Goal: Task Accomplishment & Management: Manage account settings

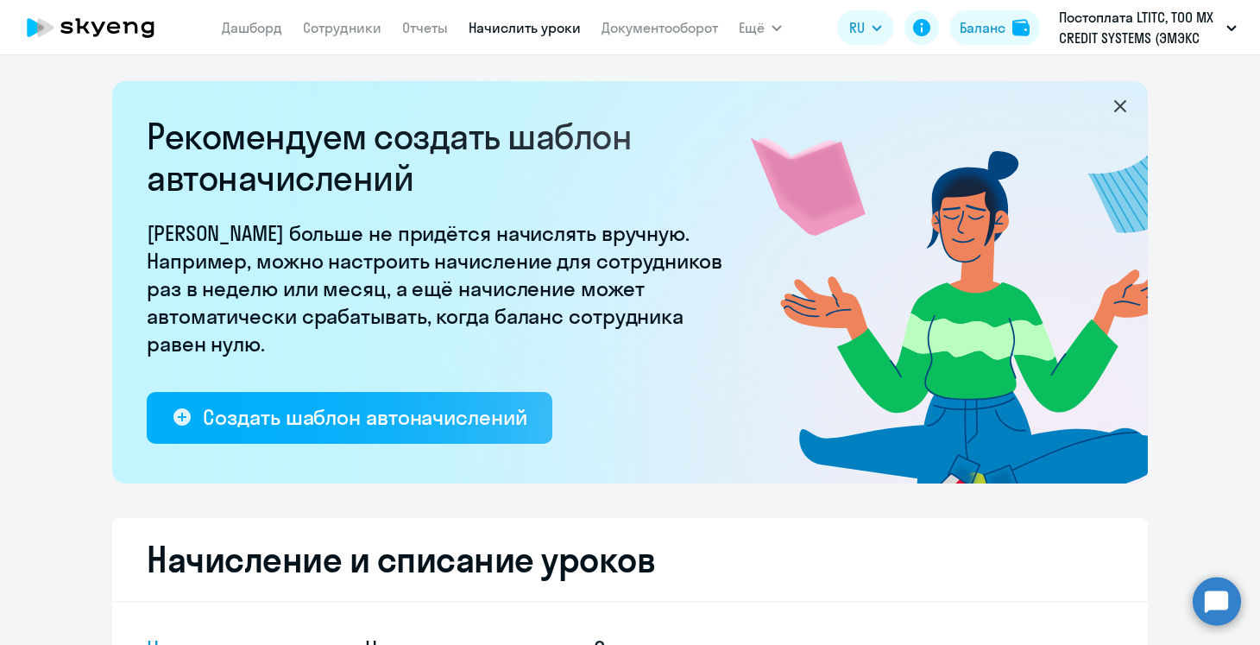
select select "10"
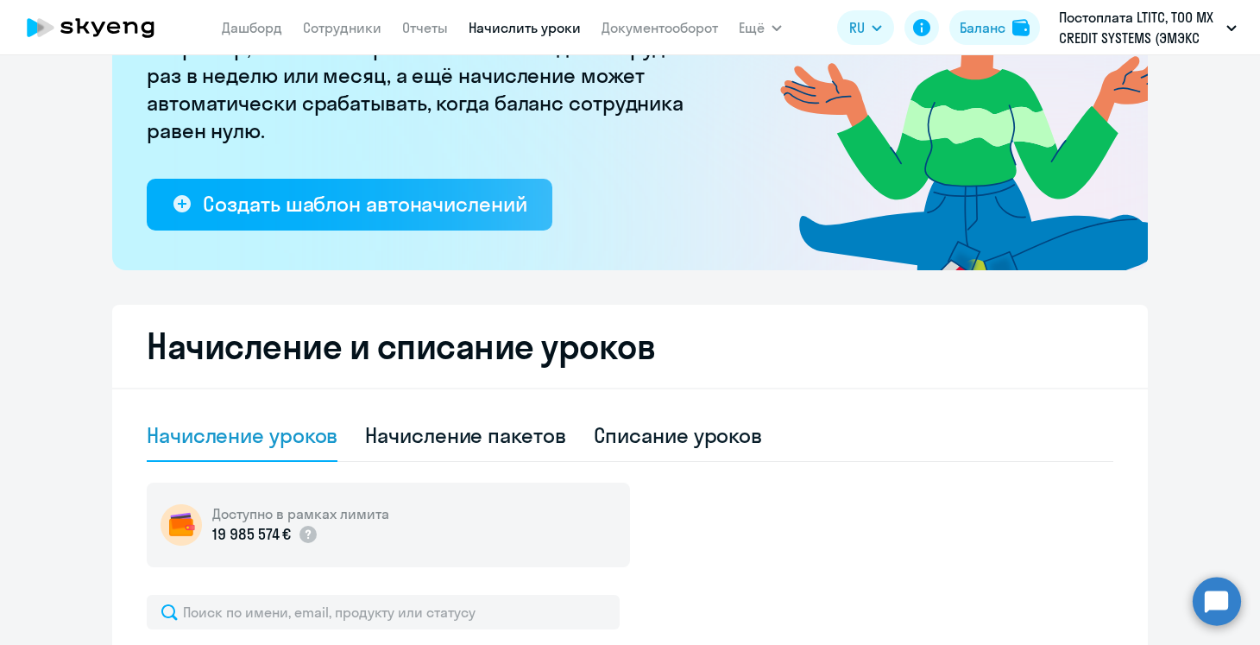
scroll to position [215, 0]
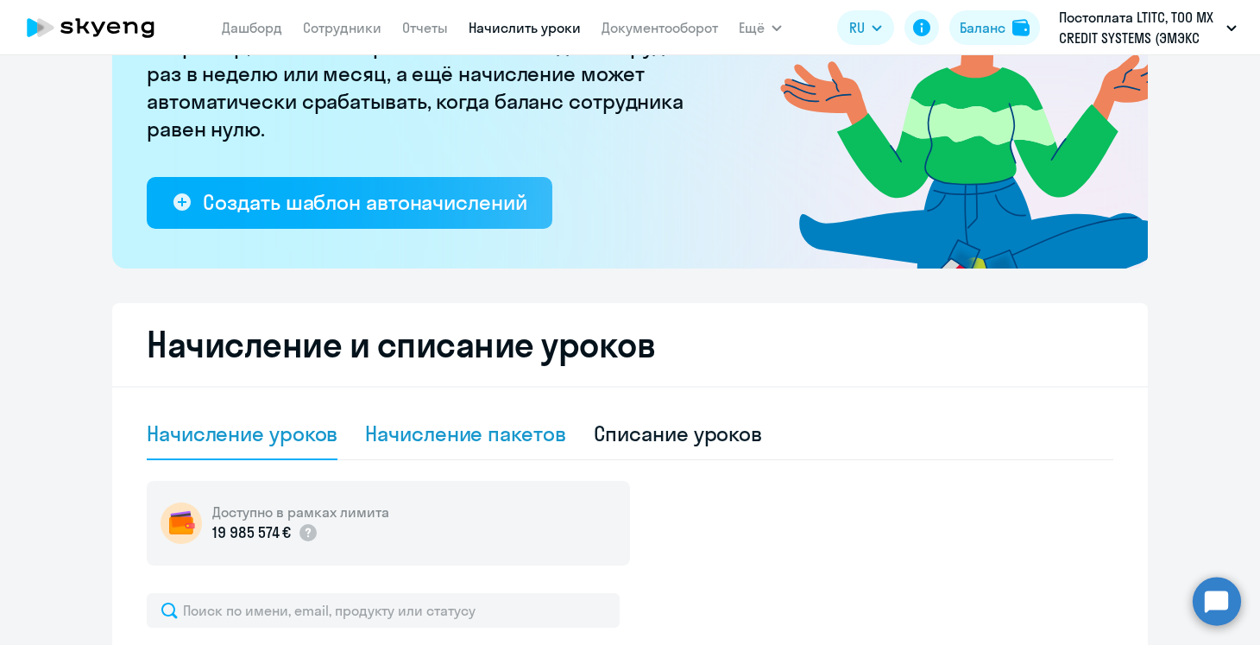
click at [431, 428] on div "Начисление пакетов" at bounding box center [465, 434] width 200 height 28
select select "10"
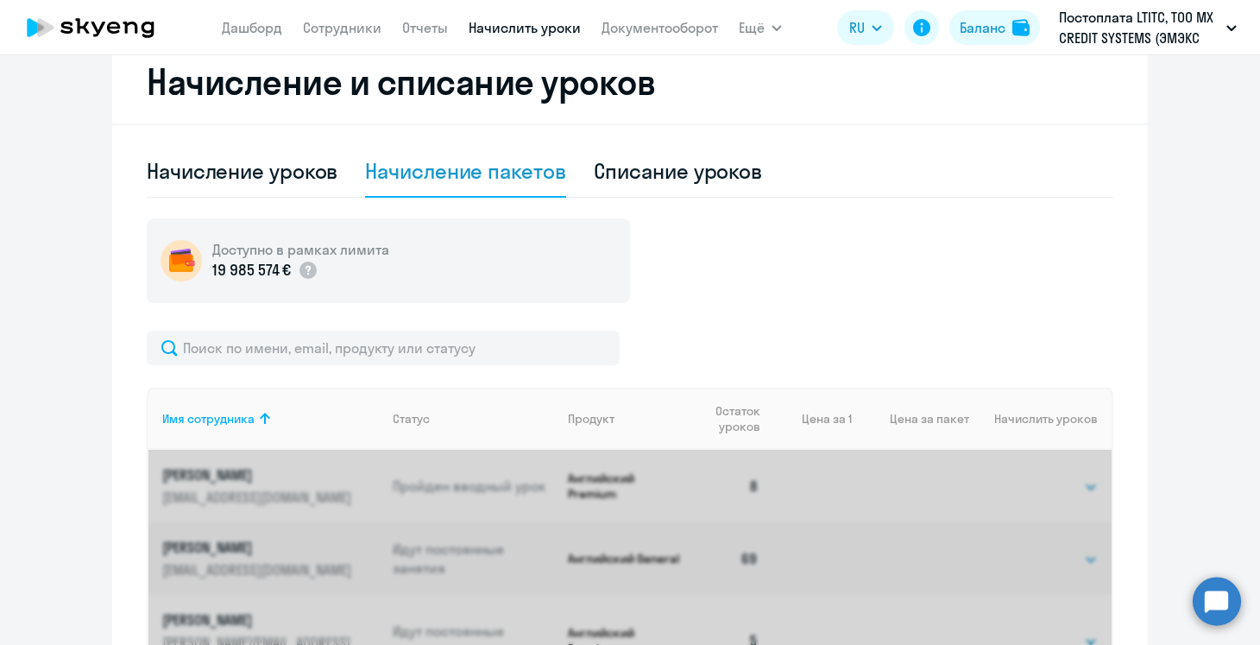
scroll to position [534, 0]
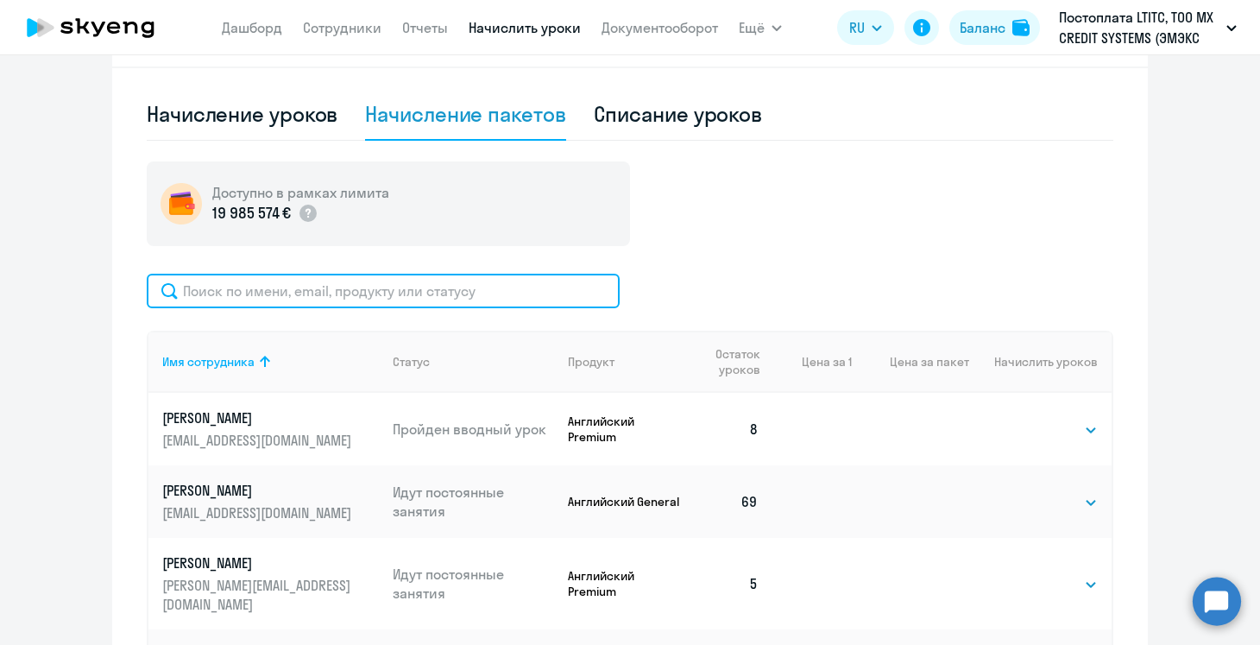
click at [380, 300] on input "text" at bounding box center [383, 291] width 473 height 35
type input "д"
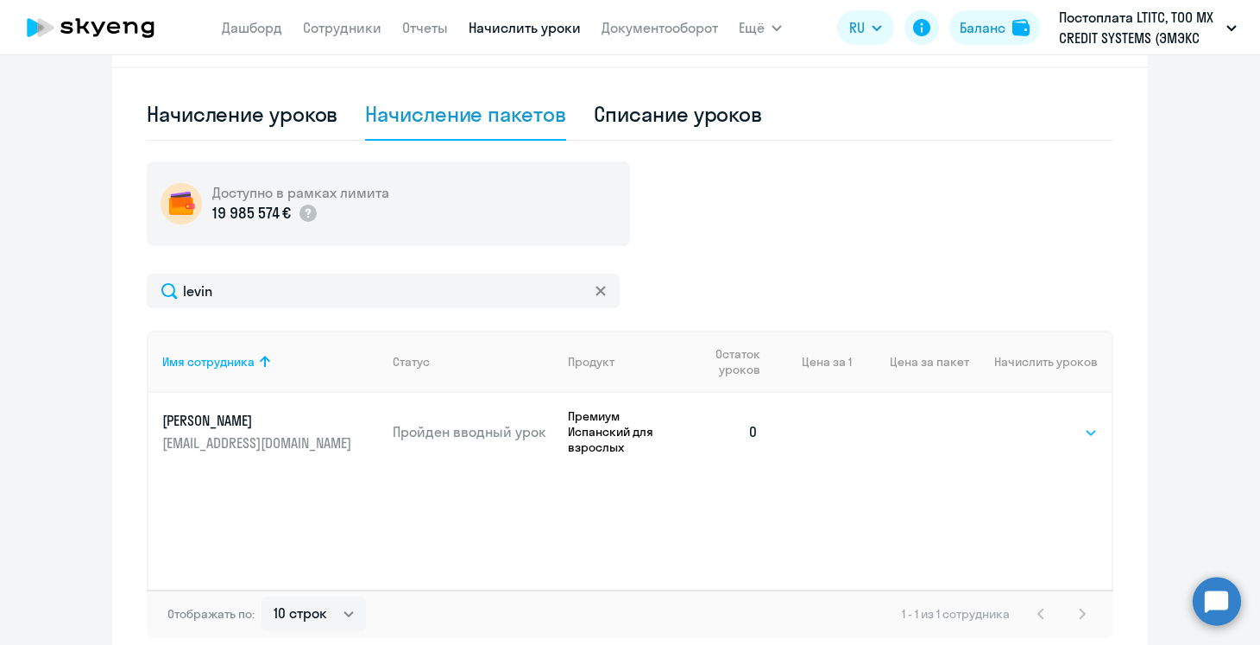
click at [1079, 432] on select "Выбрать 4 8 16 32 64 96 128" at bounding box center [1062, 432] width 71 height 21
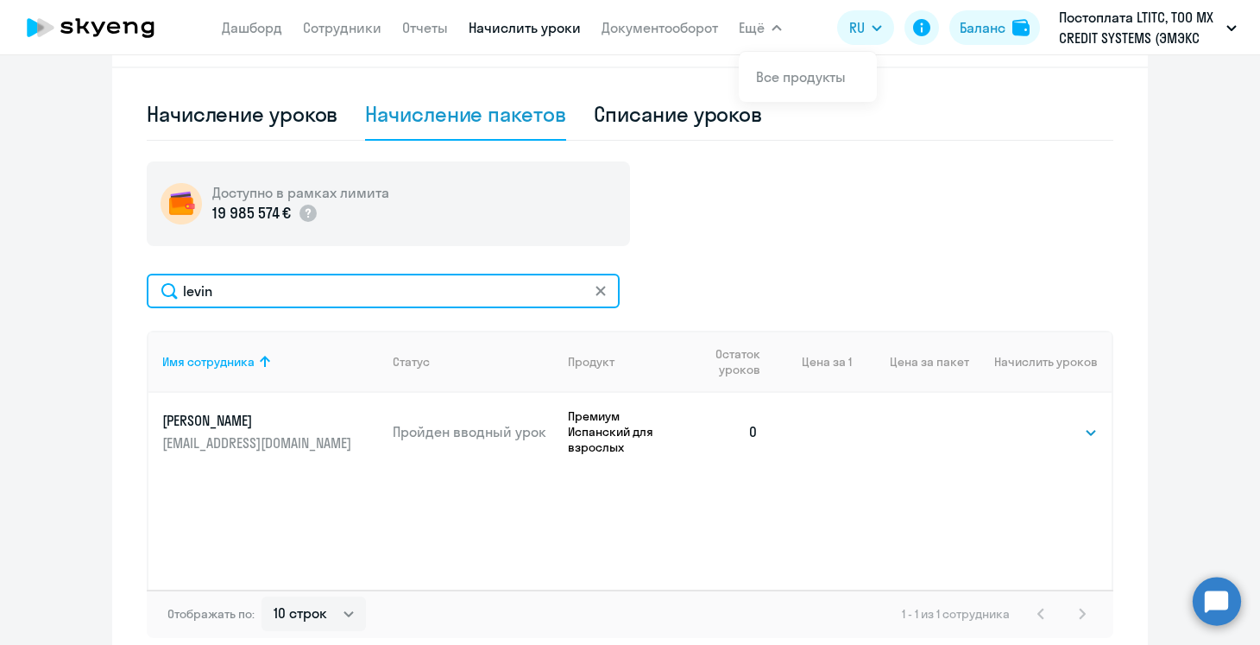
click at [202, 286] on input "levin" at bounding box center [383, 291] width 473 height 35
type input "з"
type input "presnov"
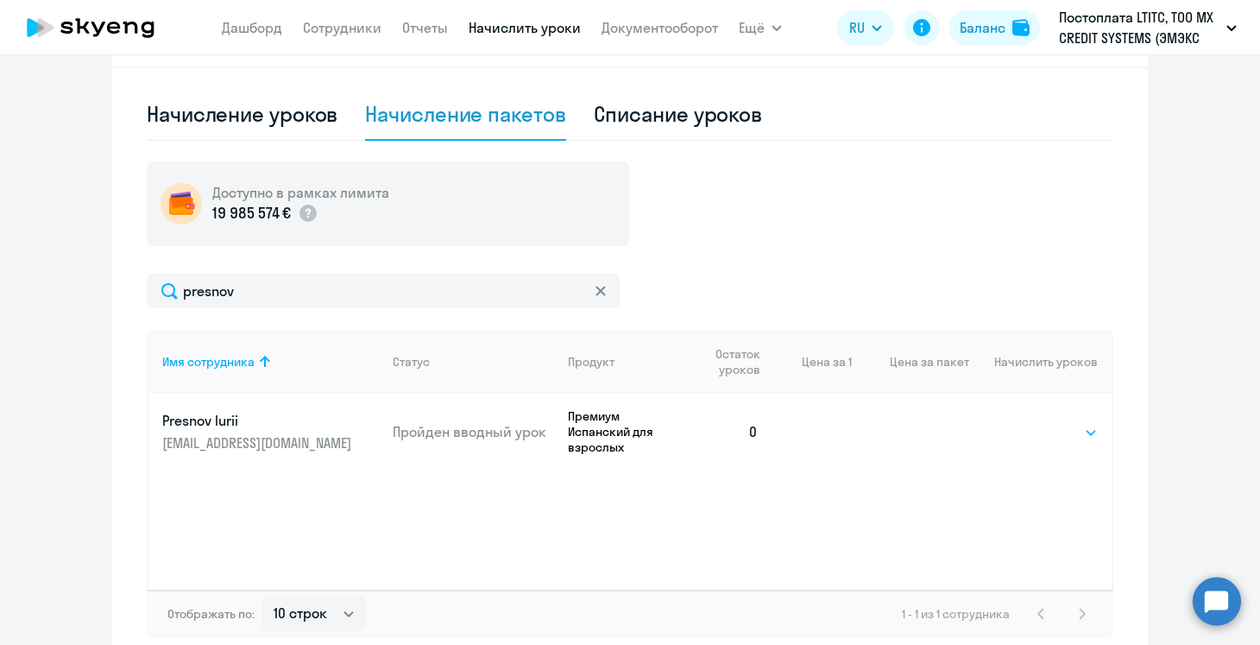
click at [1057, 434] on select "Выбрать 4 8 16 32 64 96 128" at bounding box center [1062, 432] width 71 height 21
click at [1027, 422] on select "Выбрать 4 8 16 32 64 96 128" at bounding box center [1062, 432] width 71 height 21
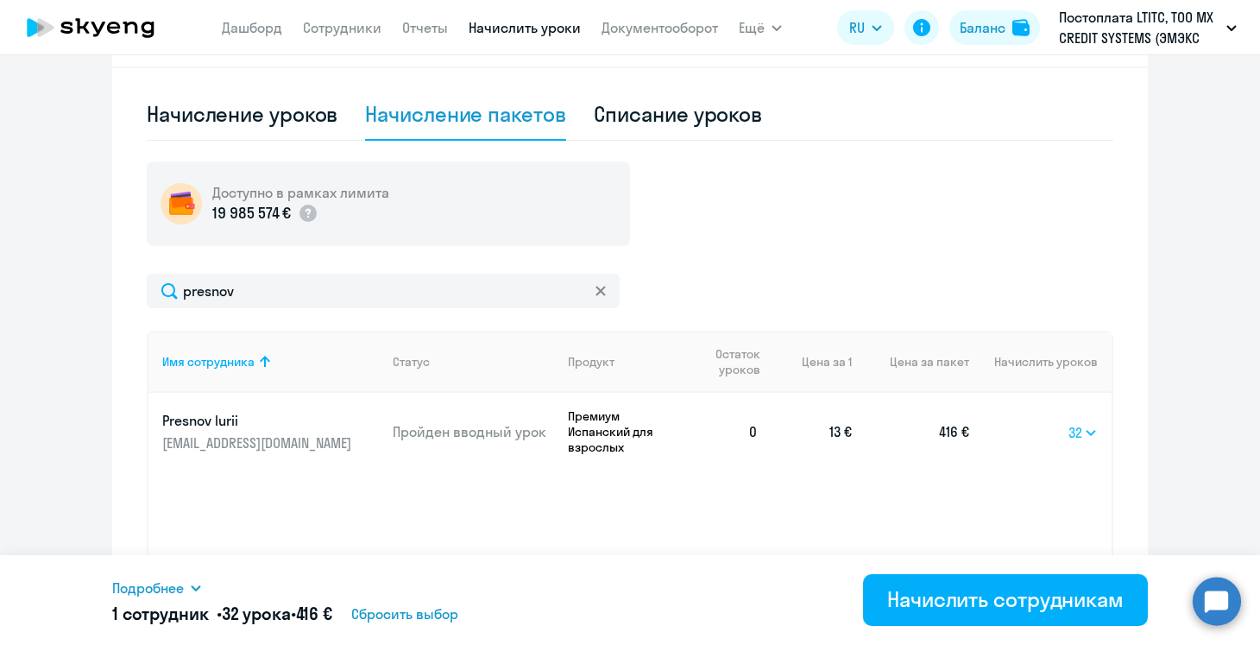
click at [1088, 437] on select "Выбрать 4 8 16 32 64 96 128" at bounding box center [1083, 432] width 29 height 21
click at [1069, 422] on select "Выбрать 4 8 16 32 64 96 128" at bounding box center [1083, 432] width 29 height 21
click at [1087, 438] on select "Выбрать 4 8 16 32 64 96 128" at bounding box center [1083, 432] width 30 height 21
click at [1068, 422] on select "Выбрать 4 8 16 32 64 96 128" at bounding box center [1083, 432] width 30 height 21
click at [1075, 431] on select "Выбрать 4 8 16 32 64 96 128" at bounding box center [1083, 432] width 29 height 21
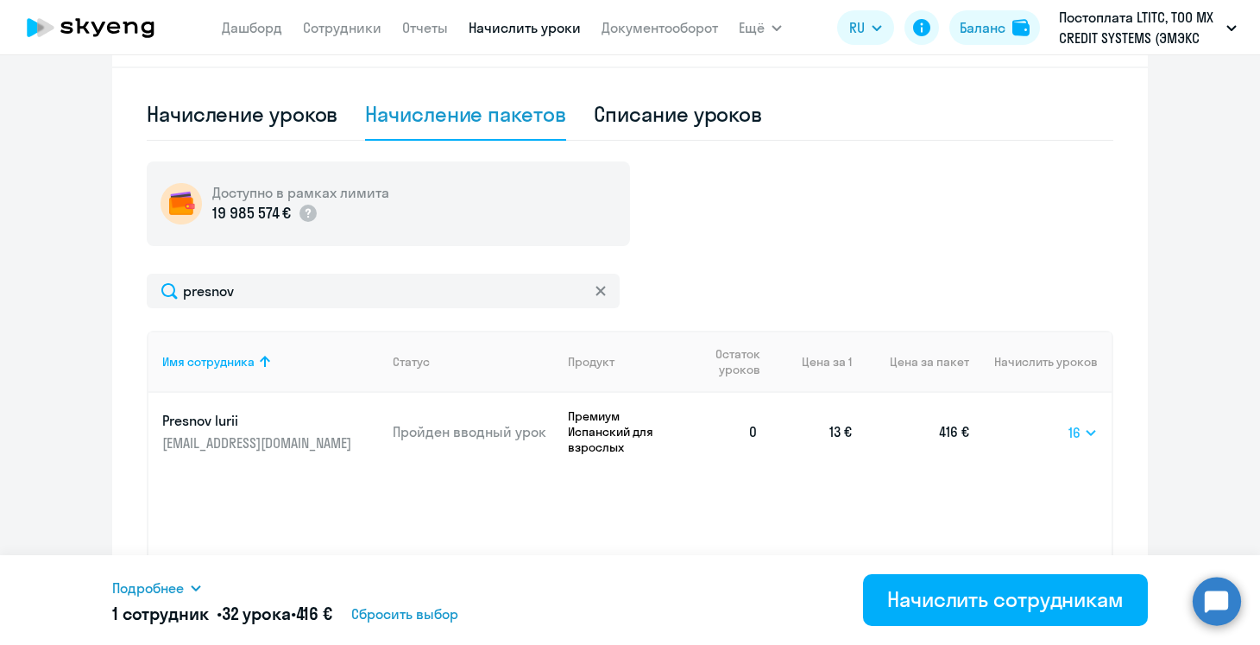
click at [1069, 422] on select "Выбрать 4 8 16 32 64 96 128" at bounding box center [1083, 432] width 29 height 21
click at [1056, 426] on td "Выбрать 4 8 16 32 64 96 128 16" at bounding box center [1040, 432] width 142 height 78
click at [1074, 427] on select "Выбрать 4 8 16 32 64 96 128" at bounding box center [1084, 432] width 28 height 21
click at [1070, 422] on select "Выбрать 4 8 16 32 64 96 128" at bounding box center [1084, 432] width 28 height 21
click at [1085, 431] on select "Выбрать 4 8 16 32 64 96 128" at bounding box center [1087, 432] width 22 height 21
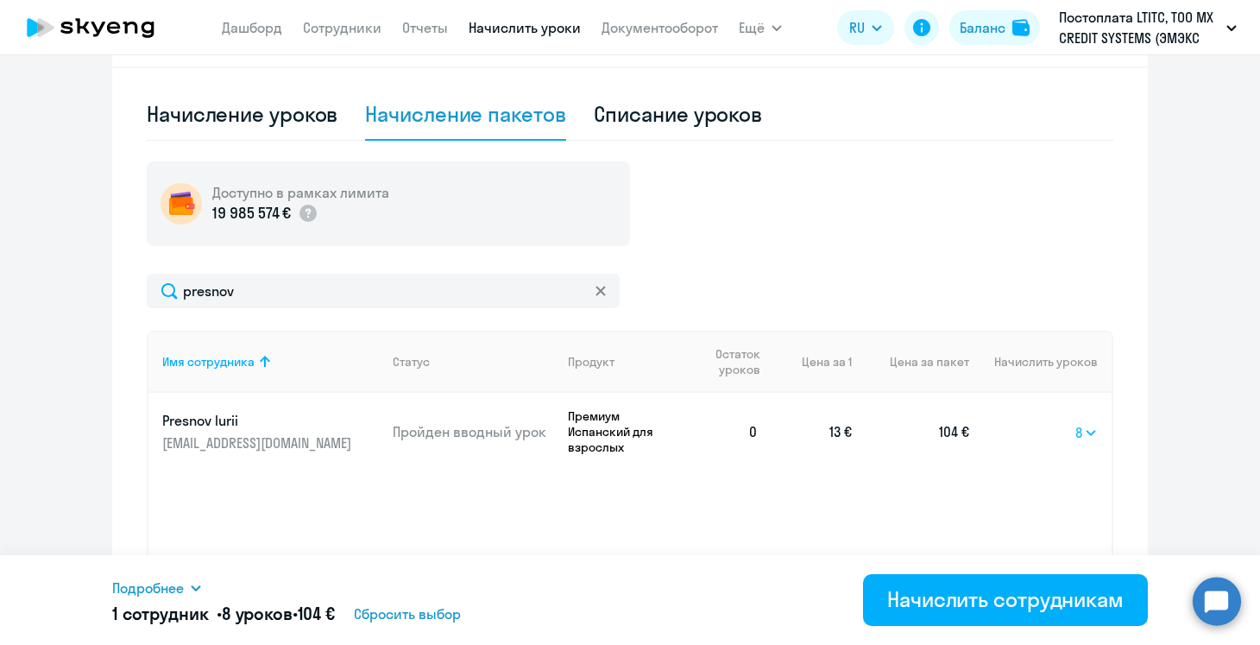
select select "32"
click at [1076, 422] on select "Выбрать 4 8 16 32 64 96 128" at bounding box center [1087, 432] width 22 height 21
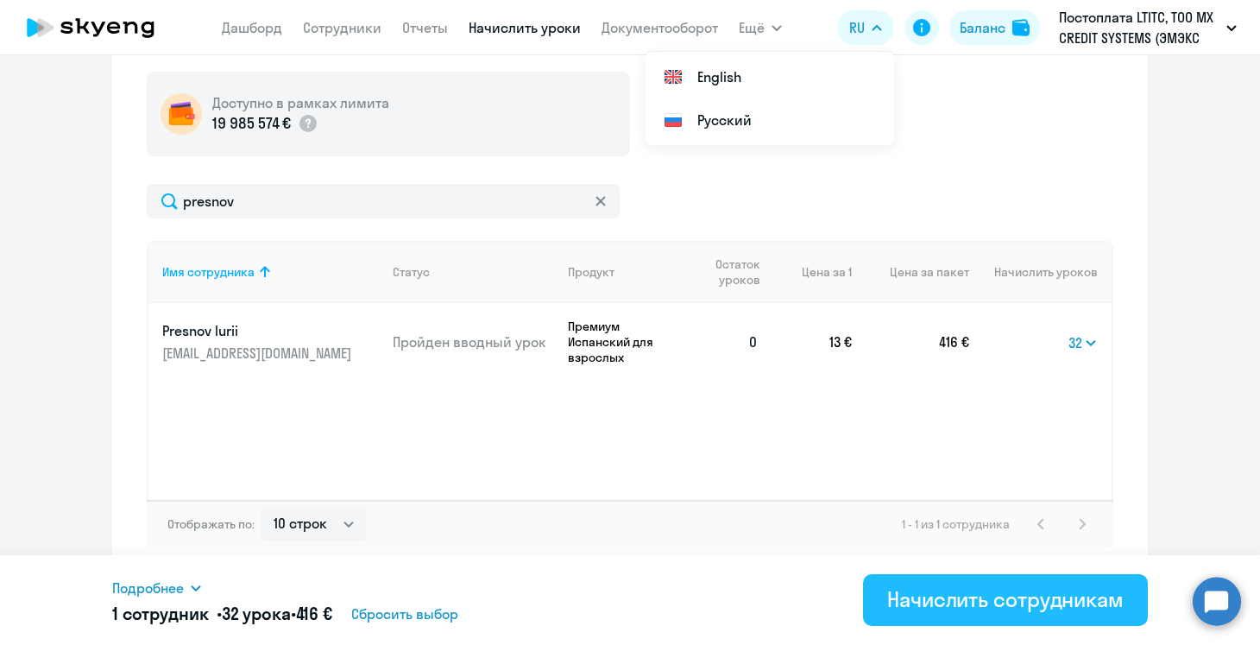
click at [980, 605] on div "Начислить сотрудникам" at bounding box center [1005, 599] width 237 height 28
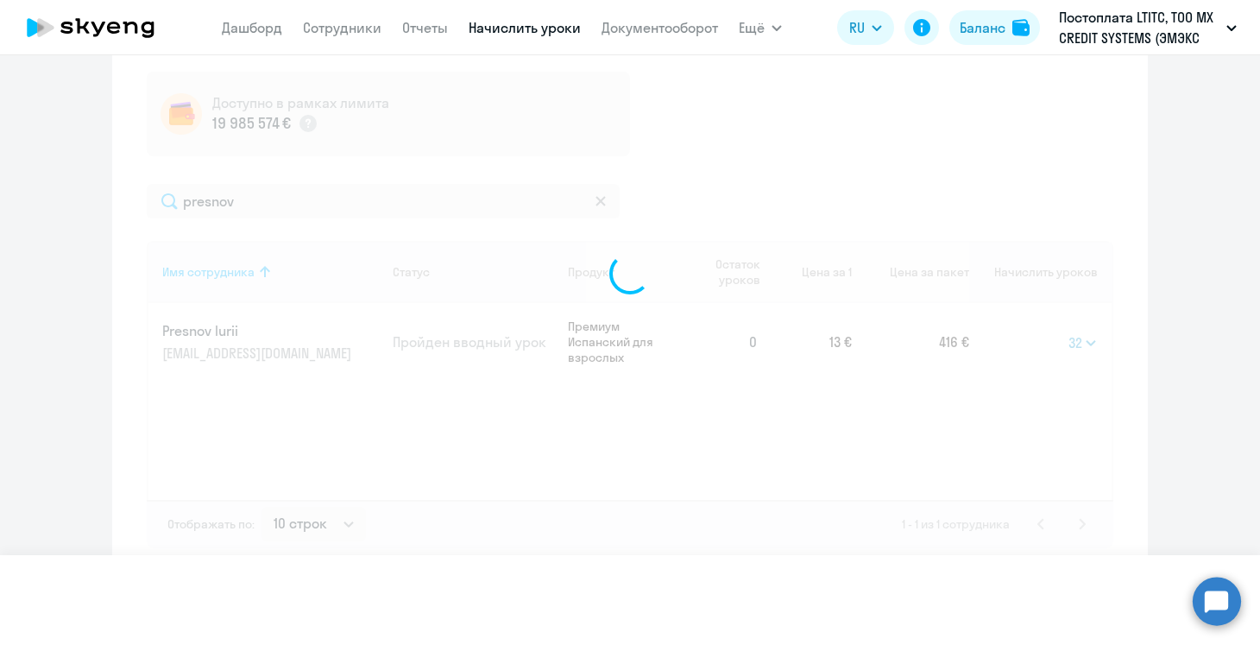
select select
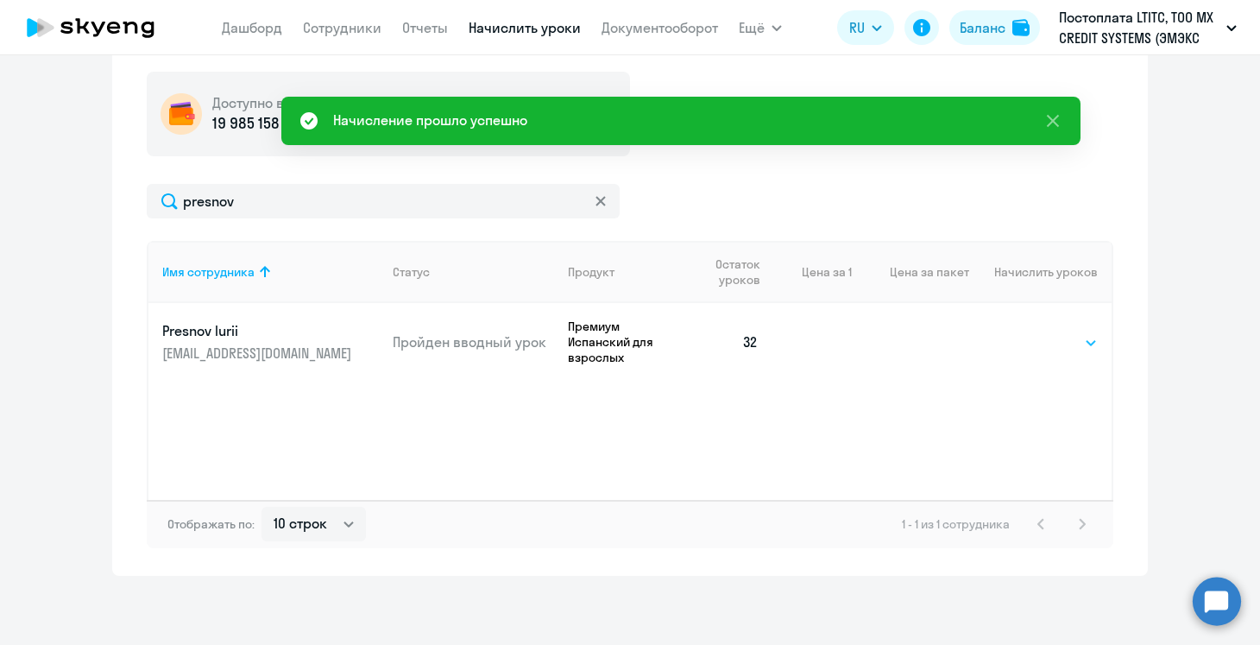
click at [1058, 347] on select "Выбрать 4 8 16 32 64 96 128" at bounding box center [1062, 342] width 71 height 21
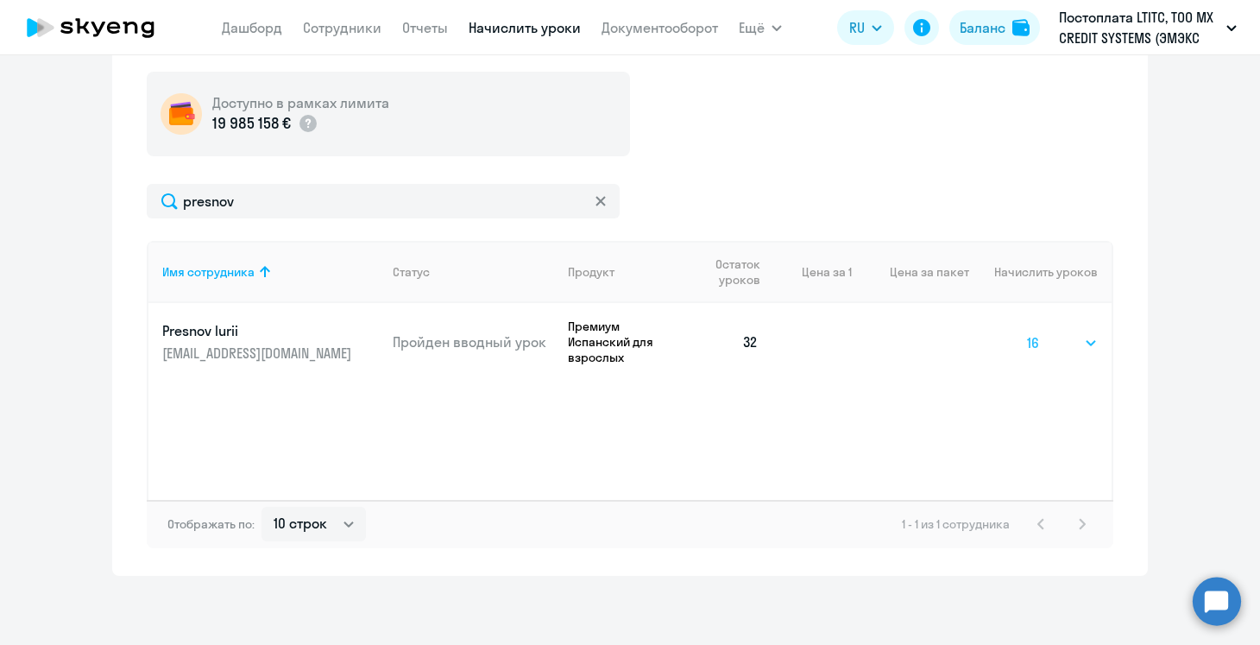
click at [1027, 332] on select "Выбрать 4 8 16 32 64 96 128" at bounding box center [1062, 342] width 71 height 21
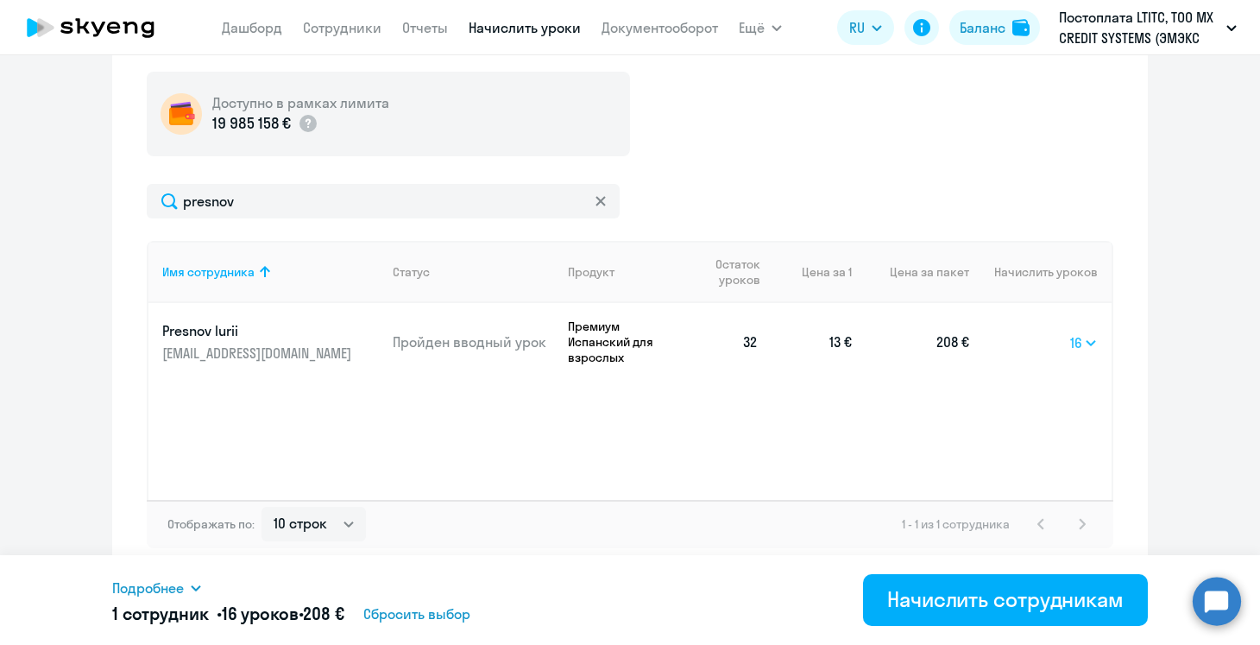
click at [1095, 344] on select "Выбрать 4 8 16 32 64 96 128" at bounding box center [1084, 342] width 28 height 21
click at [1070, 332] on select "Выбрать 4 8 16 32 64 96 128" at bounding box center [1084, 342] width 28 height 21
click at [1083, 351] on select "Выбрать 4 8 16 32 64 96 128" at bounding box center [1083, 342] width 29 height 21
click at [1069, 332] on select "Выбрать 4 8 16 32 64 96 128" at bounding box center [1083, 342] width 29 height 21
click at [1081, 334] on select "Выбрать 4 8 16 32 64 96 128" at bounding box center [1084, 342] width 28 height 21
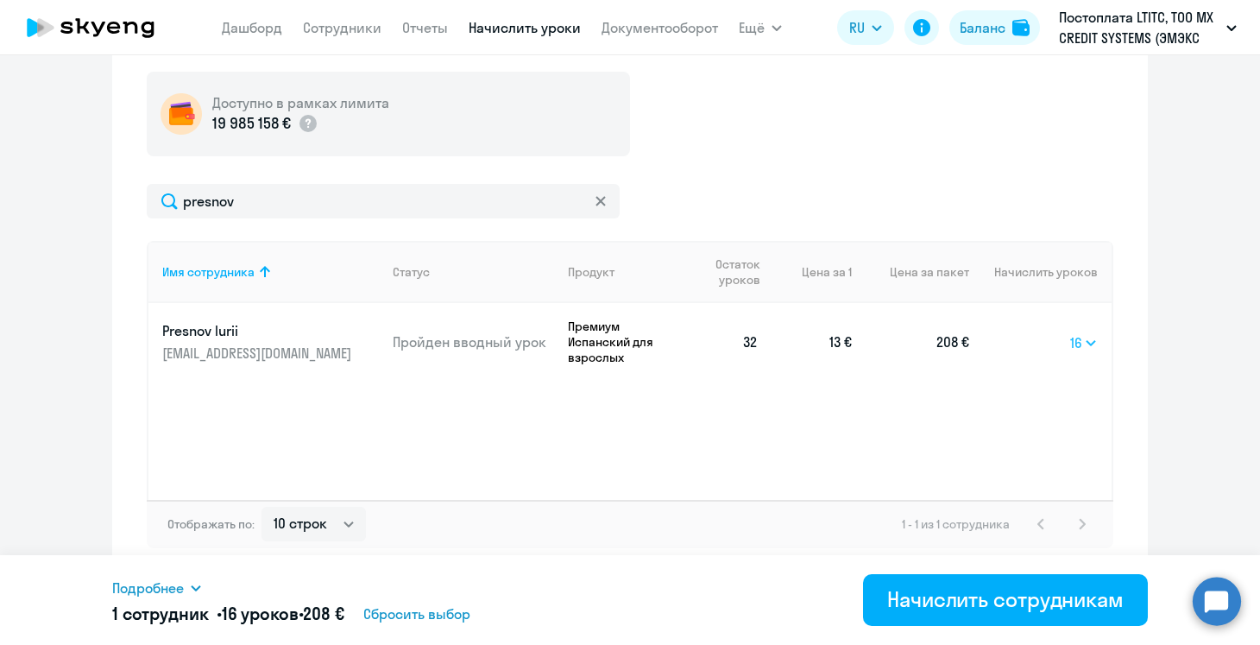
select select "32"
click at [1070, 332] on select "Выбрать 4 8 16 32 64 96 128" at bounding box center [1084, 342] width 28 height 21
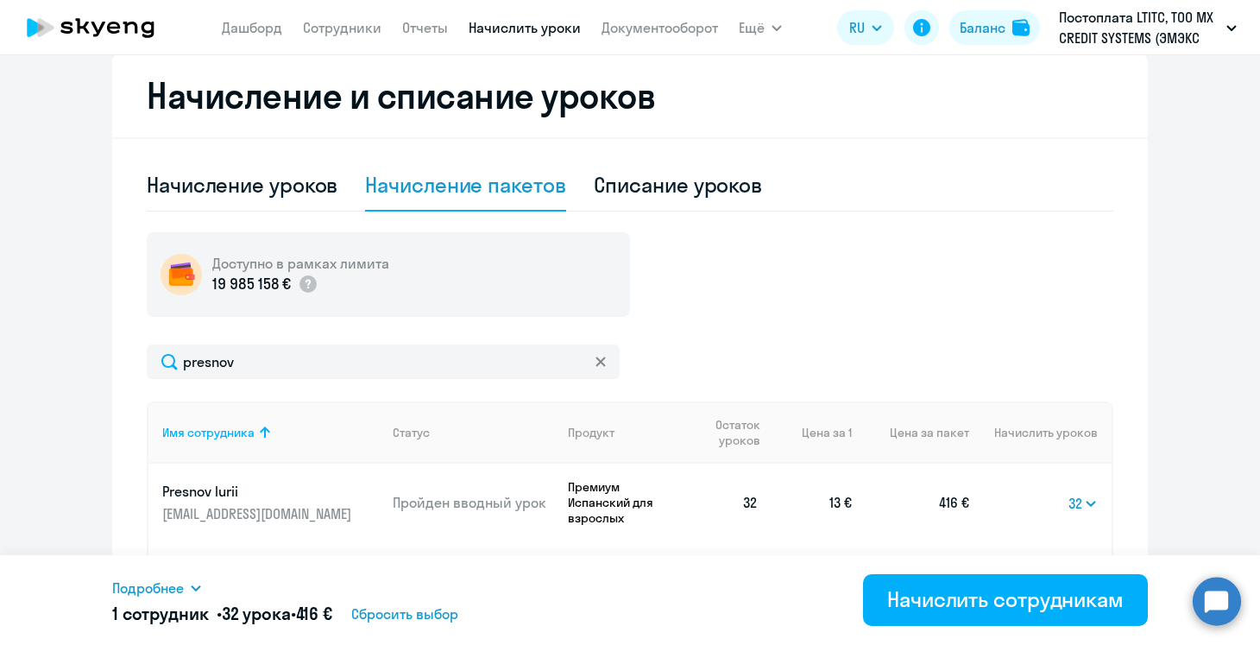
scroll to position [460, 0]
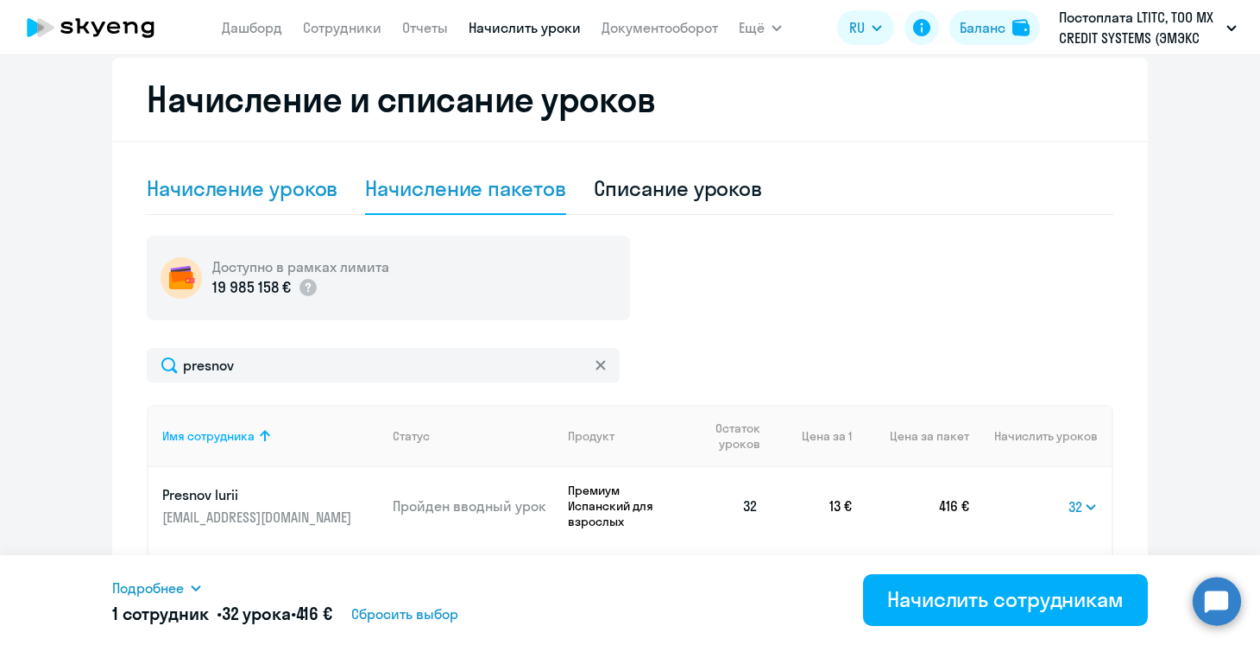
click at [237, 191] on div "Начисление уроков" at bounding box center [242, 188] width 191 height 28
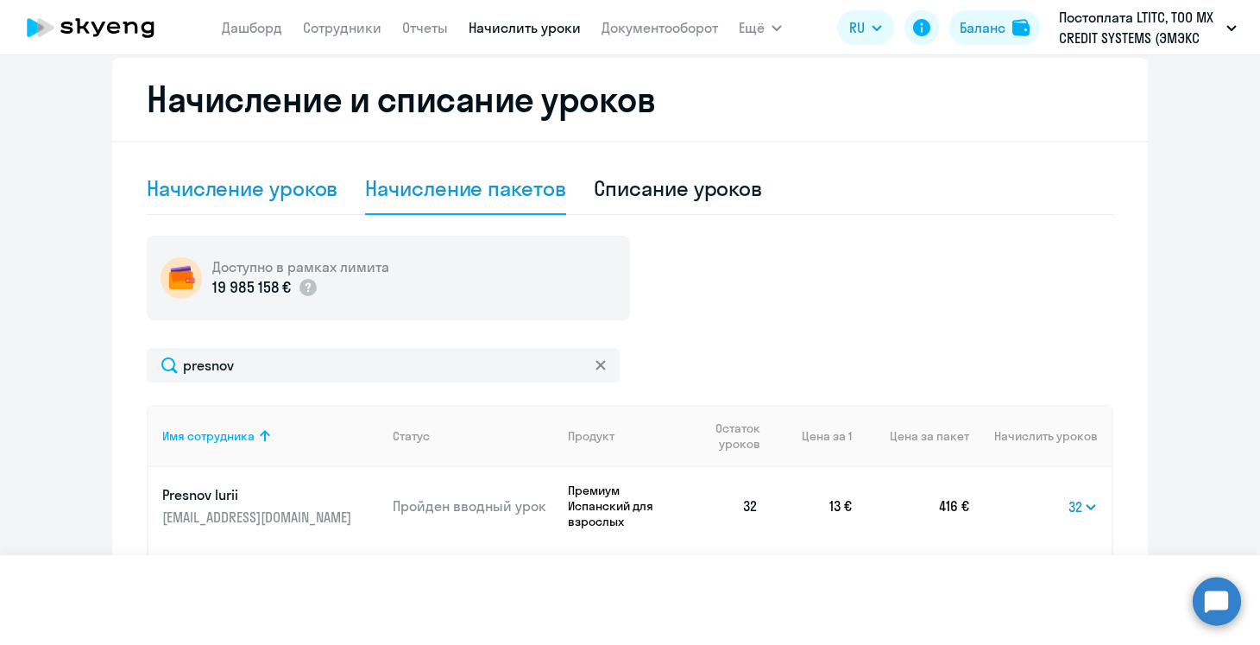
select select "10"
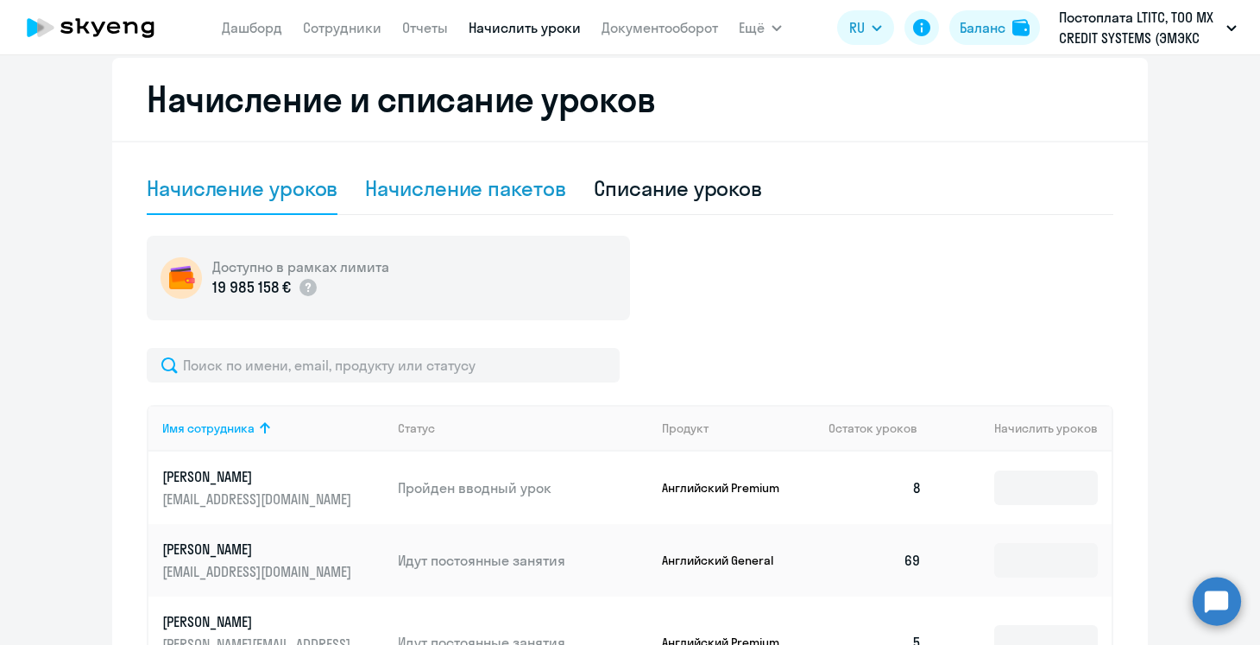
click at [420, 183] on div "Начисление пакетов" at bounding box center [465, 188] width 200 height 28
select select "10"
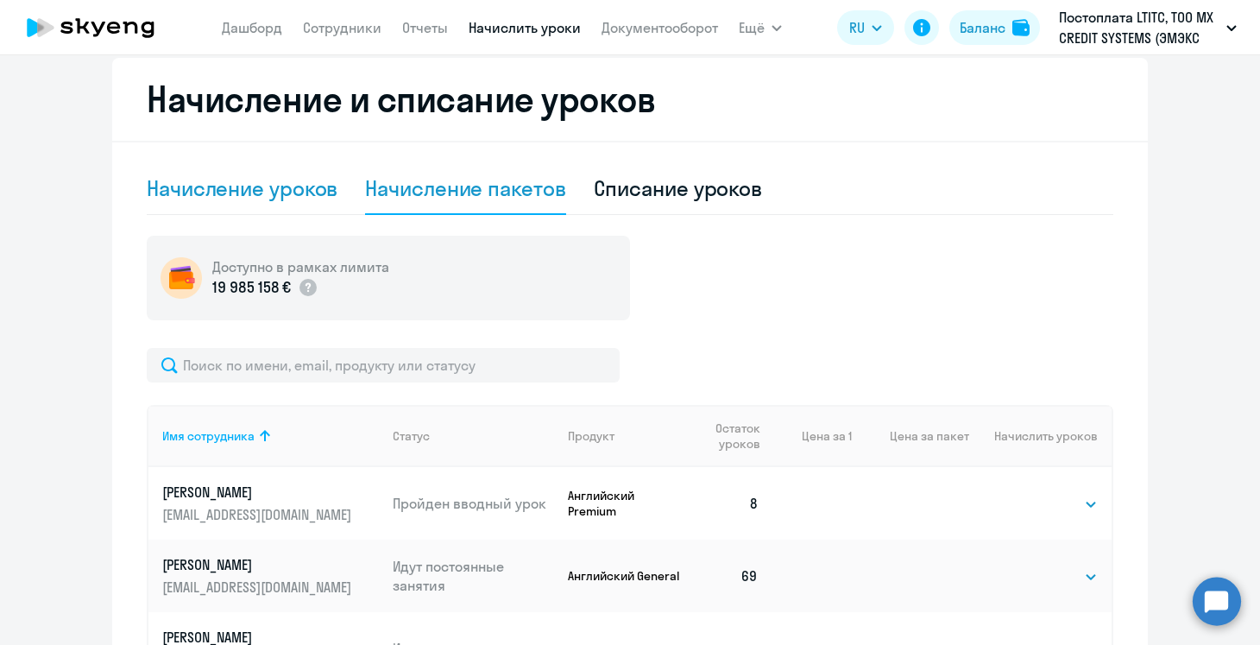
click at [306, 188] on div "Начисление уроков" at bounding box center [242, 188] width 191 height 28
select select "10"
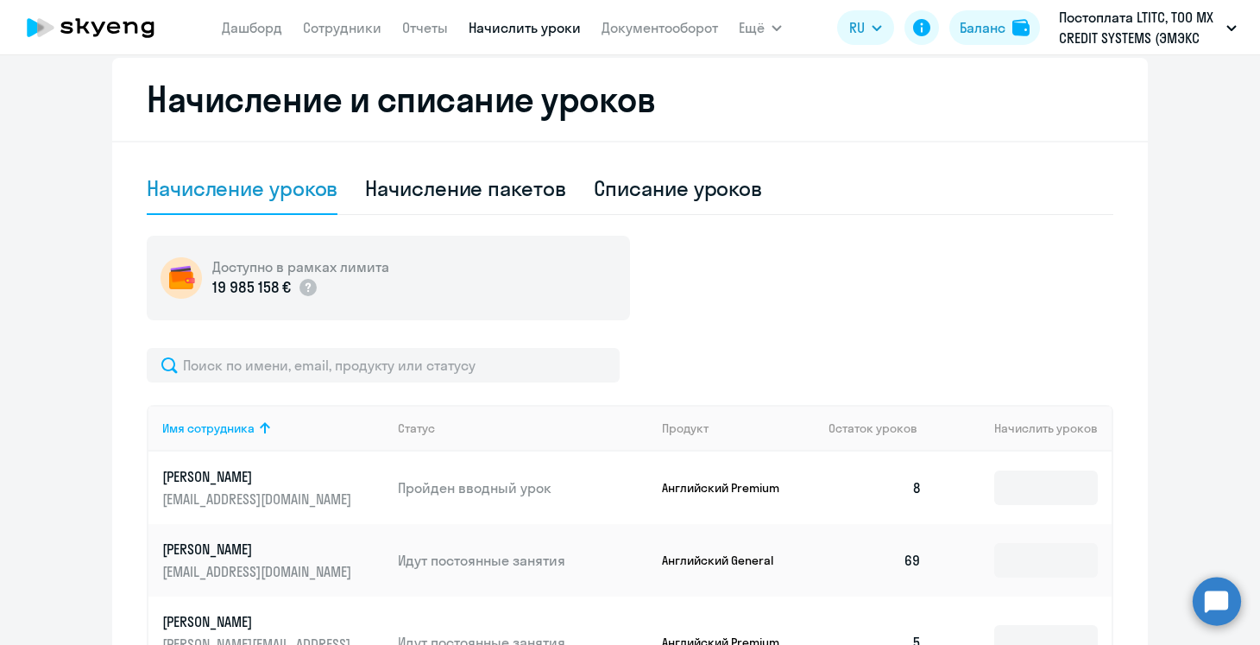
click at [1073, 464] on td at bounding box center [1024, 487] width 176 height 73
click at [1057, 489] on input at bounding box center [1046, 487] width 104 height 35
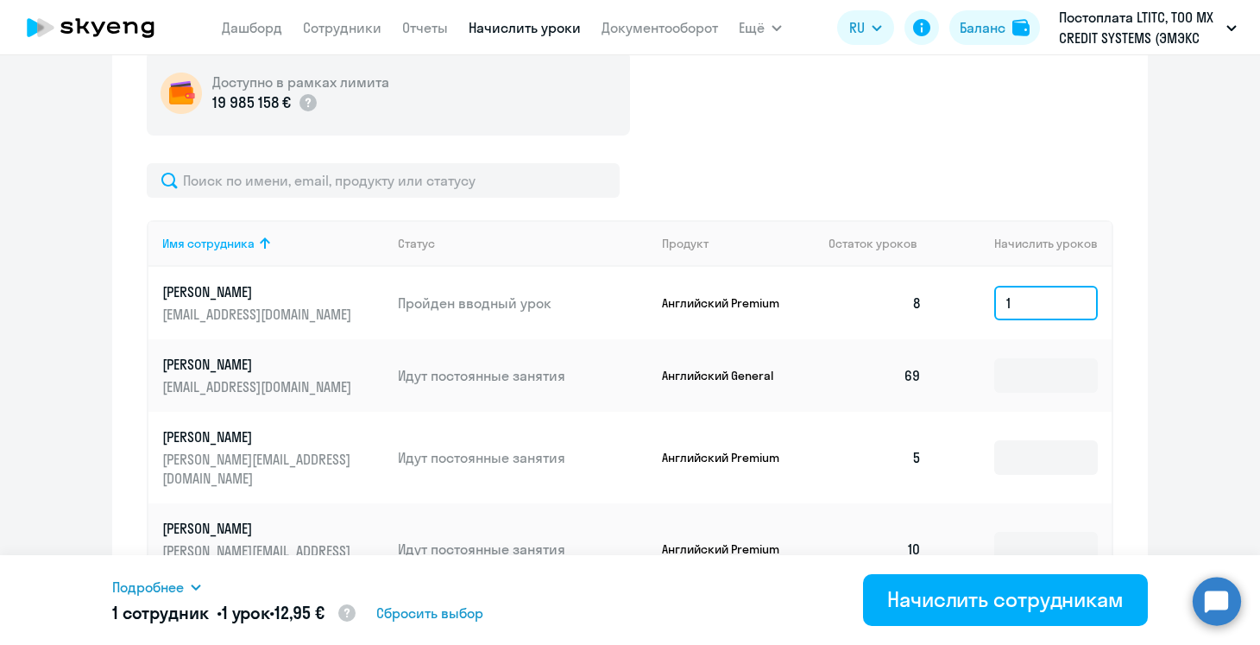
type input "1"
click at [356, 611] on circle at bounding box center [346, 612] width 17 height 17
select select "english_adult_native_speaker"
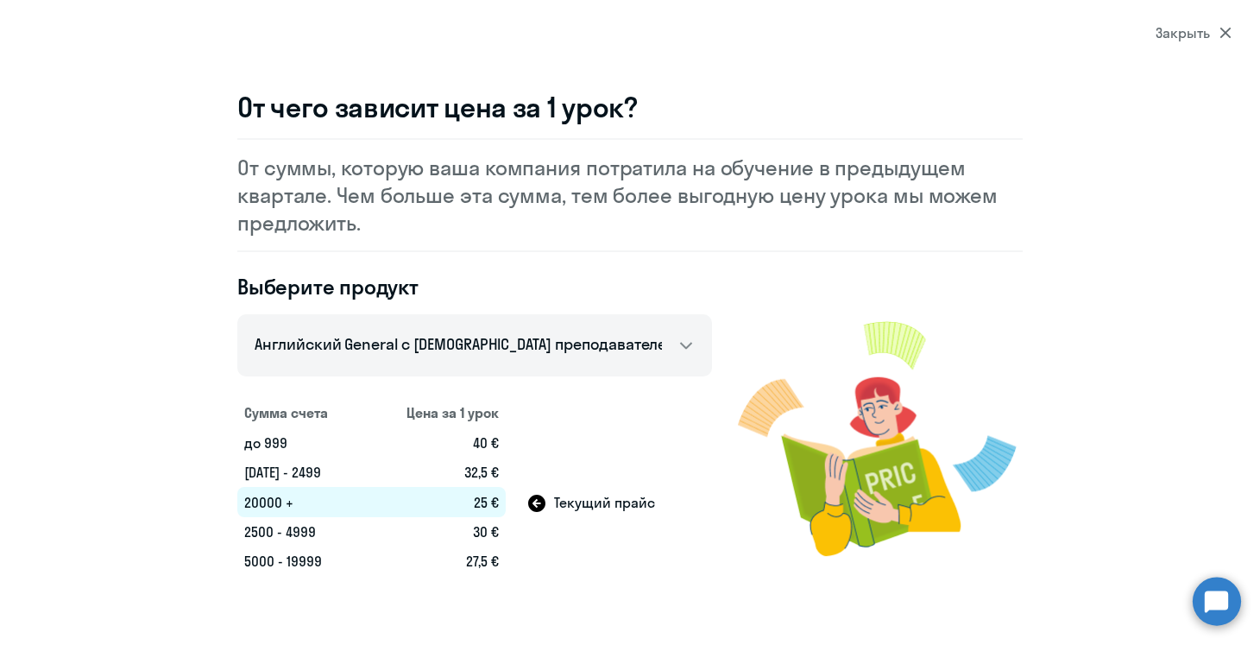
click at [1217, 22] on div "Закрыть" at bounding box center [1194, 32] width 76 height 21
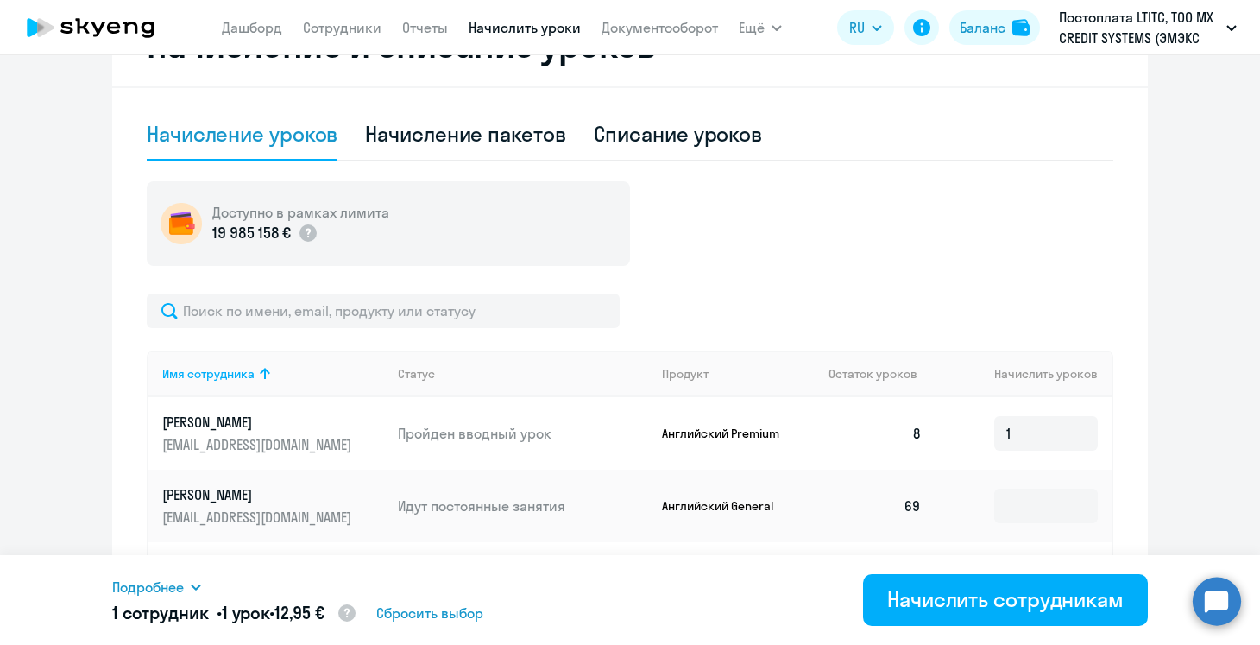
scroll to position [514, 0]
click at [465, 138] on div "Начисление пакетов" at bounding box center [465, 135] width 200 height 28
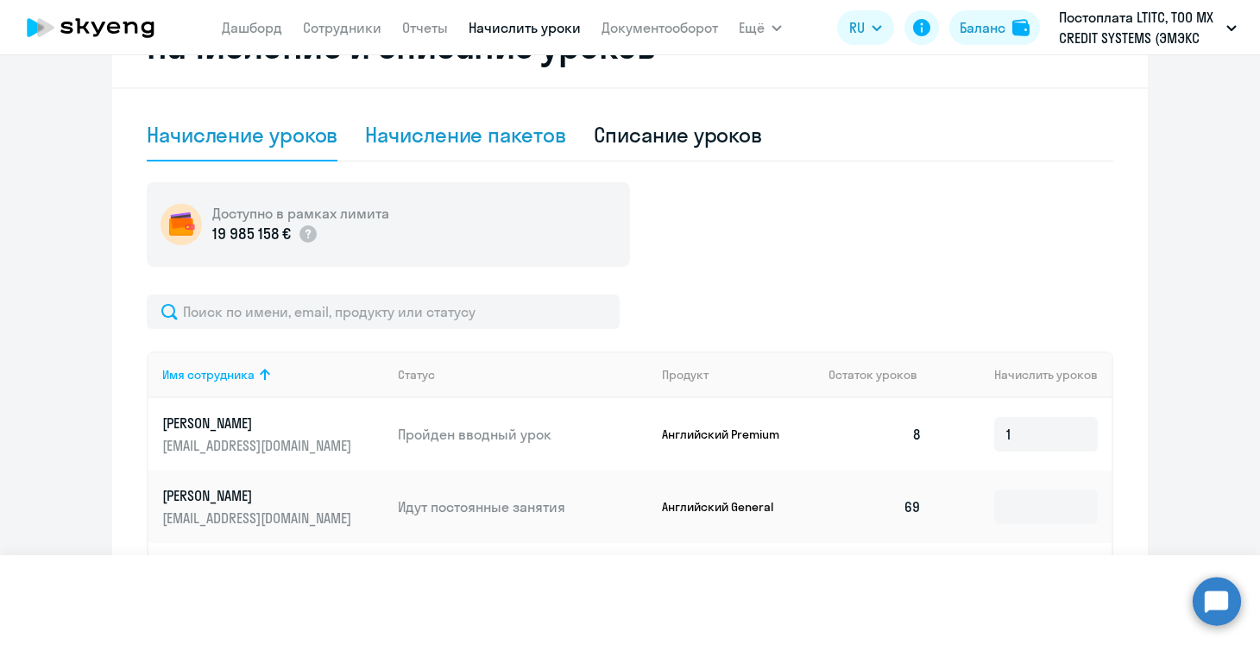
select select "10"
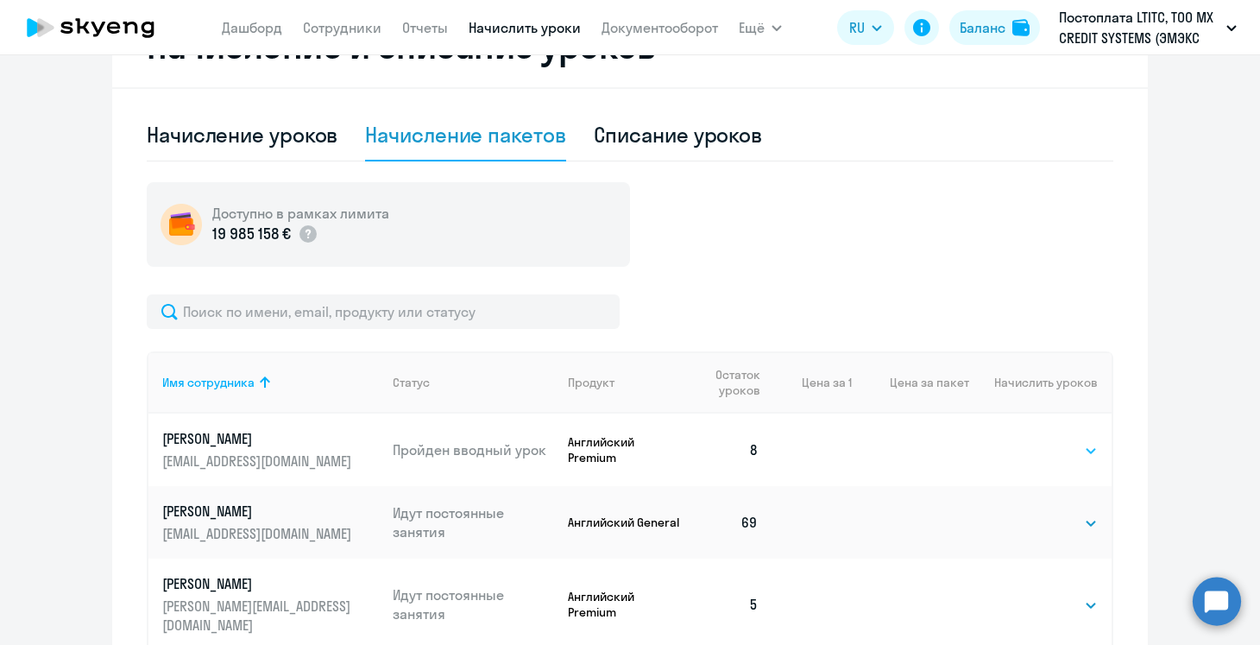
click at [1058, 445] on select "Выбрать 4 8 16 32 64 96 128" at bounding box center [1062, 450] width 71 height 21
select select "4"
click at [1027, 440] on select "Выбрать 4 8 16 32 64 96 128" at bounding box center [1062, 450] width 71 height 21
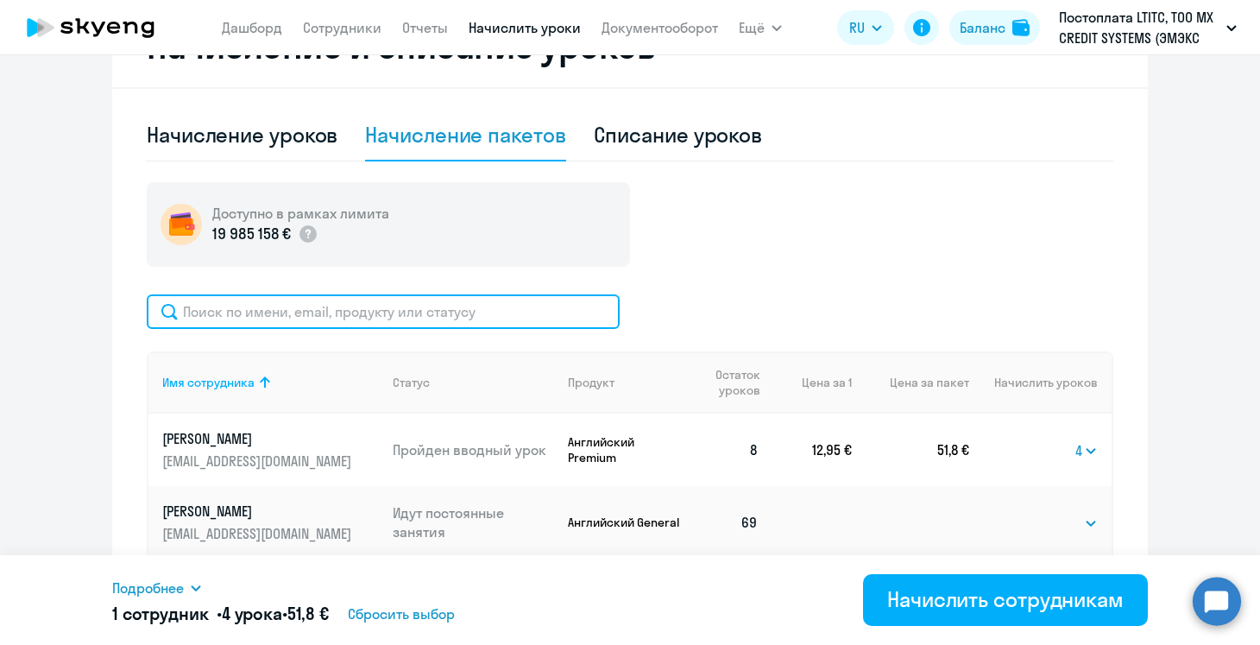
click at [418, 303] on input "text" at bounding box center [383, 311] width 473 height 35
type input "b"
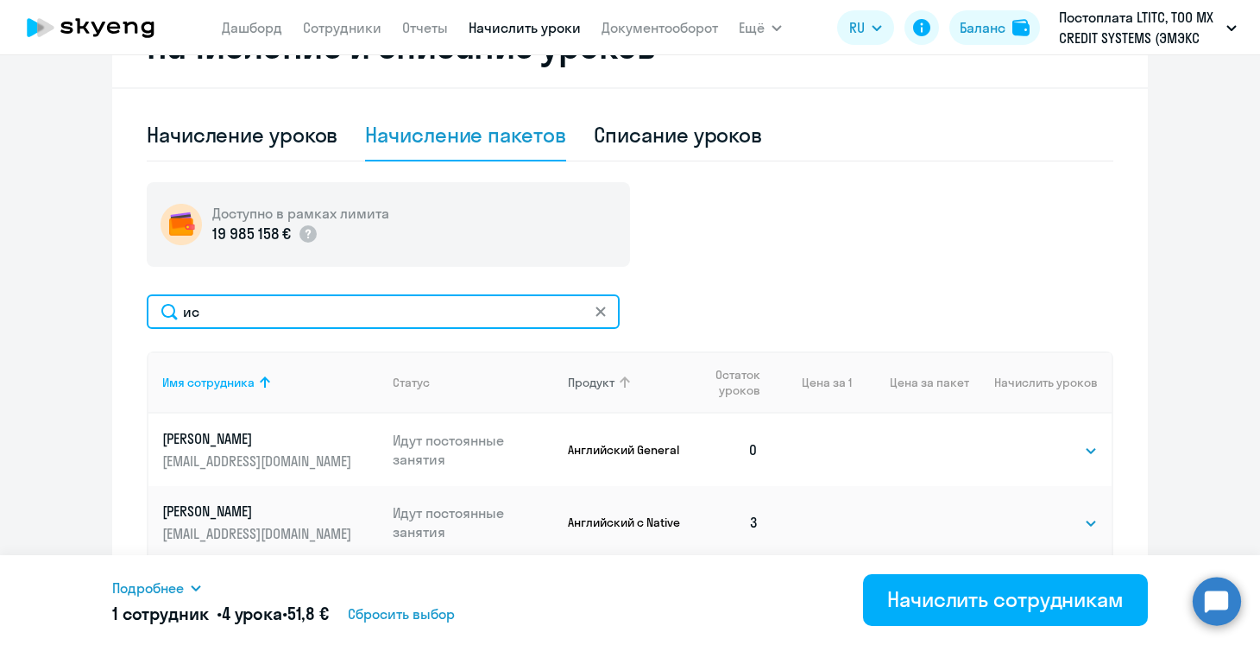
scroll to position [645, 0]
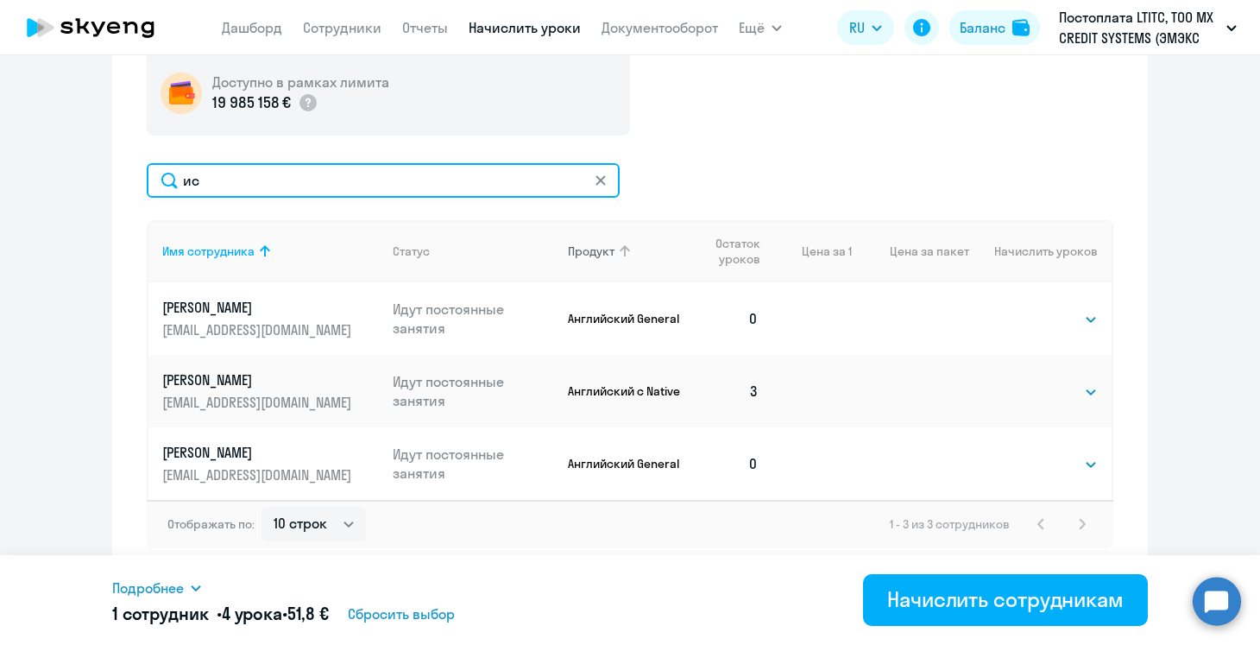
type input "и"
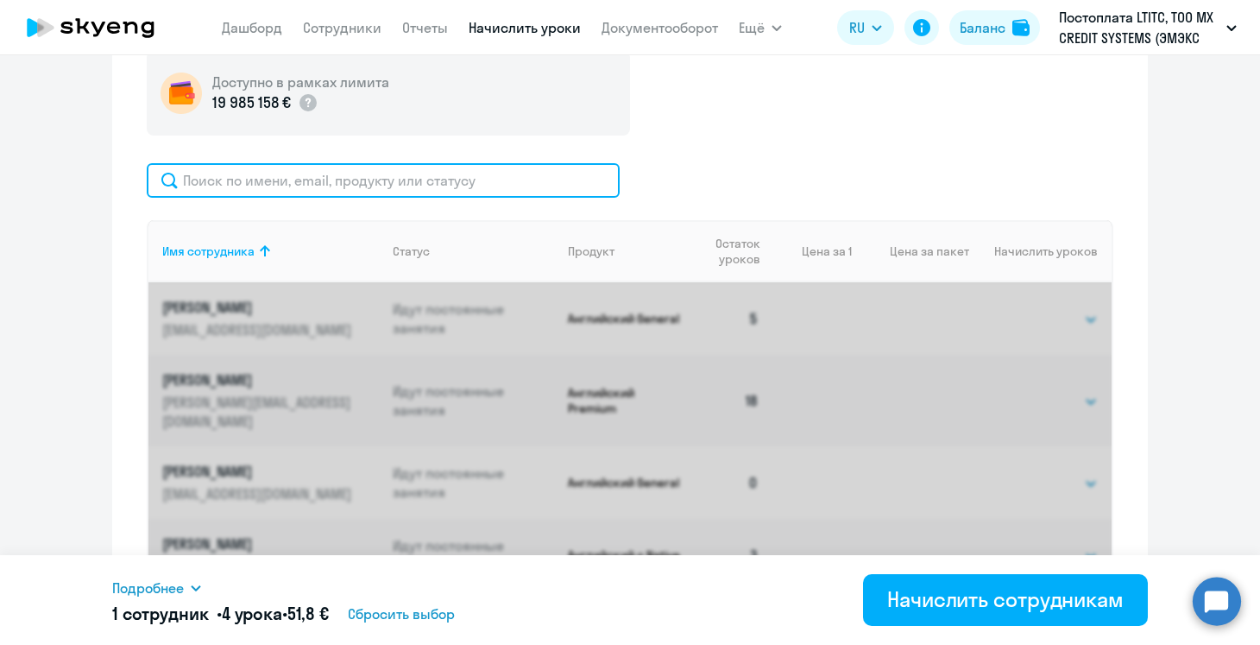
select select "4"
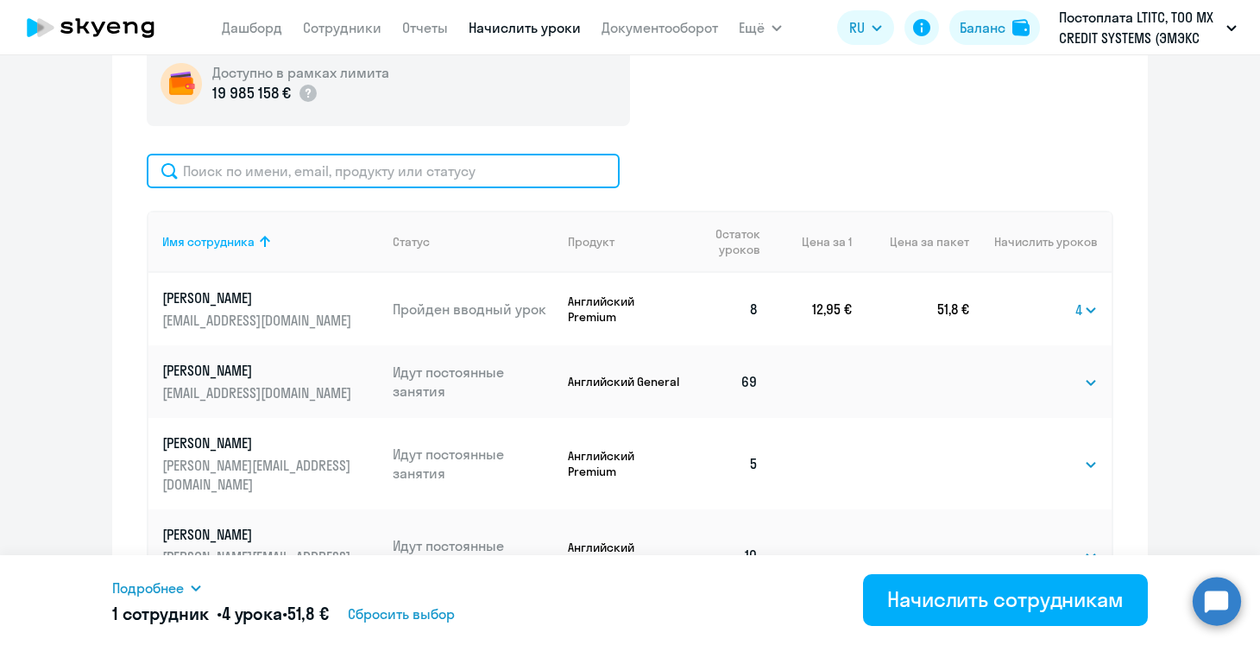
scroll to position [656, 0]
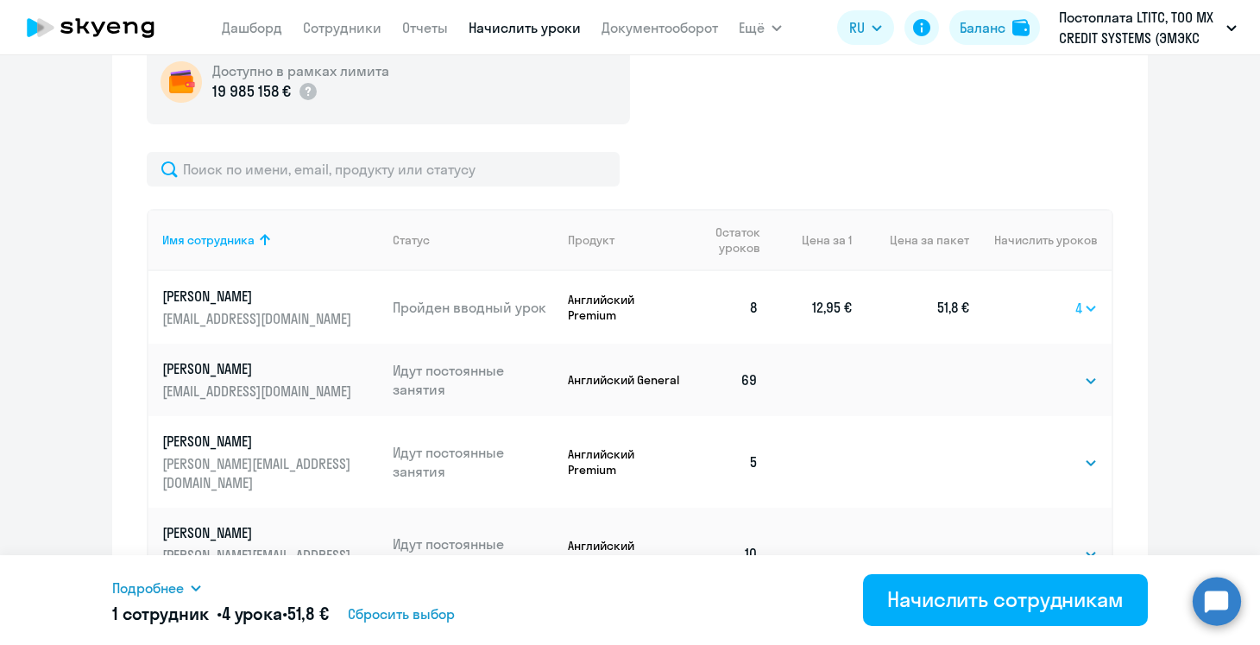
click at [1085, 313] on select "Выбрать 4 8 16 32 64 96 128" at bounding box center [1087, 308] width 22 height 21
select select
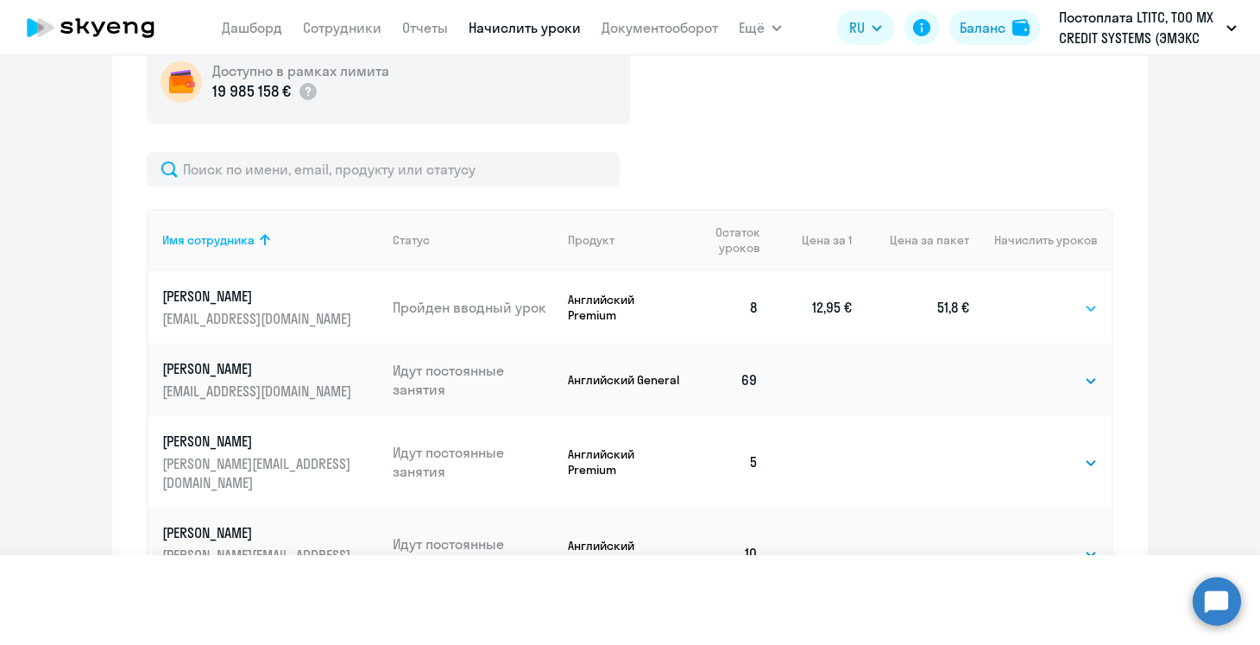
click at [1076, 298] on select "Выбрать 4 8 16 32 64 96 128" at bounding box center [1087, 308] width 22 height 21
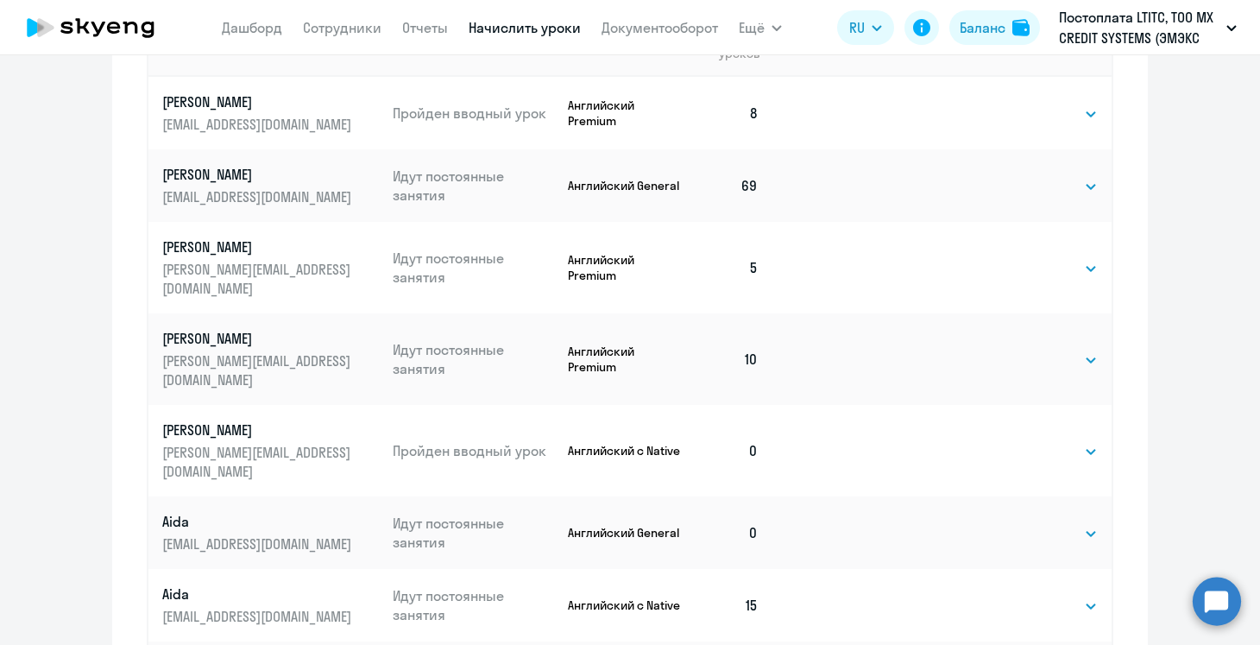
scroll to position [773, 0]
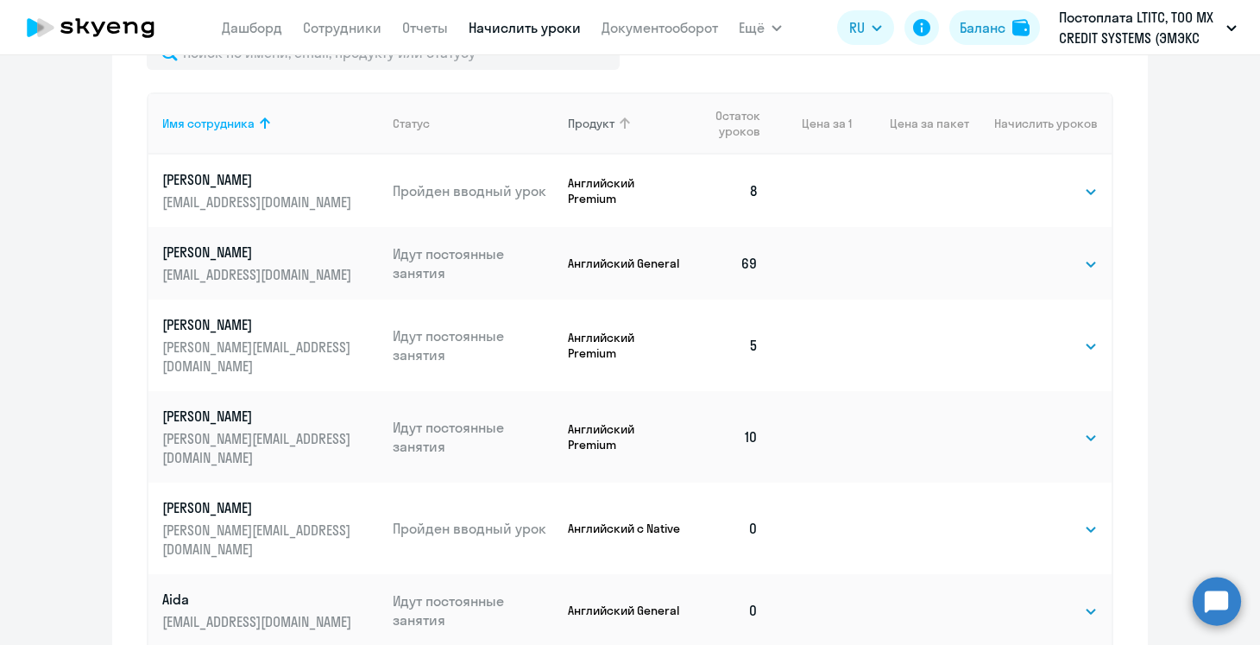
click at [600, 136] on th "Продукт" at bounding box center [619, 123] width 130 height 62
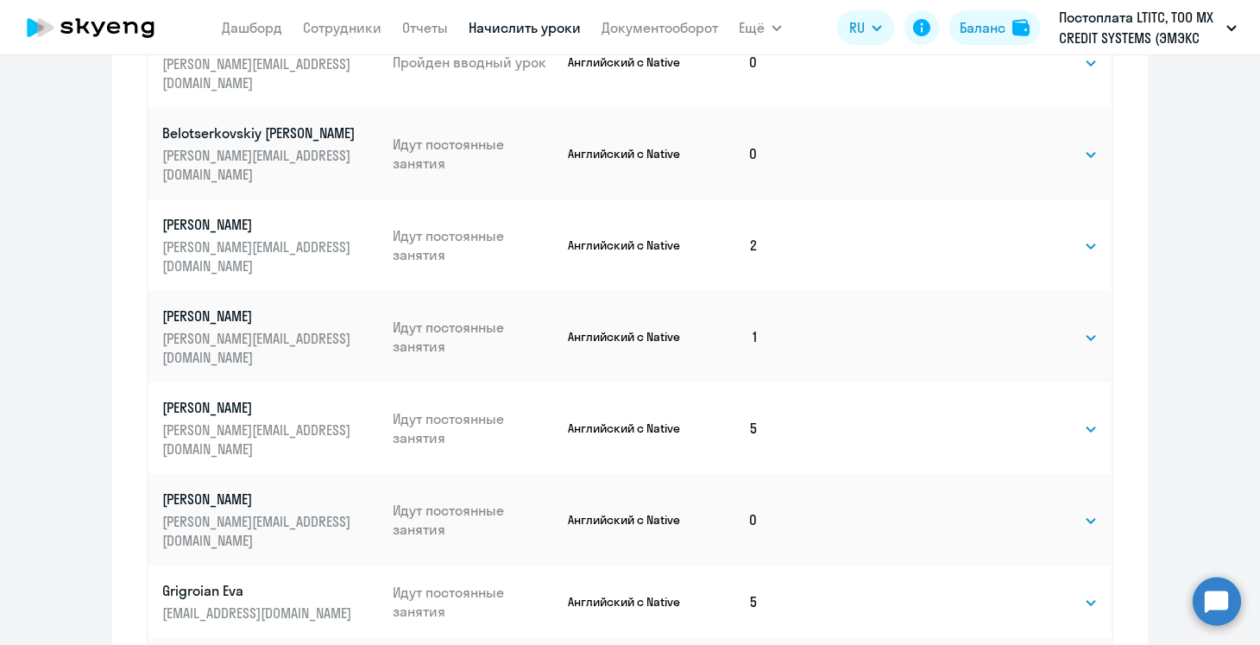
scroll to position [1152, 0]
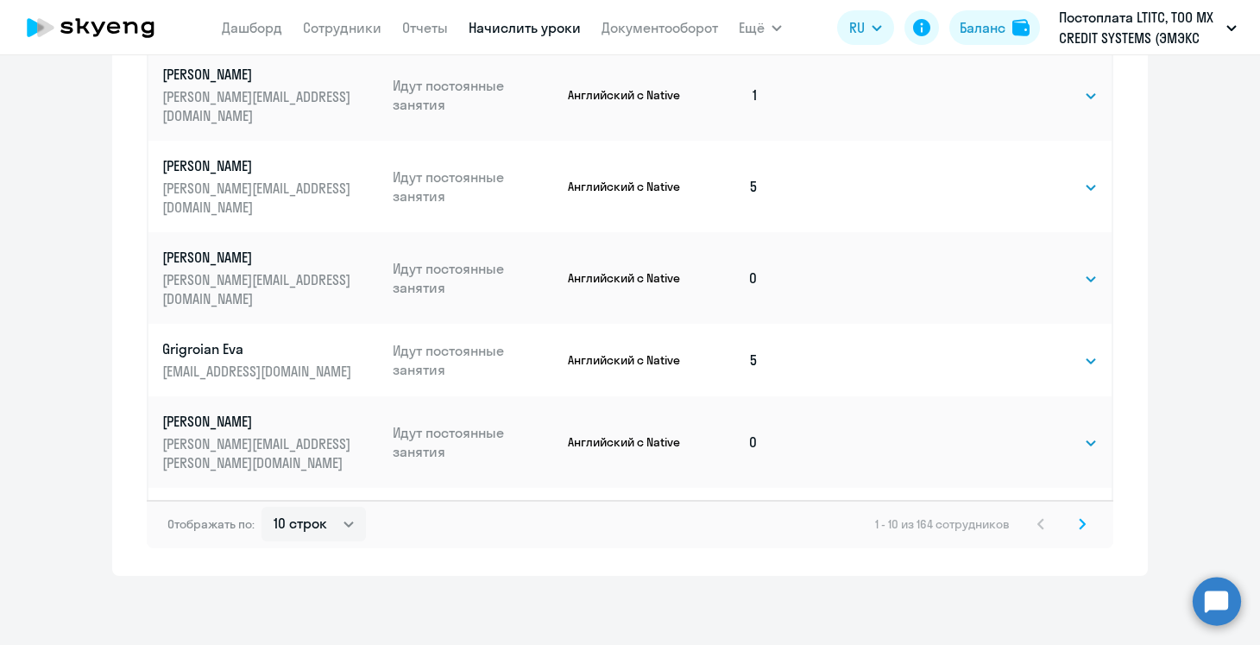
click at [1076, 522] on svg-icon at bounding box center [1082, 524] width 21 height 21
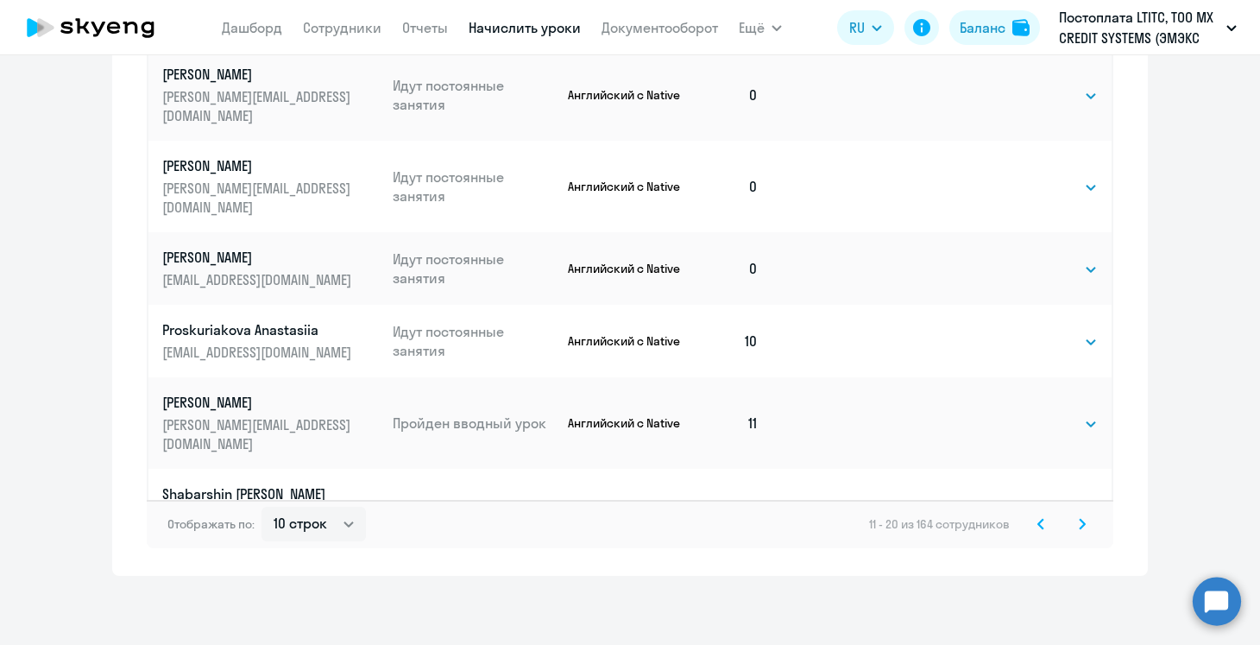
click at [1089, 519] on svg-icon at bounding box center [1082, 524] width 21 height 21
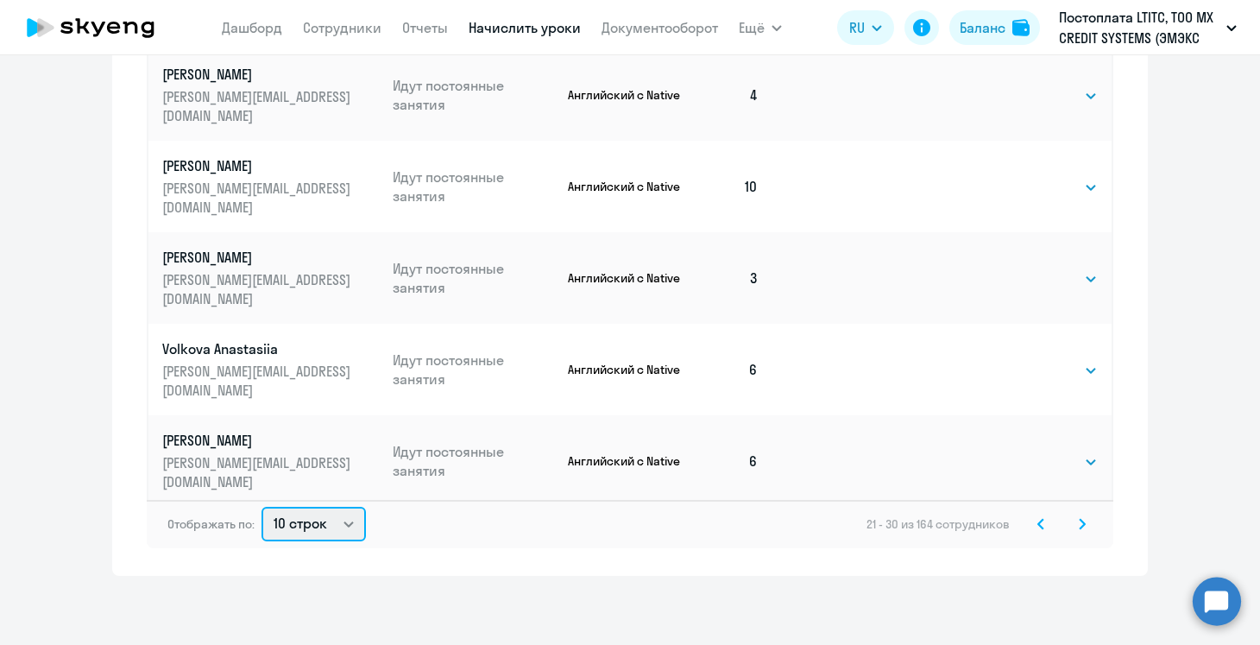
click at [323, 514] on select "10 строк 30 строк 50 строк" at bounding box center [314, 524] width 104 height 35
select select "50"
click at [262, 507] on select "10 строк 30 строк 50 строк" at bounding box center [314, 524] width 104 height 35
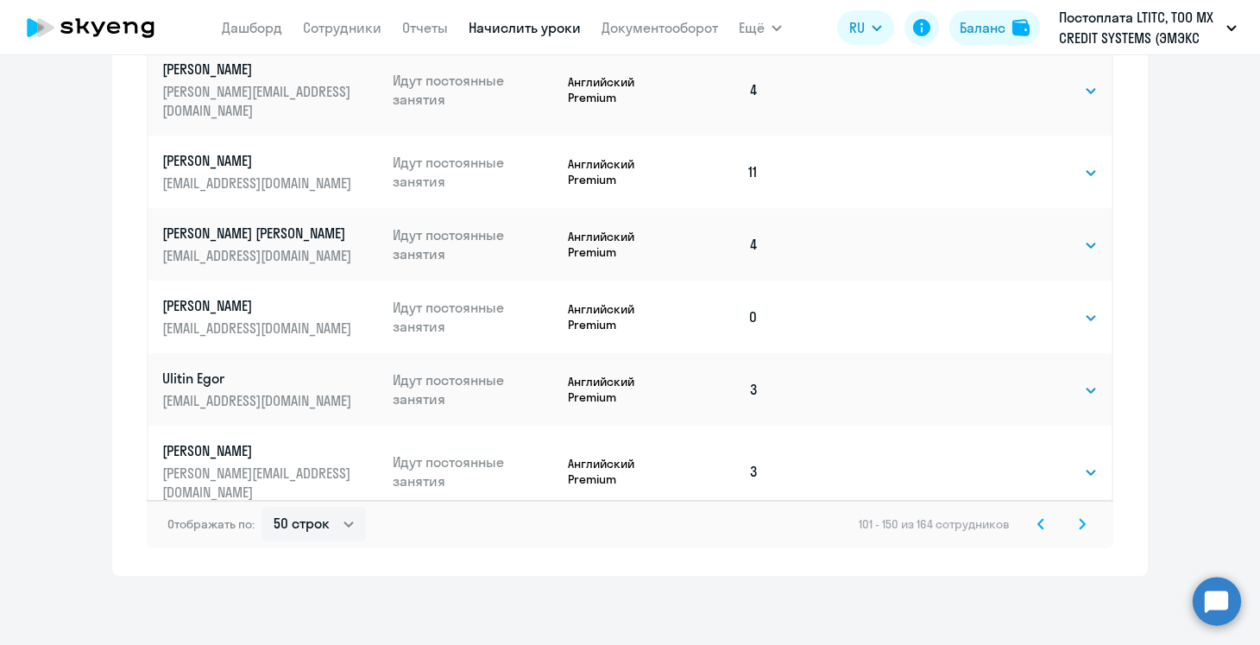
click at [1087, 521] on svg-icon at bounding box center [1082, 524] width 21 height 21
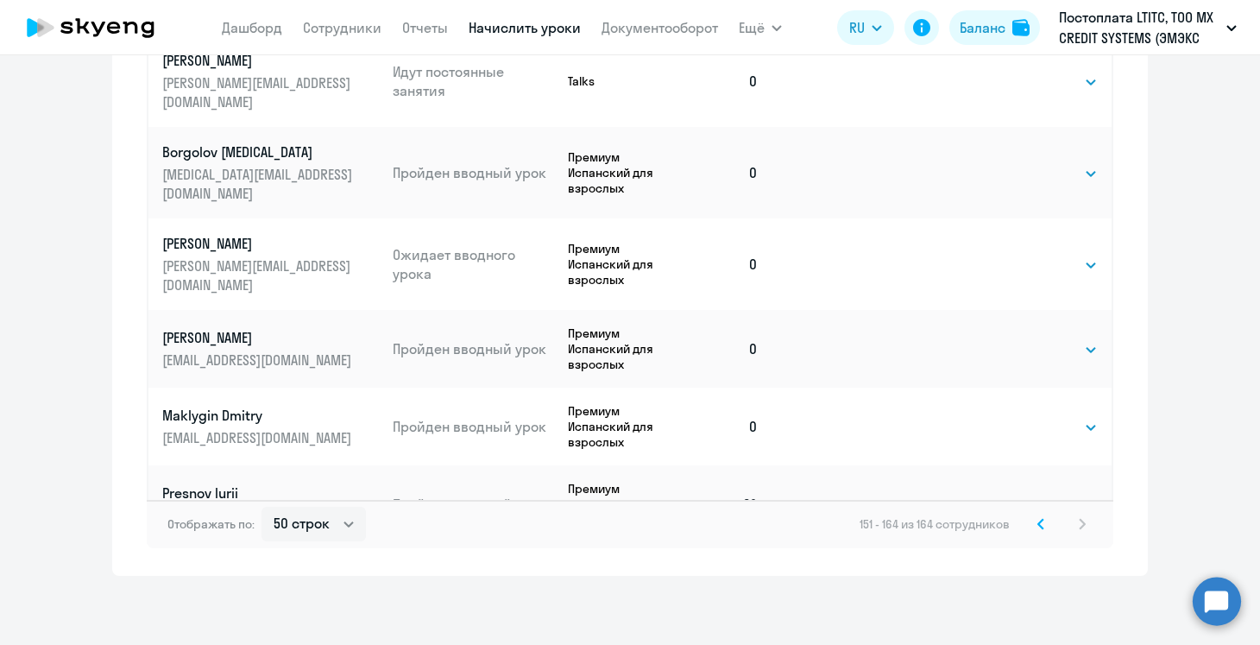
scroll to position [69, 0]
click at [1075, 493] on select "Выбрать 4 8 16 32 64 96 128" at bounding box center [1062, 503] width 71 height 21
click at [1052, 415] on select "Выбрать 4 8 16 32 64 96 128" at bounding box center [1062, 425] width 71 height 21
select select "4"
click at [1027, 415] on select "Выбрать 4 8 16 32 64 96 128" at bounding box center [1062, 425] width 71 height 21
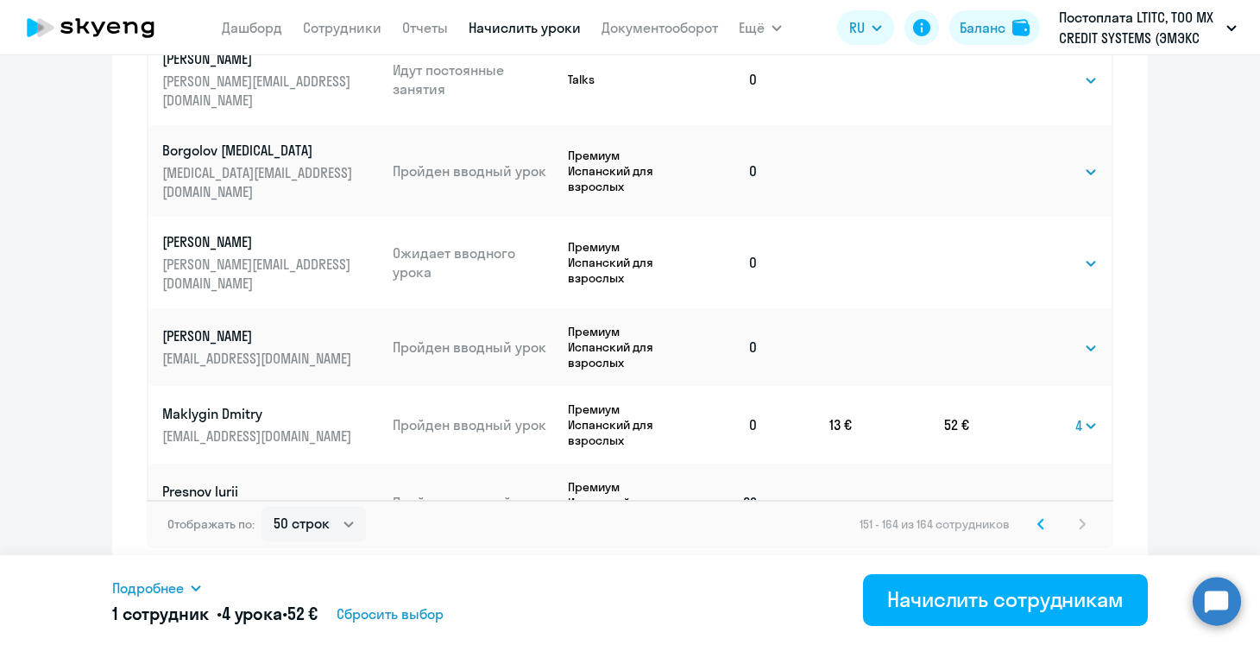
click at [434, 617] on span "Сбросить выбор" at bounding box center [390, 613] width 107 height 21
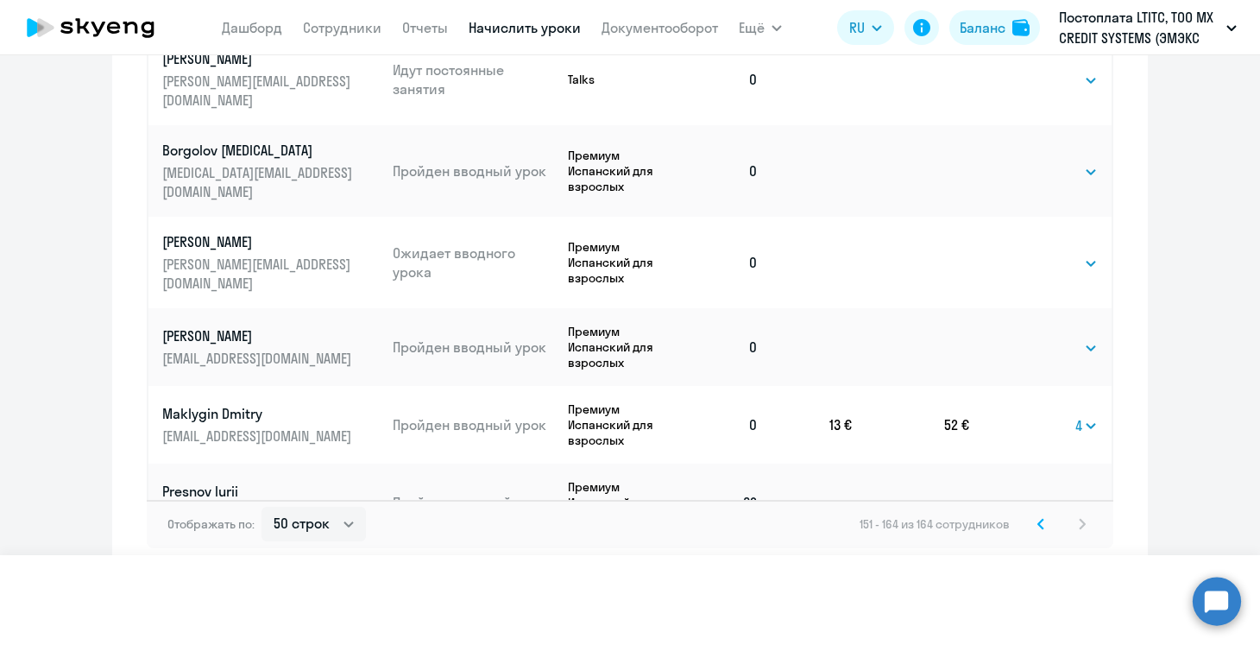
select select
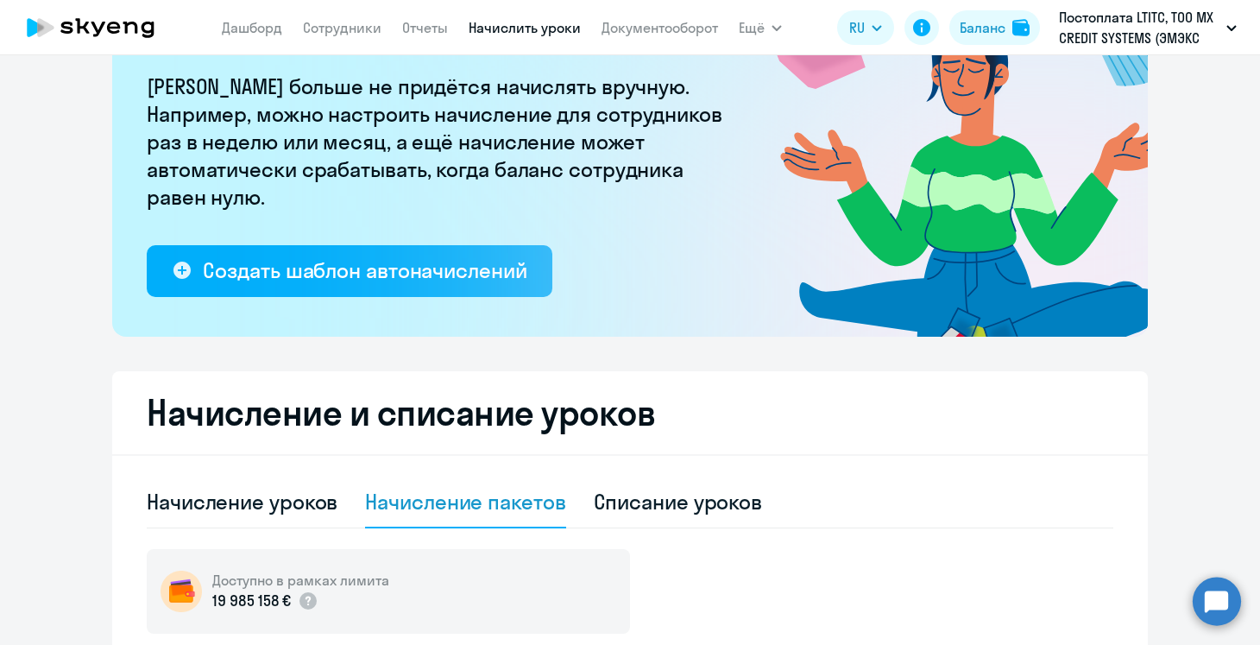
scroll to position [0, 0]
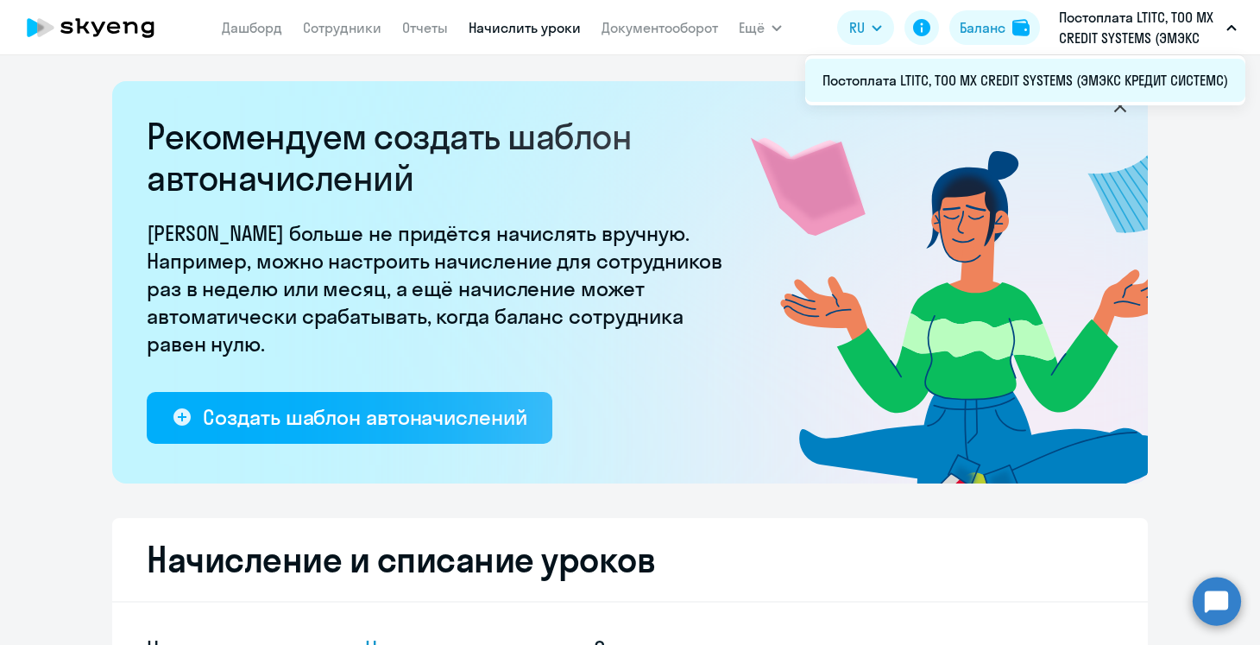
click at [1055, 83] on li "Постоплата LTITC, ТОО MX CREDIT SYSTEMS (ЭМЭКС КРЕДИТ СИСТЕМС)" at bounding box center [1025, 80] width 440 height 43
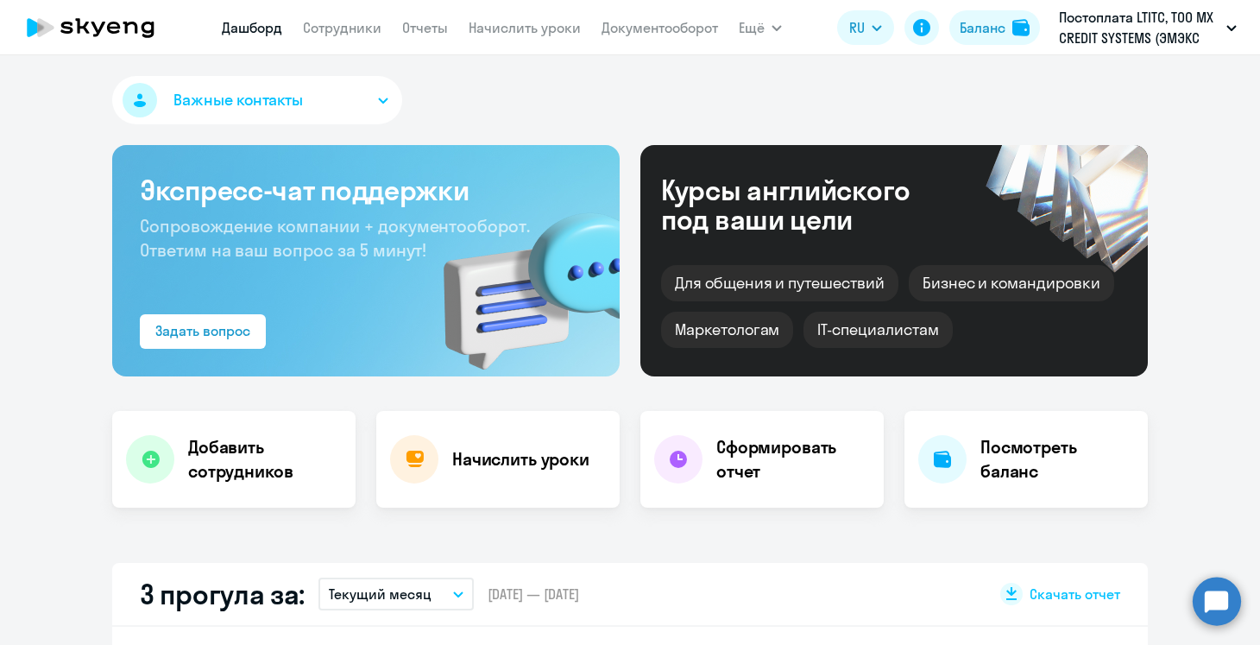
select select "30"
click at [768, 29] on button "Ещё" at bounding box center [760, 27] width 43 height 35
click at [363, 33] on link "Сотрудники" at bounding box center [342, 27] width 79 height 17
select select "30"
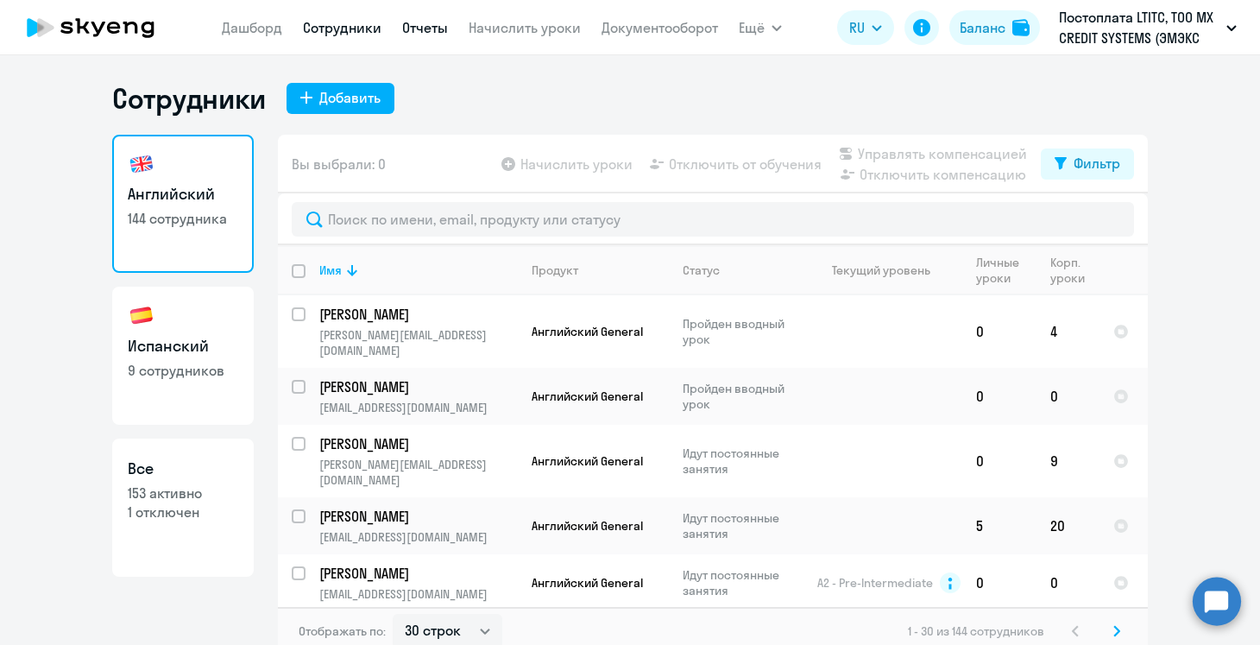
click at [434, 33] on link "Отчеты" at bounding box center [425, 27] width 46 height 17
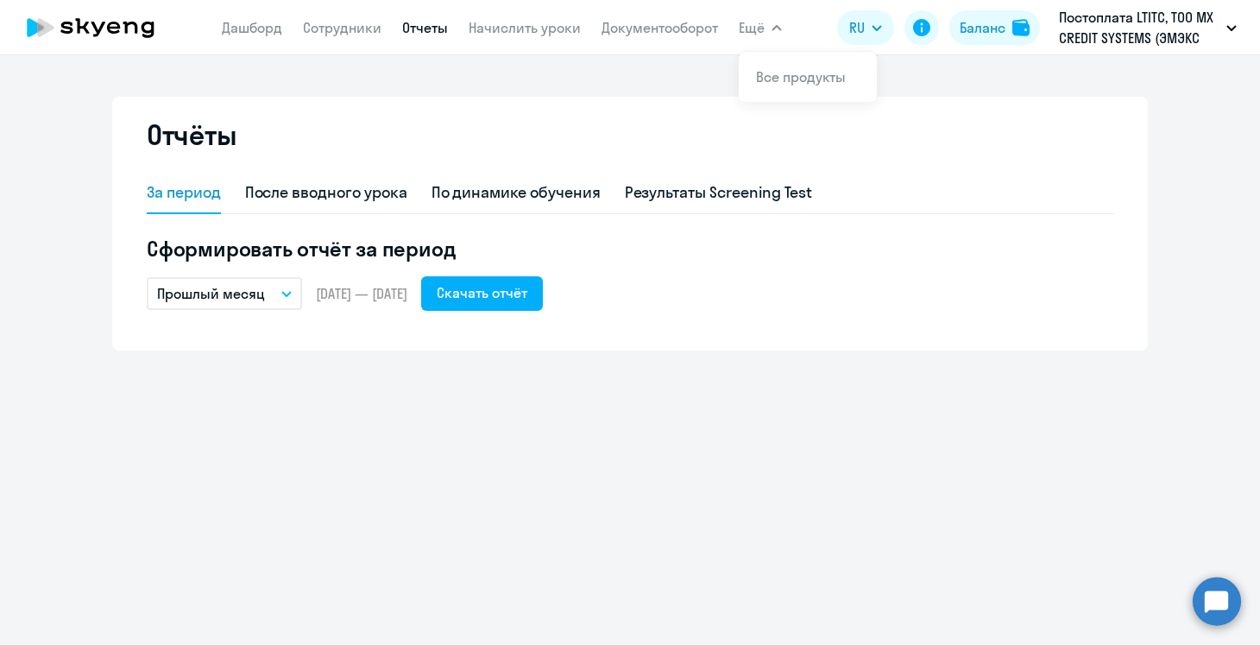
click at [765, 23] on button "Ещё" at bounding box center [760, 27] width 43 height 35
click at [768, 73] on link "Все продукты" at bounding box center [801, 76] width 90 height 17
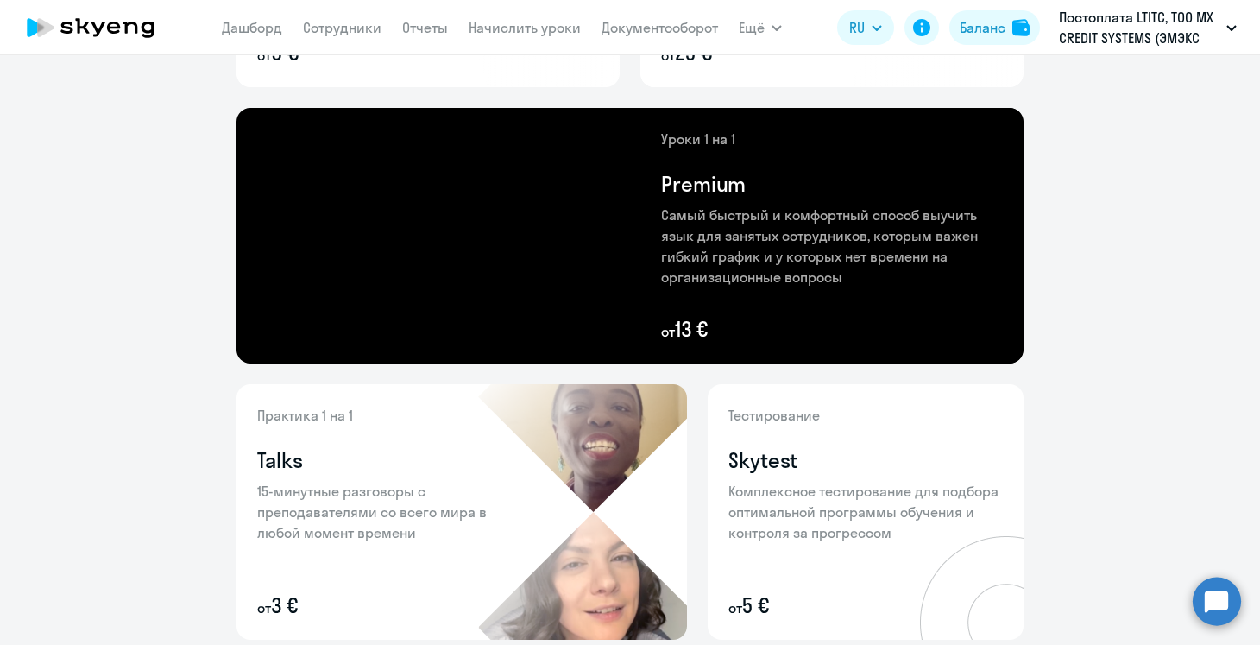
scroll to position [376, 0]
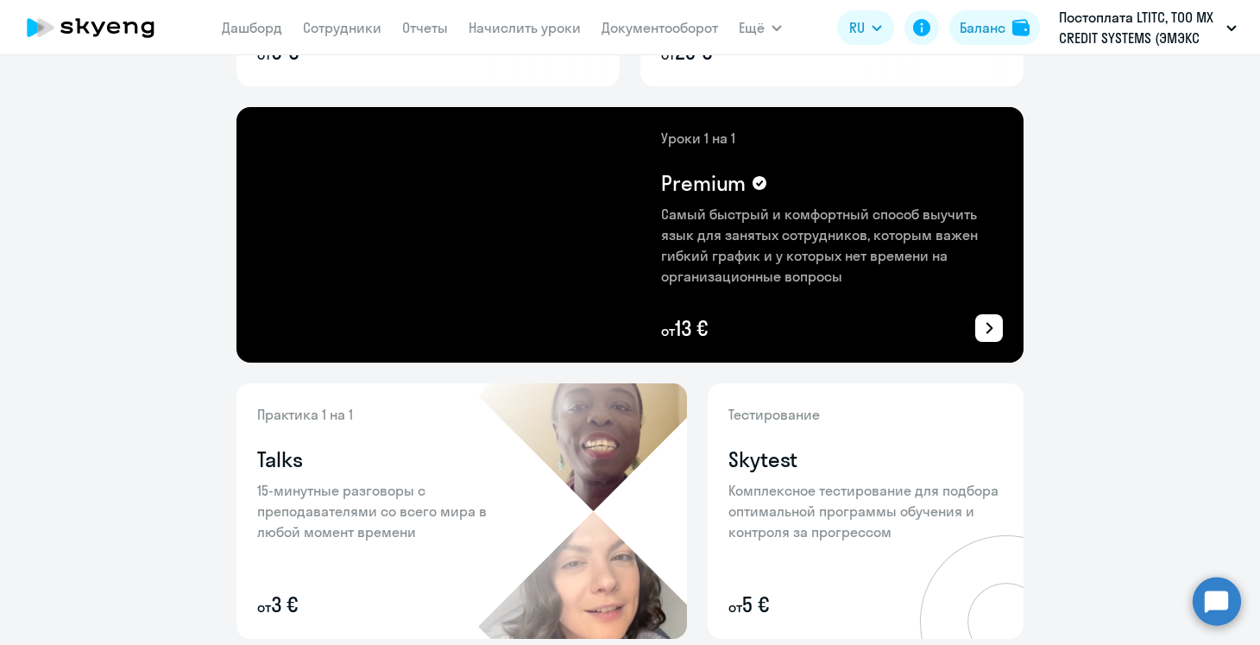
click at [799, 261] on p "Самый быстрый и комфортный способ выучить язык для занятых сотрудников, которым…" at bounding box center [832, 245] width 342 height 83
click at [980, 331] on icon at bounding box center [989, 328] width 21 height 21
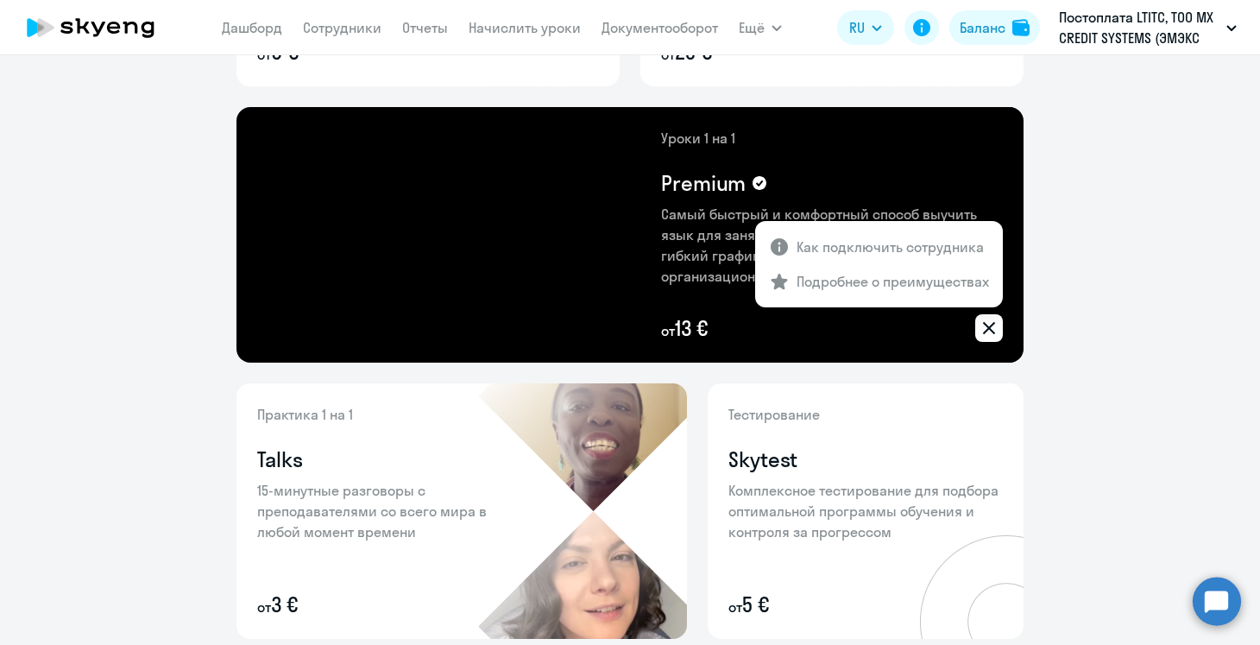
click at [1090, 376] on div at bounding box center [630, 322] width 1260 height 645
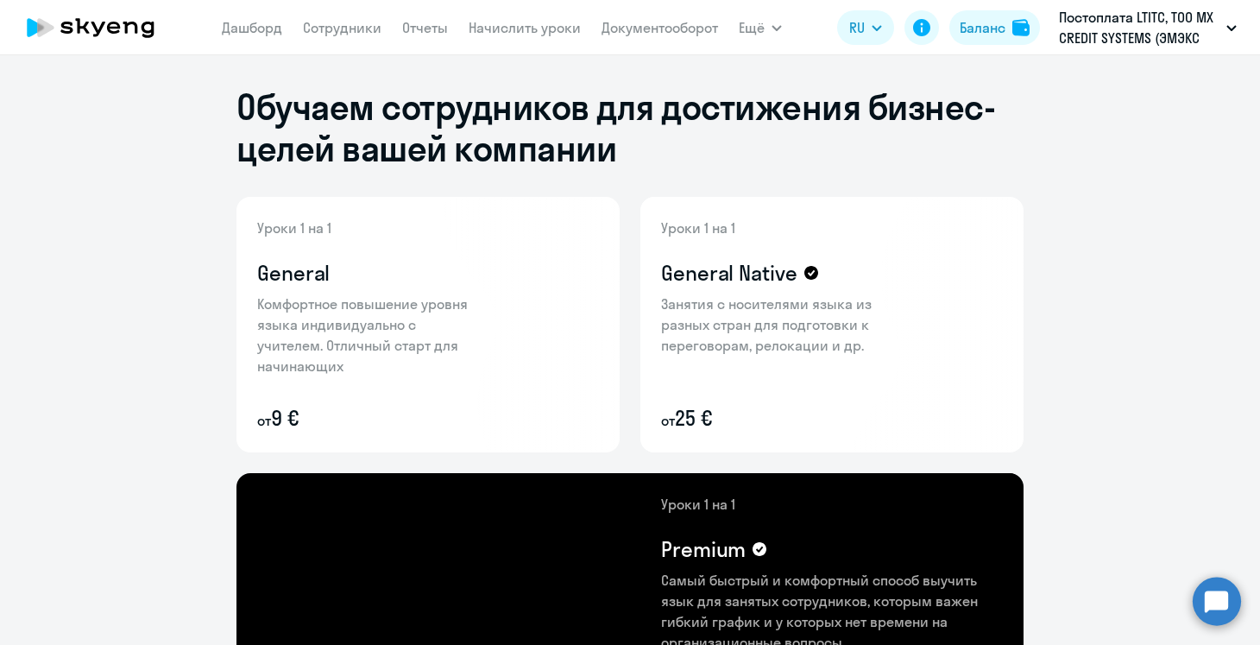
scroll to position [0, 0]
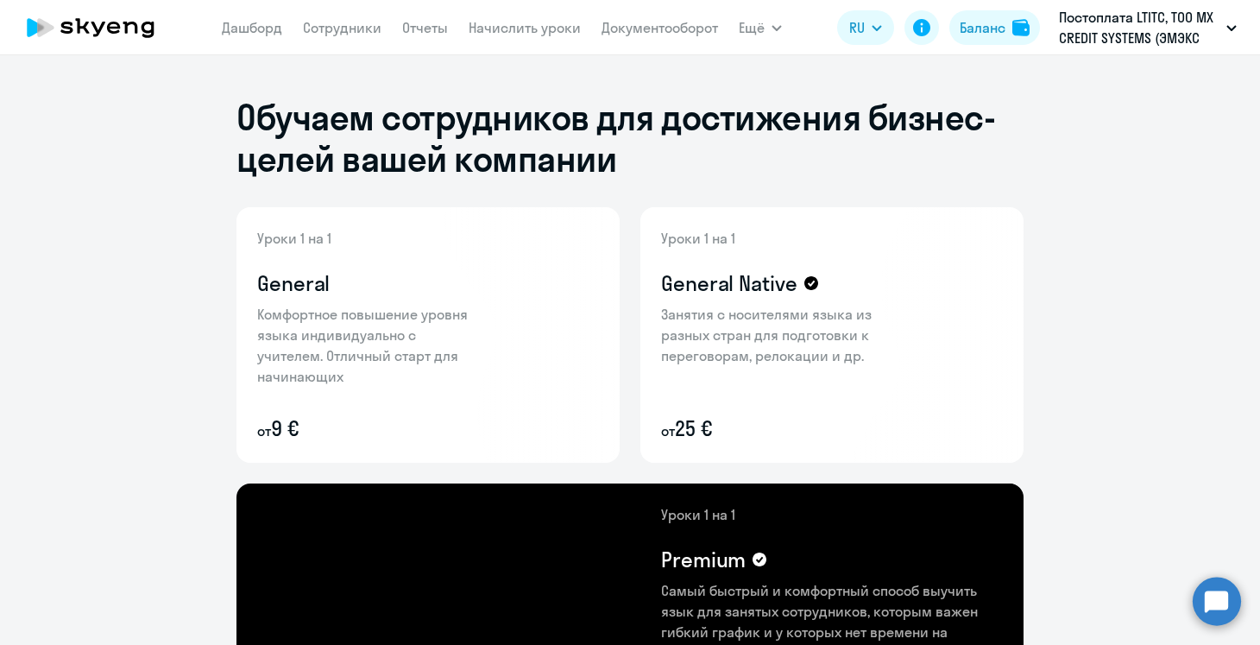
click at [805, 529] on div "Уроки 1 на 1 Premium Самый быстрый и комфортный способ выучить язык для занятых…" at bounding box center [832, 611] width 342 height 214
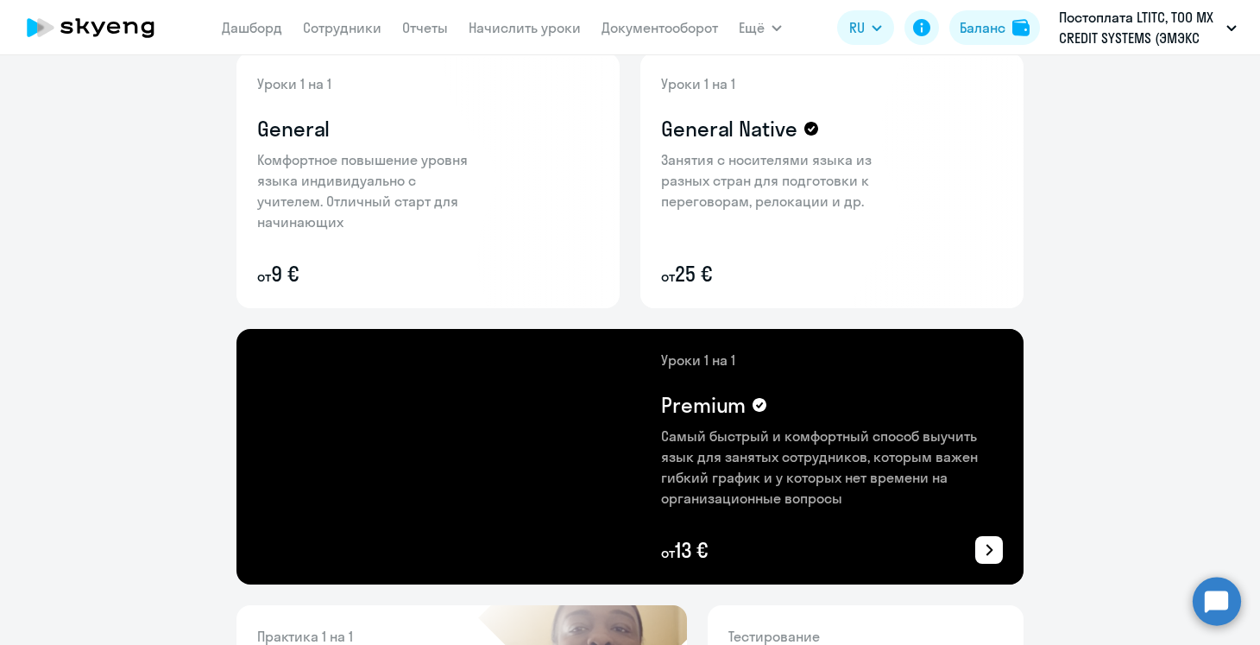
scroll to position [201, 0]
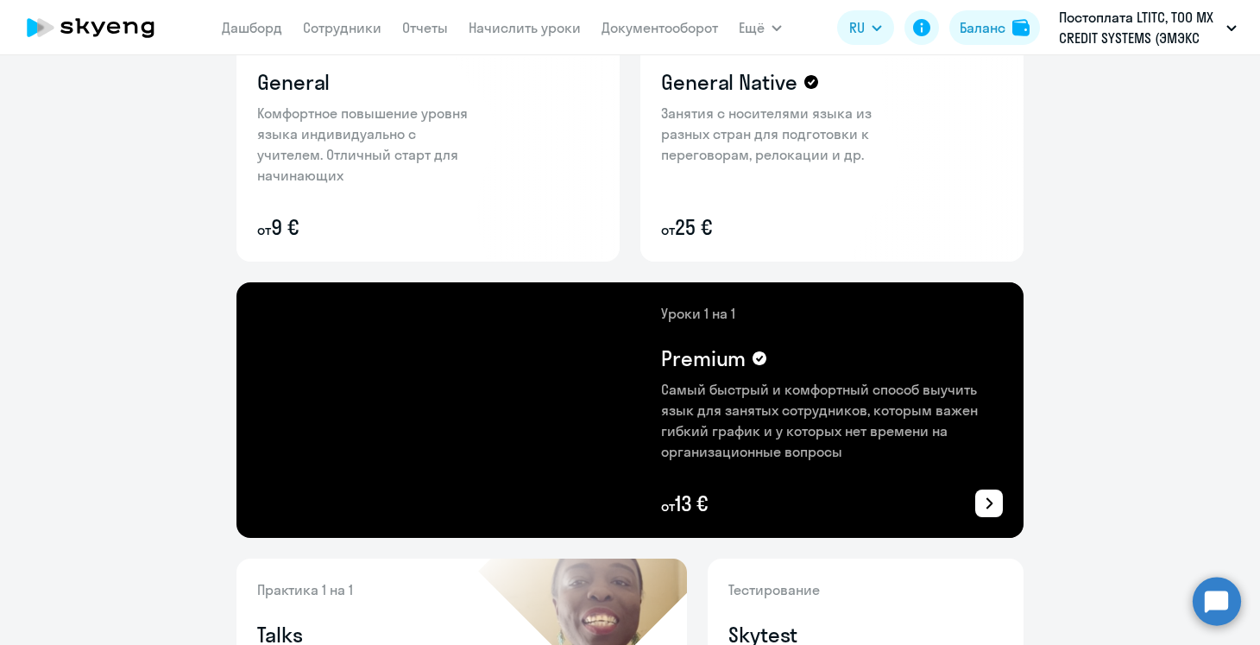
click at [997, 497] on icon at bounding box center [989, 503] width 21 height 21
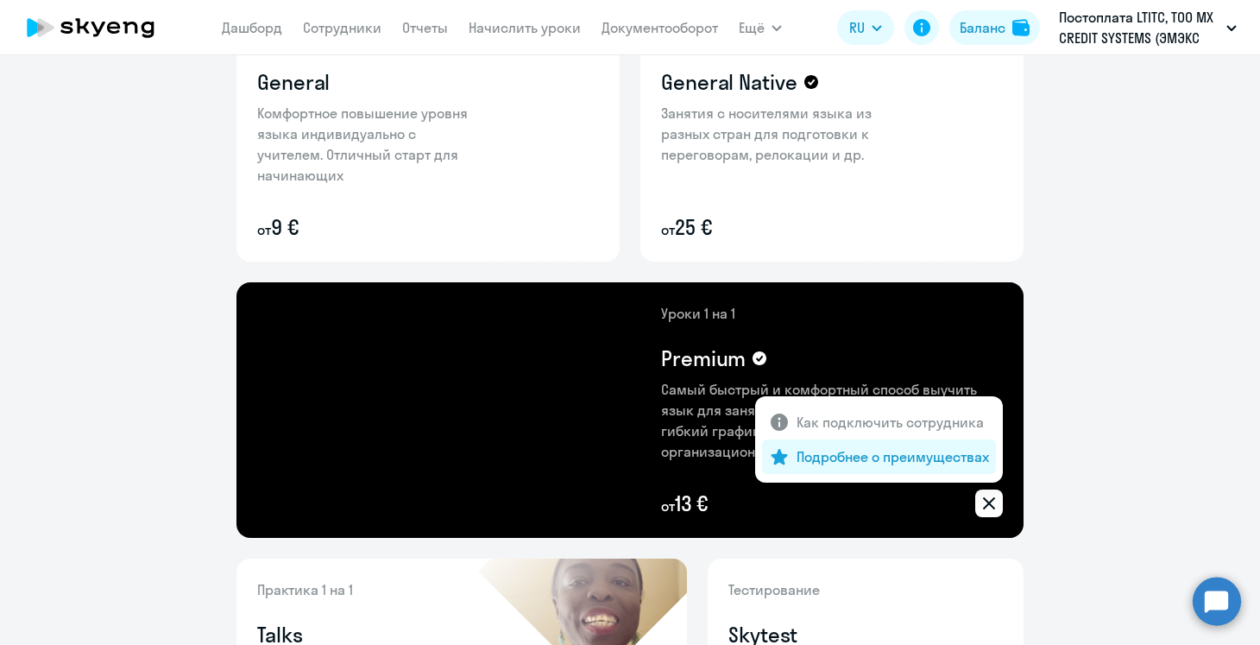
click at [917, 444] on div "Подробнее о преимуществах" at bounding box center [879, 456] width 234 height 35
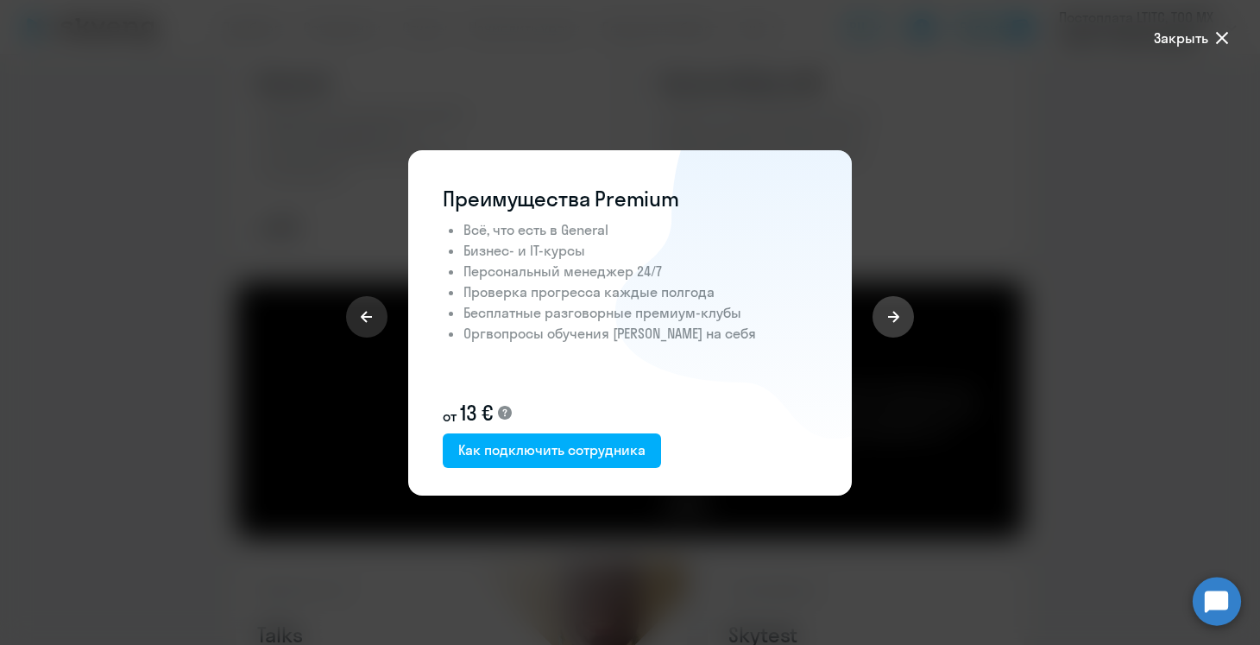
click at [904, 319] on button at bounding box center [893, 316] width 41 height 41
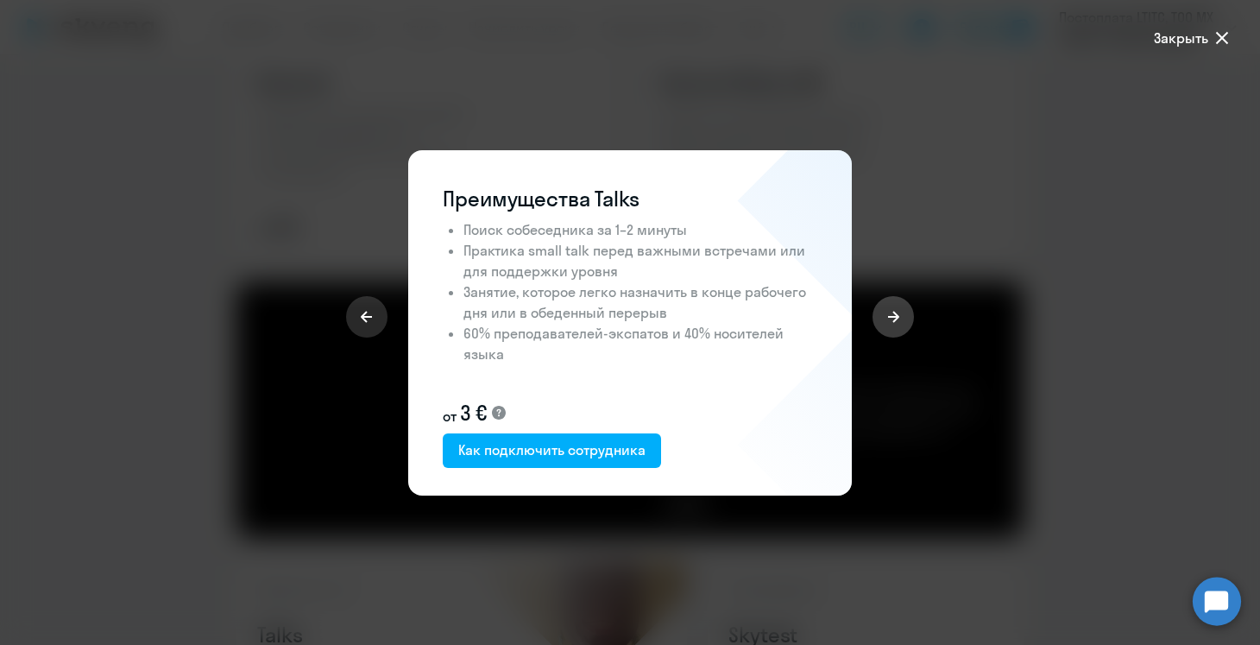
click at [904, 319] on button at bounding box center [893, 316] width 41 height 41
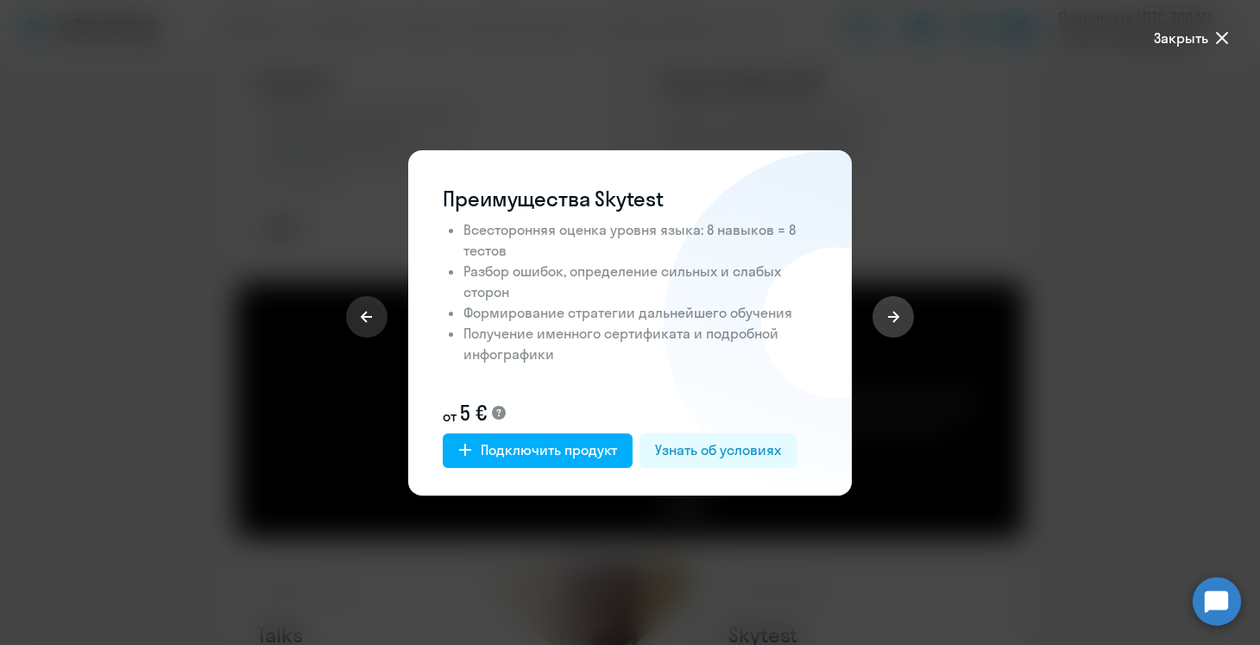
click at [904, 319] on button at bounding box center [893, 316] width 41 height 41
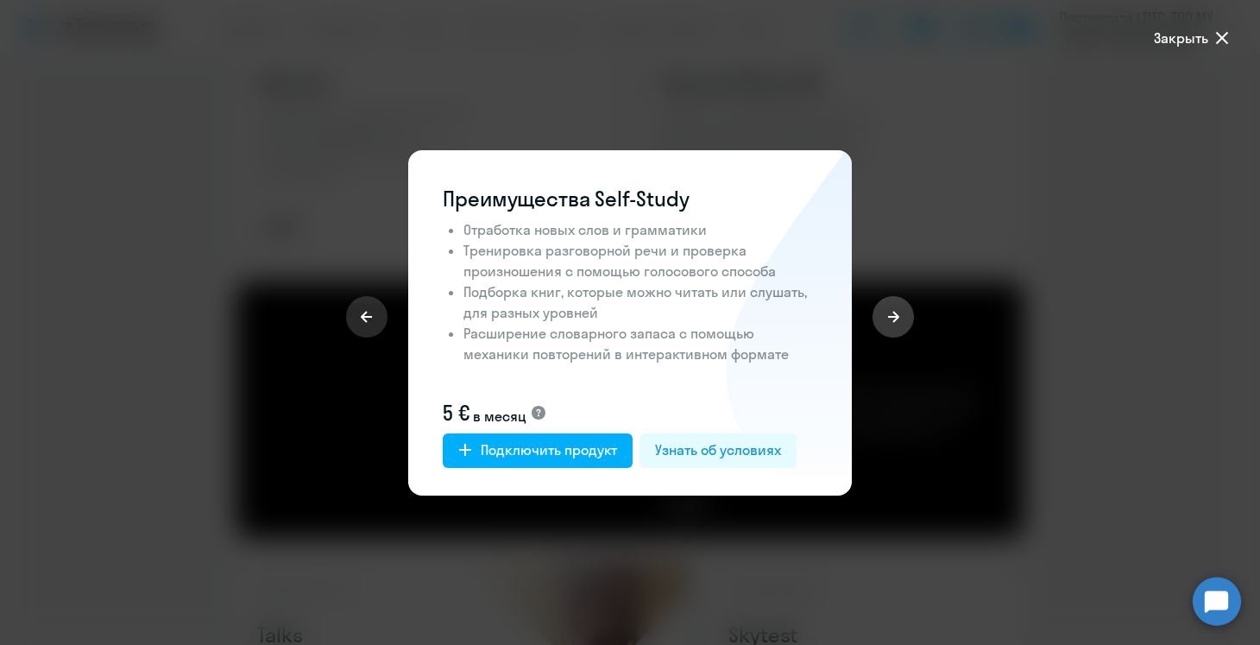
click at [904, 319] on button at bounding box center [893, 316] width 41 height 41
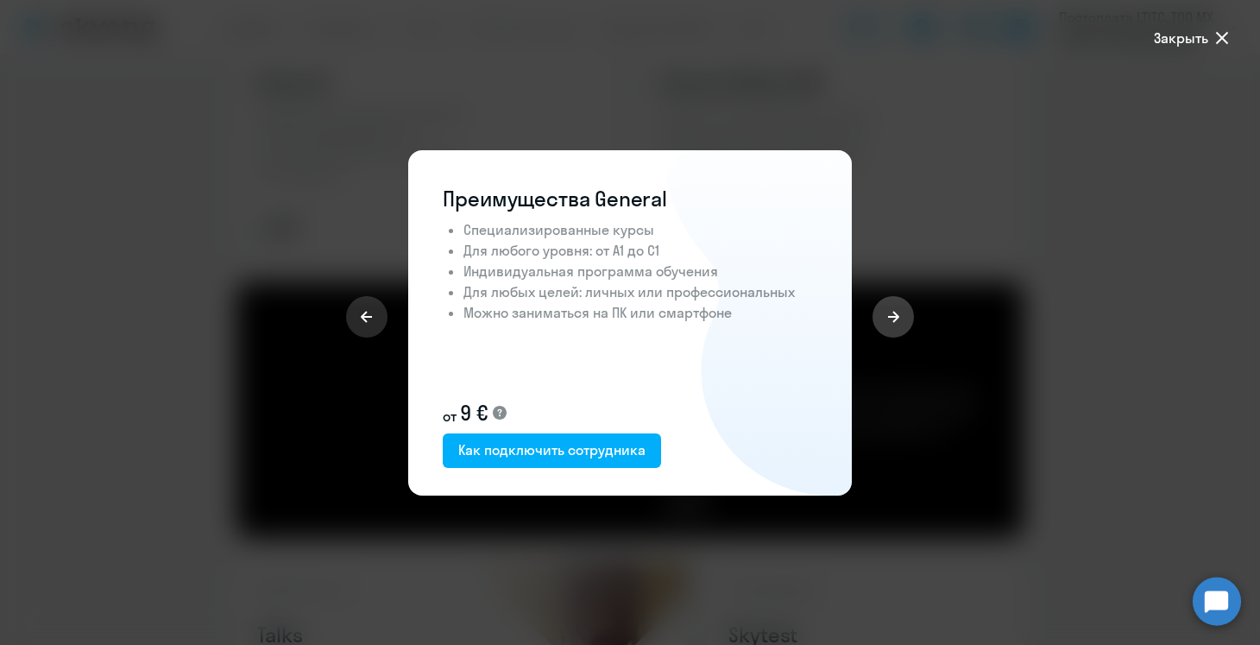
click at [904, 319] on button at bounding box center [893, 316] width 41 height 41
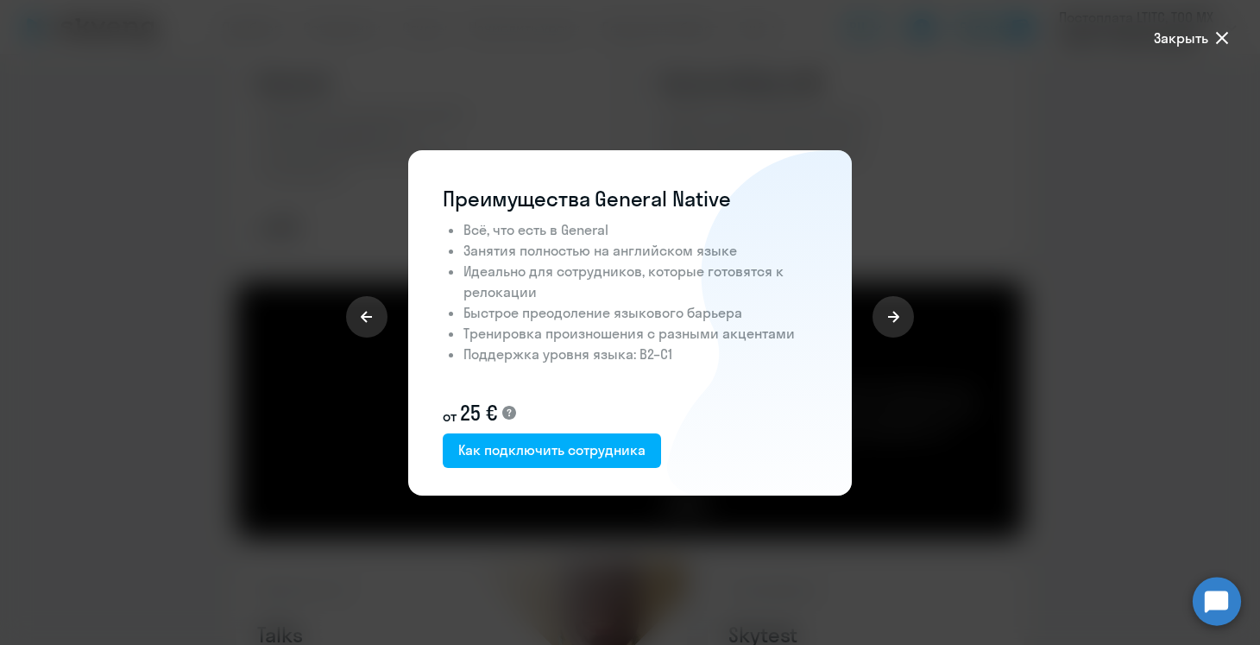
click at [509, 416] on icon at bounding box center [509, 413] width 14 height 14
click at [893, 317] on icon at bounding box center [893, 316] width 11 height 11
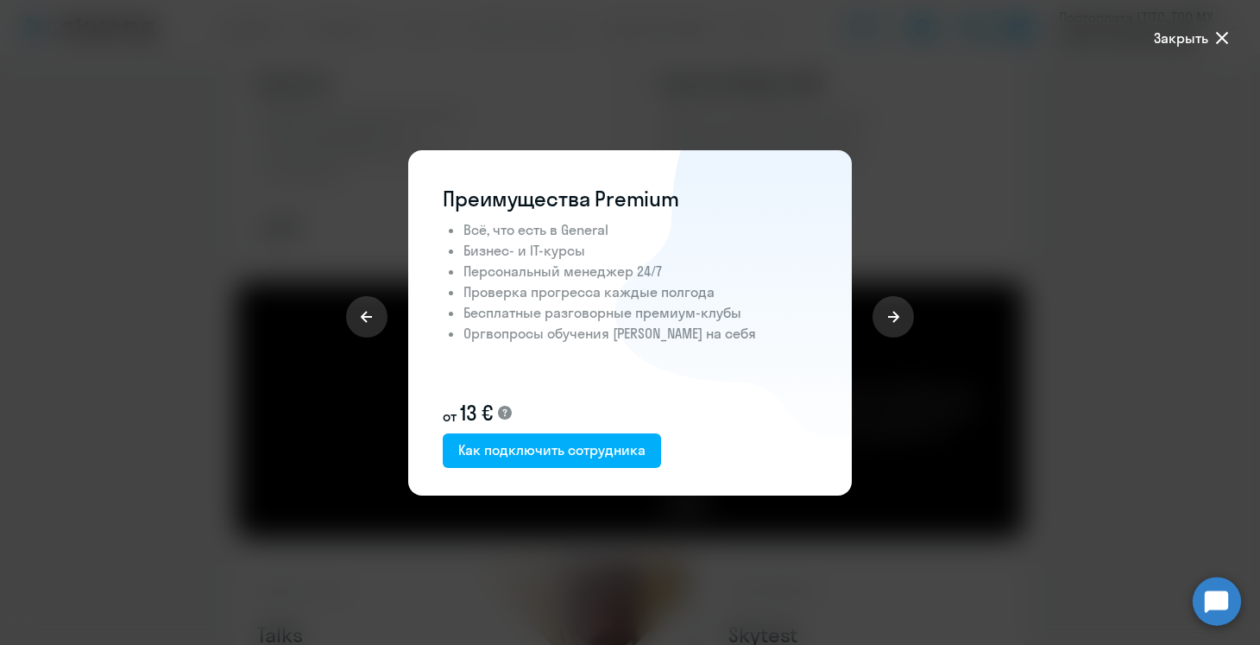
click at [510, 408] on icon at bounding box center [505, 413] width 14 height 14
click at [966, 73] on div at bounding box center [630, 322] width 1260 height 645
click at [1215, 35] on icon at bounding box center [1222, 38] width 21 height 21
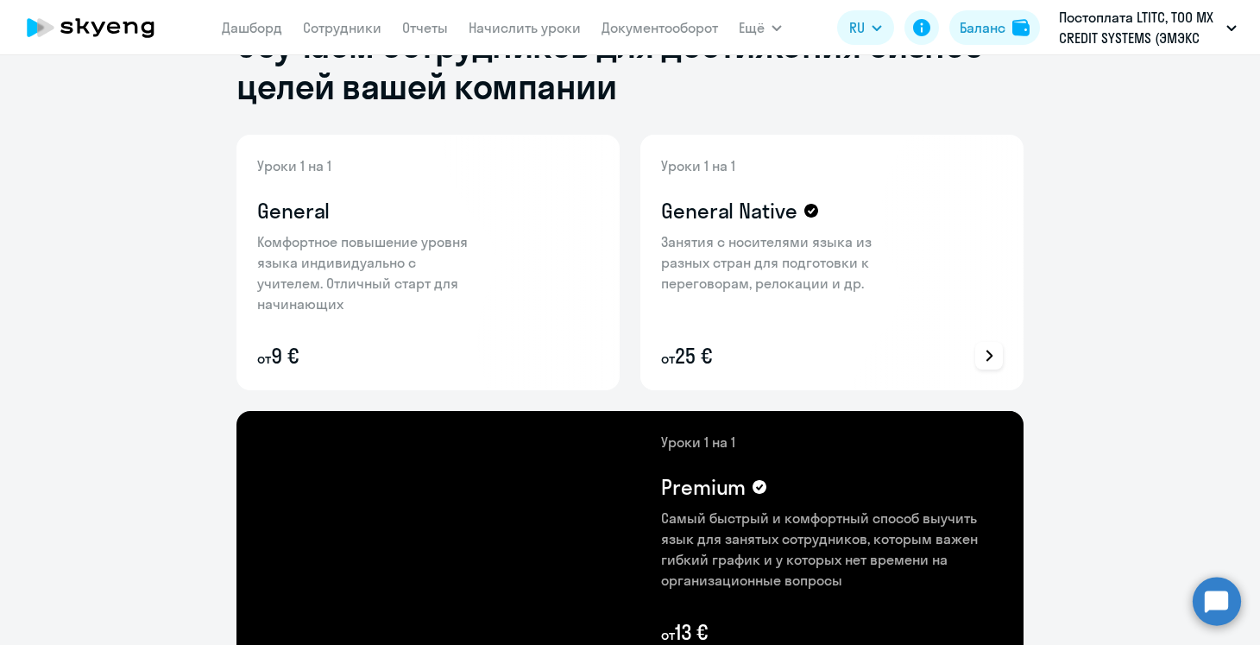
scroll to position [0, 0]
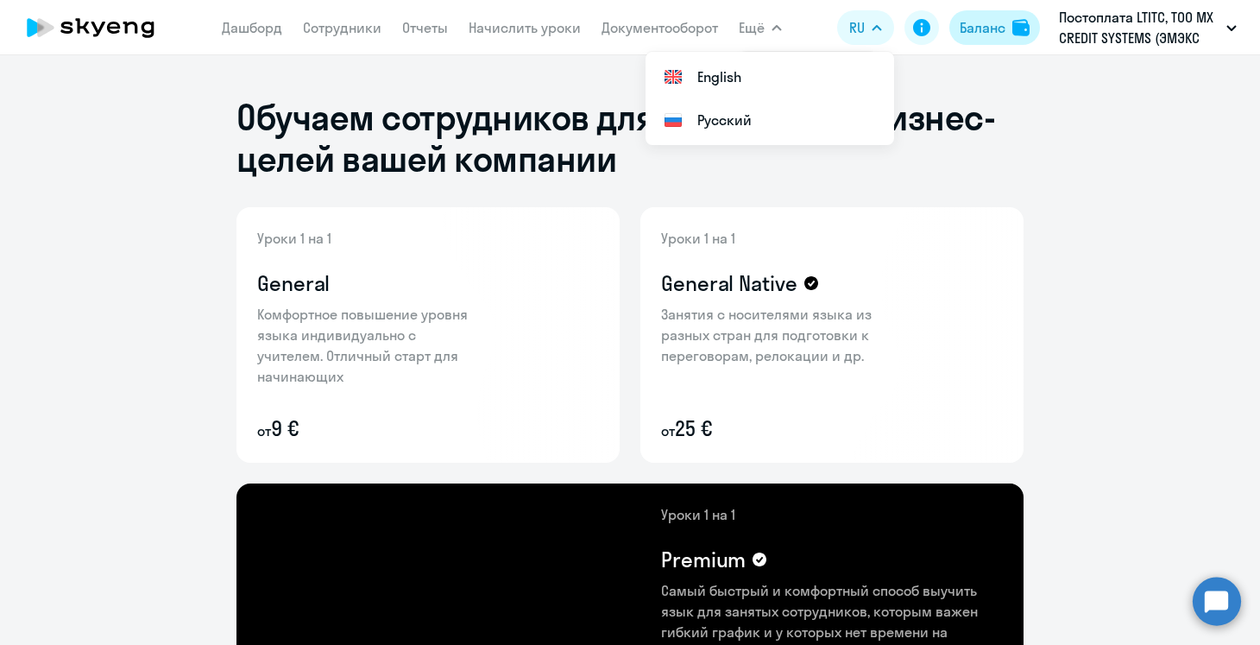
click at [981, 28] on div "Баланс" at bounding box center [983, 27] width 46 height 21
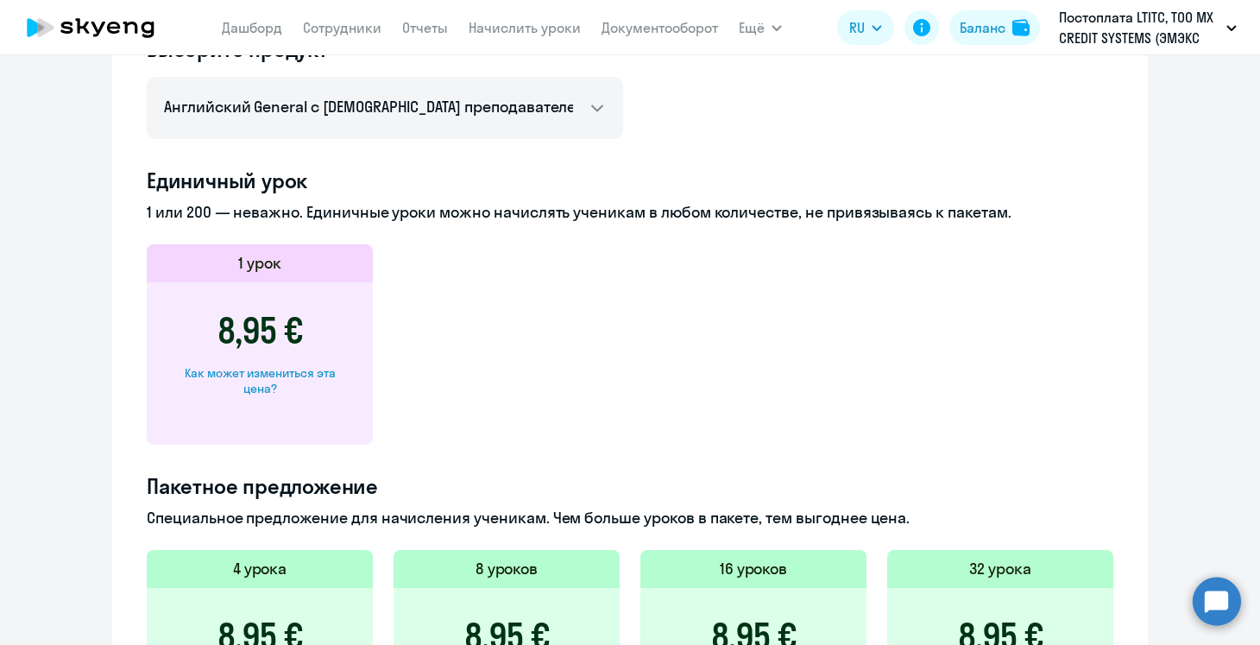
scroll to position [457, 0]
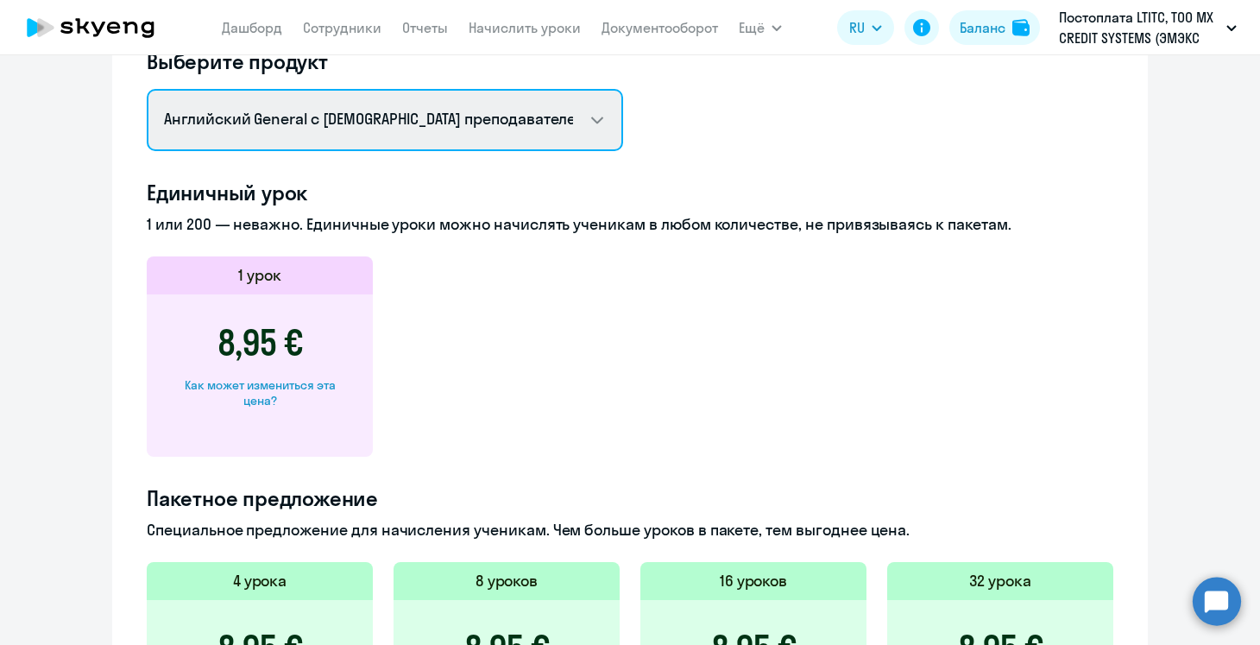
click at [517, 136] on select "Английский General с русскоговорящим преподавателем Английский General с [DEMOG…" at bounding box center [385, 120] width 477 height 62
click at [147, 89] on select "Английский General с русскоговорящим преподавателем Английский General с [DEMOG…" at bounding box center [385, 120] width 477 height 62
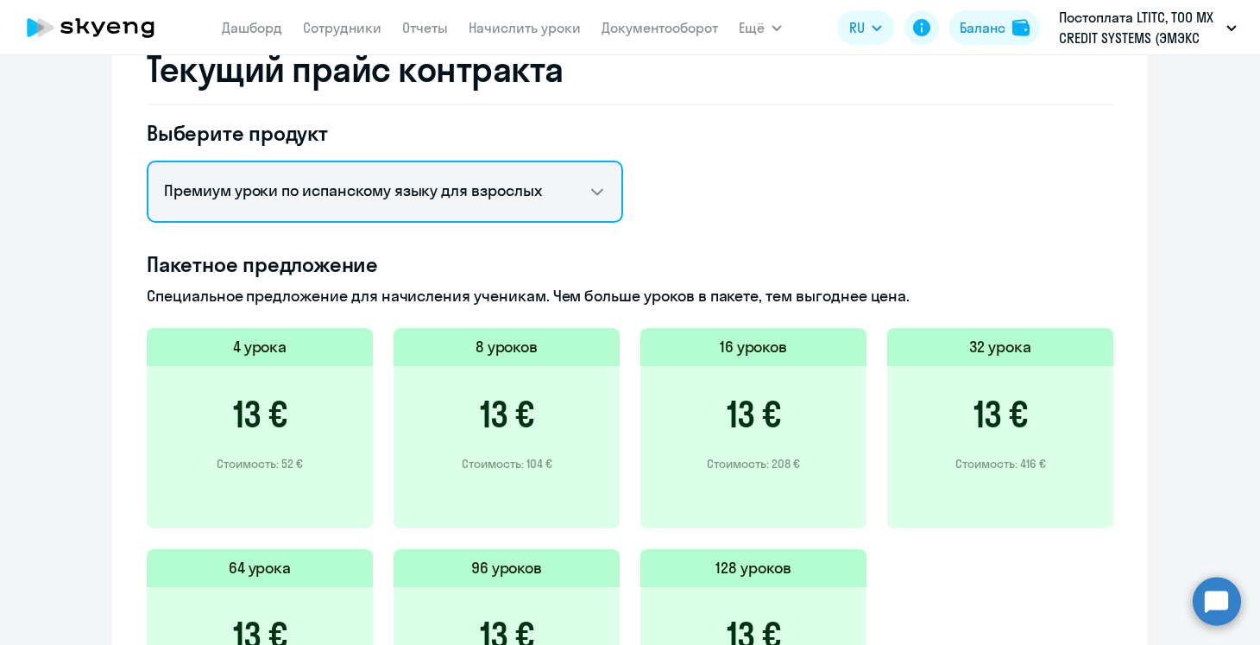
scroll to position [341, 0]
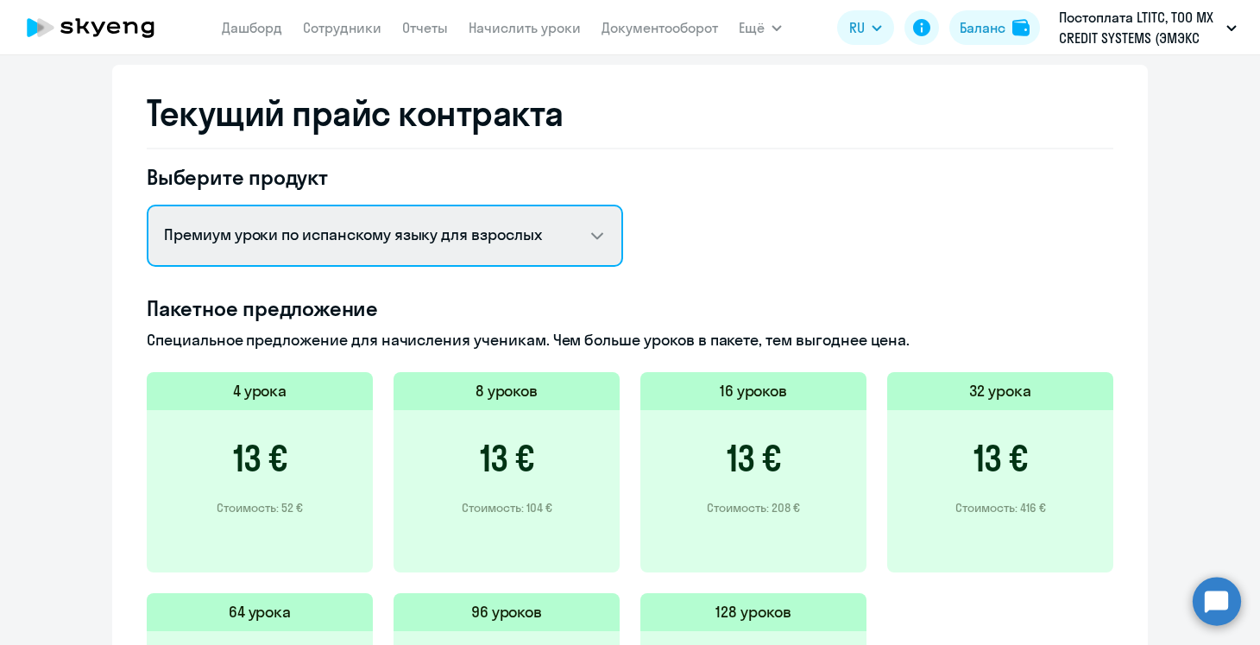
click at [508, 256] on select "Английский General с русскоговорящим преподавателем Английский General с [DEMOG…" at bounding box center [385, 236] width 477 height 62
click at [147, 205] on select "Английский General с русскоговорящим преподавателем Английский General с [DEMOG…" at bounding box center [385, 236] width 477 height 62
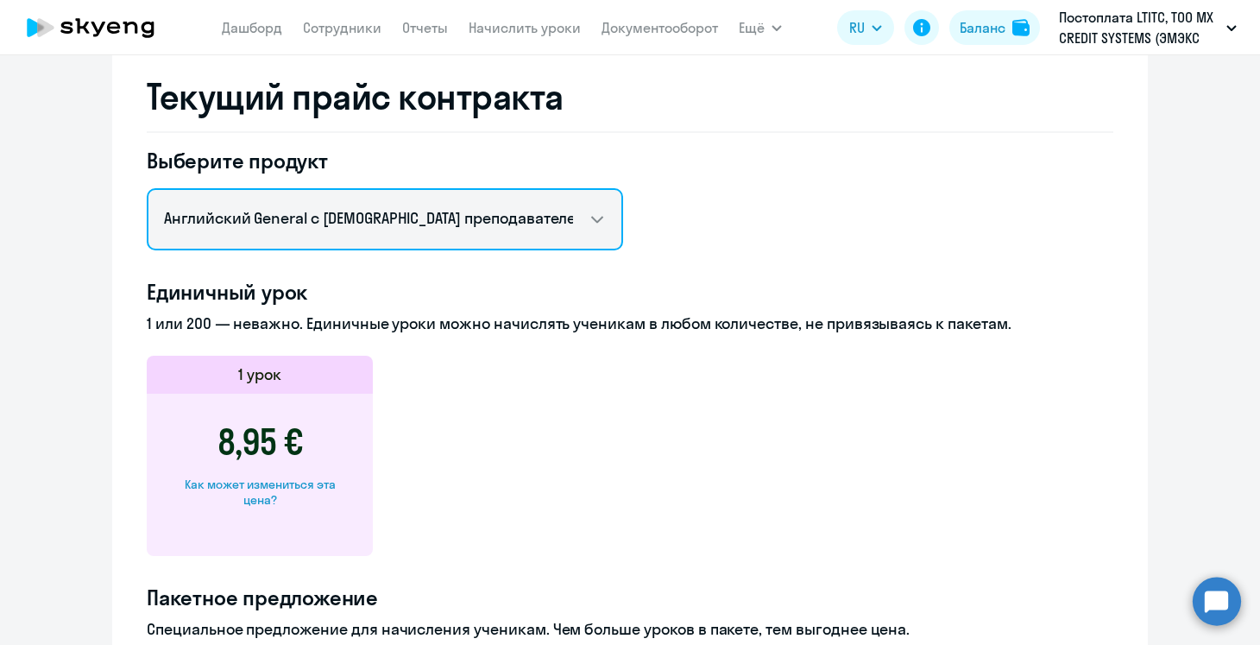
scroll to position [360, 0]
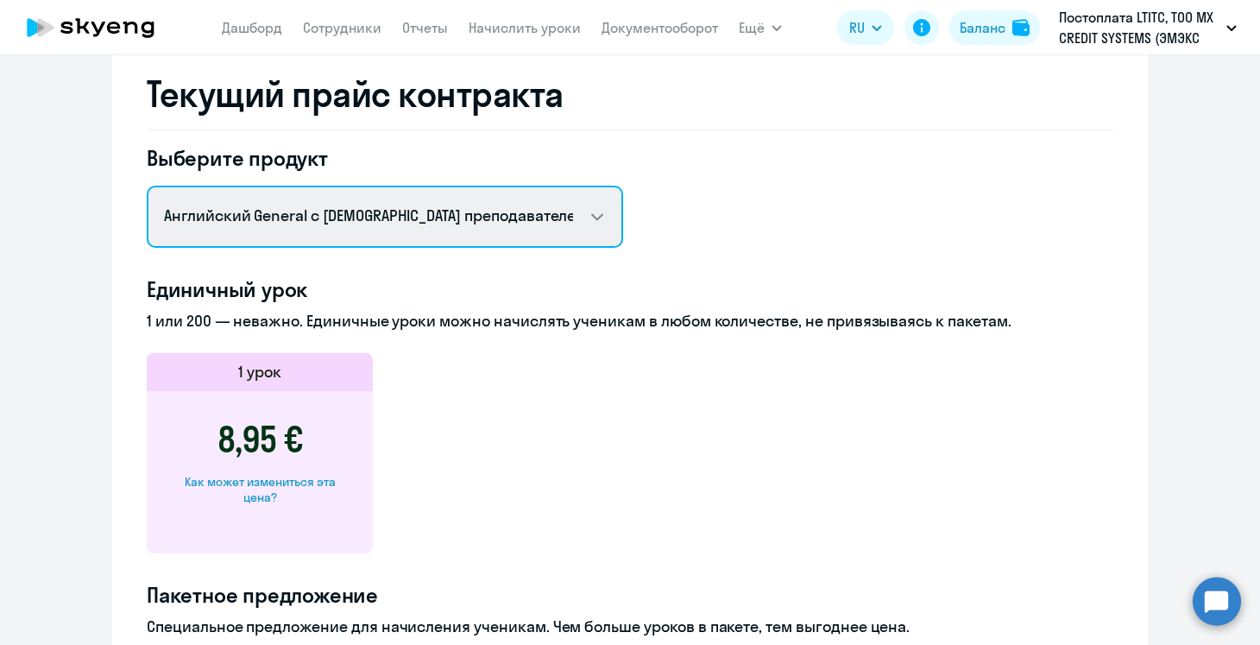
click at [416, 237] on select "Английский General с русскоговорящим преподавателем Английский General с [DEMOG…" at bounding box center [385, 217] width 477 height 62
select select "english_adult_not_native_speaker_premium"
click at [147, 186] on select "Английский General с русскоговорящим преподавателем Английский General с [DEMOG…" at bounding box center [385, 217] width 477 height 62
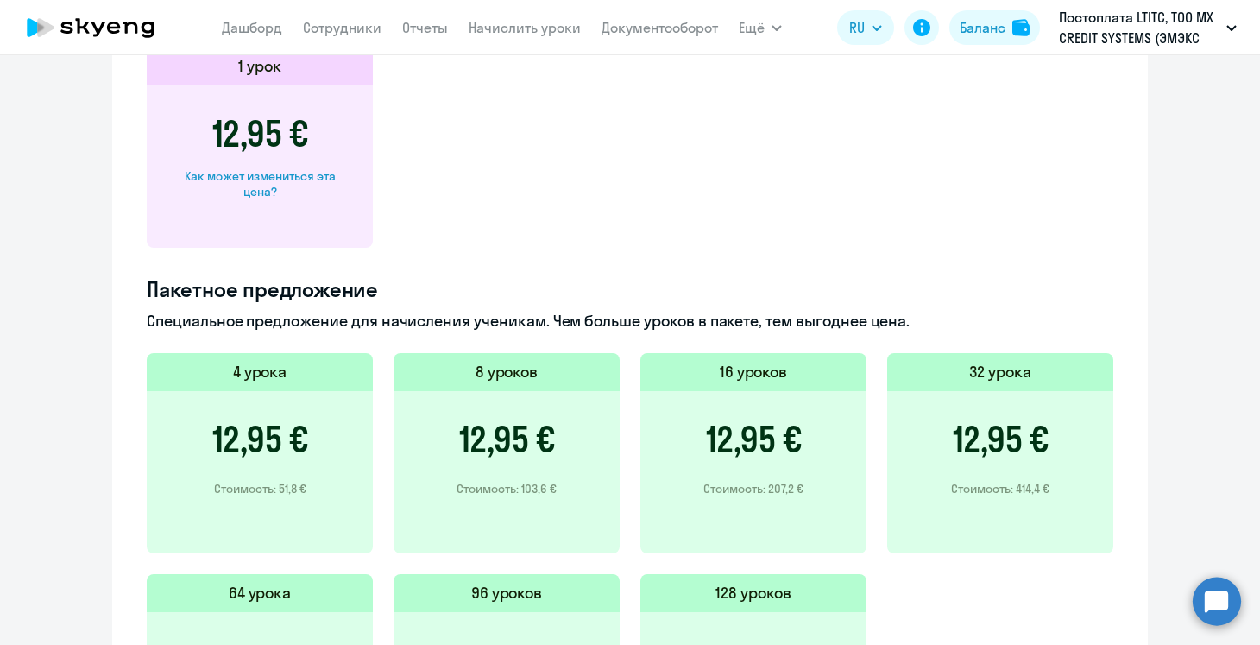
scroll to position [0, 0]
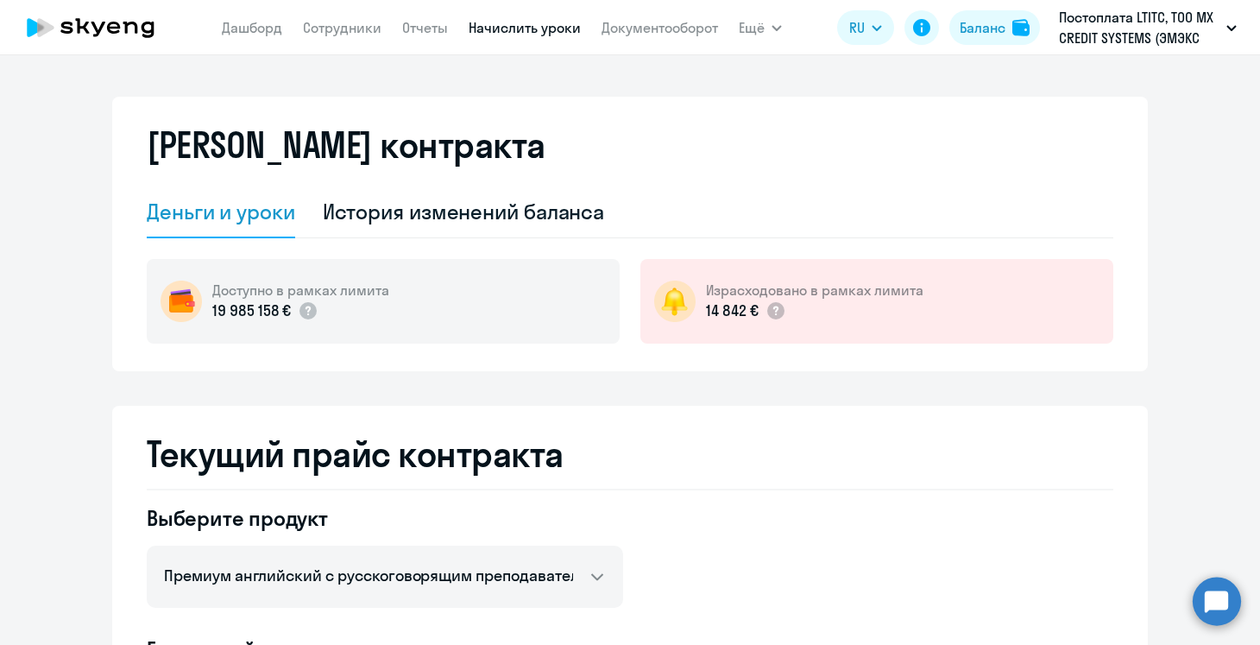
click at [538, 34] on link "Начислить уроки" at bounding box center [525, 27] width 112 height 17
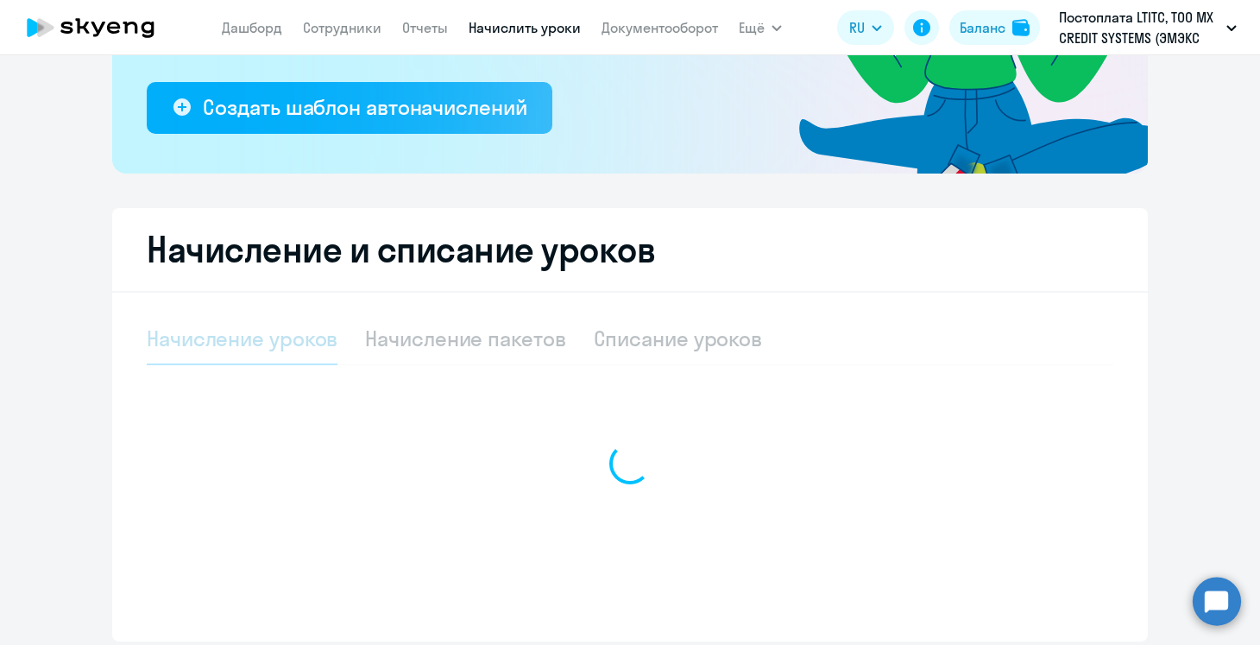
scroll to position [311, 0]
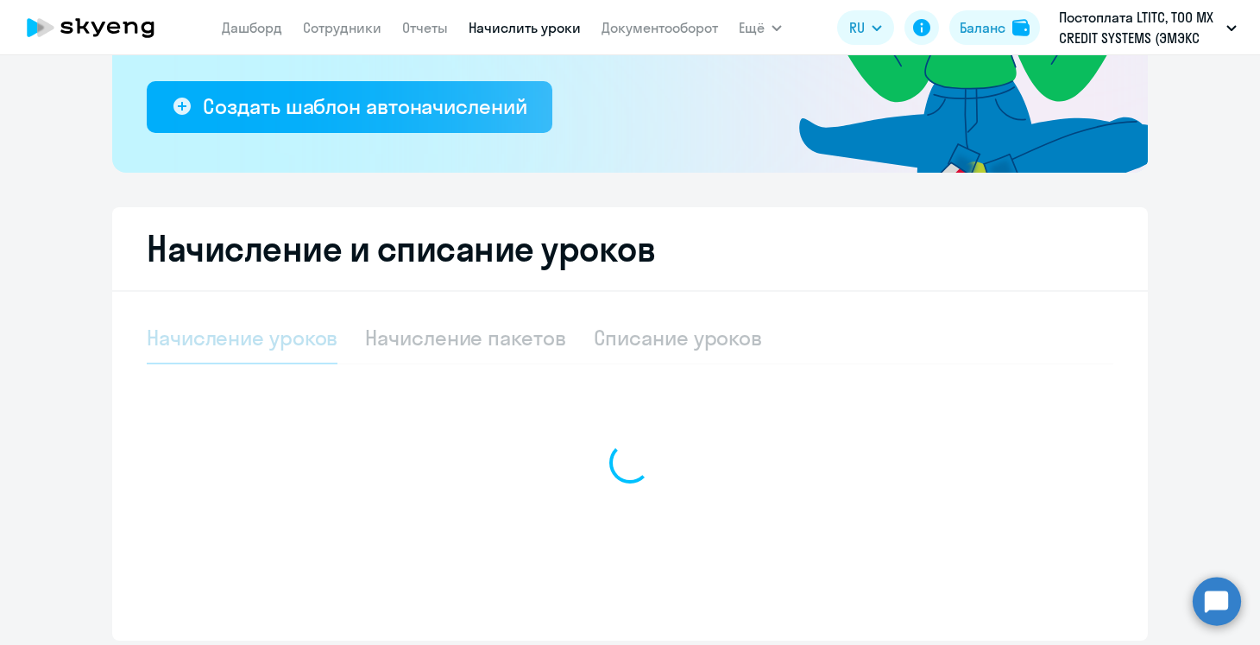
select select "10"
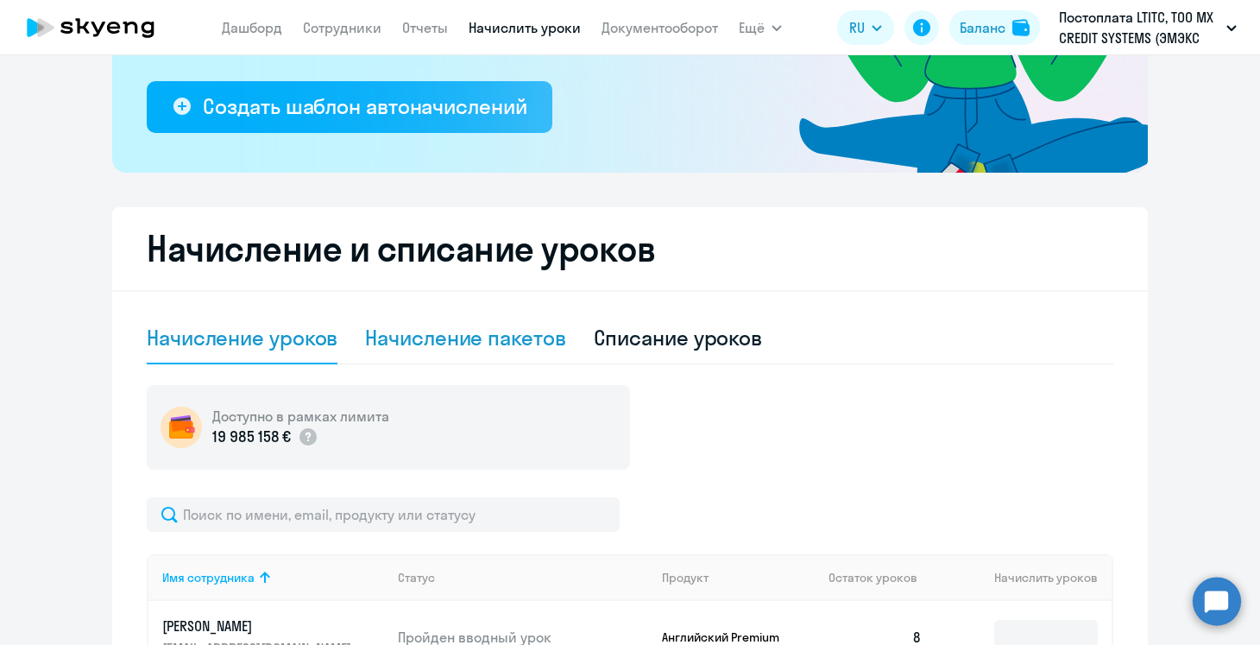
click at [500, 316] on div "Начисление пакетов" at bounding box center [465, 338] width 200 height 52
select select "10"
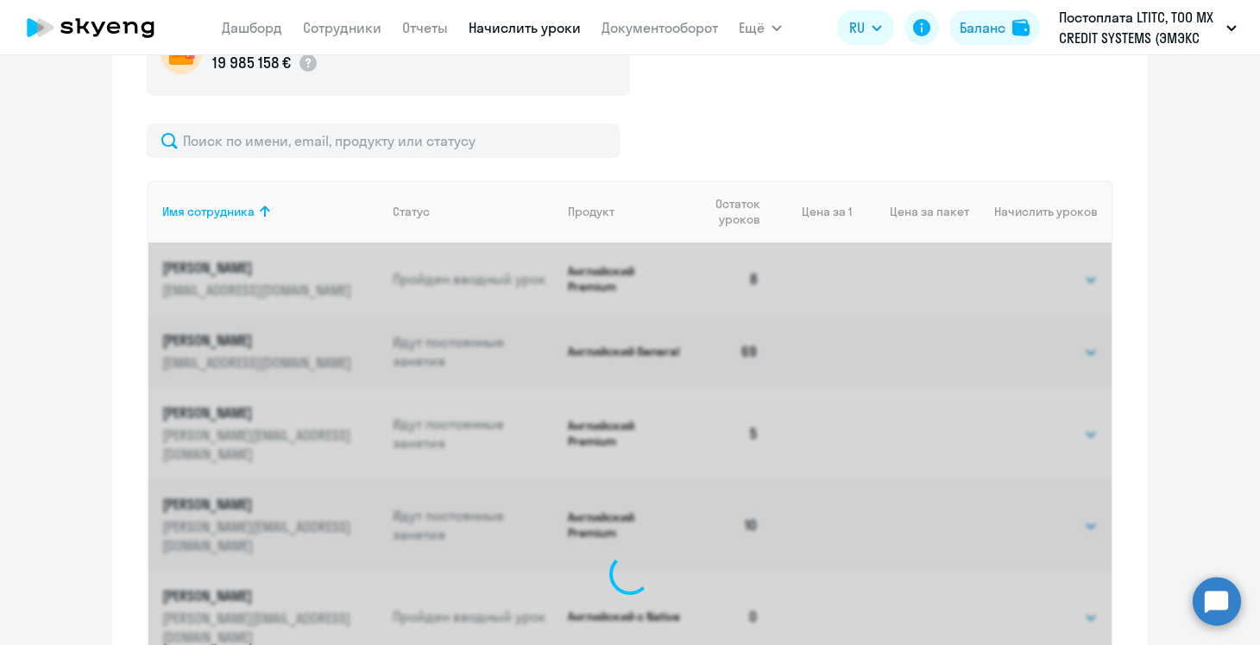
scroll to position [685, 0]
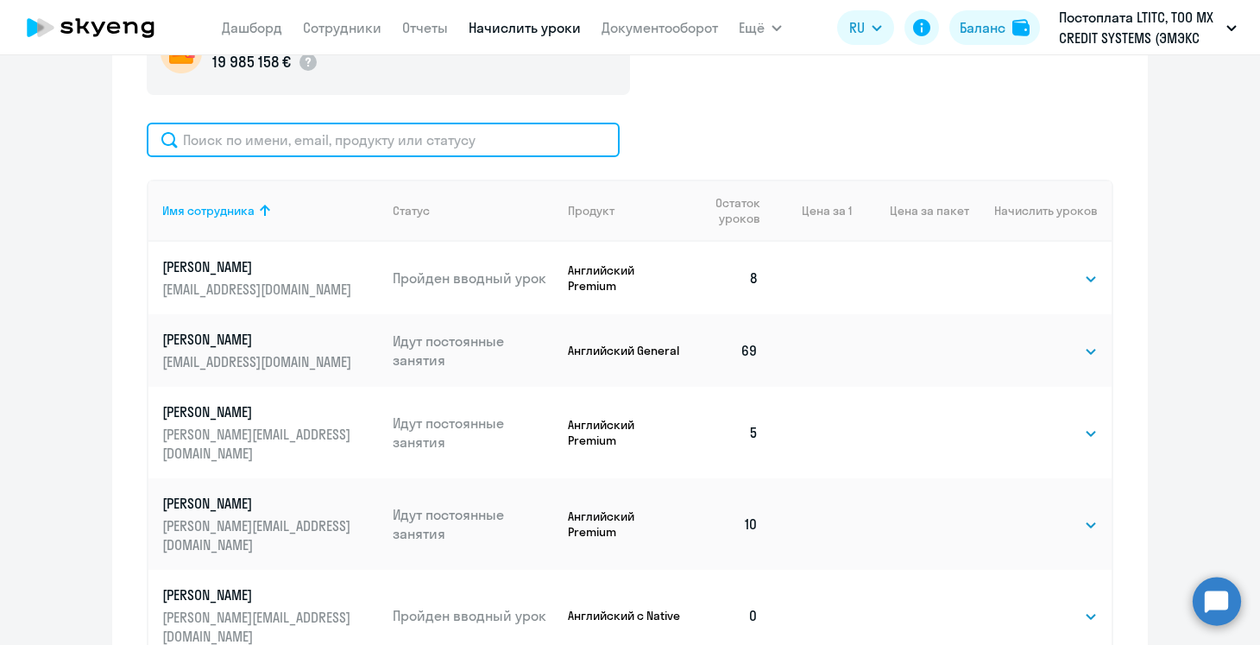
click at [346, 140] on input "text" at bounding box center [383, 140] width 473 height 35
type input "з"
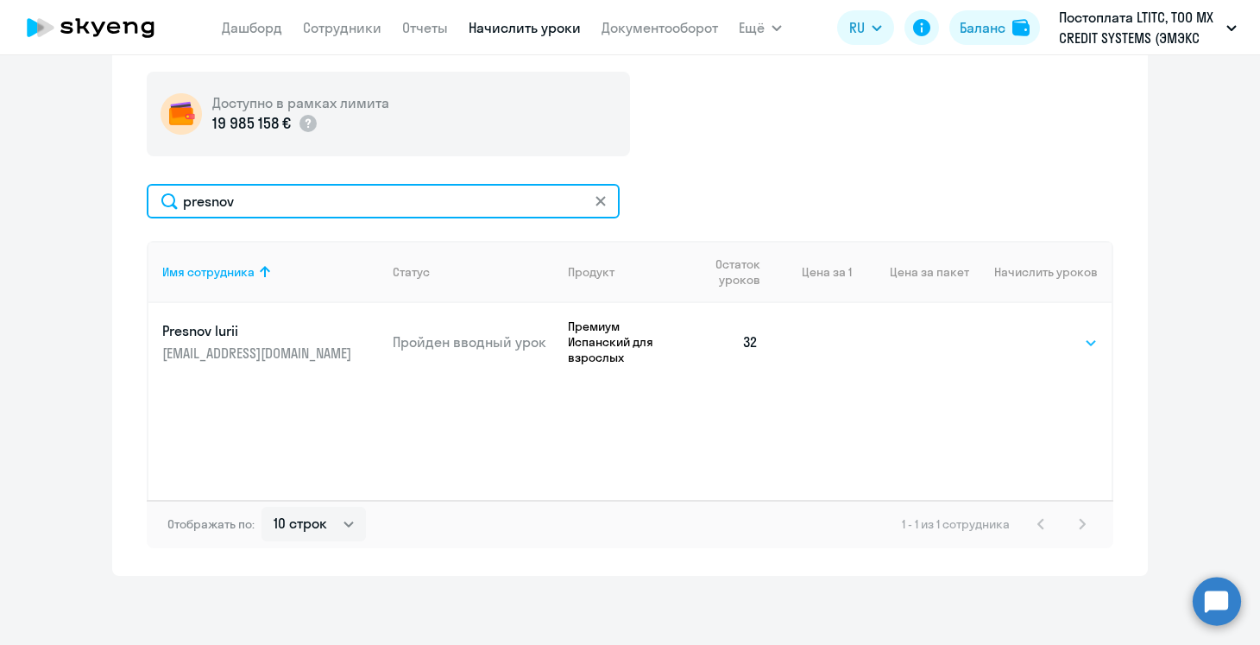
type input "presnov"
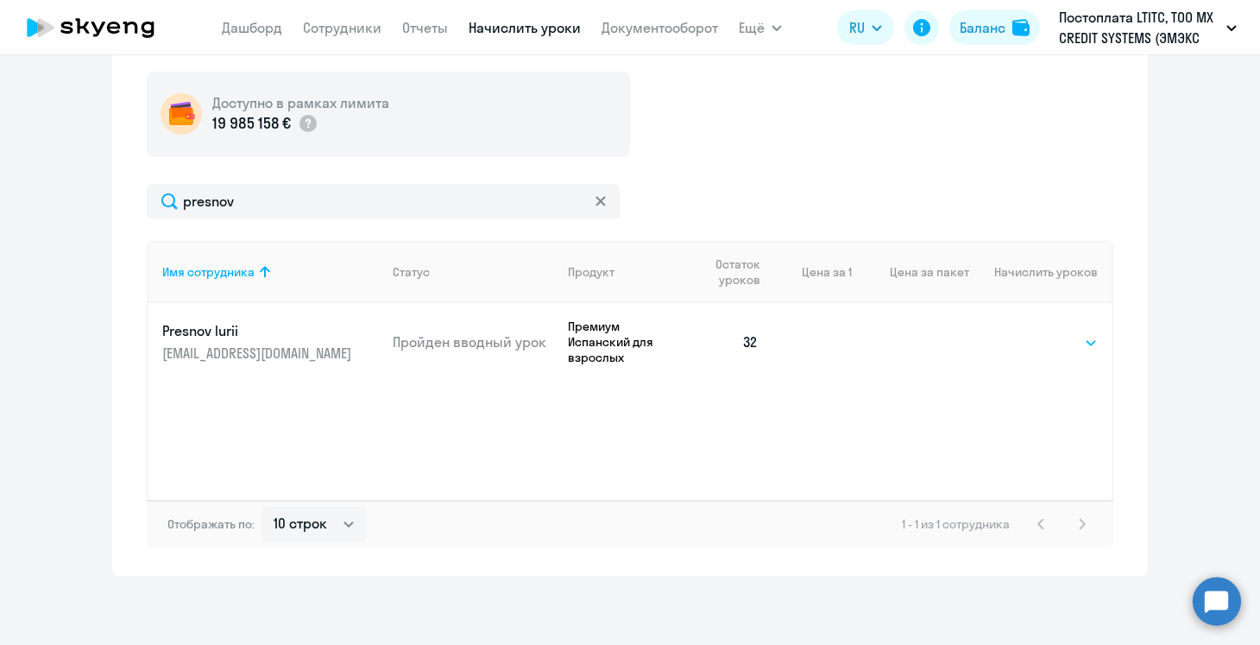
click at [1057, 339] on select "Выбрать 4 8 16 32 64 96 128" at bounding box center [1062, 342] width 71 height 21
select select "32"
click at [1027, 332] on select "Выбрать 4 8 16 32 64 96 128" at bounding box center [1062, 342] width 71 height 21
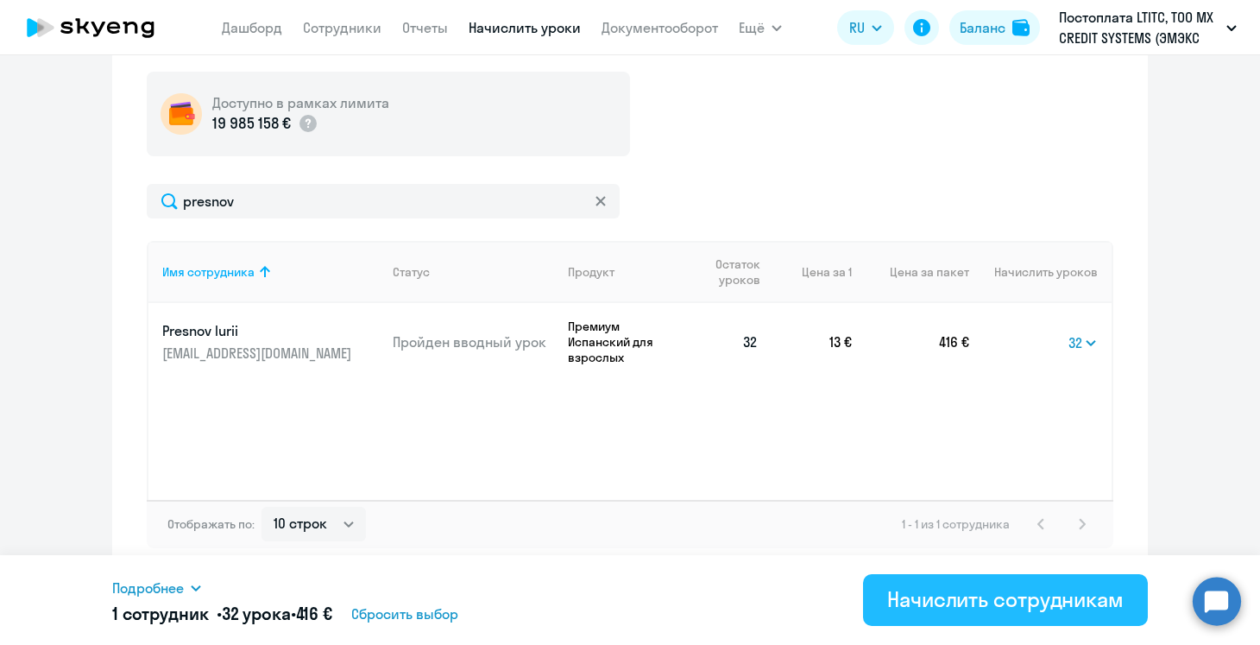
click at [996, 596] on div "Начислить сотрудникам" at bounding box center [1005, 599] width 237 height 28
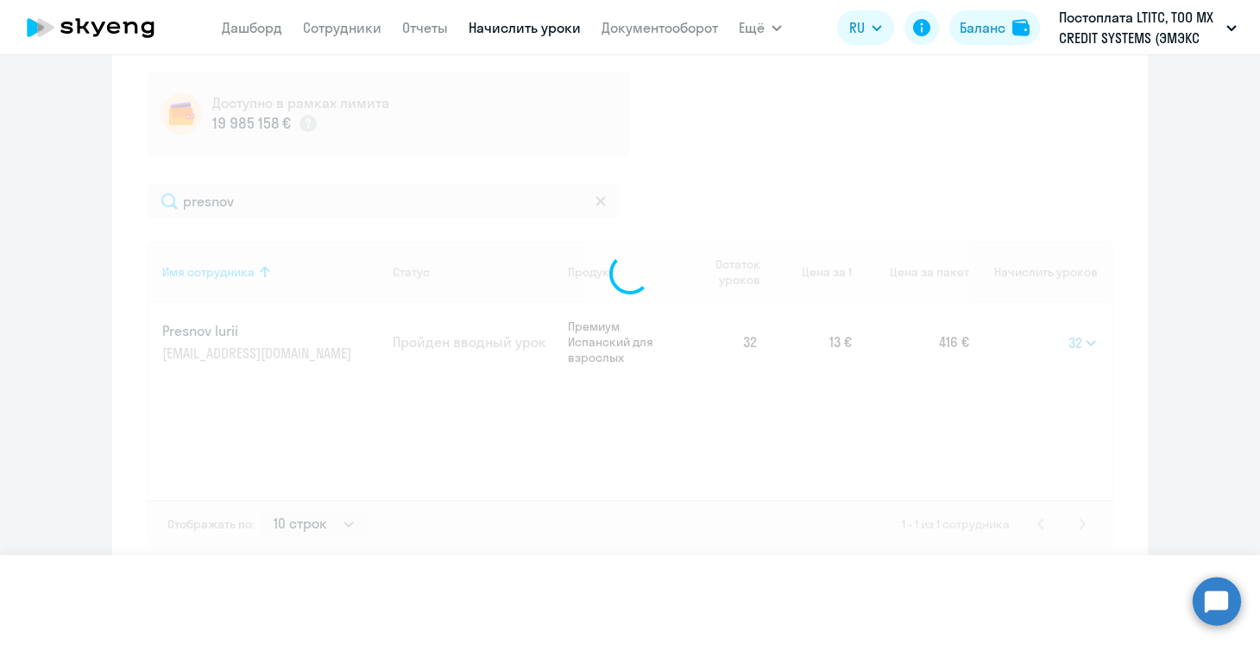
select select
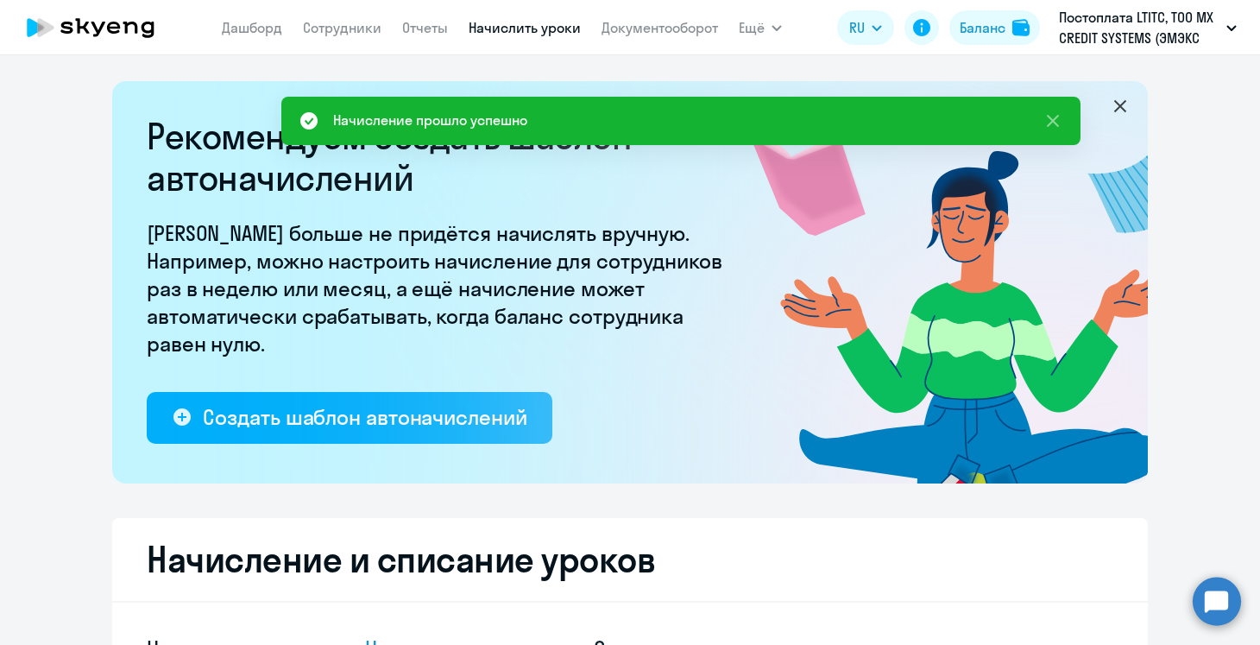
scroll to position [159, 0]
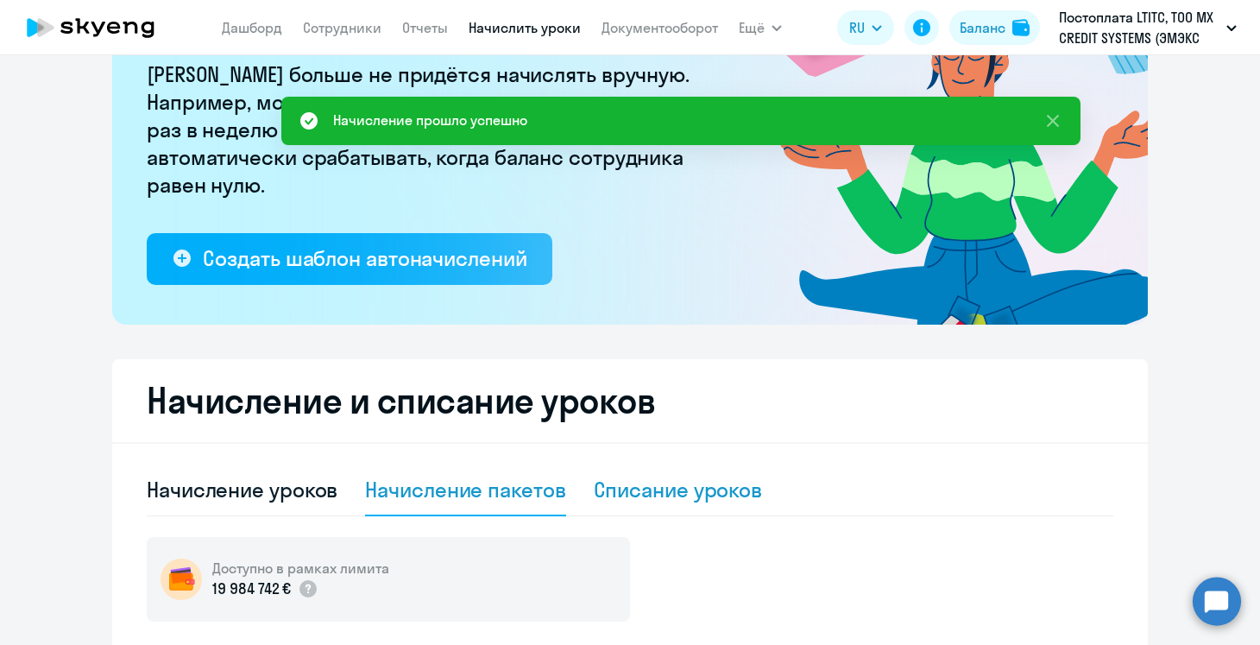
click at [672, 483] on div "Списание уроков" at bounding box center [678, 490] width 169 height 28
select select "10"
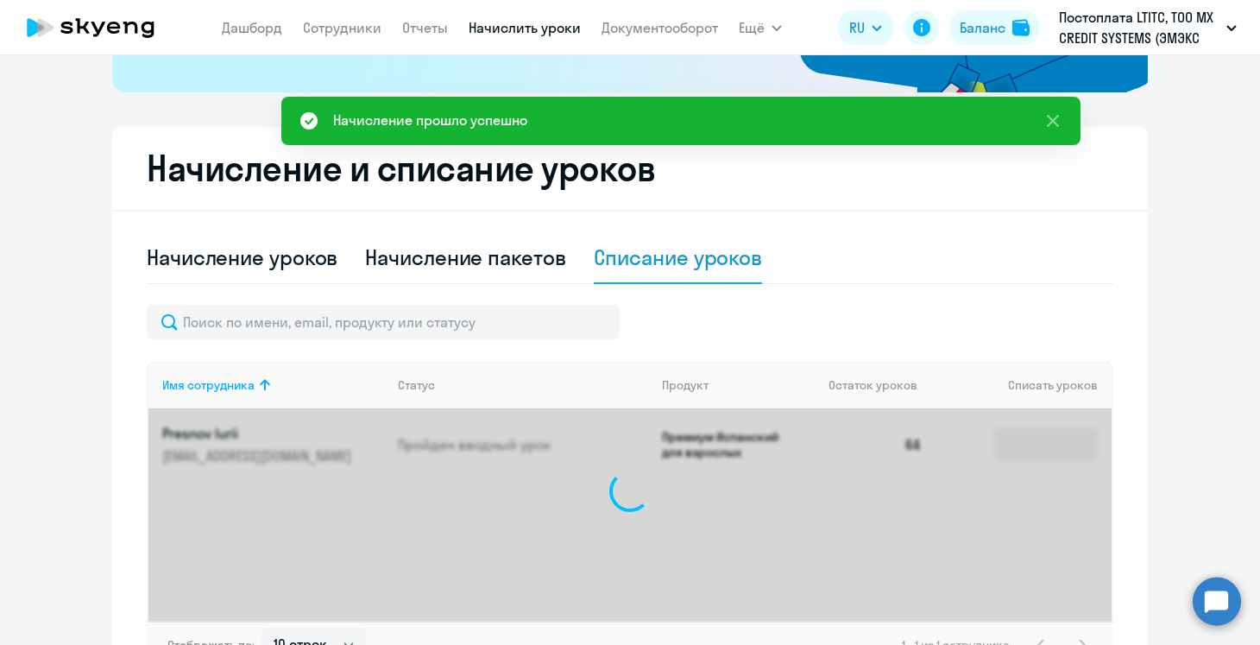
scroll to position [390, 0]
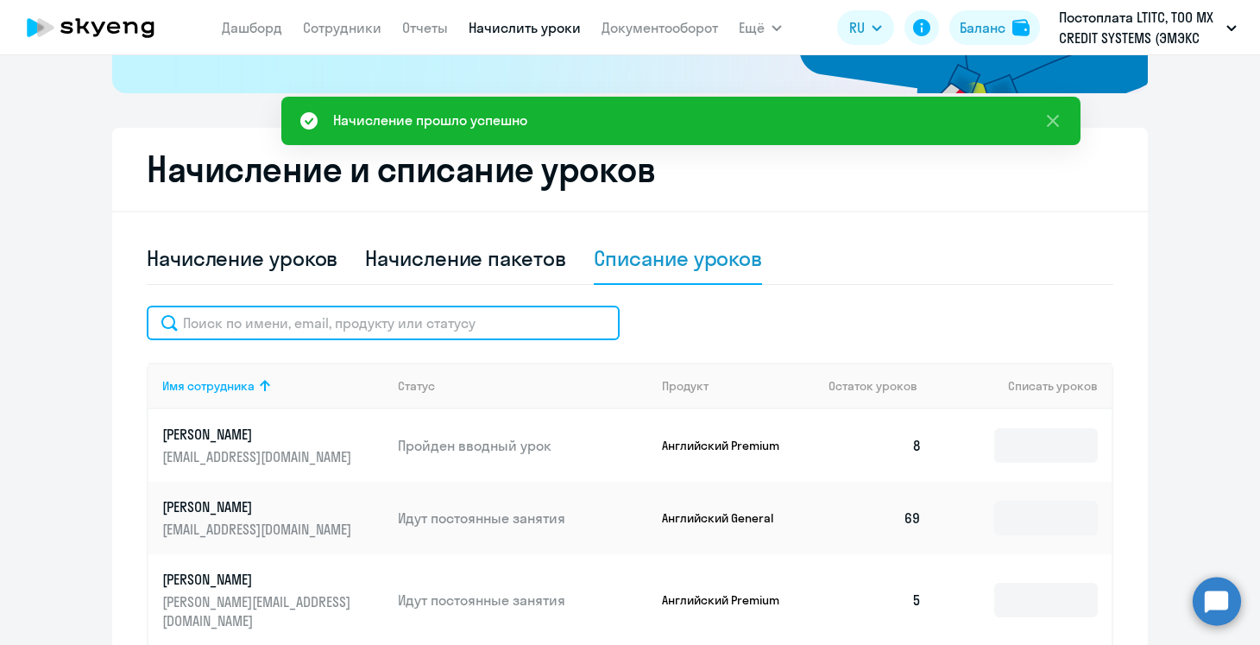
click at [507, 319] on input "text" at bounding box center [383, 323] width 473 height 35
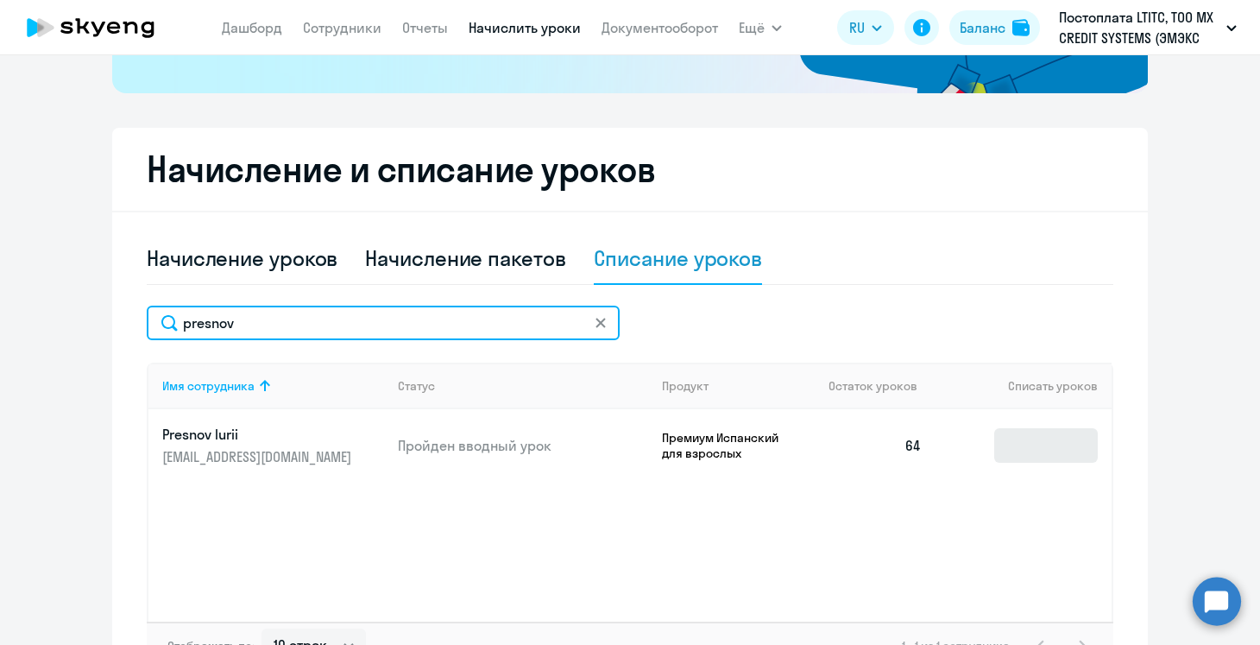
type input "presnov"
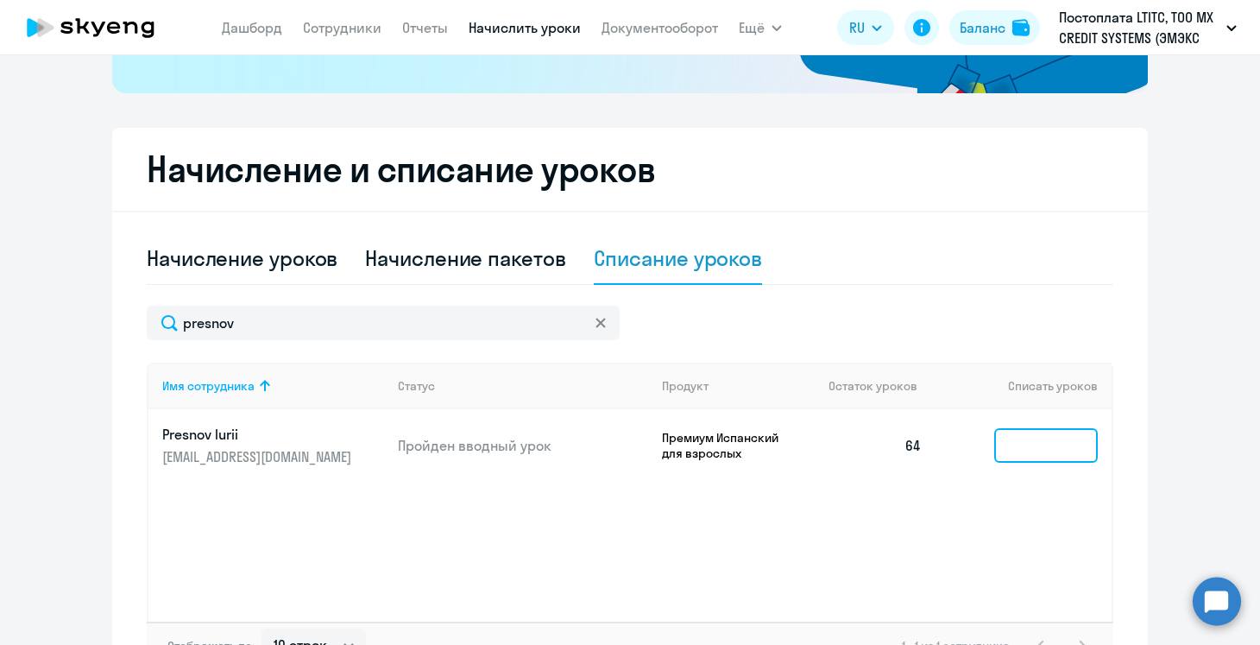
click at [1019, 437] on input at bounding box center [1046, 445] width 104 height 35
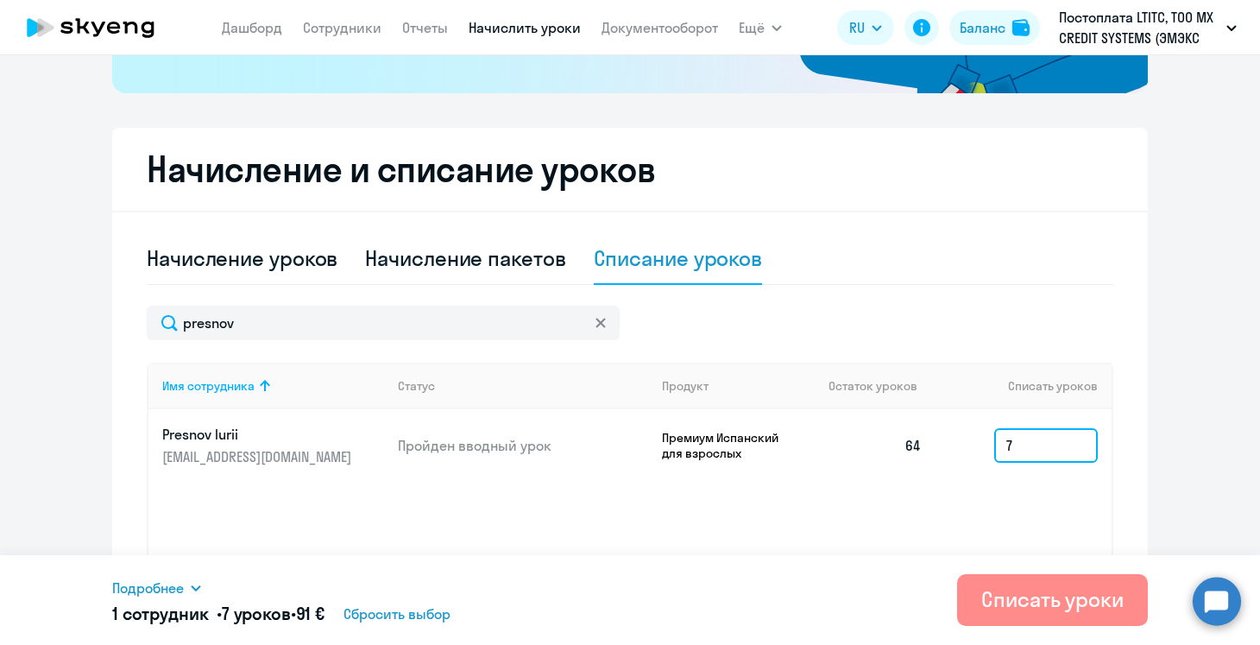
type input "7"
click at [998, 602] on div "Списать уроки" at bounding box center [1053, 599] width 142 height 28
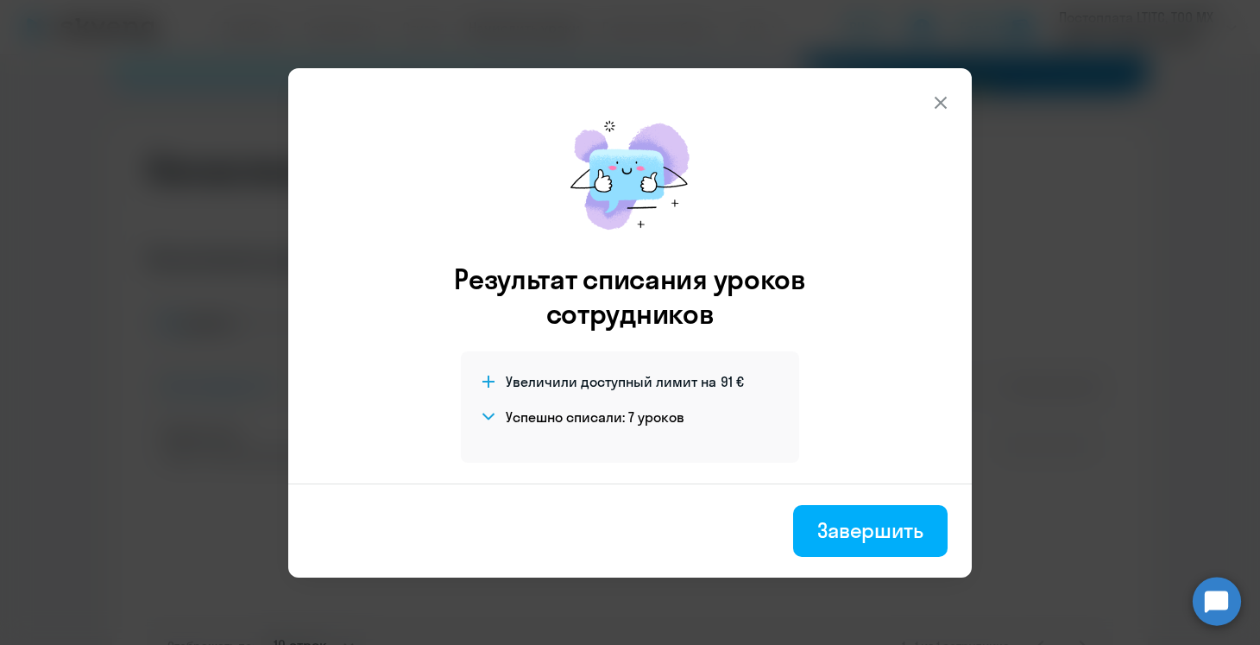
click at [941, 114] on button at bounding box center [941, 102] width 35 height 35
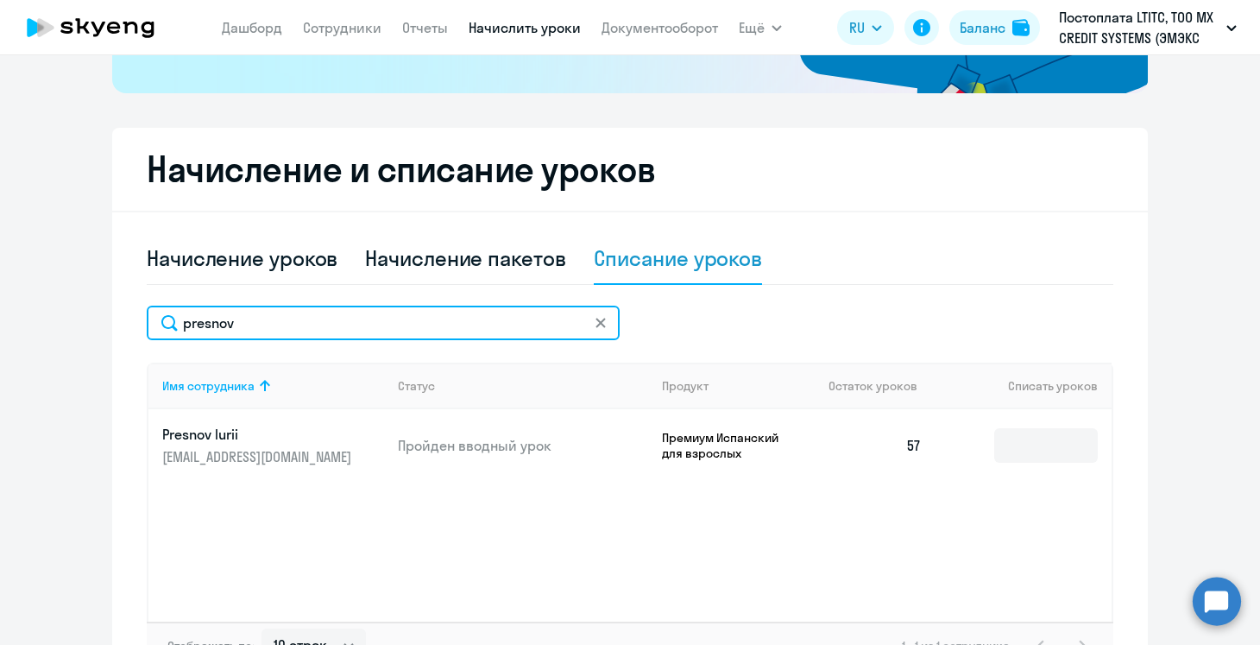
click at [242, 325] on input "presnov" at bounding box center [383, 323] width 473 height 35
type input "levin"
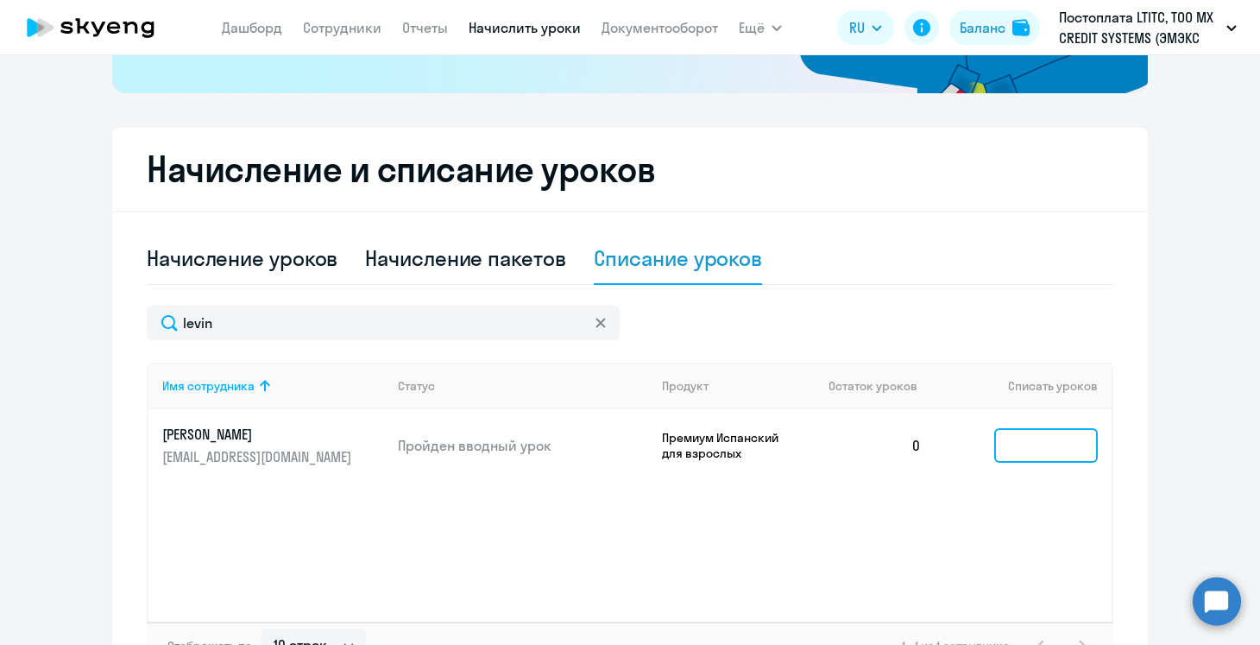
click at [1057, 451] on input at bounding box center [1046, 445] width 104 height 35
click at [480, 274] on div "Начисление пакетов" at bounding box center [465, 259] width 200 height 52
select select "10"
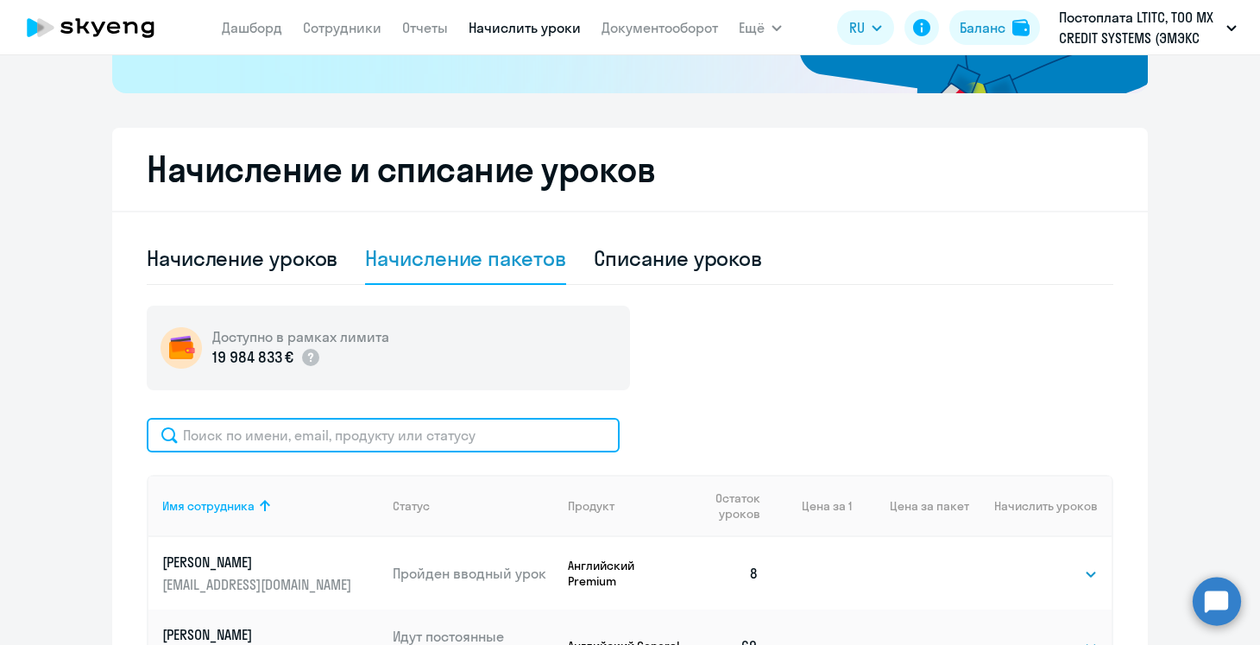
click at [412, 431] on input "text" at bounding box center [383, 435] width 473 height 35
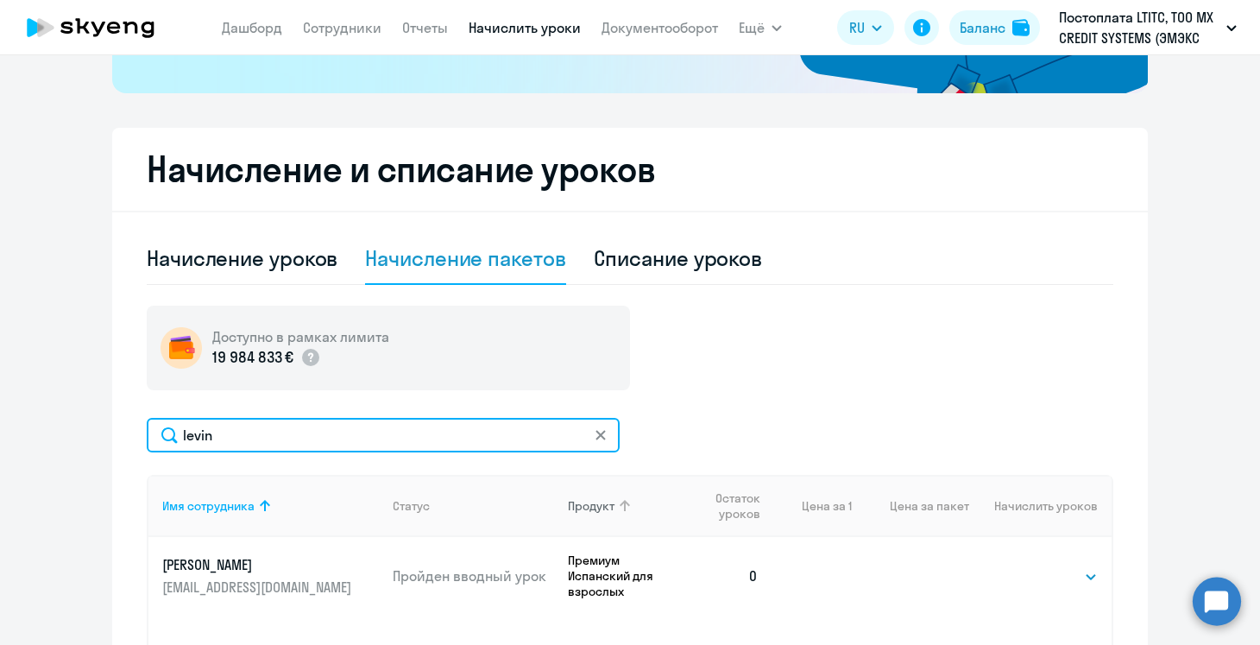
scroll to position [518, 0]
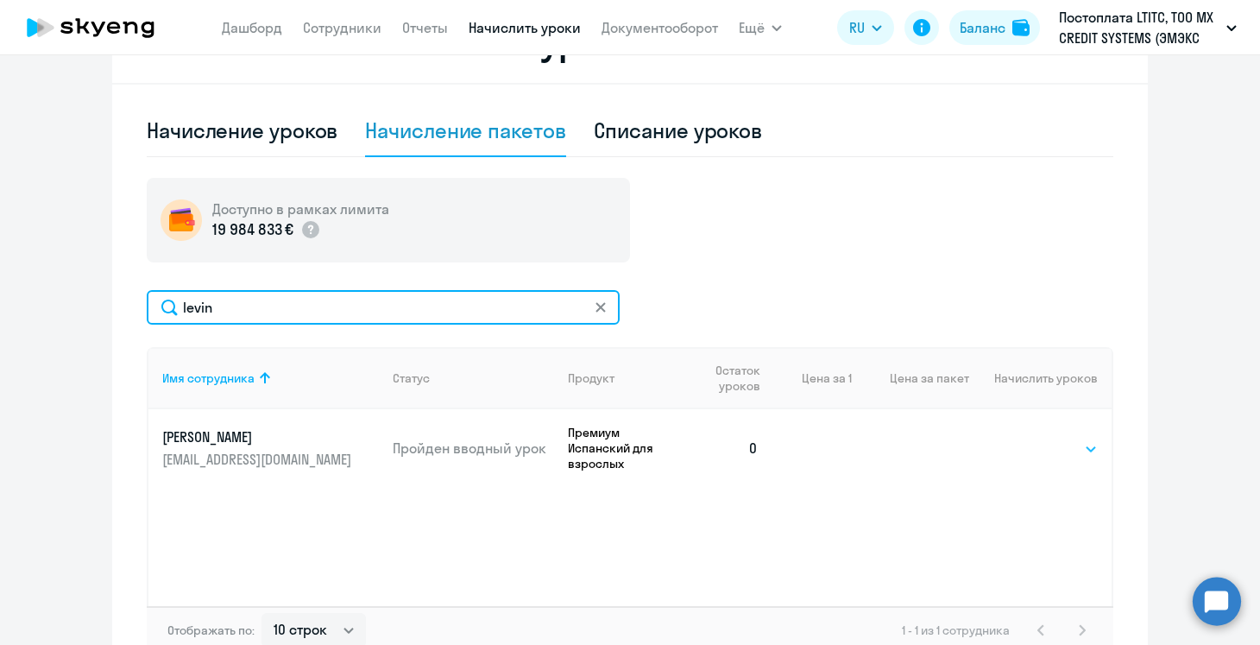
type input "levin"
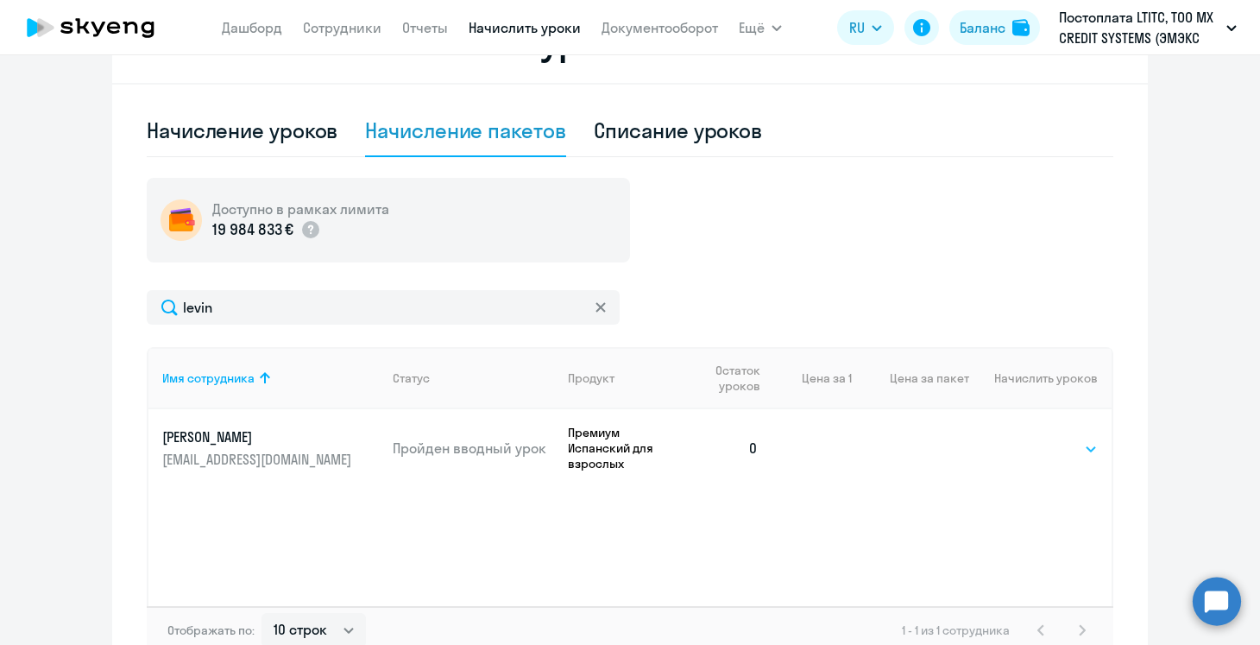
click at [1074, 444] on select "Выбрать 4 8 16 32 64 96 128" at bounding box center [1062, 449] width 71 height 21
select select "8"
click at [1027, 439] on select "Выбрать 4 8 16 32 64 96 128" at bounding box center [1062, 449] width 71 height 21
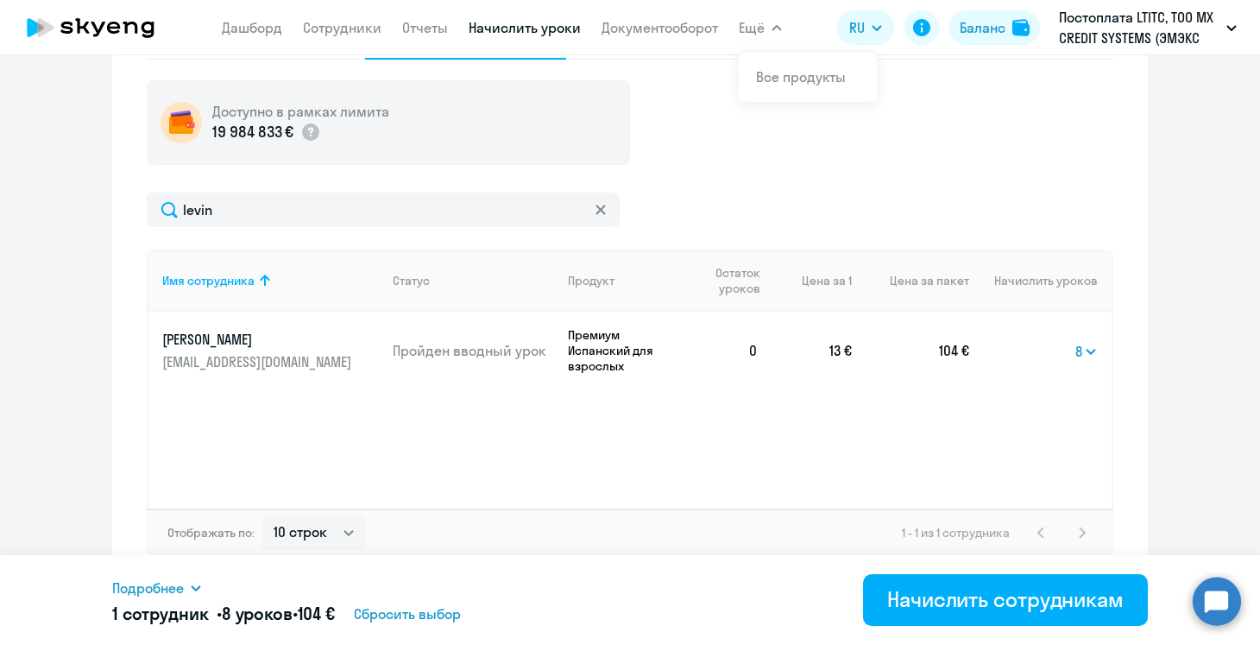
scroll to position [614, 0]
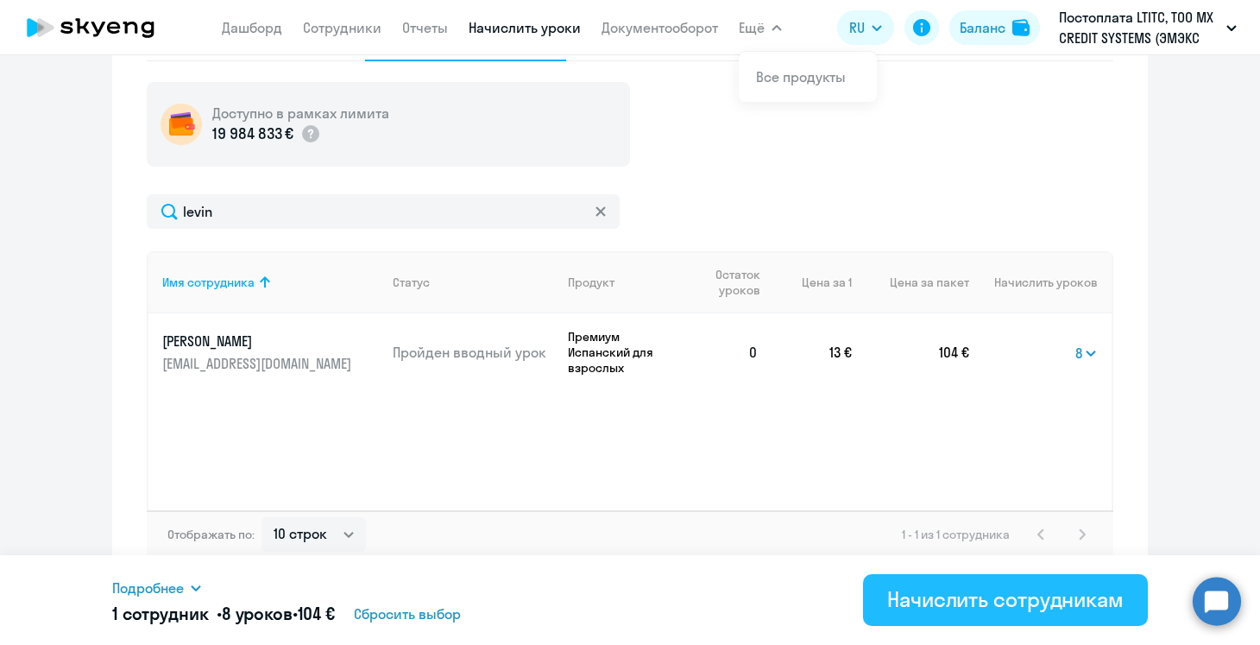
click at [1036, 602] on div "Начислить сотрудникам" at bounding box center [1005, 599] width 237 height 28
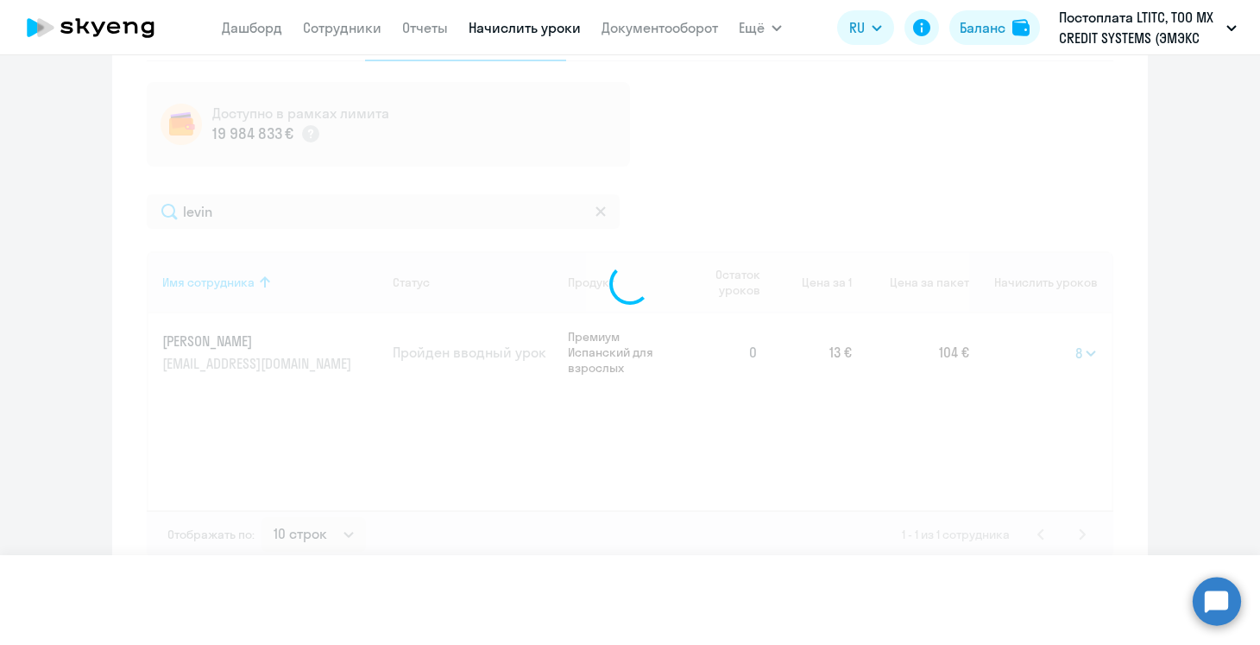
select select
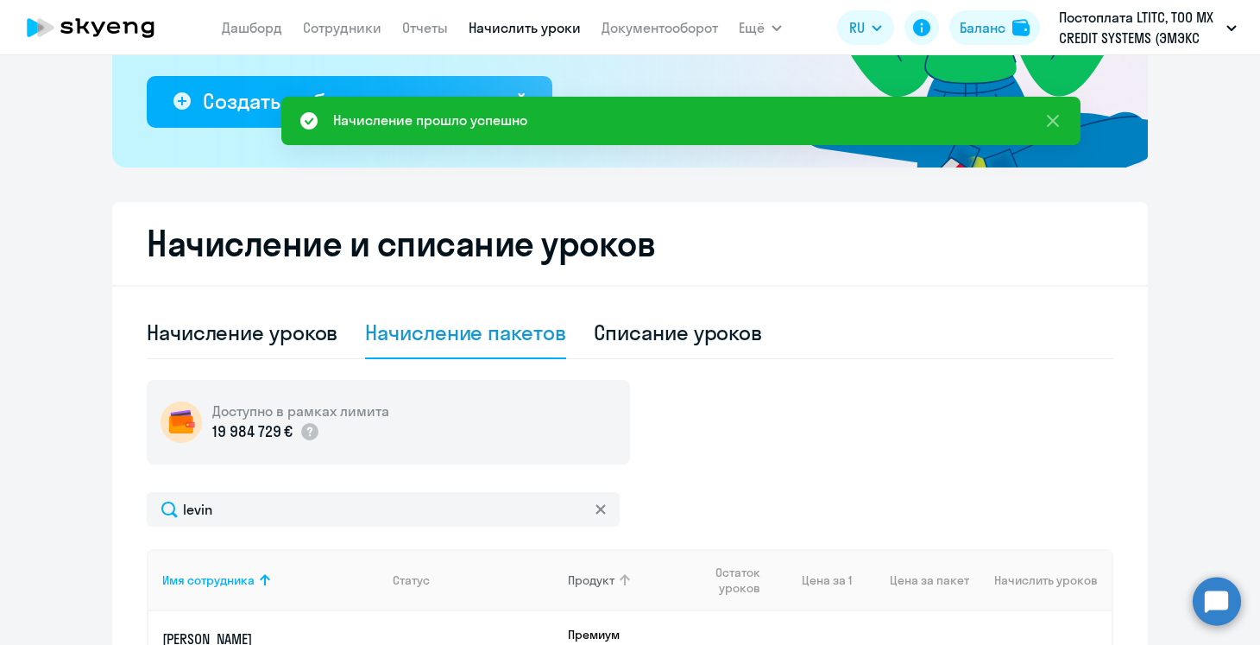
scroll to position [344, 0]
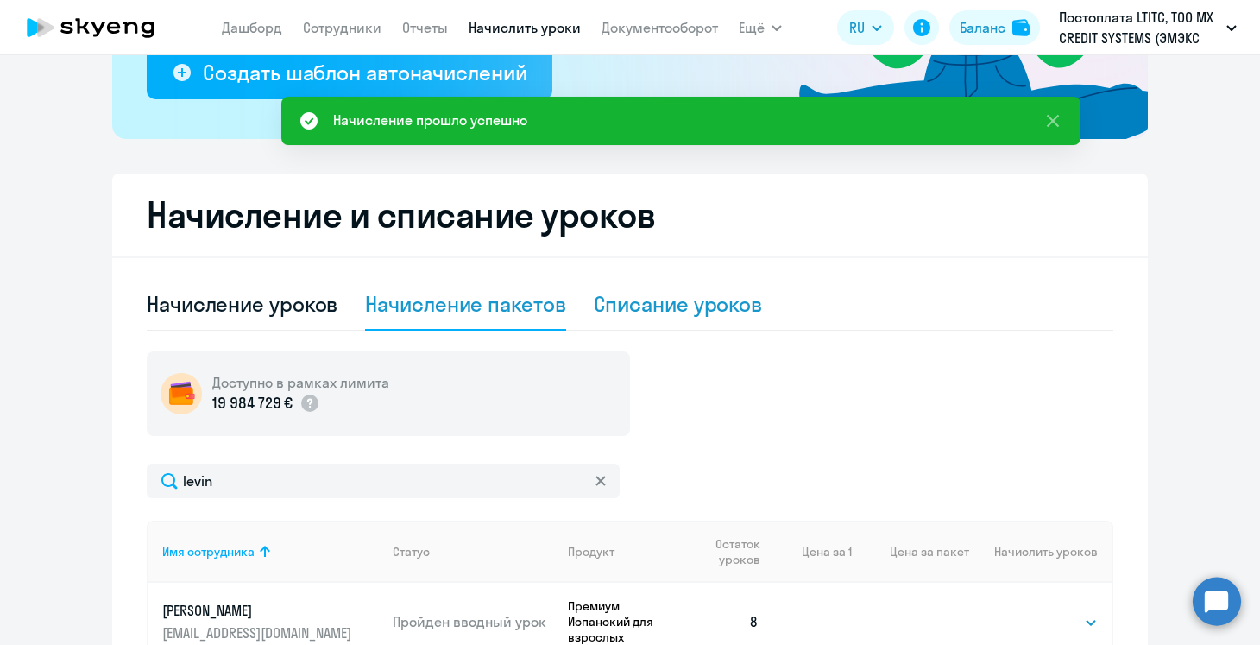
click at [665, 297] on div "Списание уроков" at bounding box center [678, 304] width 169 height 28
select select "10"
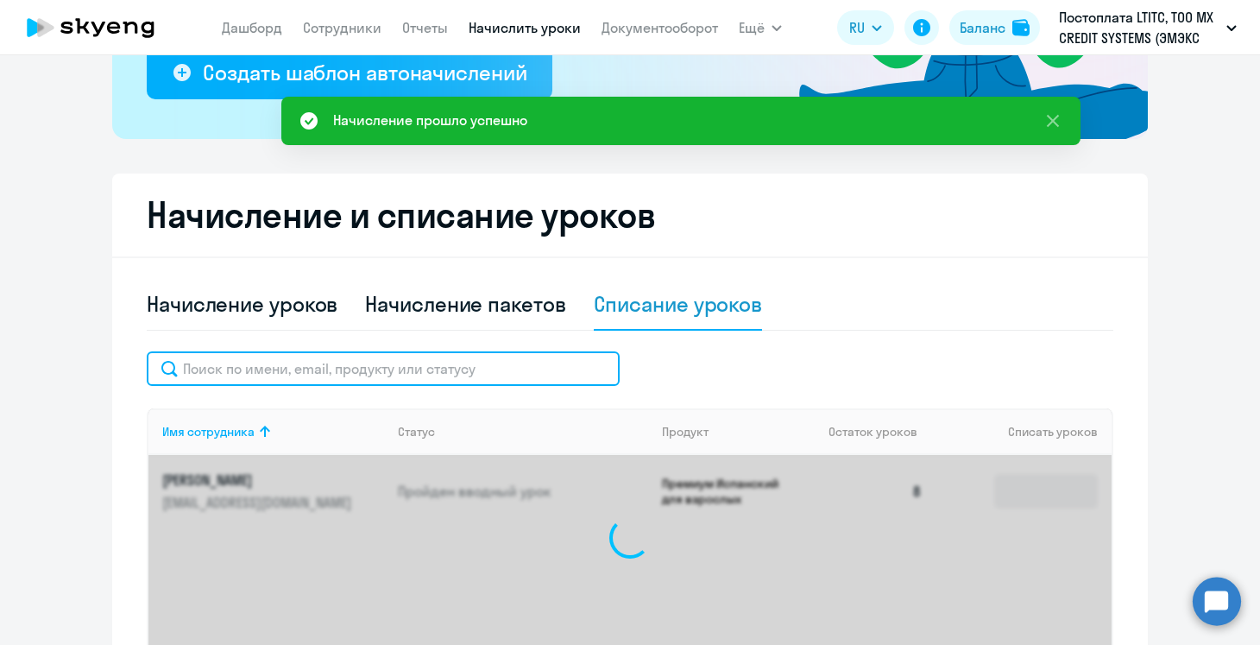
click at [357, 369] on input "text" at bounding box center [383, 368] width 473 height 35
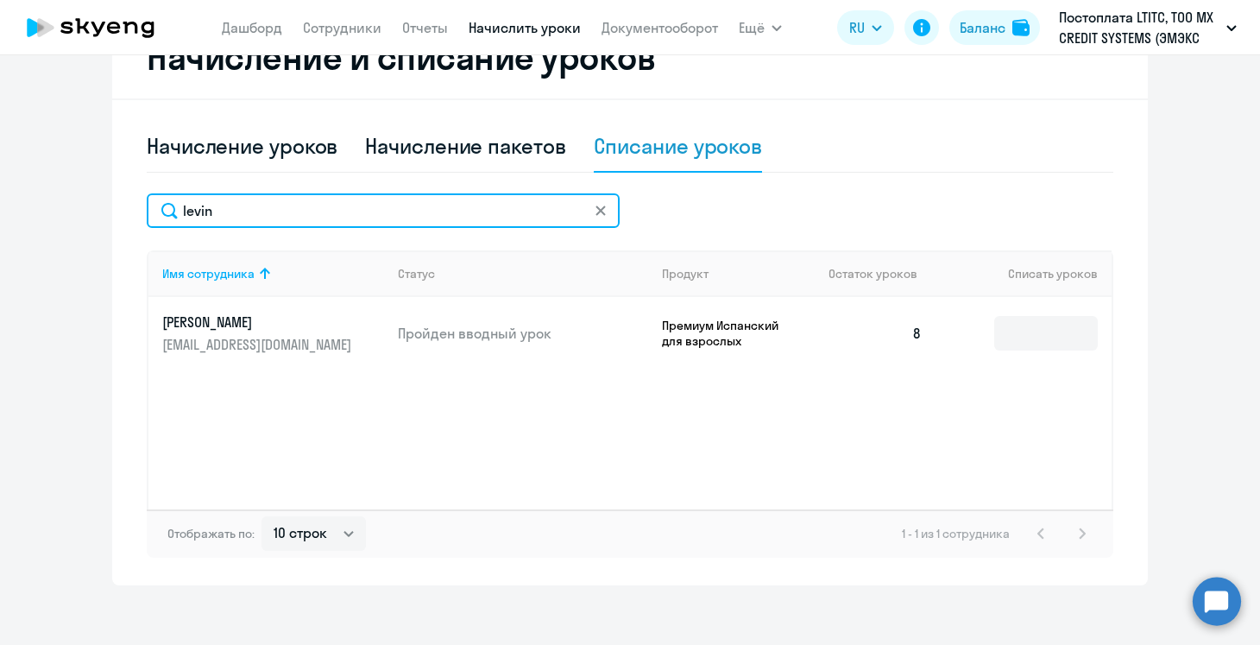
scroll to position [503, 0]
type input "levin"
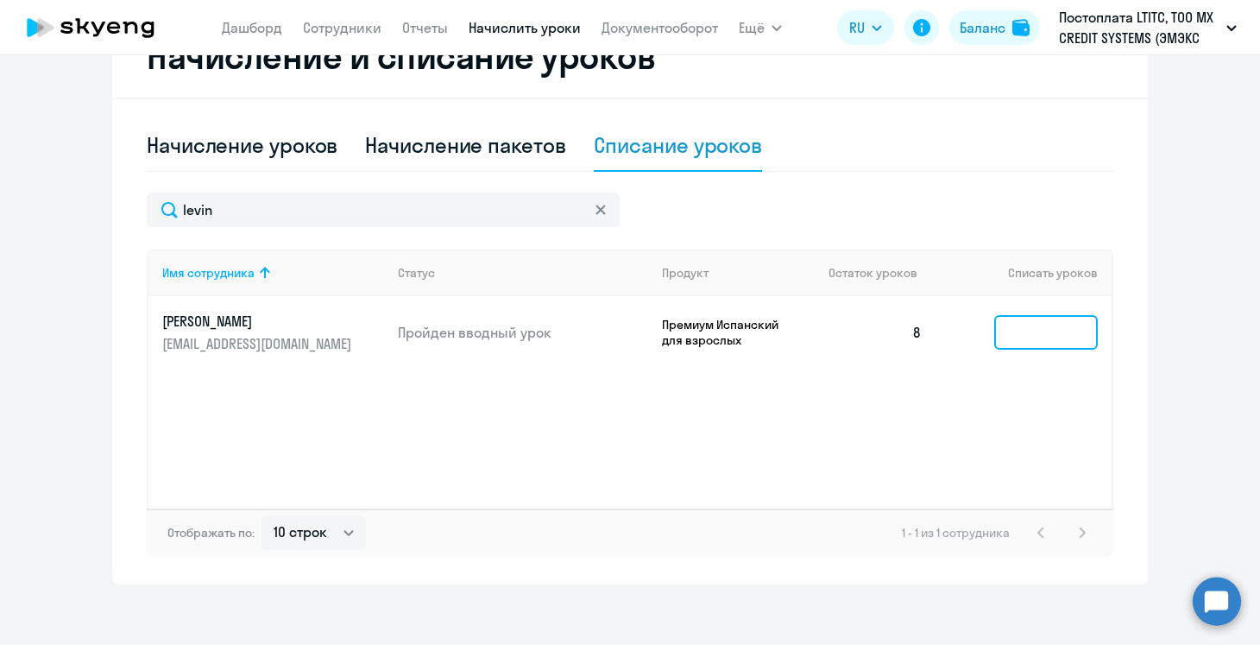
click at [1010, 334] on input at bounding box center [1046, 332] width 104 height 35
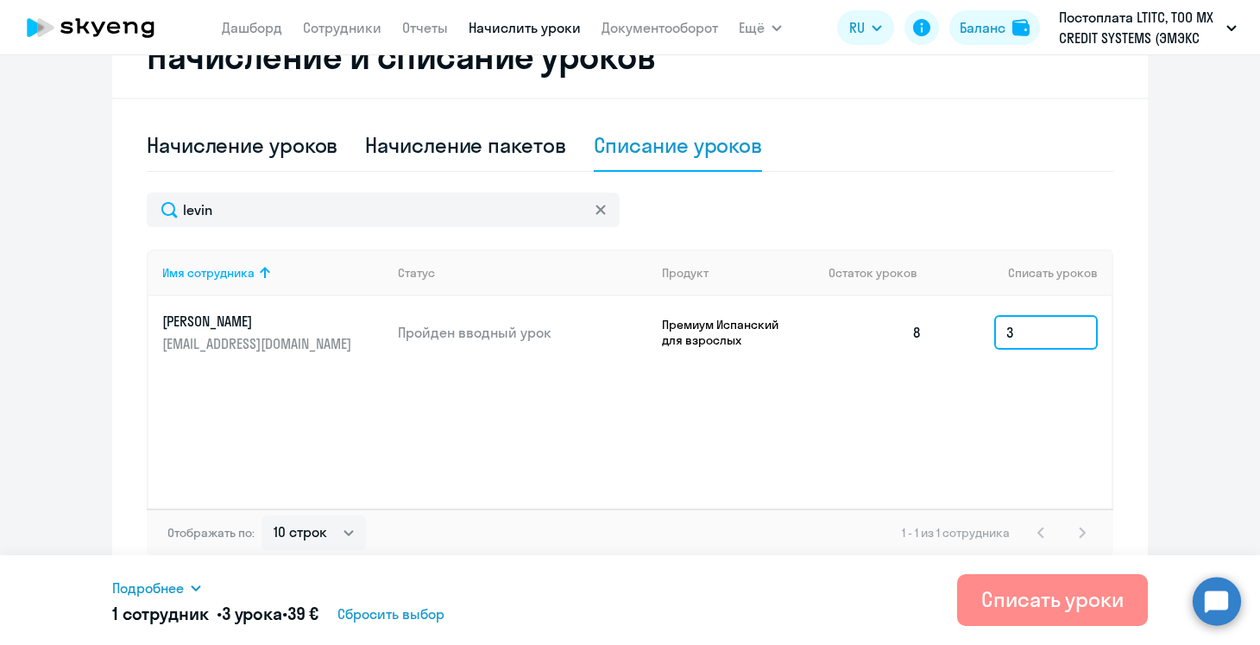
type input "3"
click at [1063, 591] on div "Списать уроки" at bounding box center [1053, 599] width 142 height 28
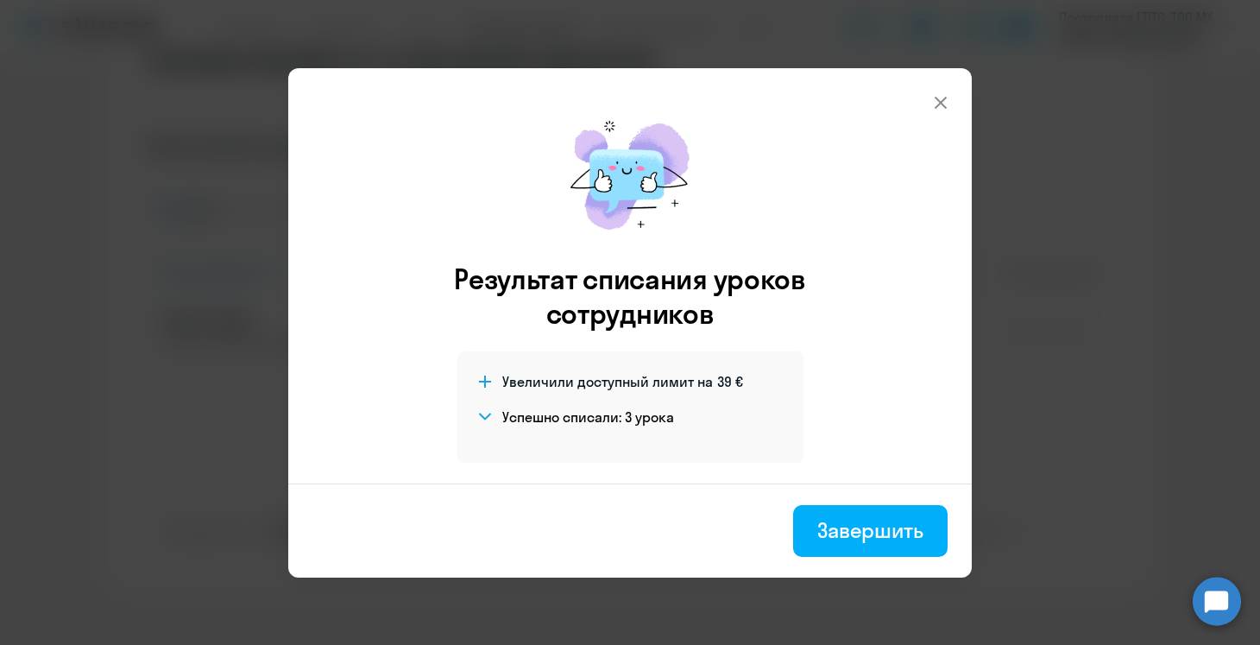
click at [949, 111] on icon at bounding box center [941, 102] width 21 height 21
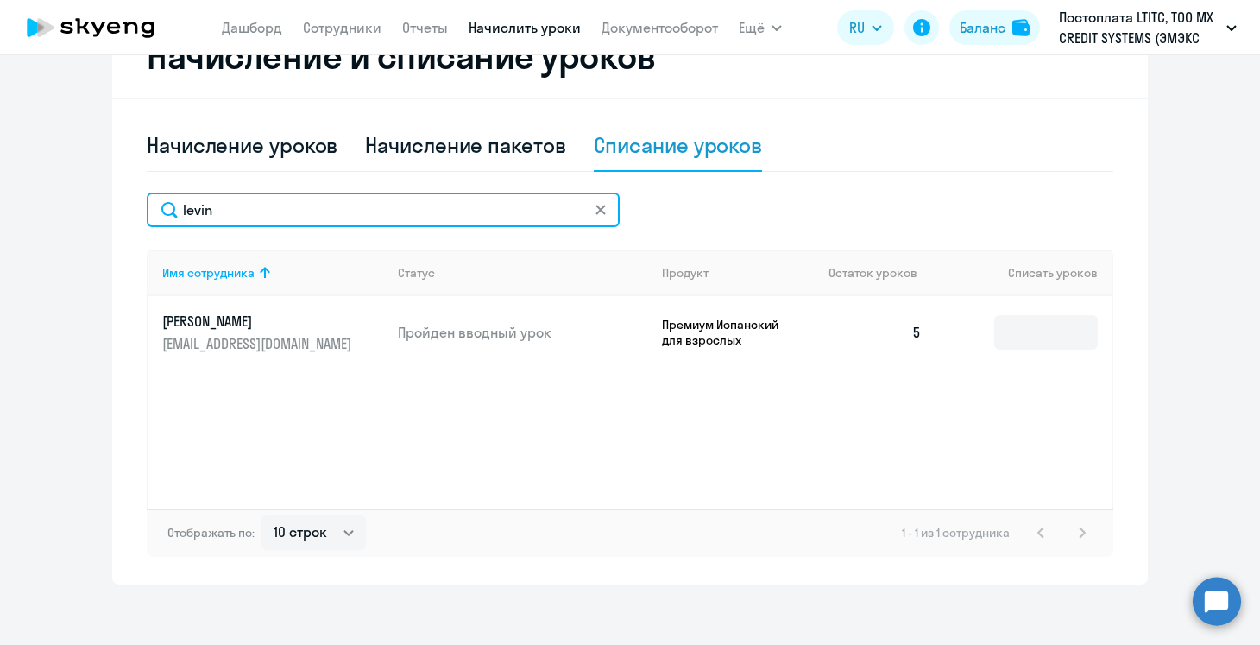
click at [300, 206] on input "levin" at bounding box center [383, 210] width 473 height 35
click at [203, 206] on input "presnov" at bounding box center [383, 210] width 473 height 35
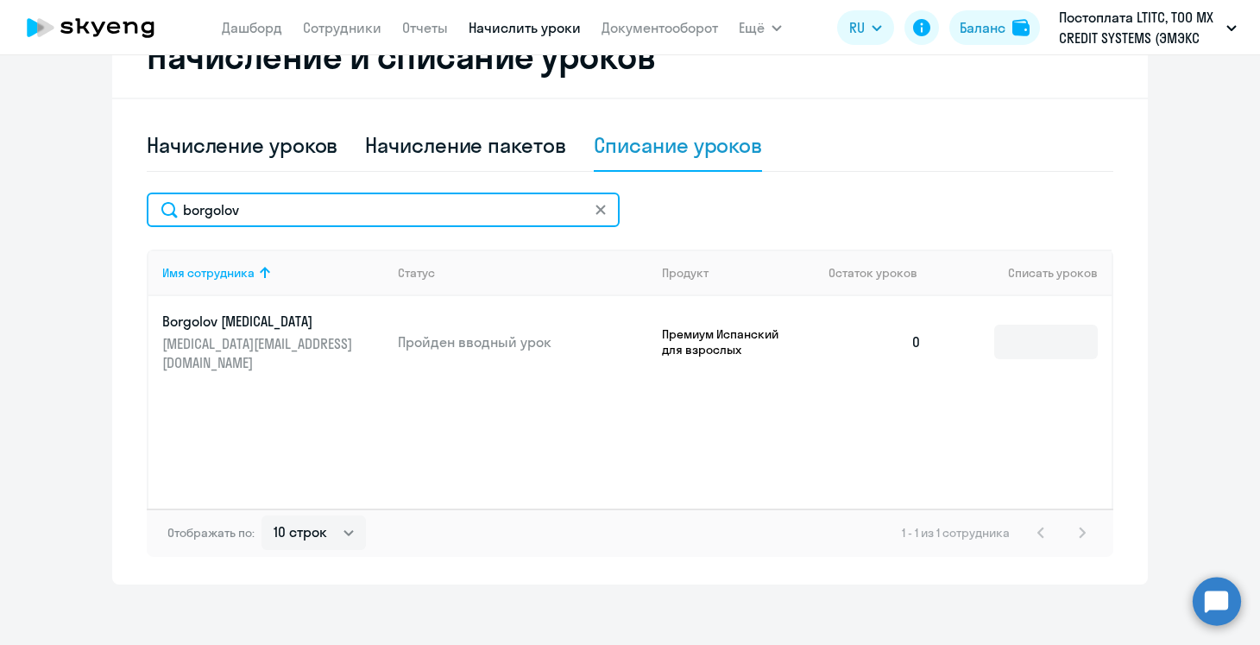
type input "borgolov"
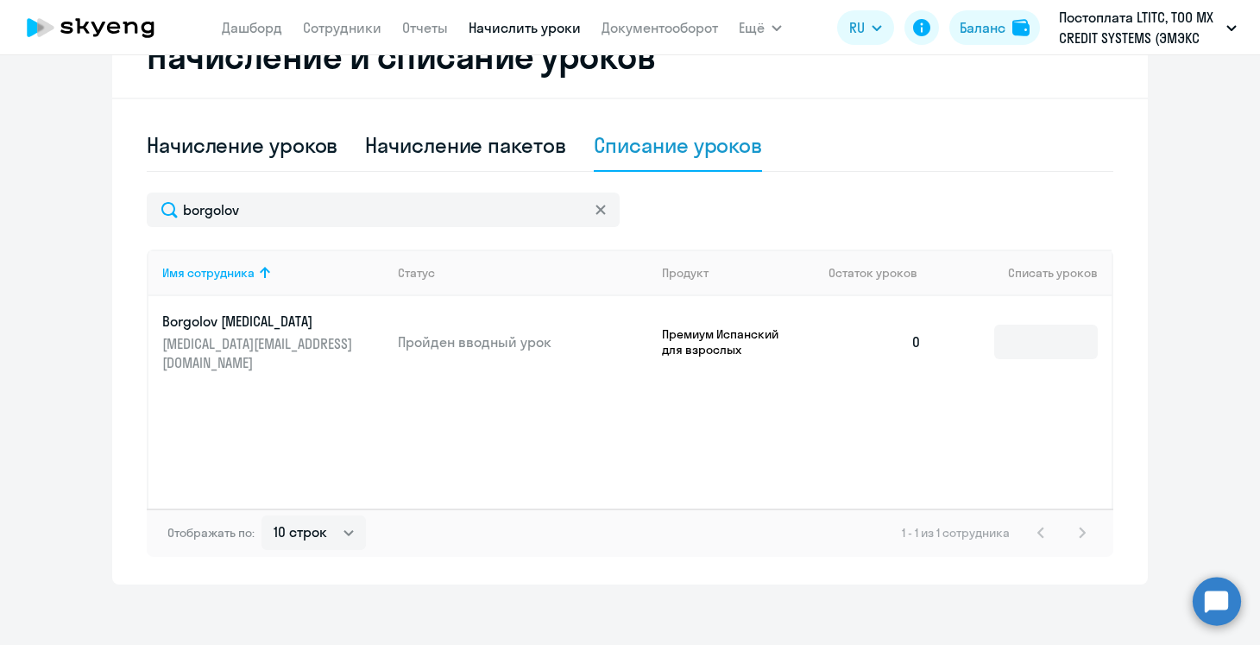
click at [1047, 361] on td at bounding box center [1024, 342] width 176 height 92
click at [1039, 329] on input at bounding box center [1046, 342] width 104 height 35
click at [460, 149] on div "Начисление пакетов" at bounding box center [465, 145] width 200 height 28
select select "10"
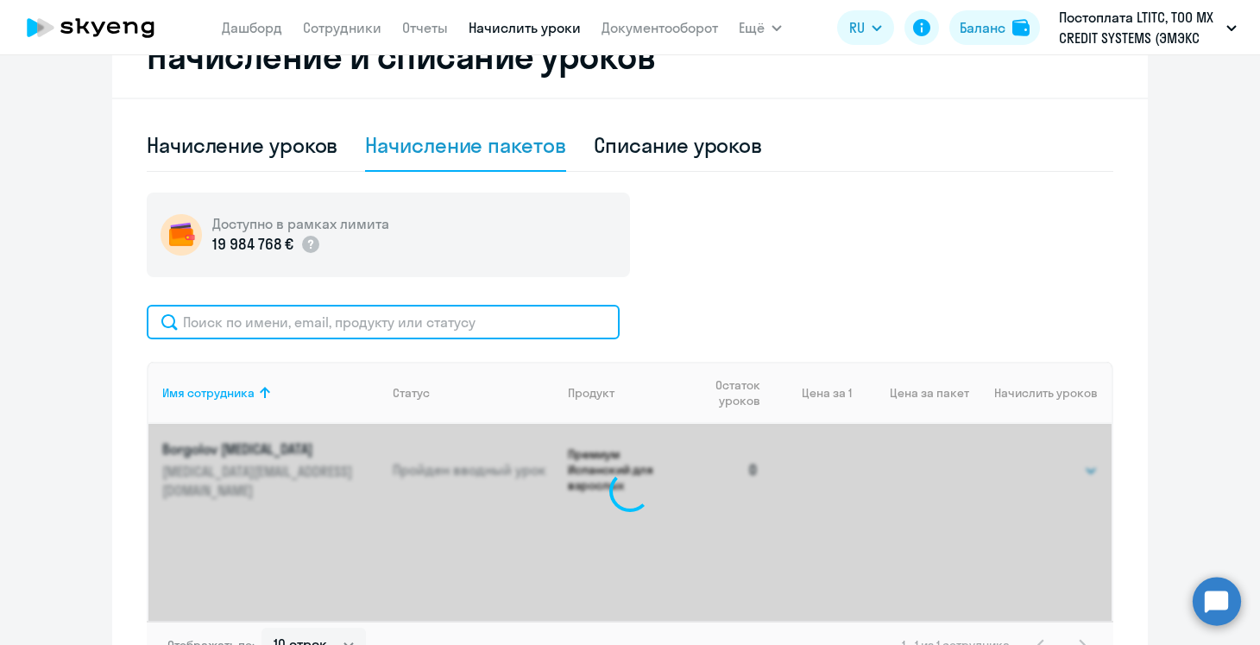
click at [395, 324] on input "text" at bounding box center [383, 322] width 473 height 35
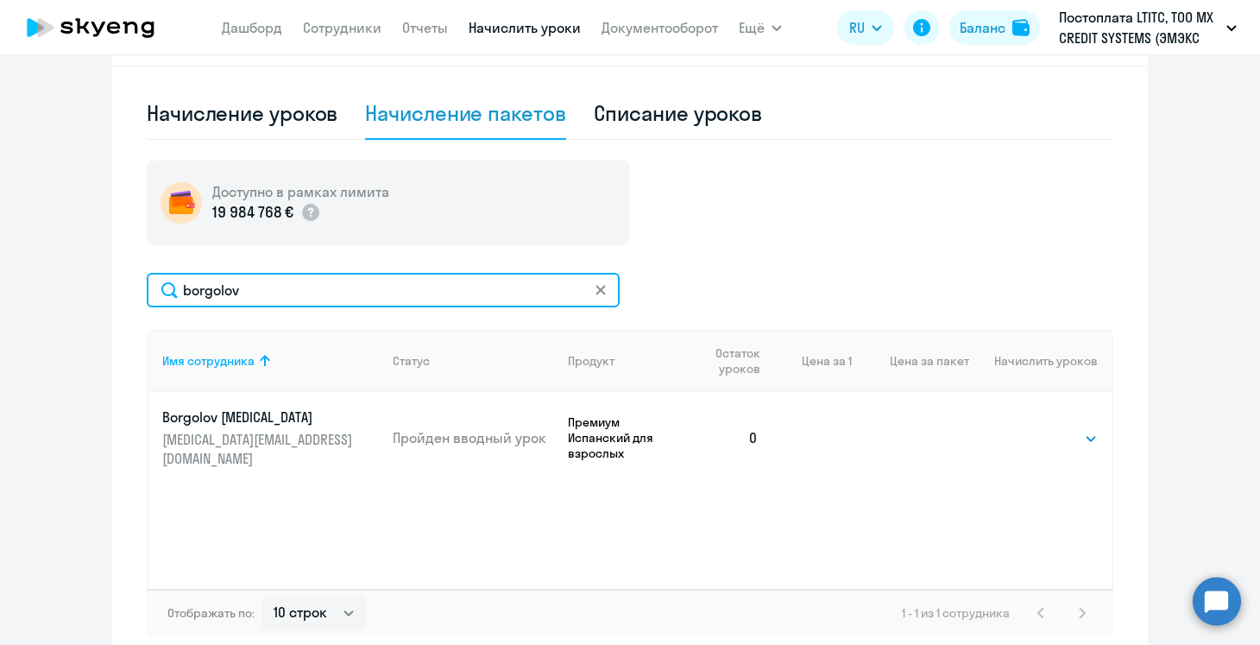
scroll to position [552, 0]
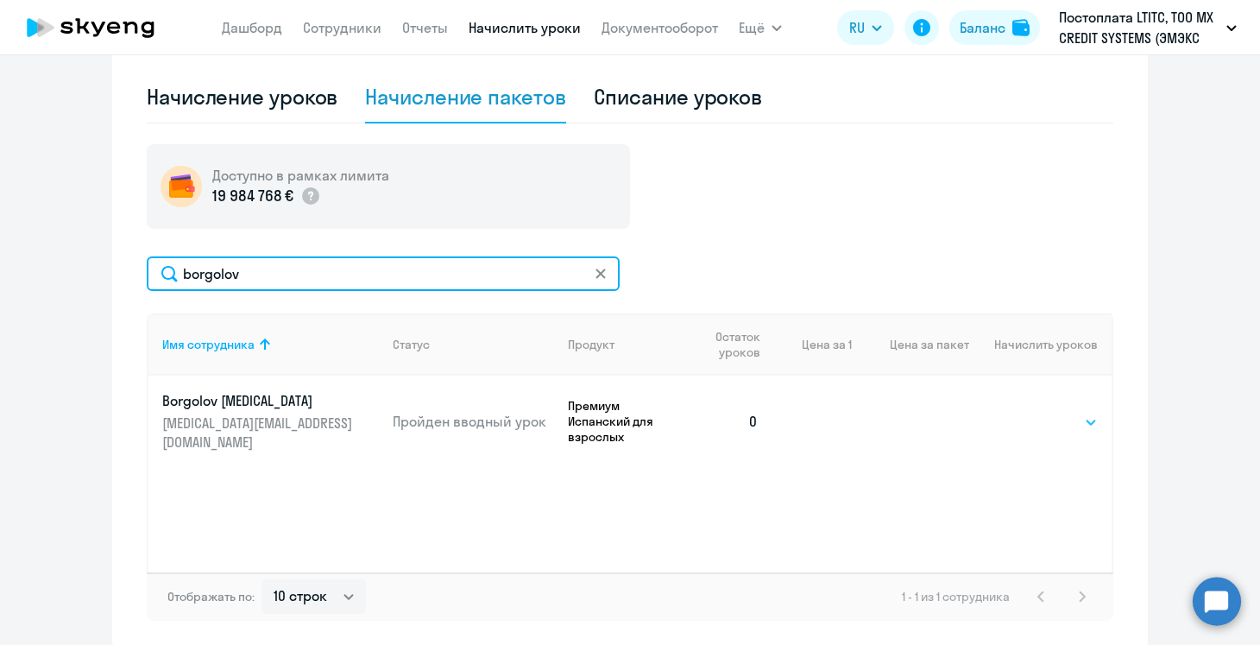
type input "borgolov"
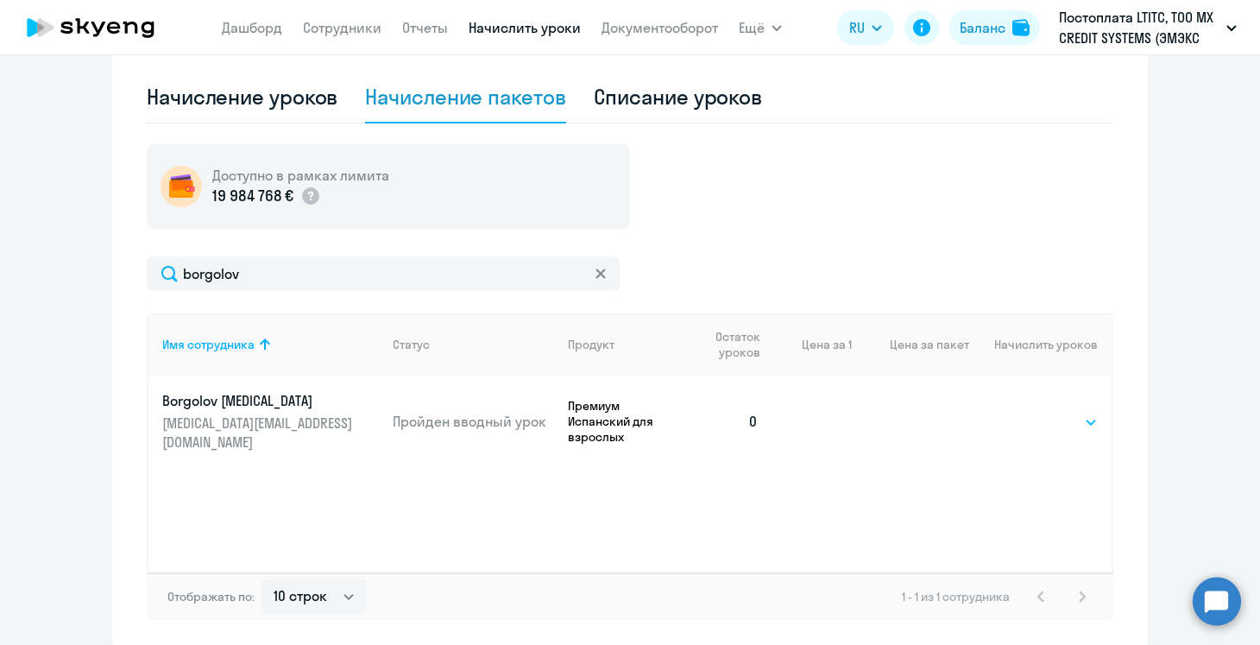
click at [1081, 414] on select "Выбрать 4 8 16 32 64 96 128" at bounding box center [1062, 422] width 71 height 21
select select "8"
click at [1027, 412] on select "Выбрать 4 8 16 32 64 96 128" at bounding box center [1062, 422] width 71 height 21
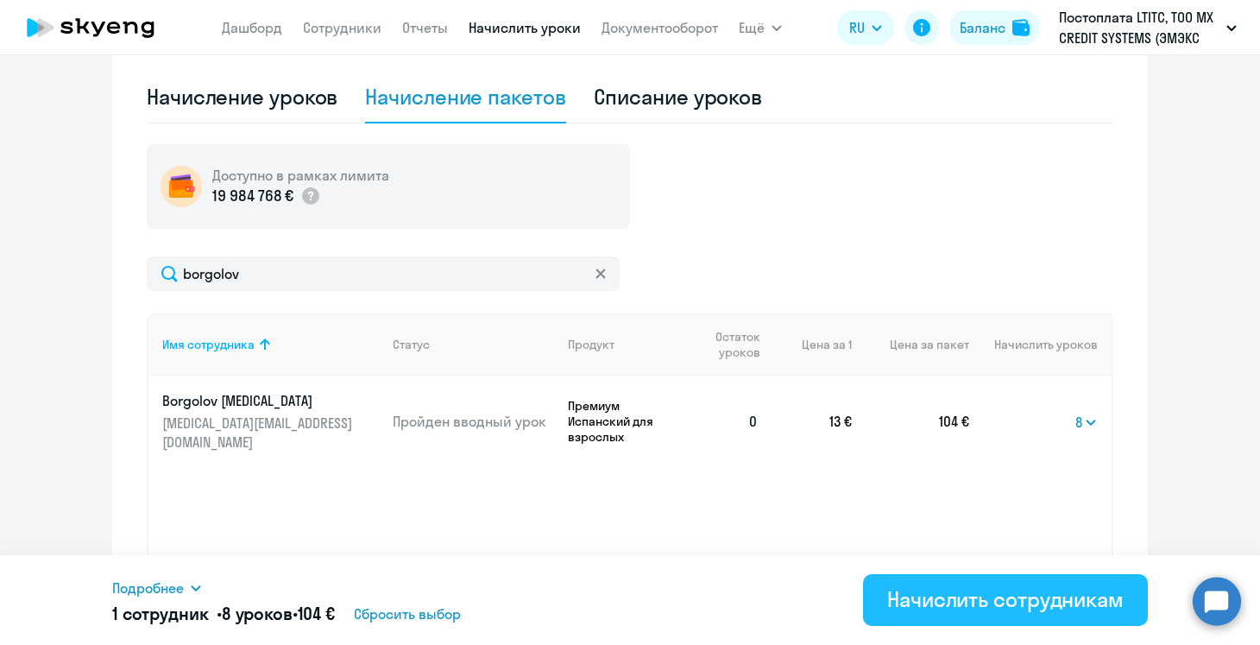
click at [930, 601] on div "Начислить сотрудникам" at bounding box center [1005, 599] width 237 height 28
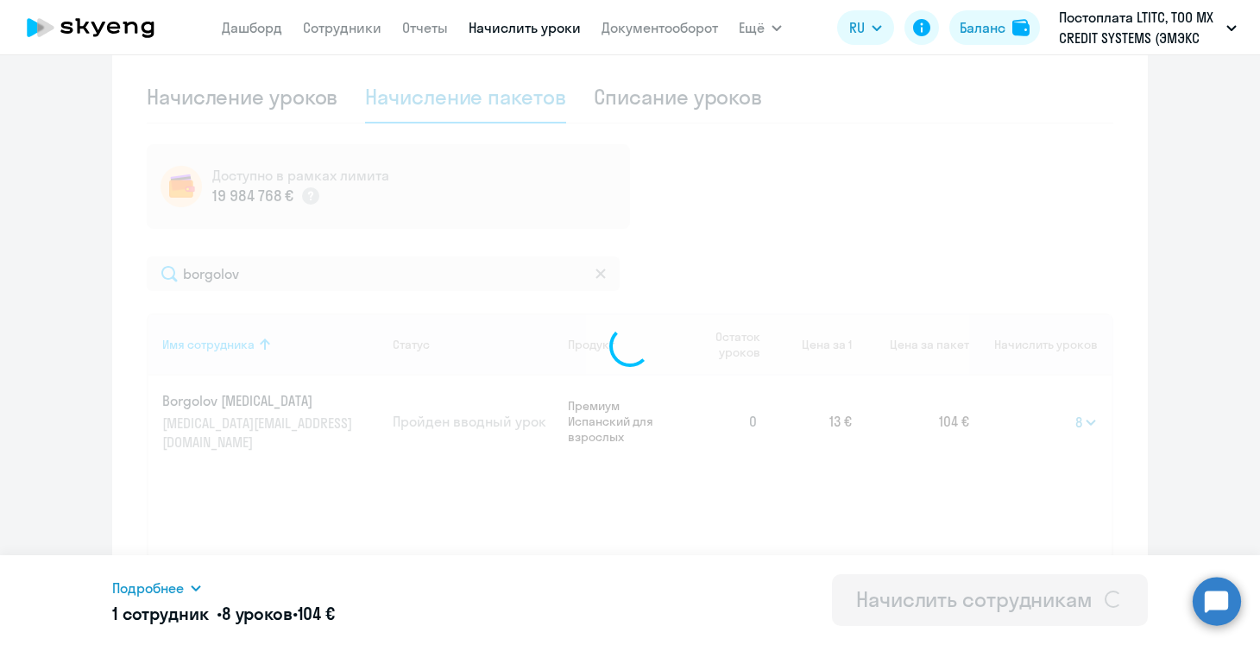
select select
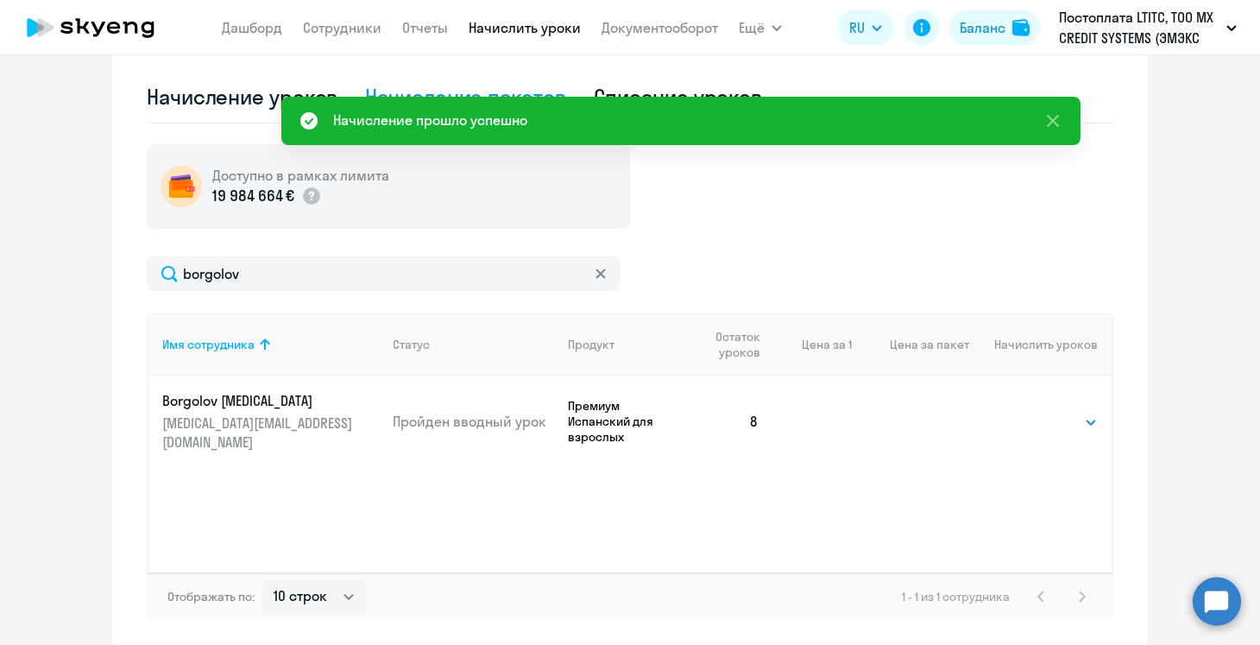
click at [663, 102] on div "Начисление прошло успешно" at bounding box center [680, 121] width 799 height 48
click at [620, 97] on div "Начисление прошло успешно" at bounding box center [680, 121] width 799 height 48
click at [644, 92] on div "Списание уроков" at bounding box center [678, 97] width 169 height 28
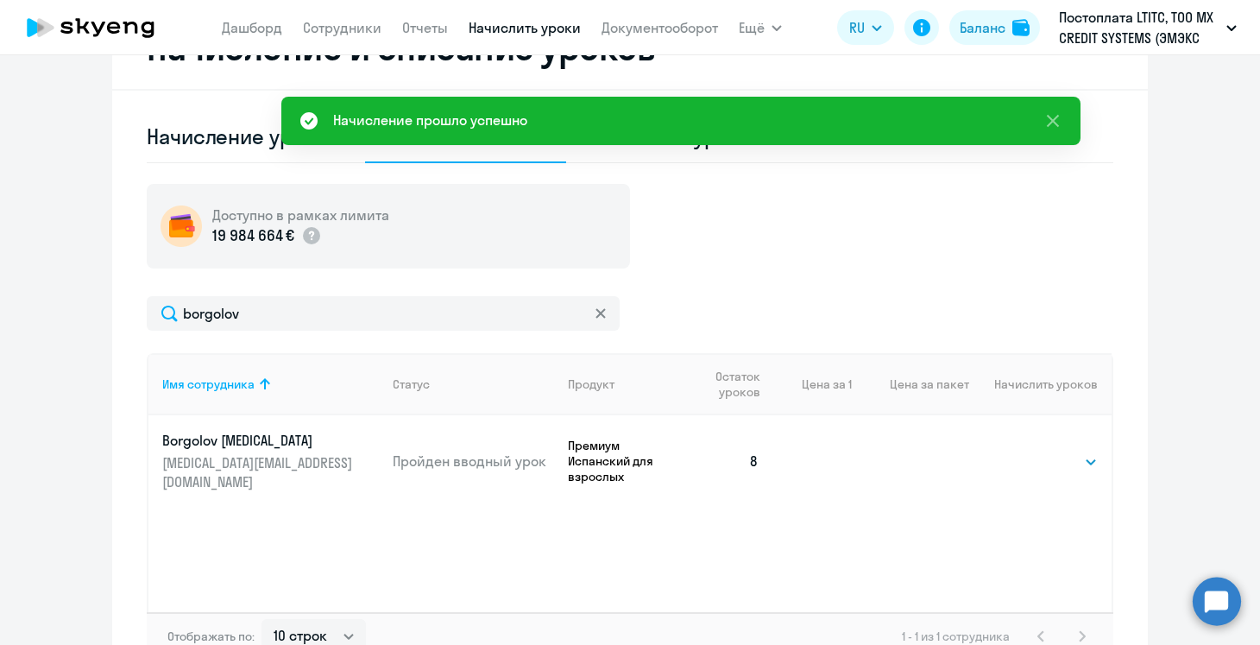
select select "10"
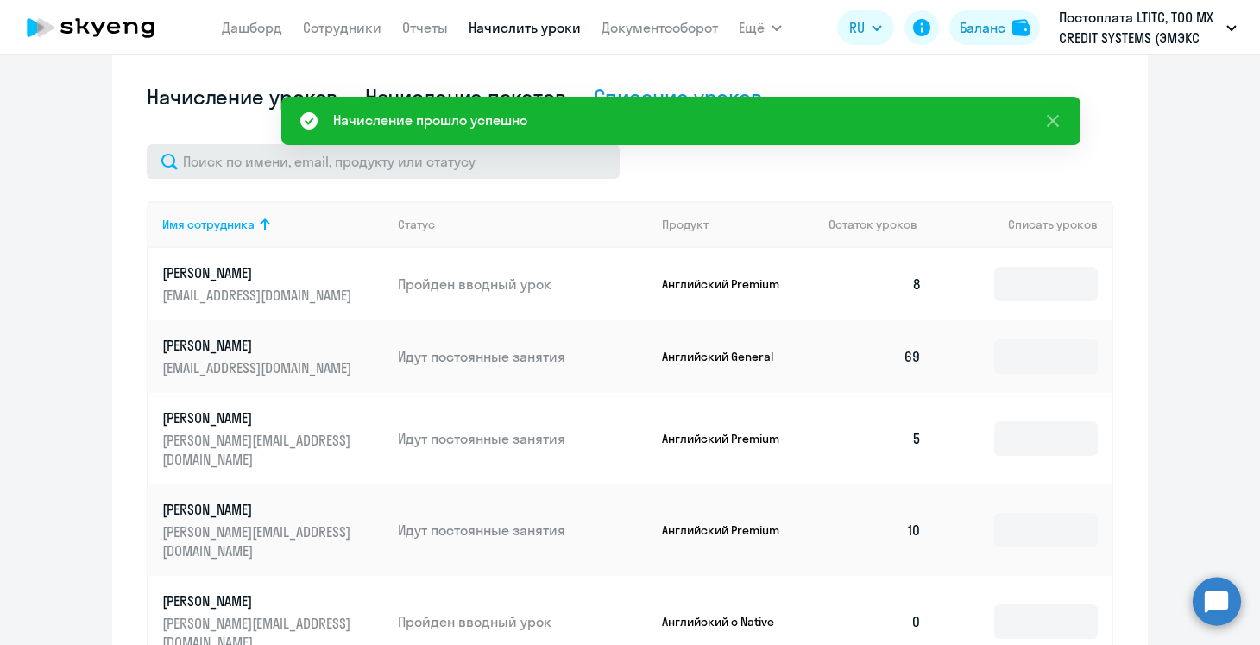
click at [328, 202] on th "Имя сотрудника" at bounding box center [266, 224] width 236 height 47
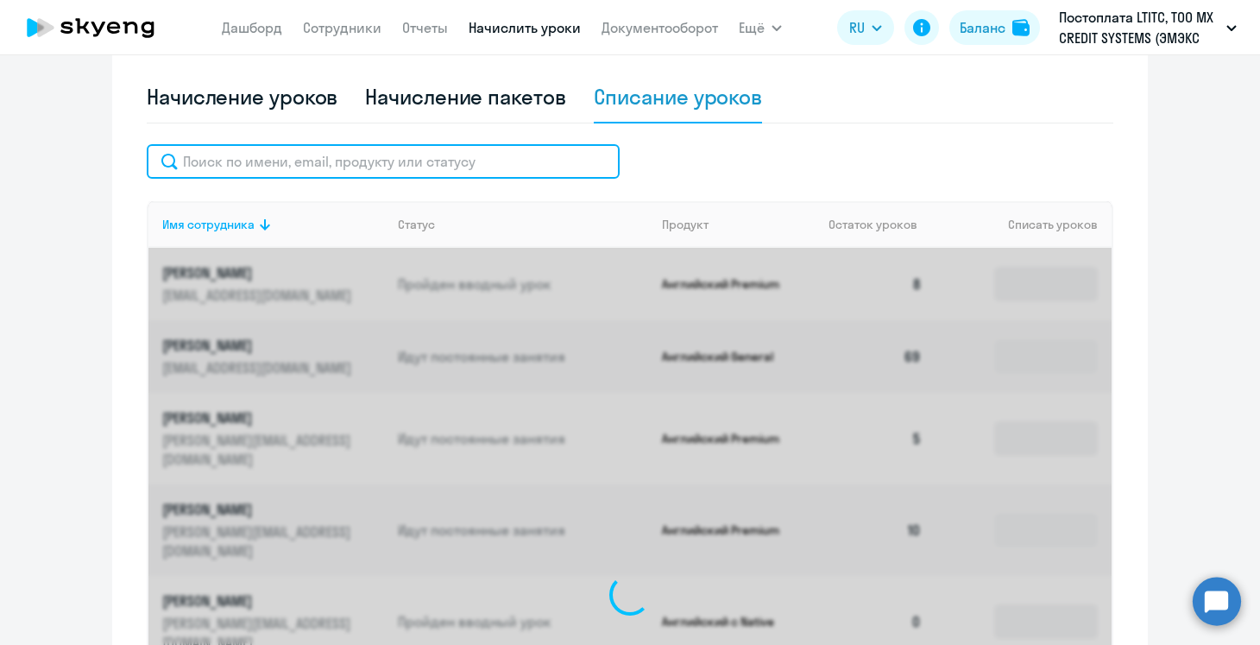
click at [324, 166] on input "text" at bounding box center [383, 161] width 473 height 35
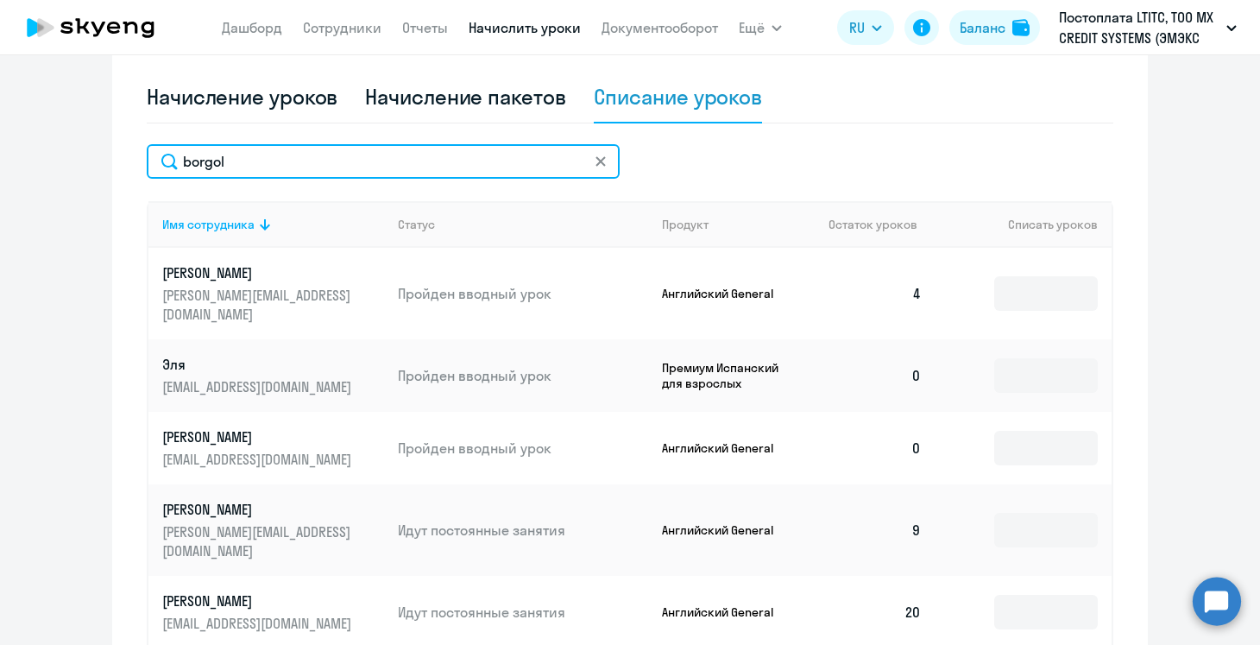
scroll to position [512, 0]
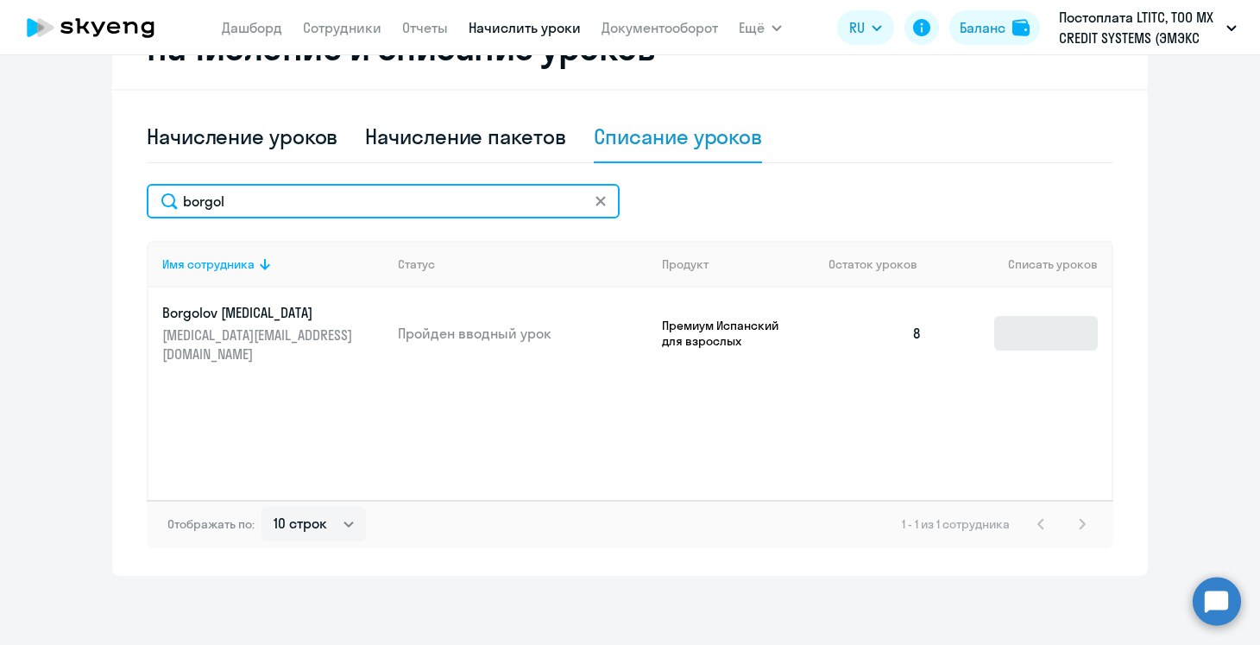
type input "borgol"
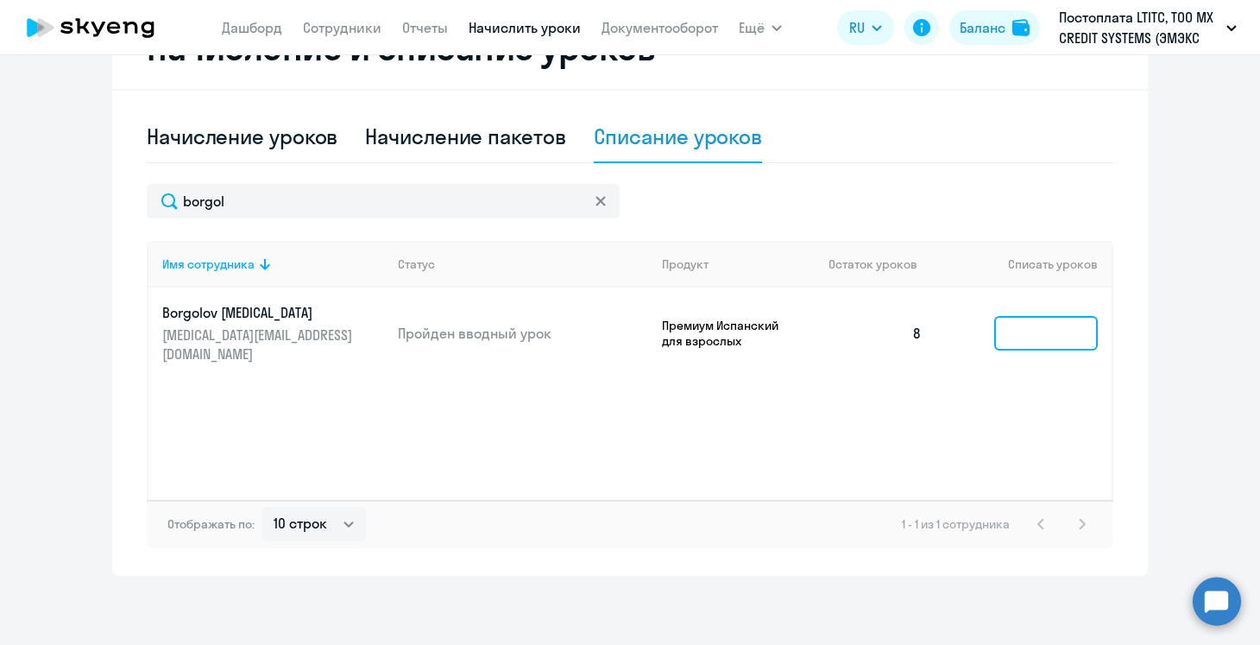
click at [1021, 316] on input at bounding box center [1046, 333] width 104 height 35
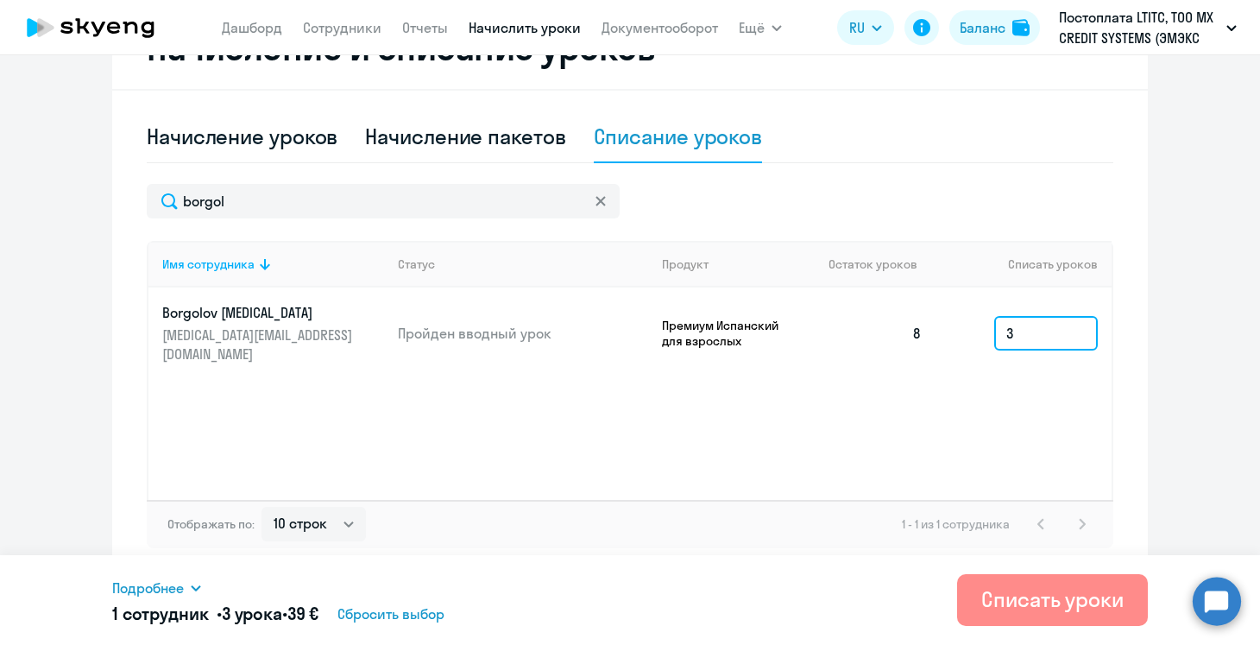
type input "3"
click at [996, 609] on div "Списать уроки" at bounding box center [1053, 599] width 142 height 28
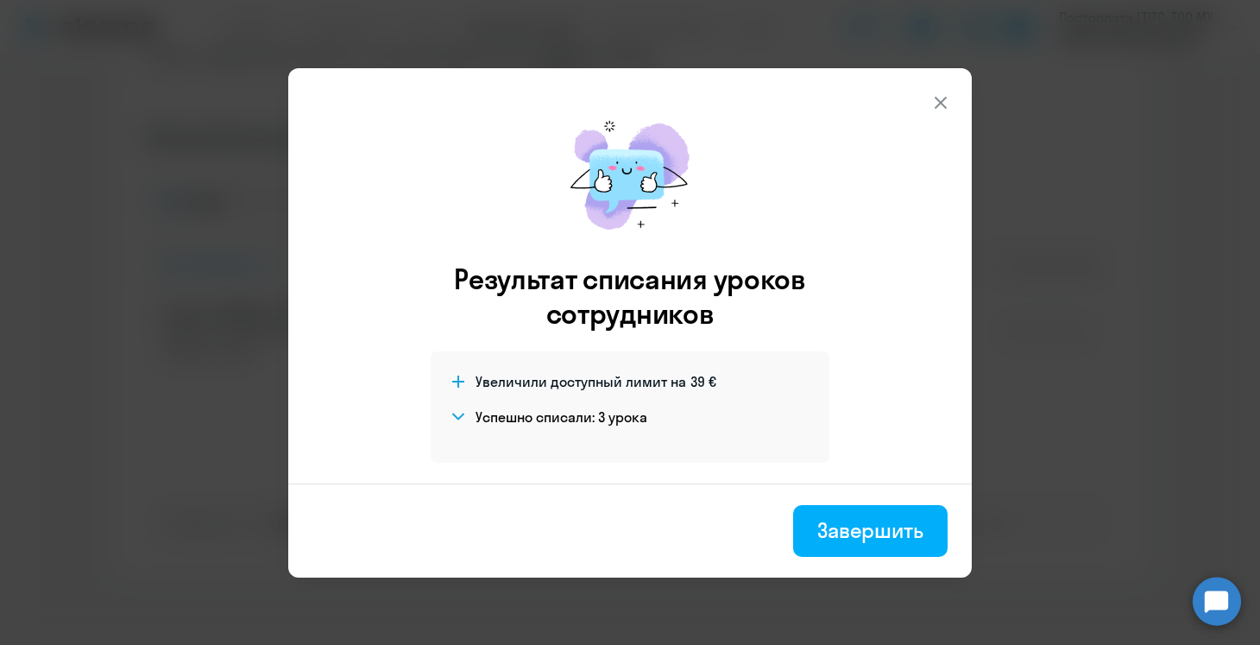
click at [946, 92] on icon at bounding box center [941, 102] width 21 height 21
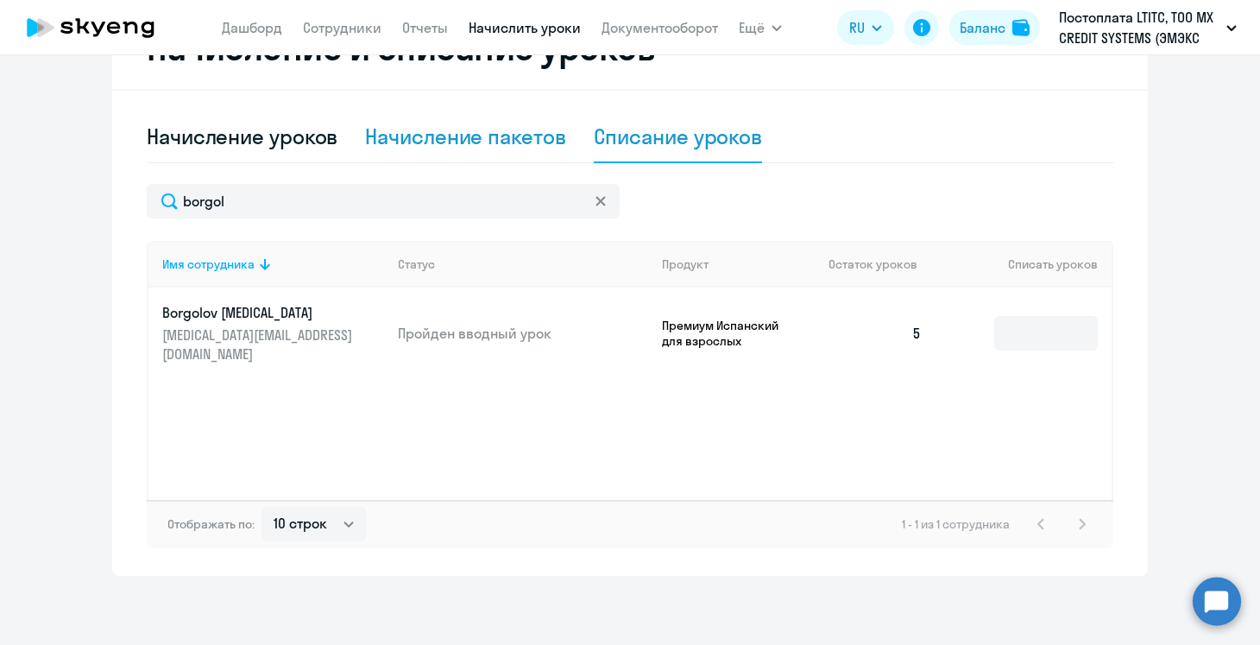
click at [395, 136] on div "Начисление пакетов" at bounding box center [465, 137] width 200 height 28
select select "10"
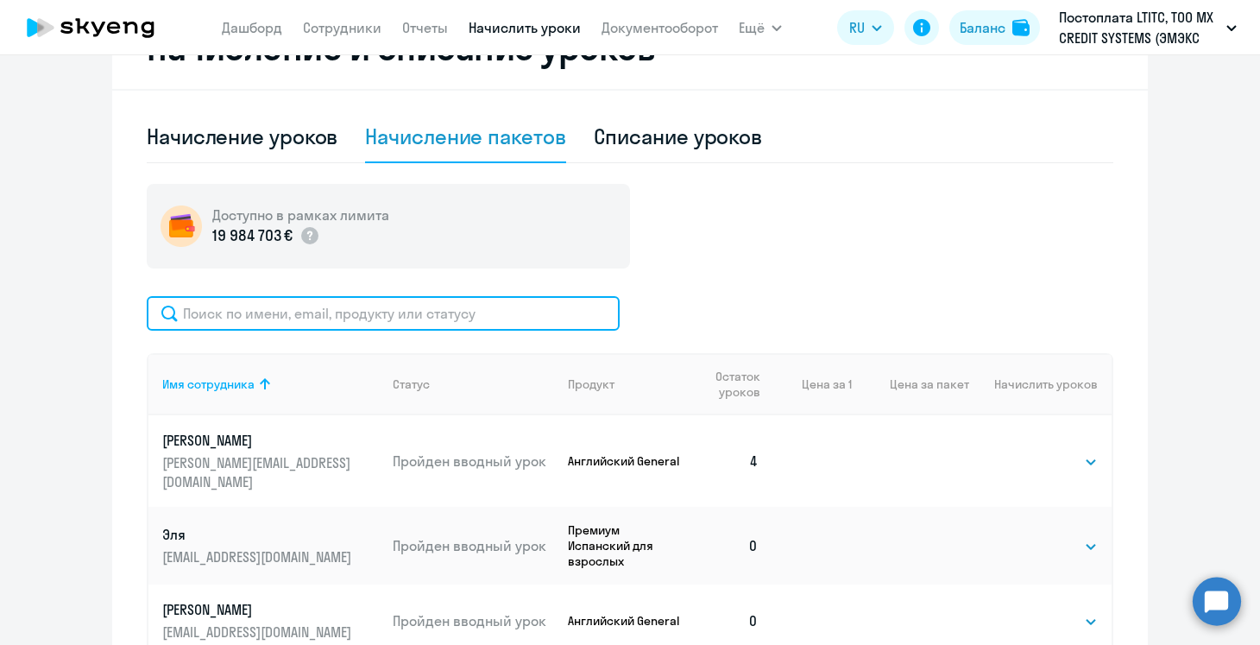
click at [279, 303] on input "text" at bounding box center [383, 313] width 473 height 35
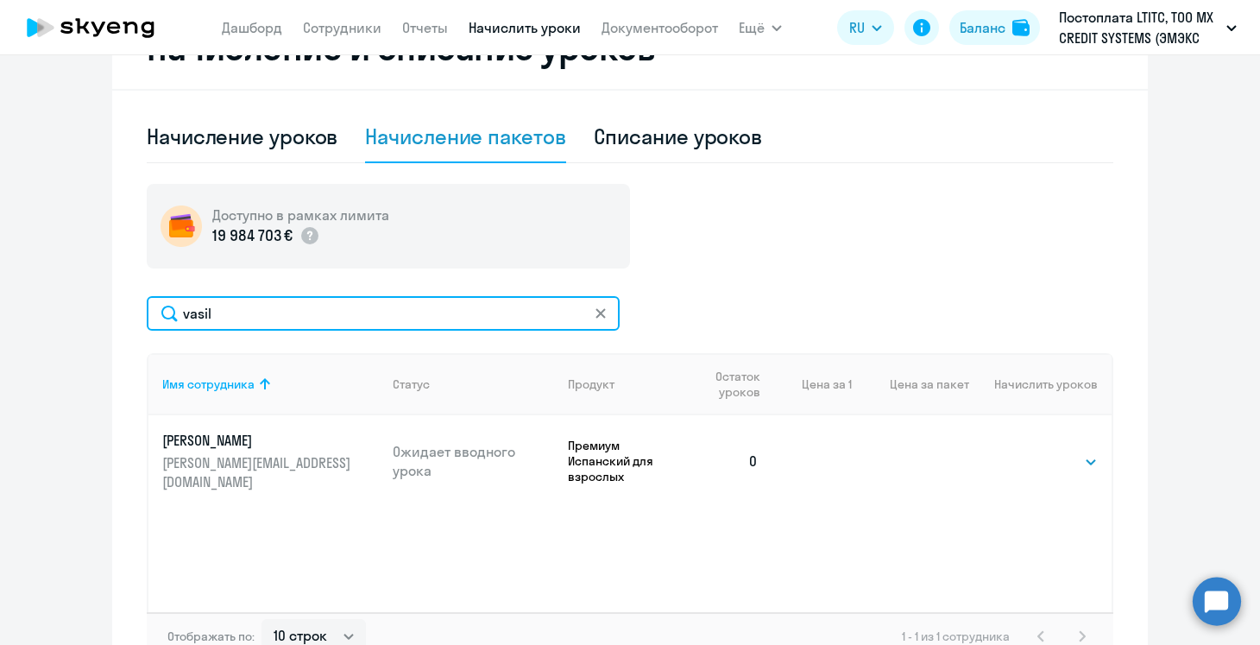
type input "vasil"
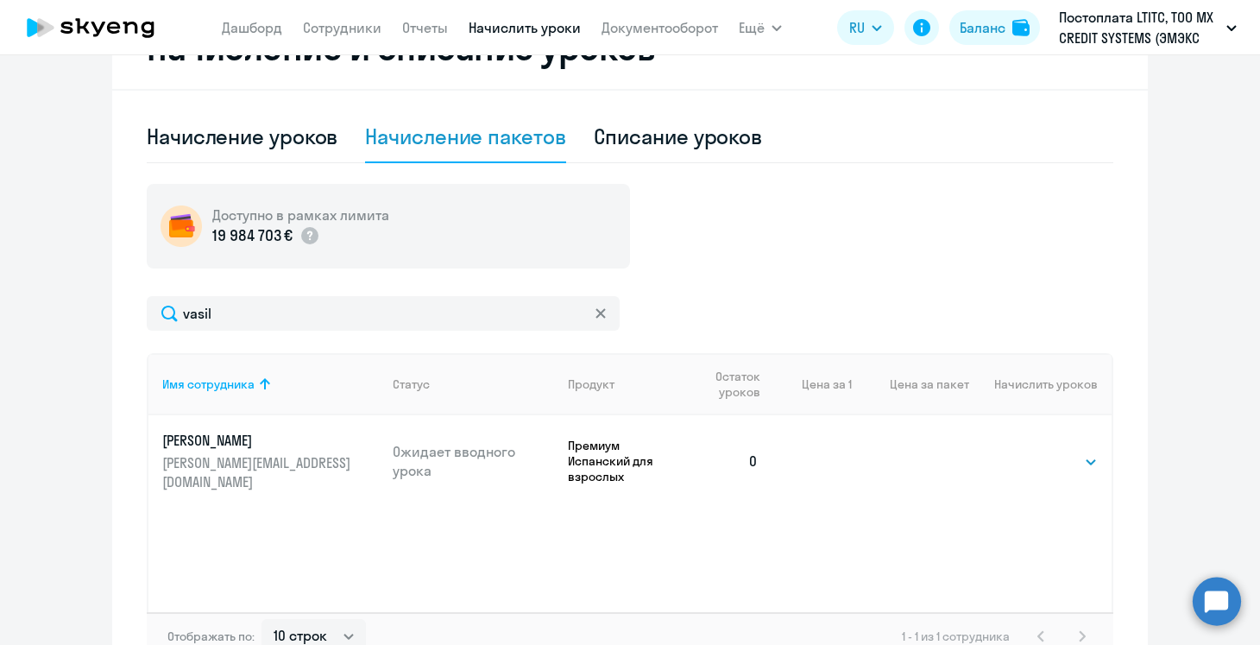
click at [1087, 439] on td "Выбрать 4 8 16 32 64 96 128 Выбрать" at bounding box center [1040, 461] width 142 height 92
click at [1085, 451] on select "Выбрать 4 8 16 32 64 96 128" at bounding box center [1062, 461] width 71 height 21
select select "16"
click at [1027, 451] on select "Выбрать 4 8 16 32 64 96 128" at bounding box center [1062, 461] width 71 height 21
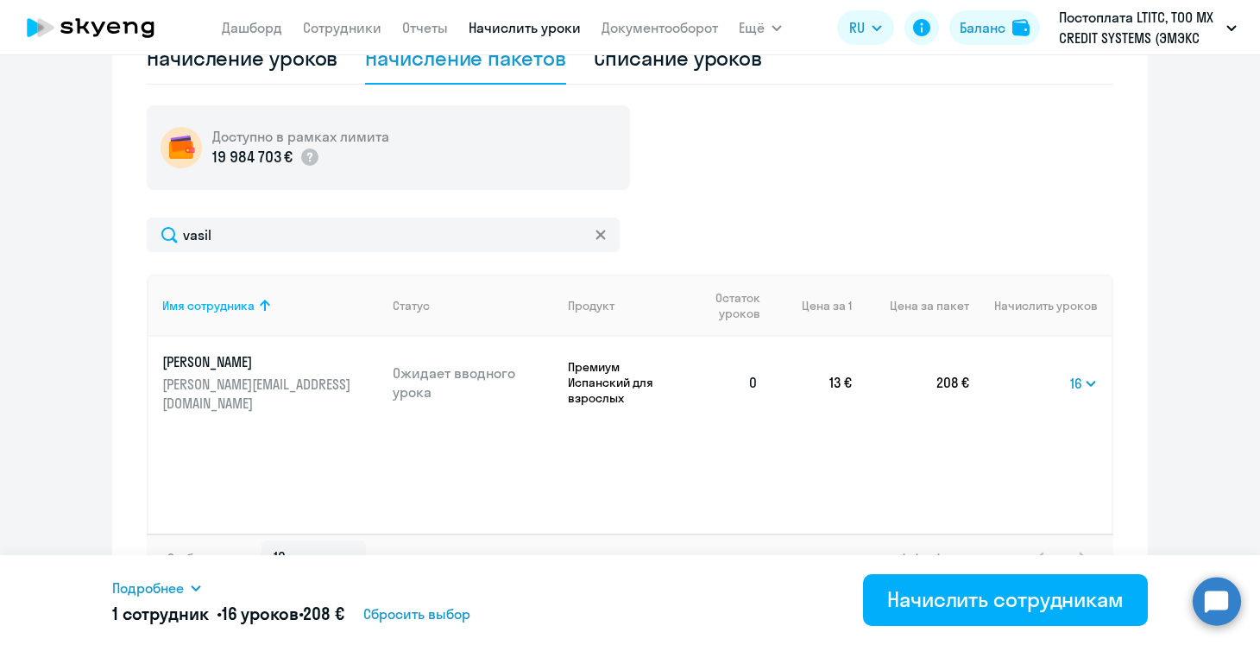
scroll to position [592, 0]
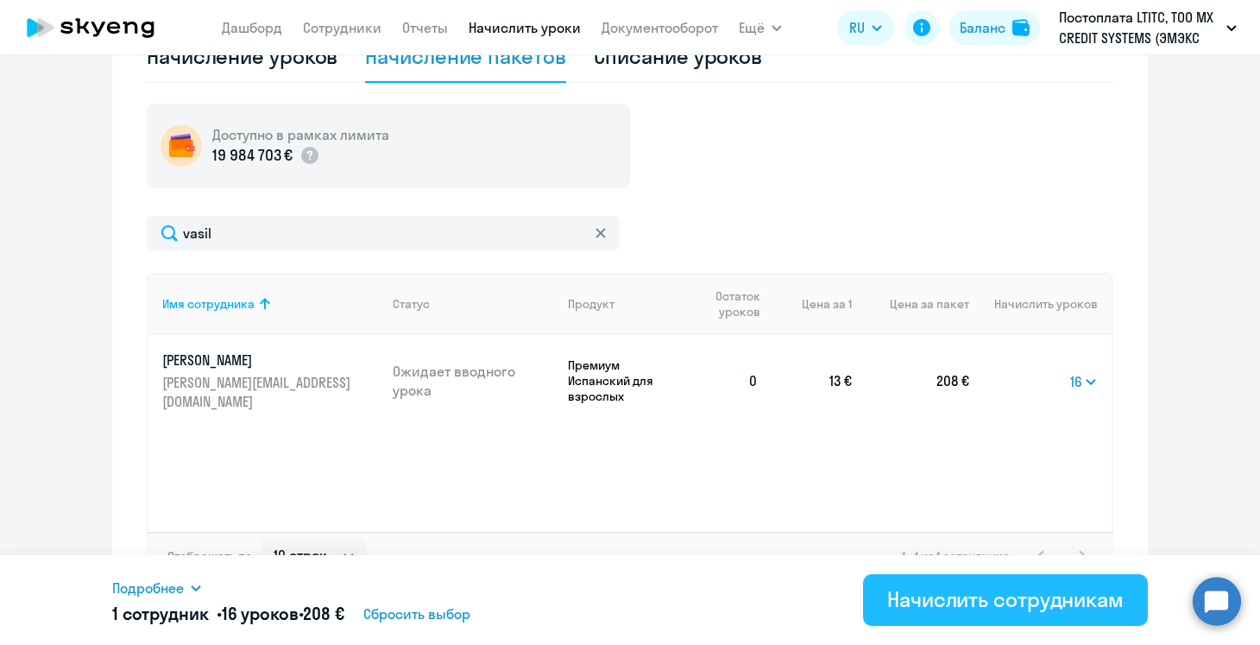
click at [948, 604] on div "Начислить сотрудникам" at bounding box center [1005, 599] width 237 height 28
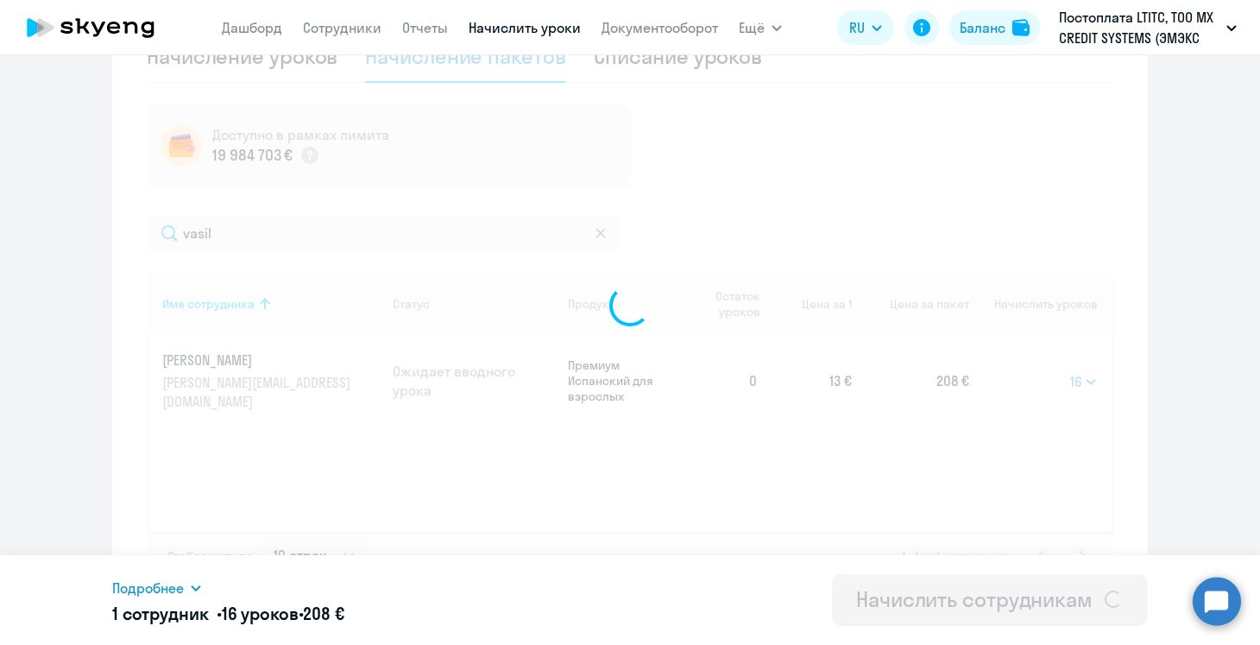
select select
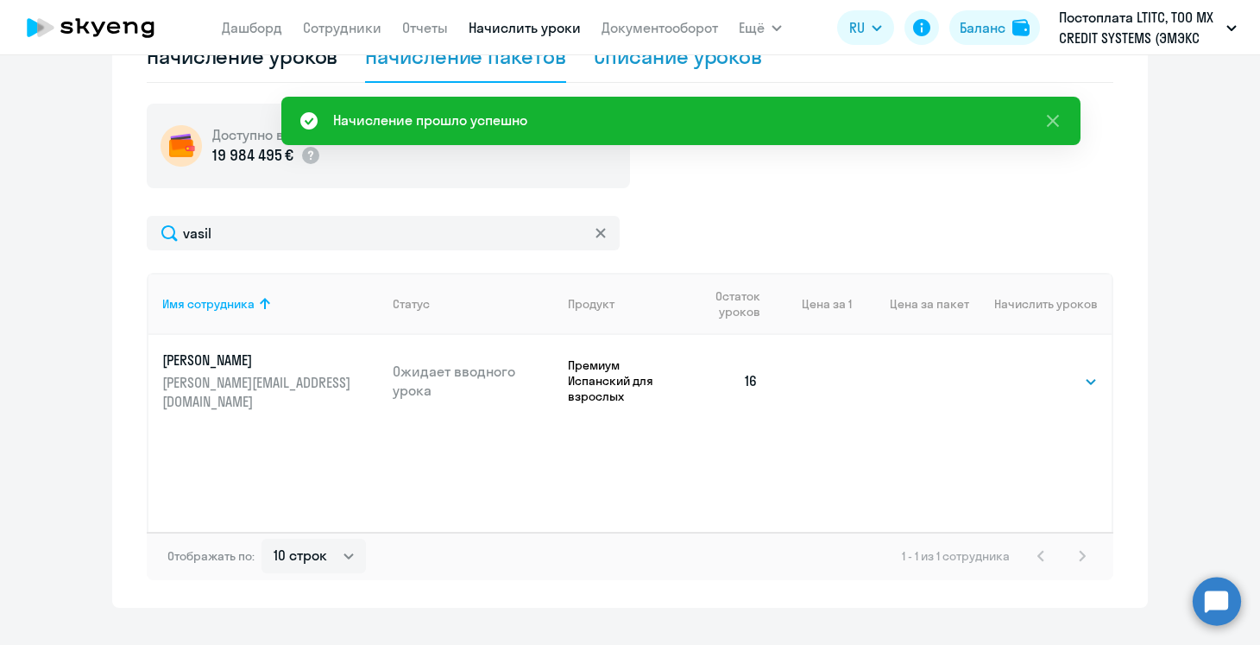
click at [669, 70] on div "Списание уроков" at bounding box center [678, 57] width 169 height 52
select select "10"
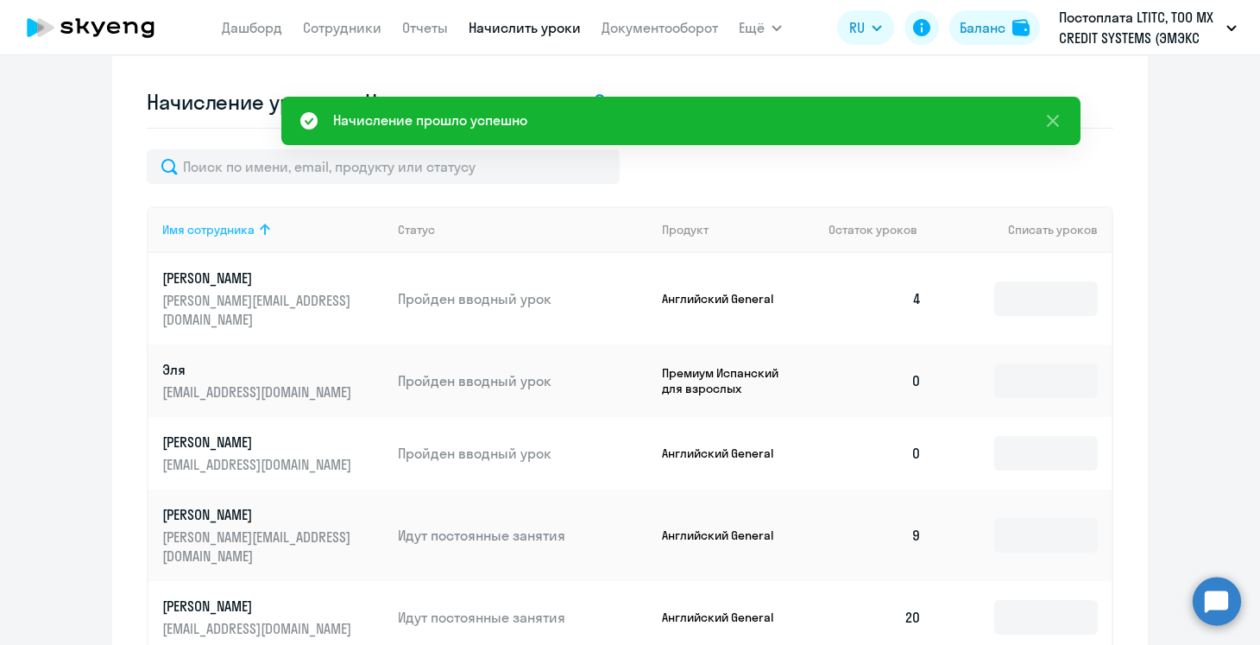
scroll to position [545, 0]
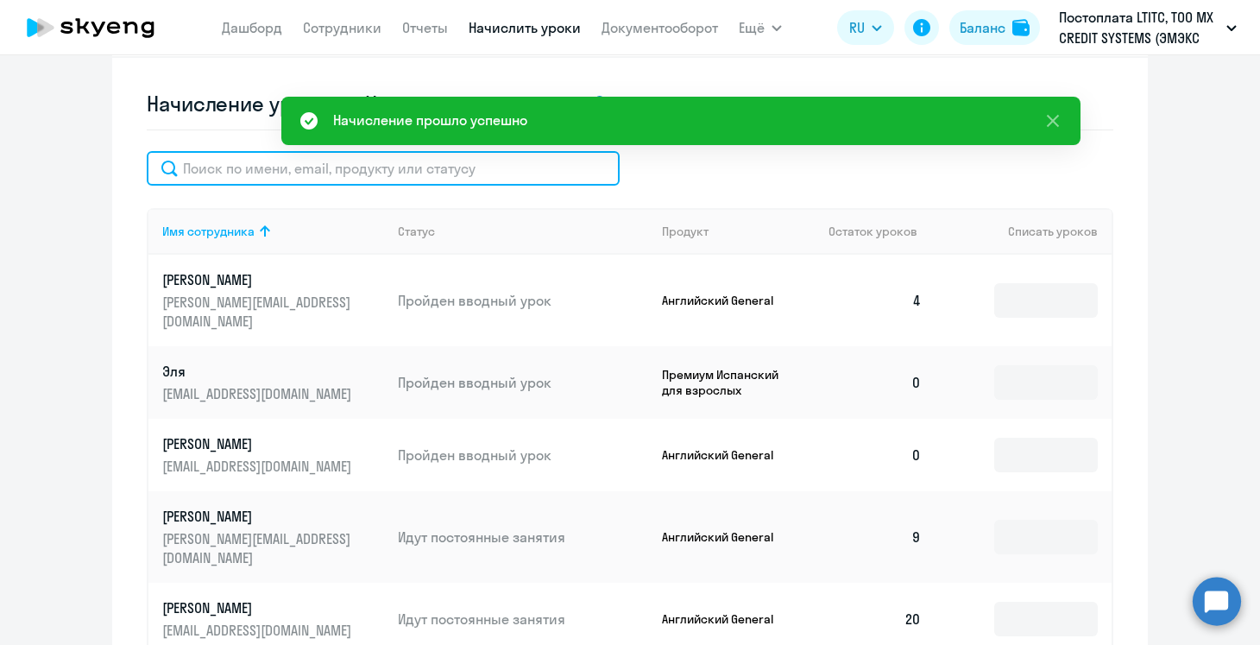
click at [275, 167] on input "text" at bounding box center [383, 168] width 473 height 35
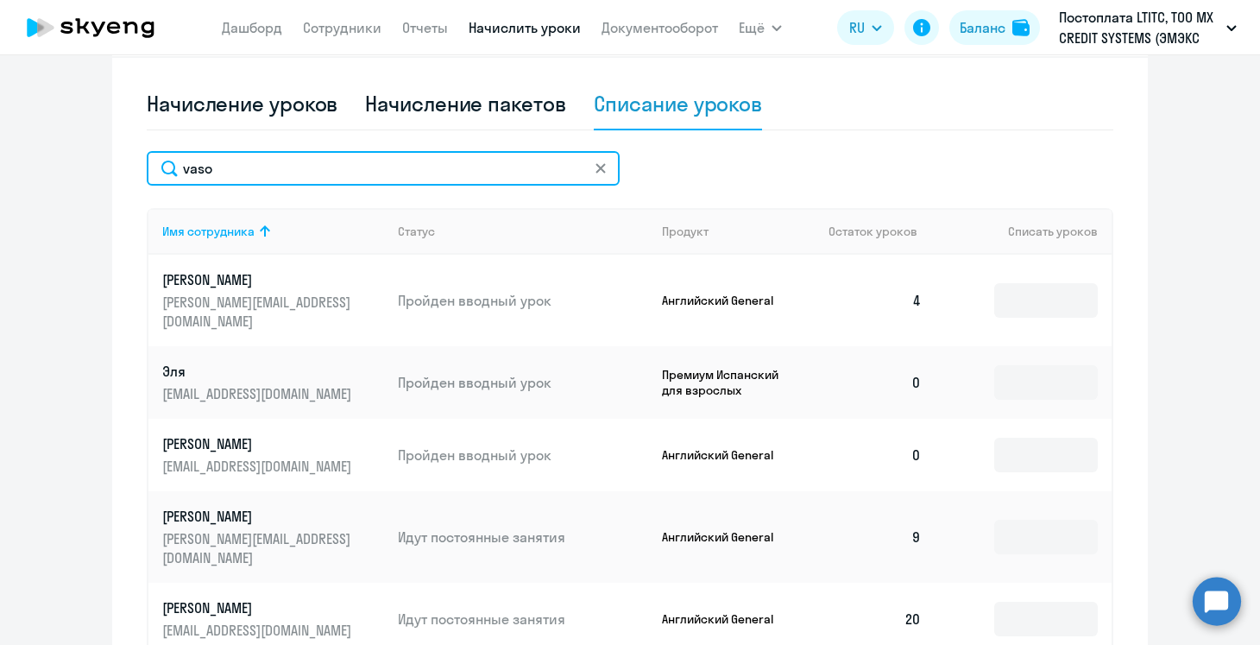
scroll to position [512, 0]
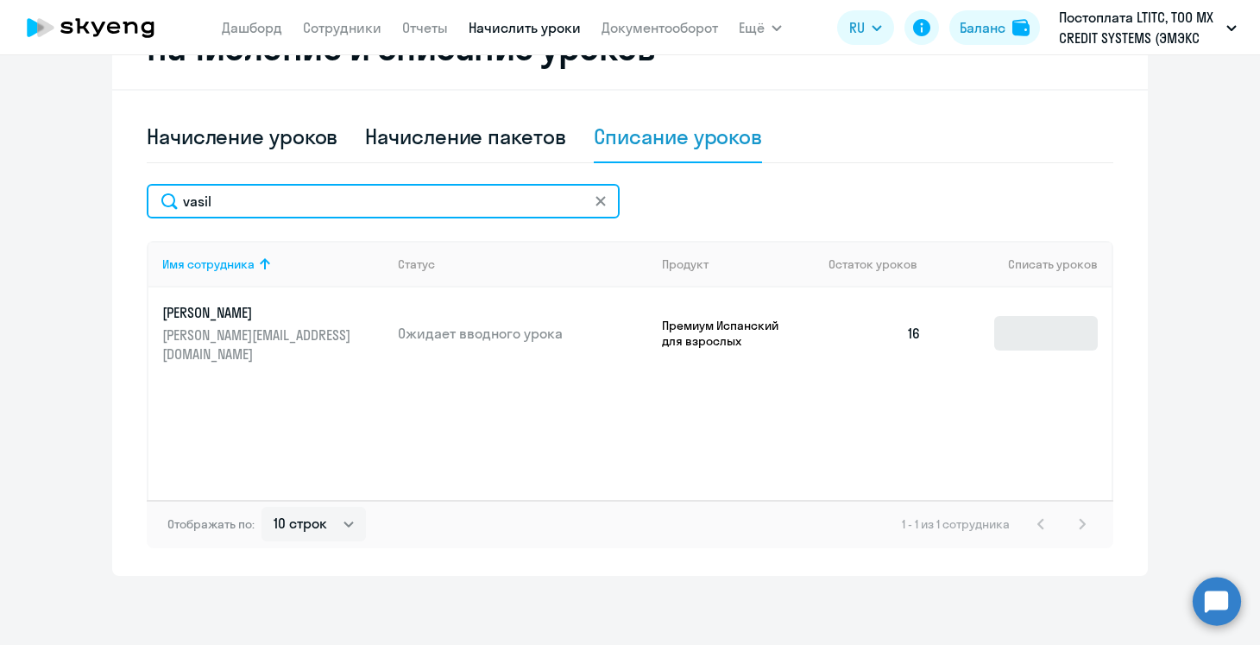
type input "vasil"
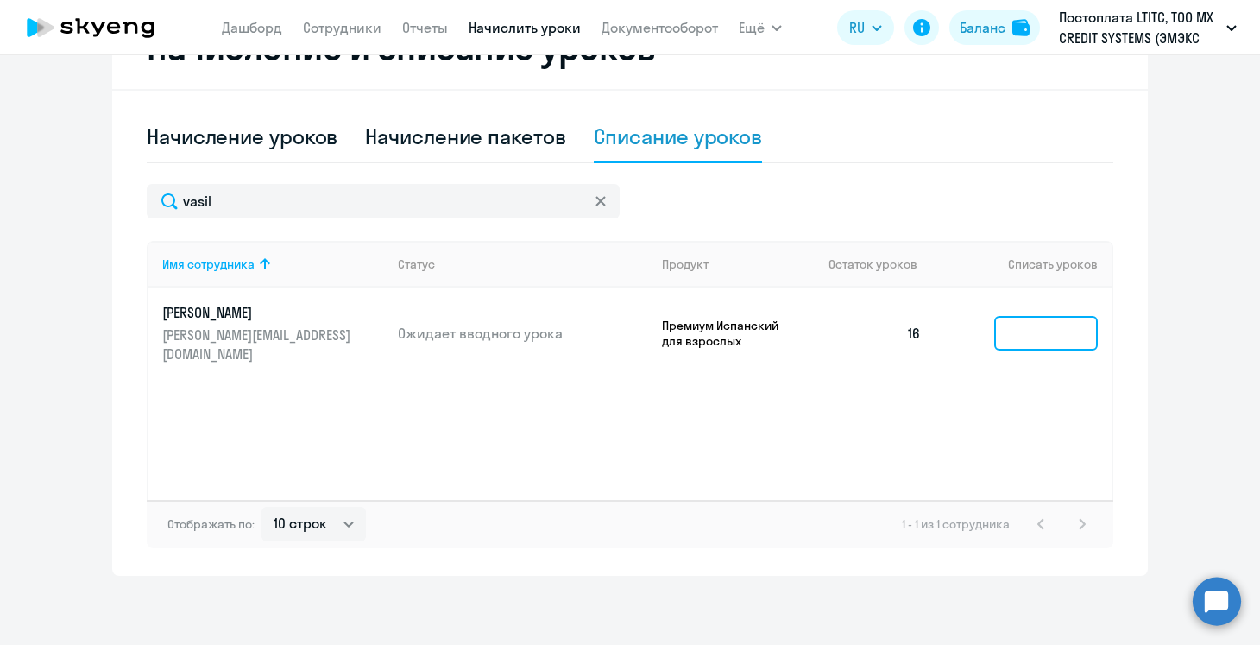
click at [1003, 338] on input at bounding box center [1046, 333] width 104 height 35
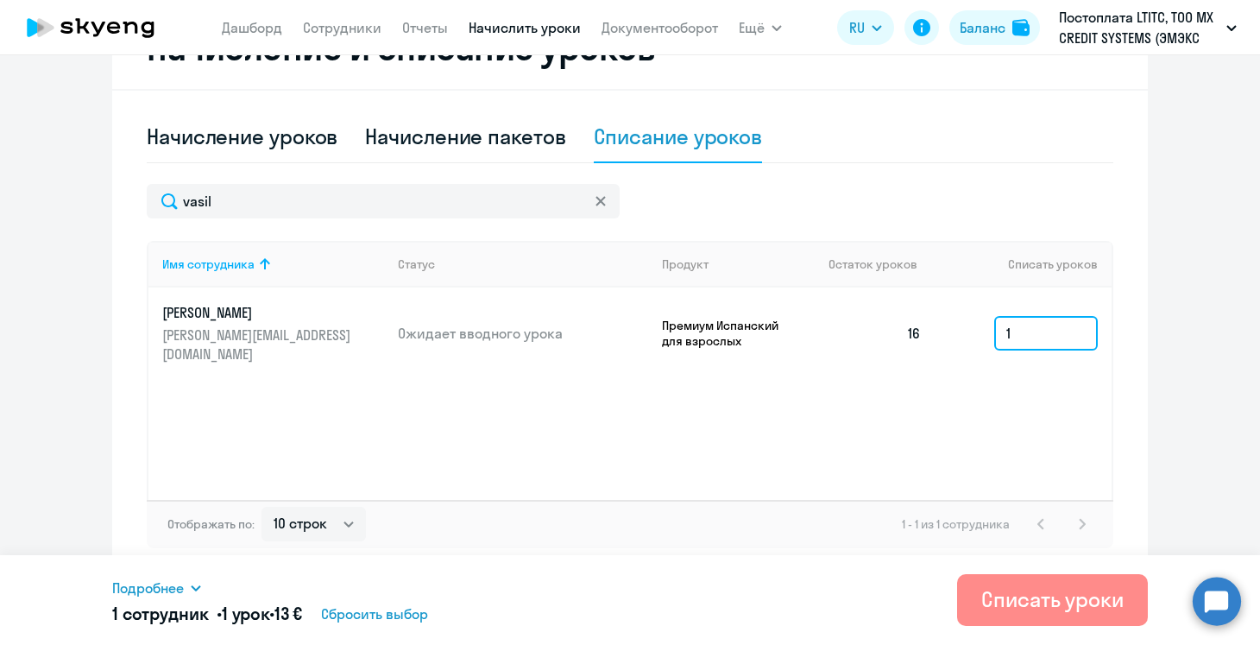
type input "1"
click at [1008, 605] on div "Списать уроки" at bounding box center [1053, 599] width 142 height 28
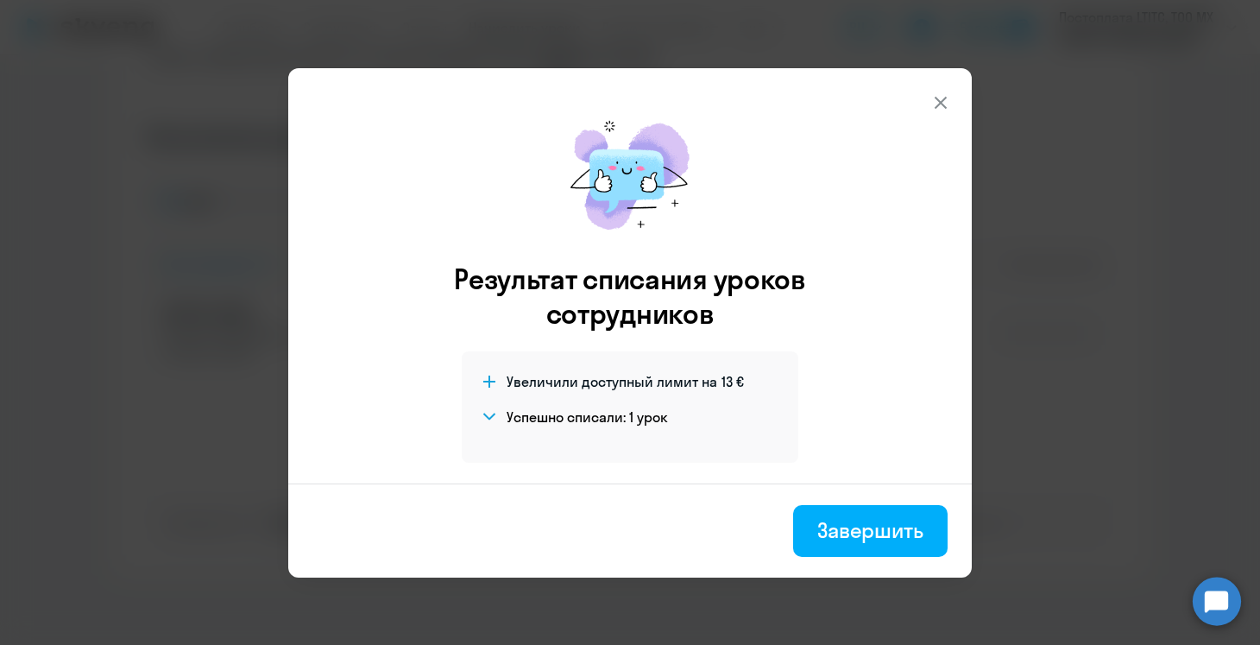
click at [943, 96] on icon at bounding box center [941, 102] width 21 height 21
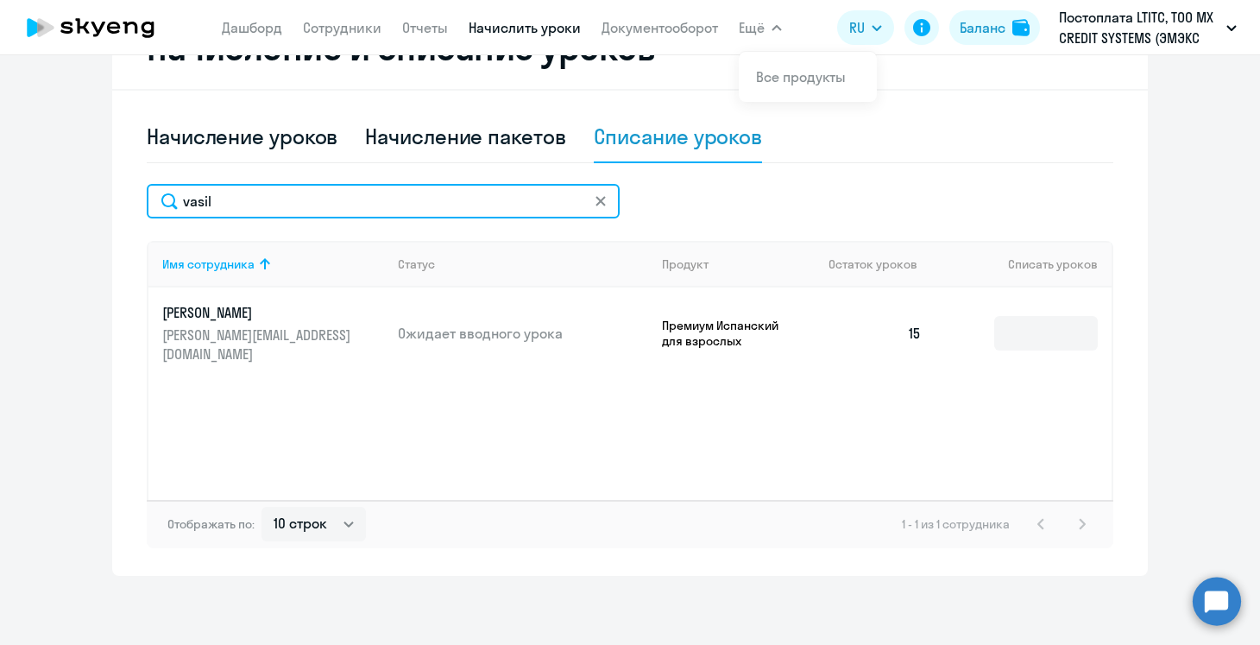
click at [236, 207] on input "vasil" at bounding box center [383, 201] width 473 height 35
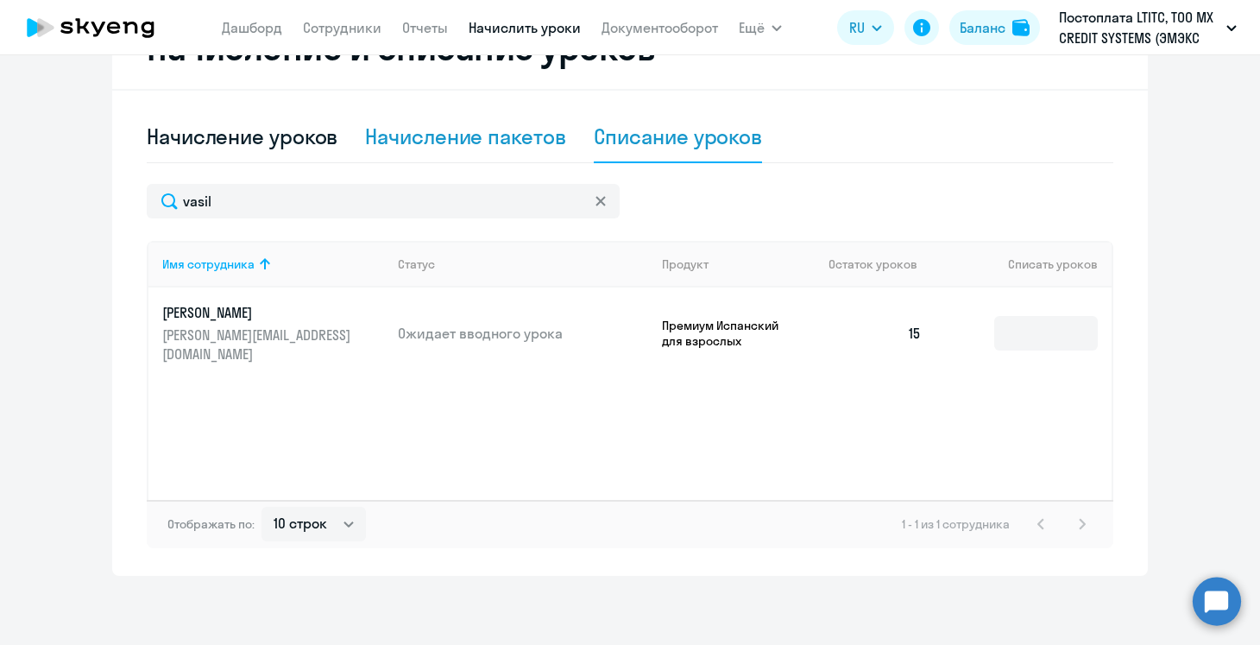
click at [435, 147] on div "Начисление пакетов" at bounding box center [465, 137] width 200 height 28
select select "10"
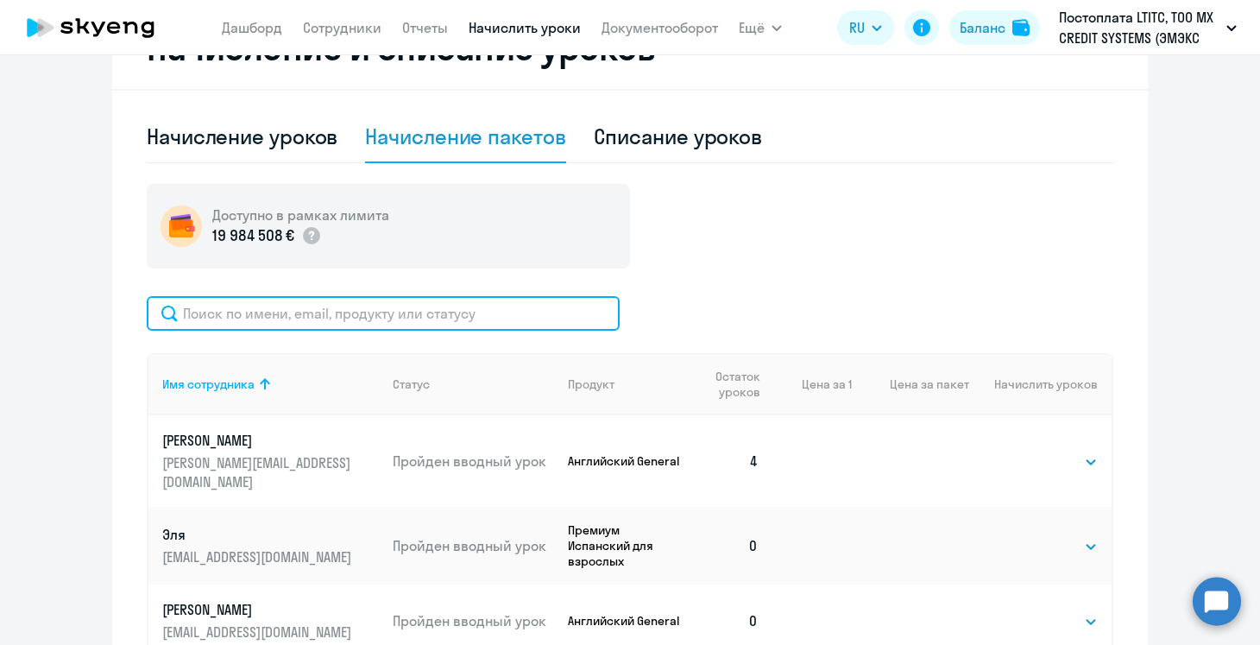
click at [299, 302] on input "text" at bounding box center [383, 313] width 473 height 35
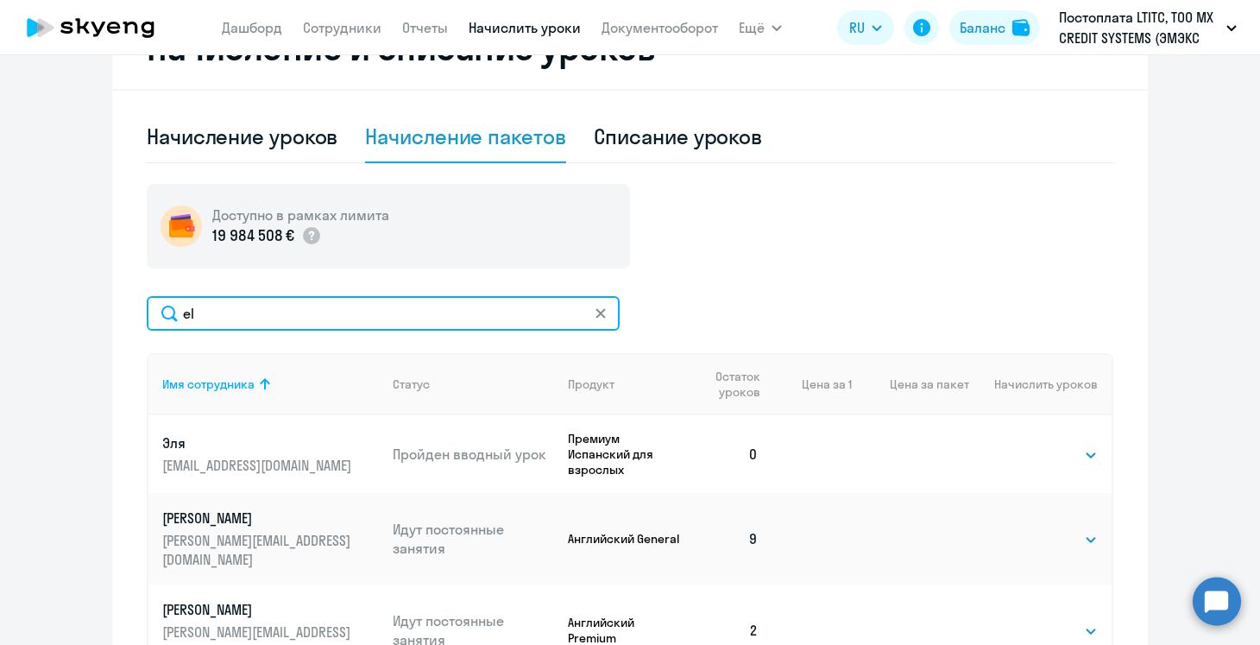
scroll to position [5, 0]
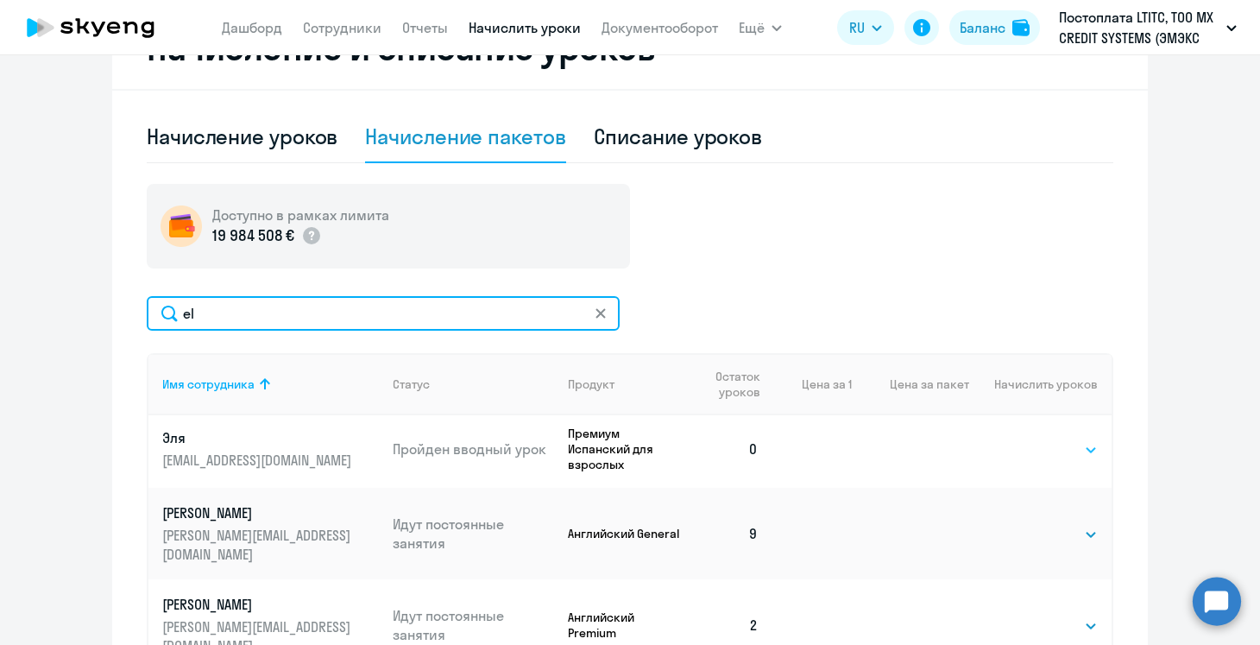
type input "el"
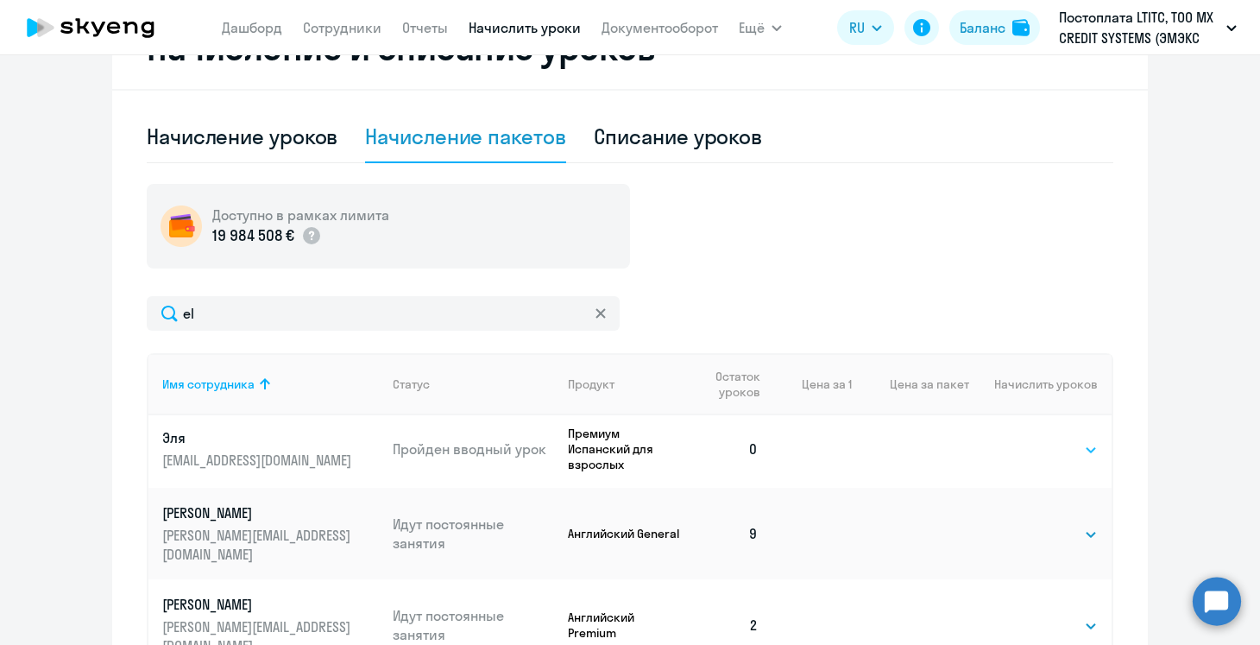
click at [1039, 442] on select "Выбрать 4 8 16 32 64 96 128" at bounding box center [1062, 449] width 71 height 21
click at [1064, 448] on select "Выбрать 4 8 16 32 64 96 128" at bounding box center [1062, 449] width 71 height 21
select select "8"
click at [1027, 439] on select "Выбрать 4 8 16 32 64 96 128" at bounding box center [1062, 449] width 71 height 21
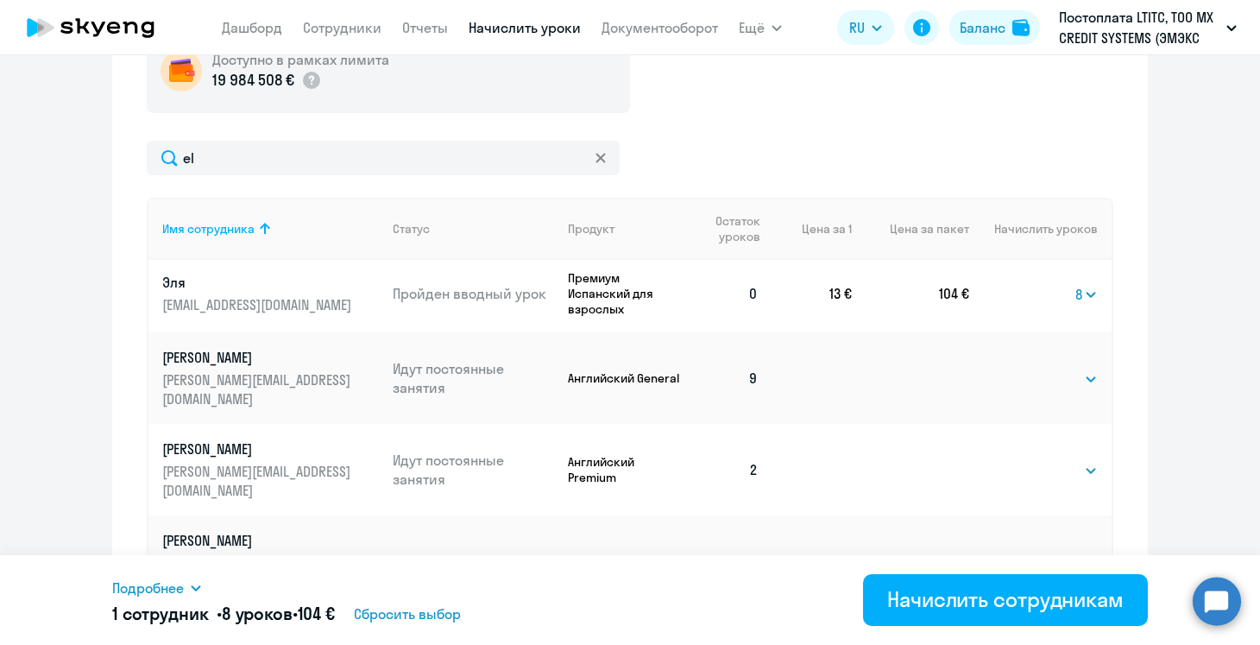
scroll to position [668, 0]
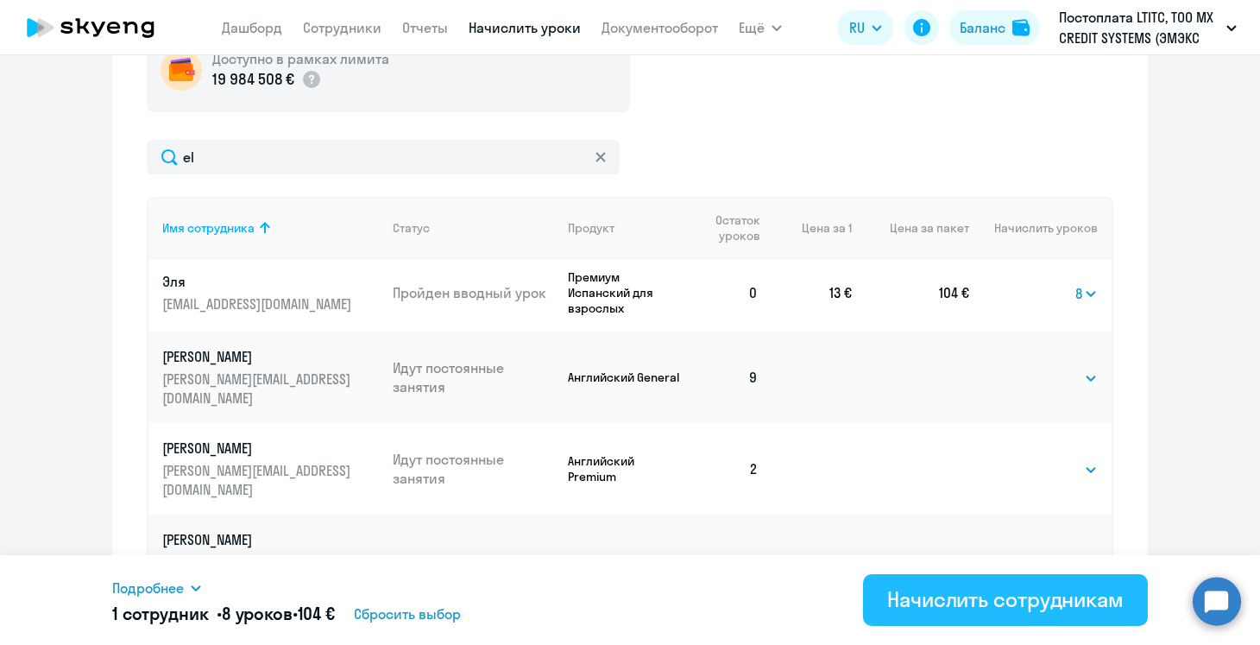
click at [1000, 620] on button "Начислить сотрудникам" at bounding box center [1005, 600] width 285 height 52
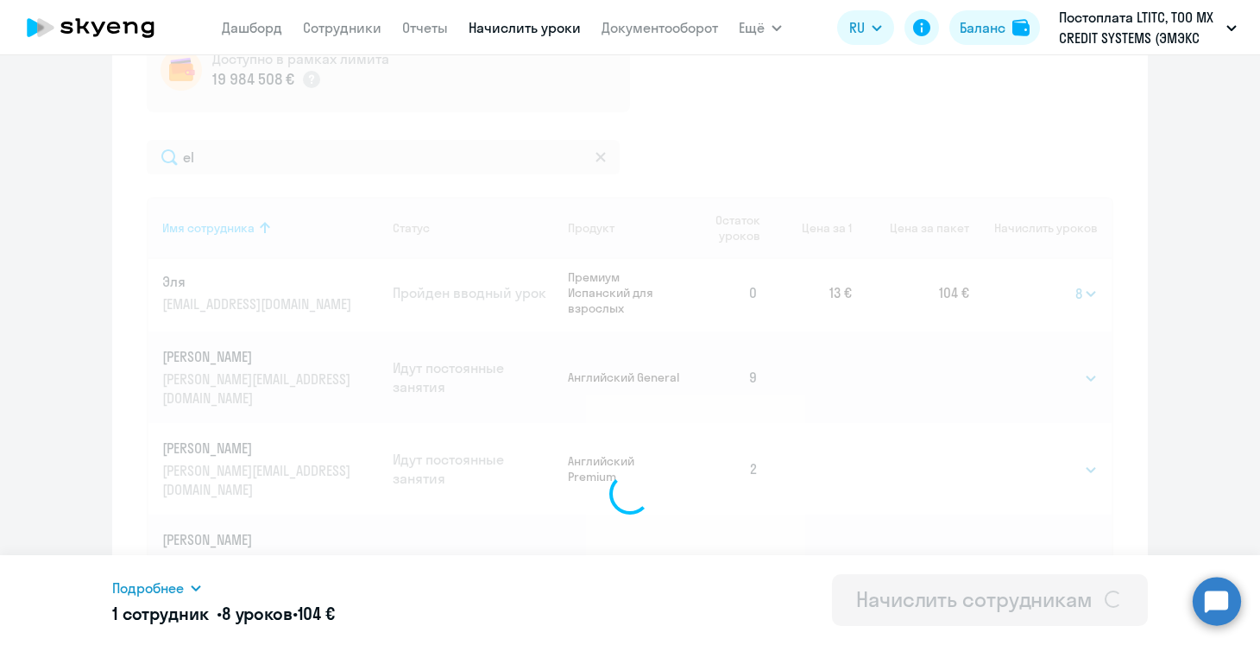
select select
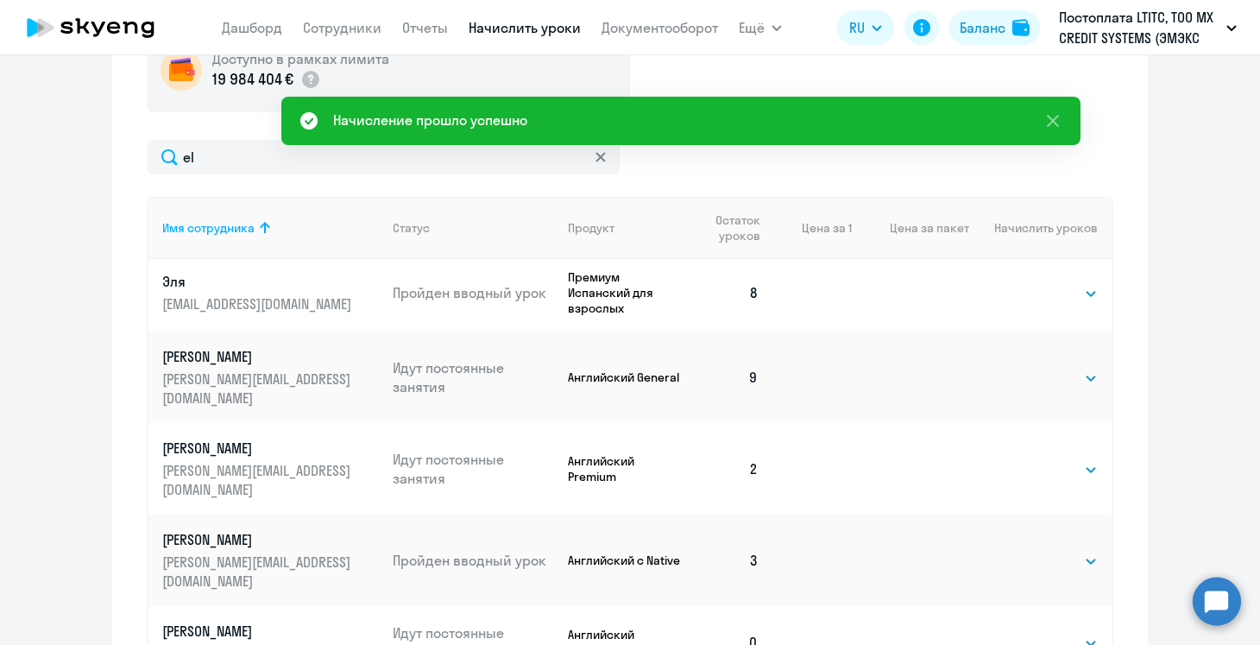
scroll to position [0, 0]
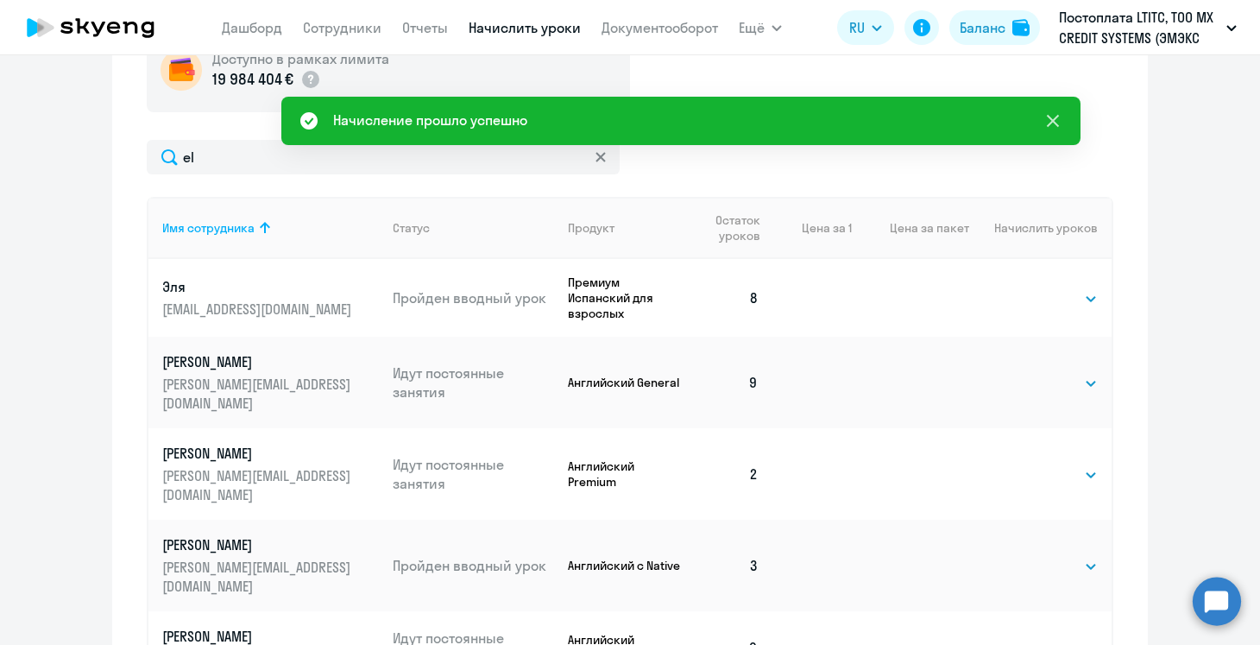
click at [1058, 112] on icon at bounding box center [1053, 120] width 21 height 21
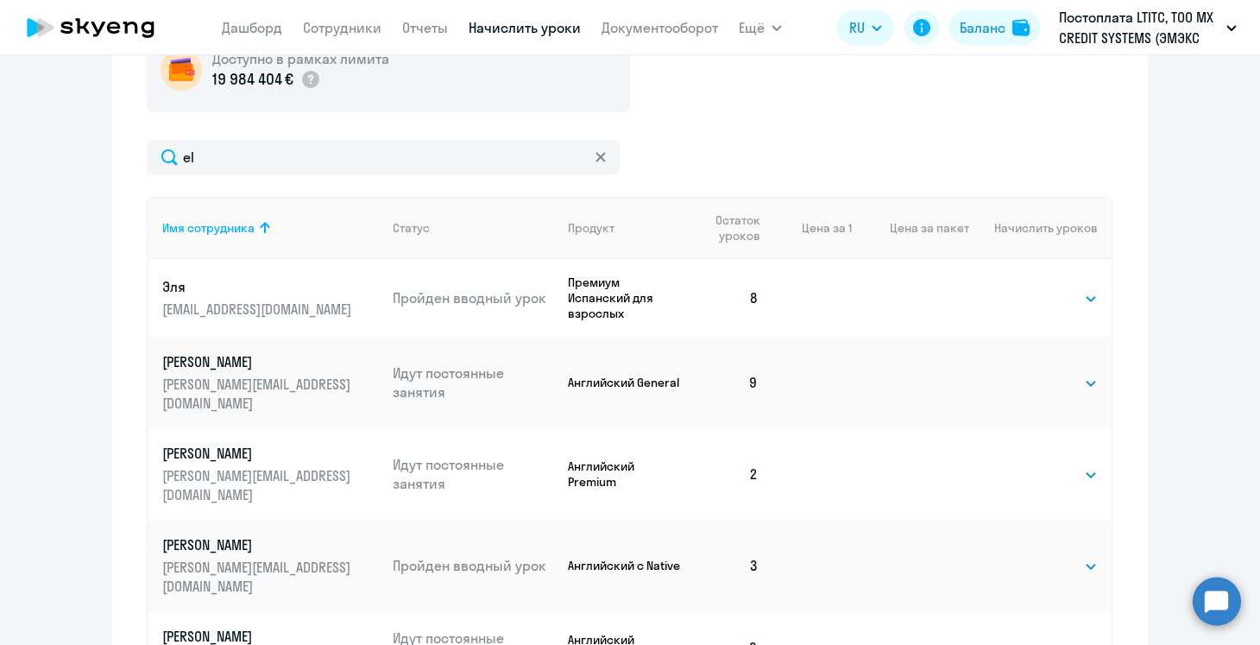
click at [595, 155] on svg-icon at bounding box center [601, 157] width 14 height 14
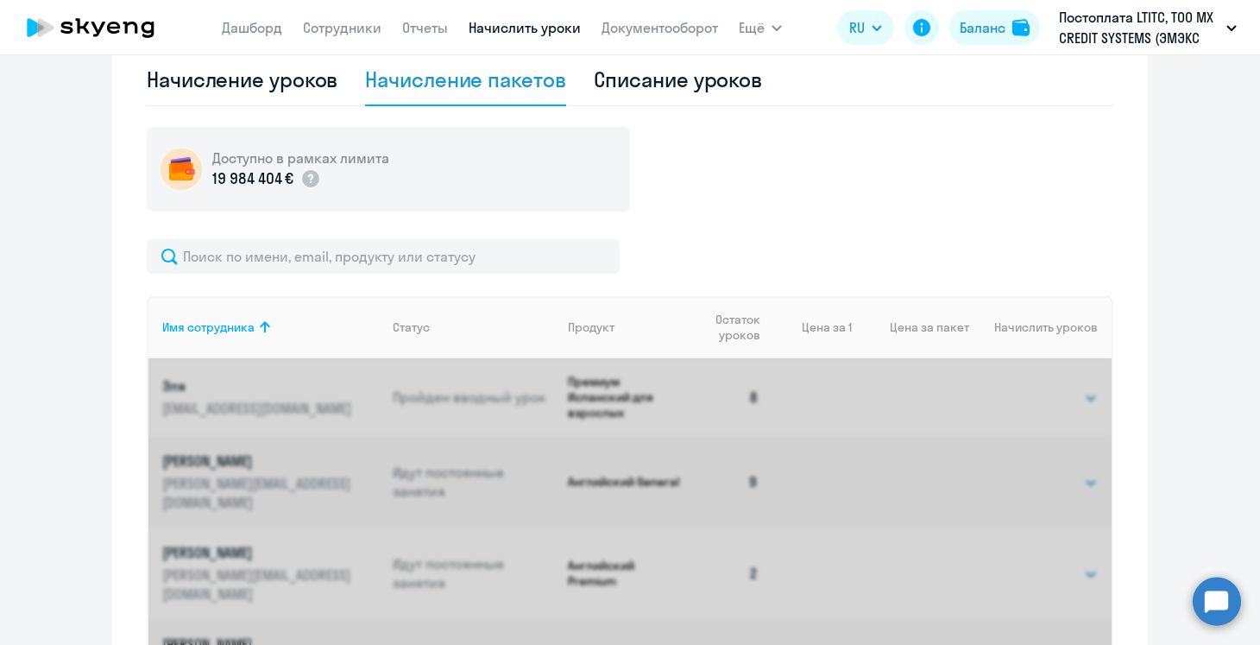
scroll to position [565, 0]
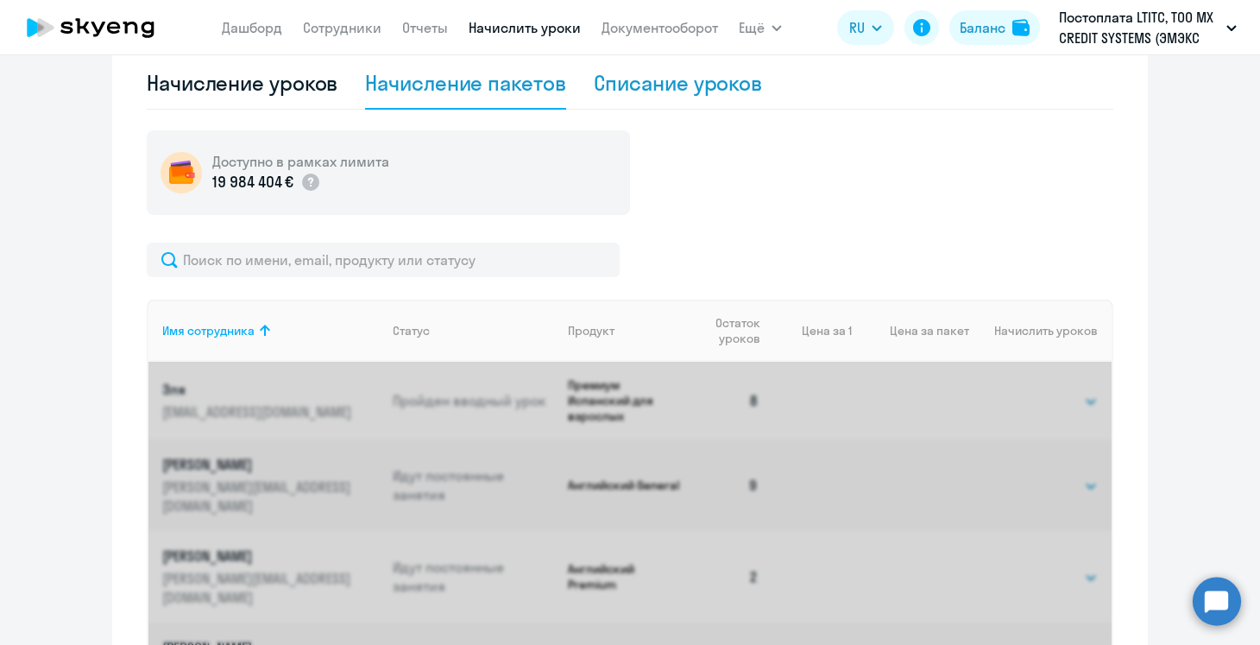
click at [647, 88] on div "Списание уроков" at bounding box center [678, 83] width 169 height 28
select select "10"
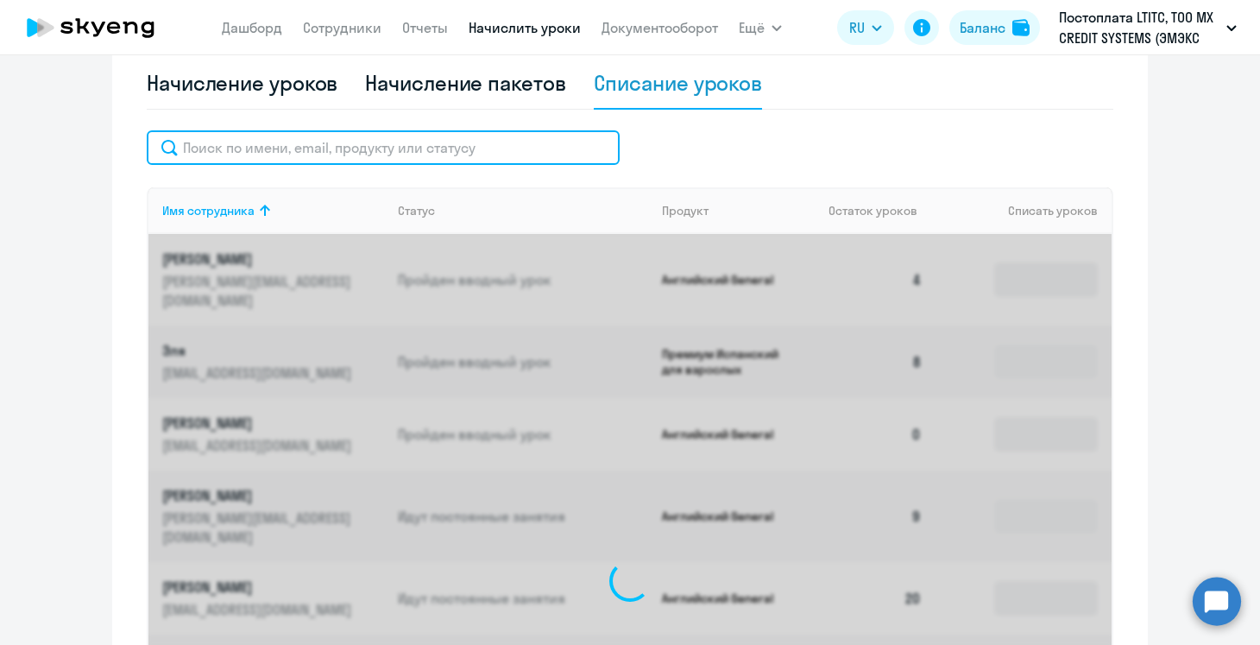
click at [380, 153] on input "text" at bounding box center [383, 147] width 473 height 35
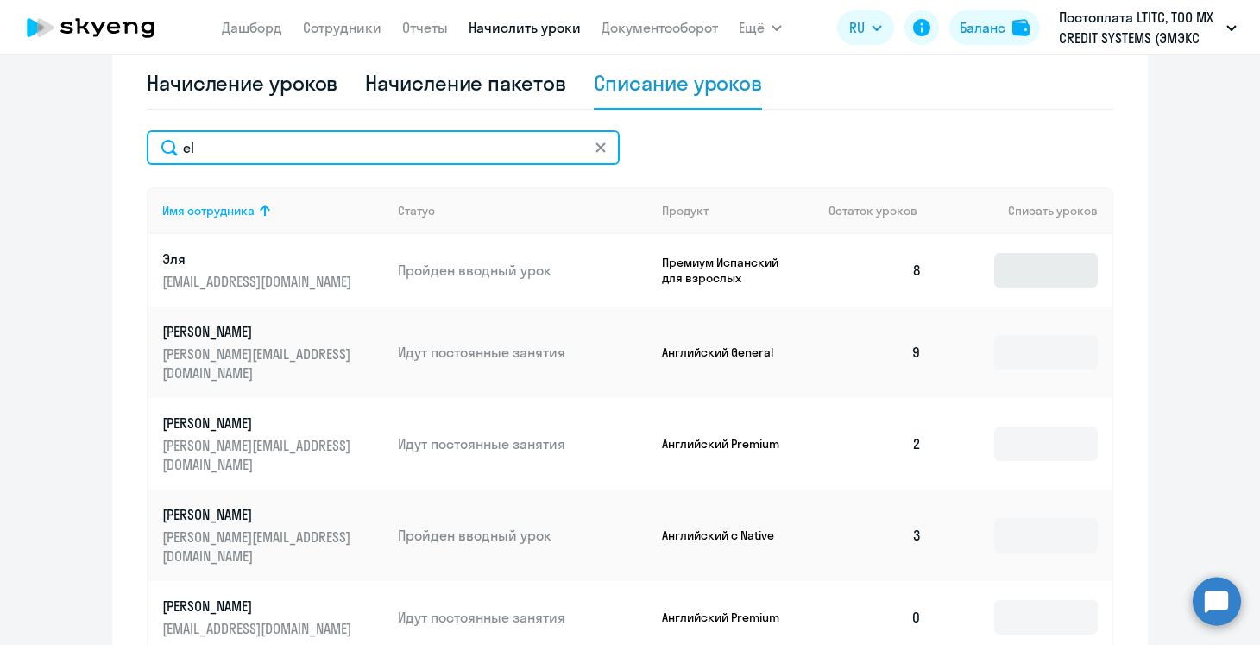
type input "el"
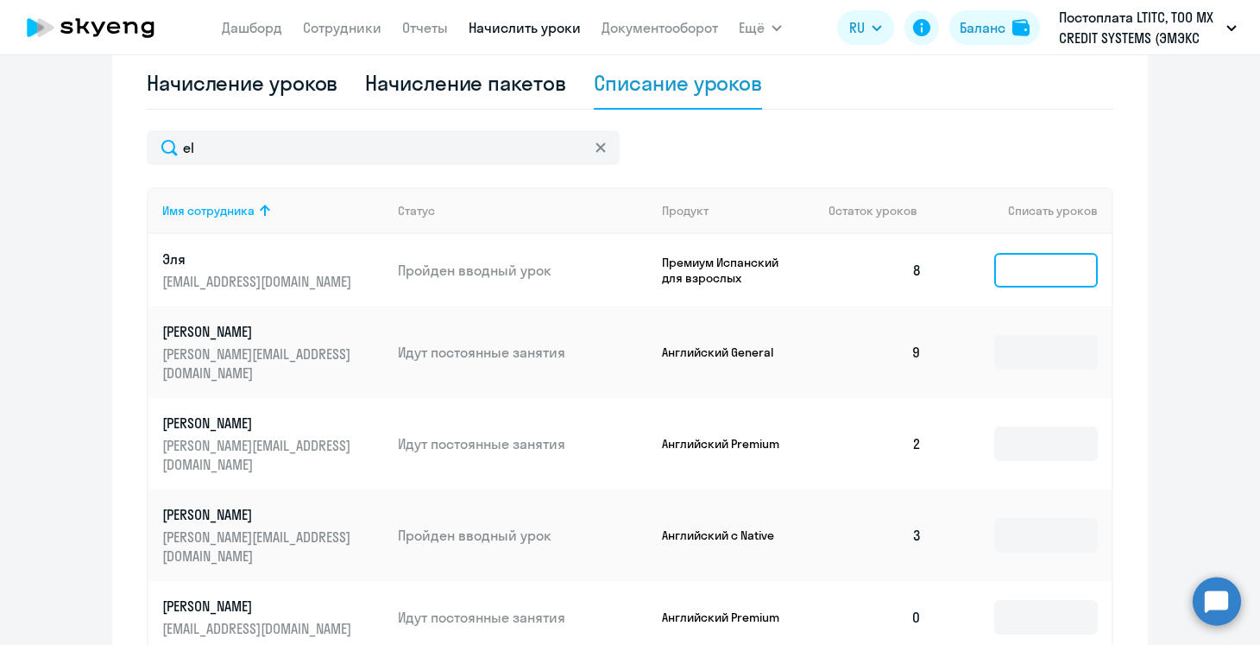
click at [1011, 274] on input at bounding box center [1046, 270] width 104 height 35
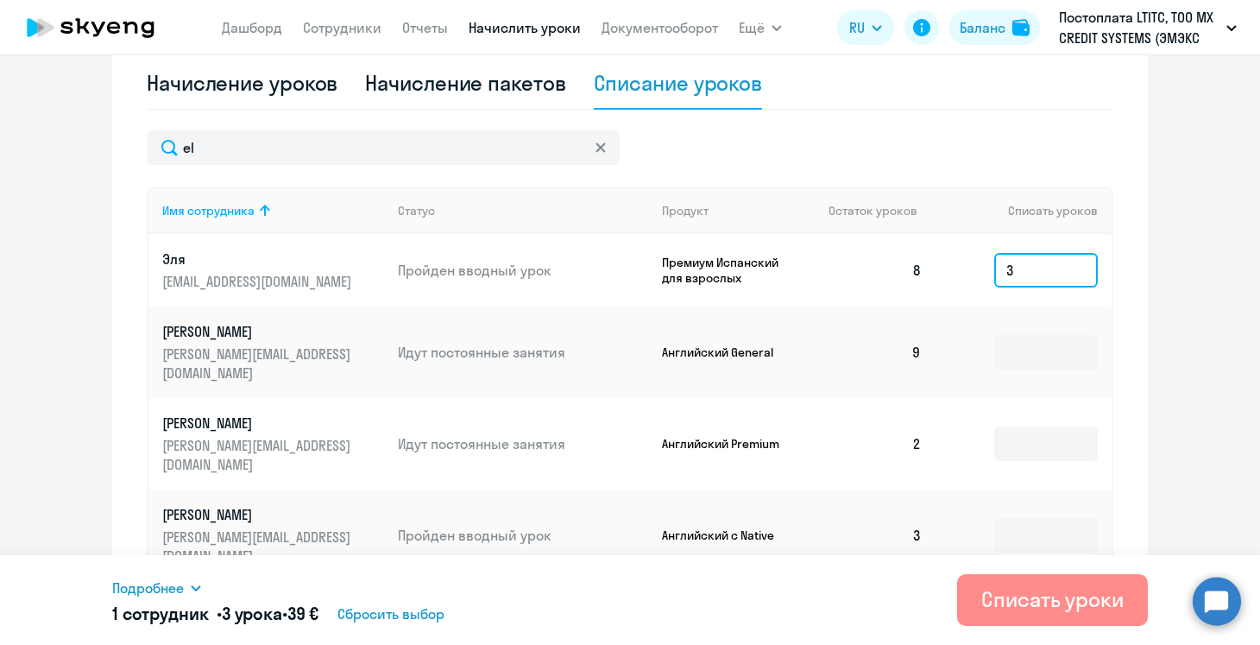
type input "3"
click at [985, 615] on button "Списать уроки" at bounding box center [1052, 600] width 191 height 52
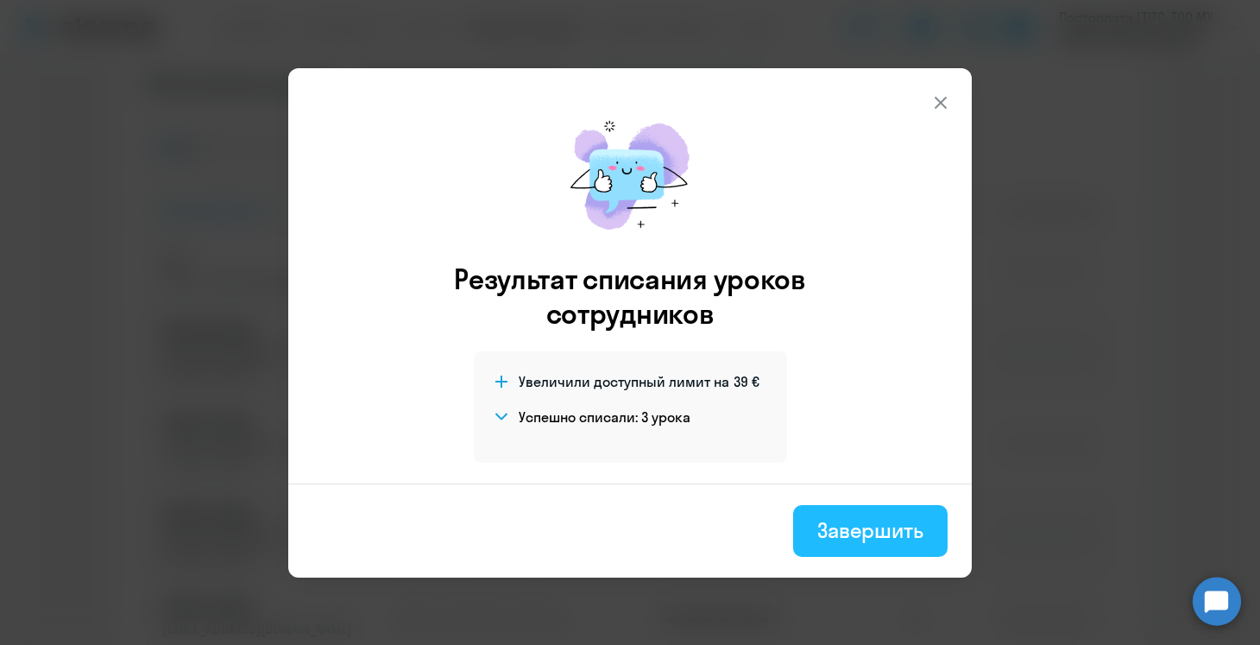
click at [858, 533] on div "Завершить" at bounding box center [870, 530] width 106 height 28
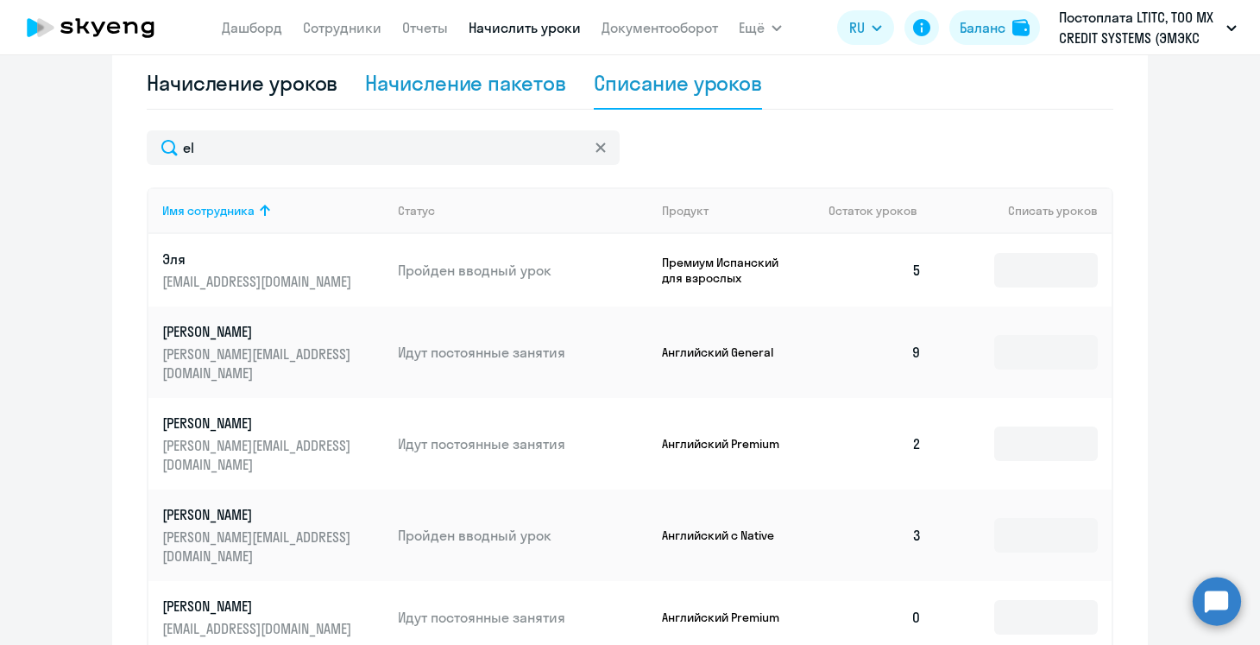
click at [481, 72] on div "Начисление пакетов" at bounding box center [465, 83] width 200 height 28
select select "10"
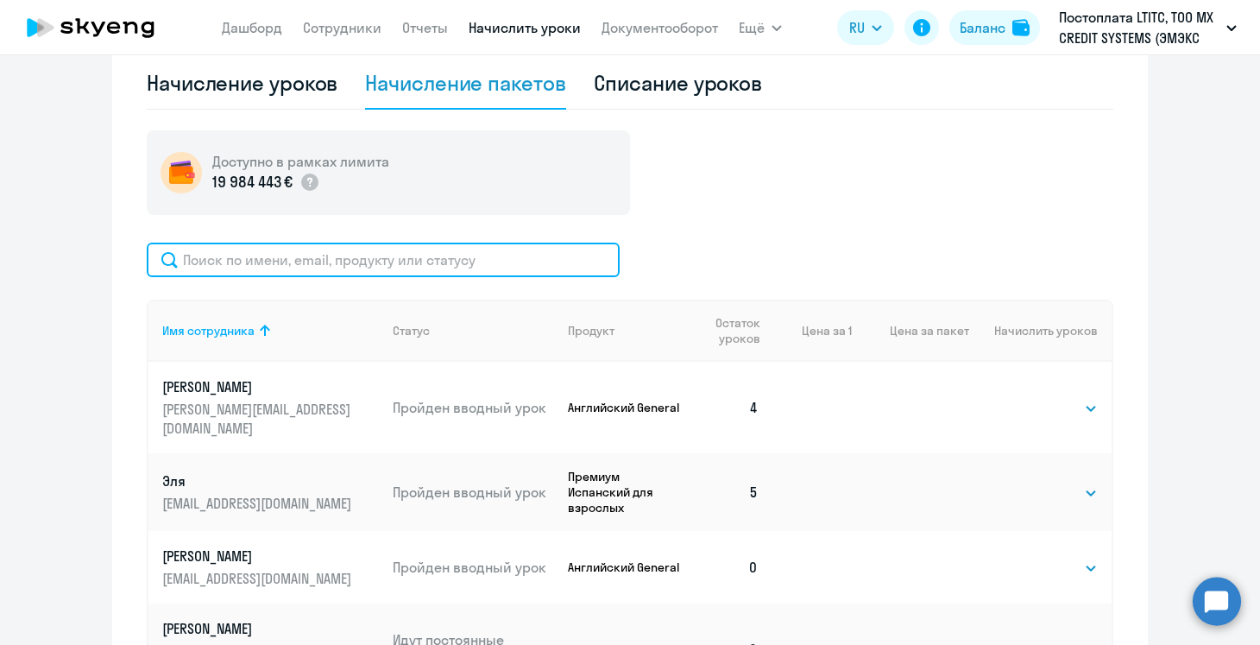
click at [243, 262] on input "text" at bounding box center [383, 260] width 473 height 35
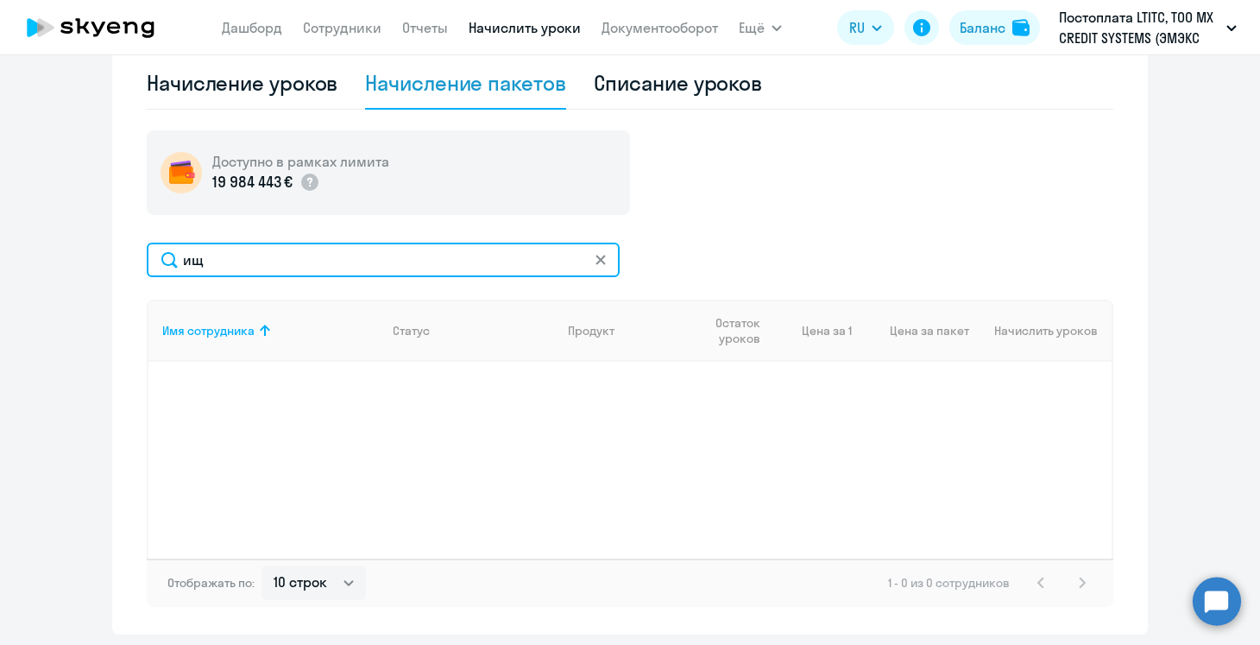
type input "и"
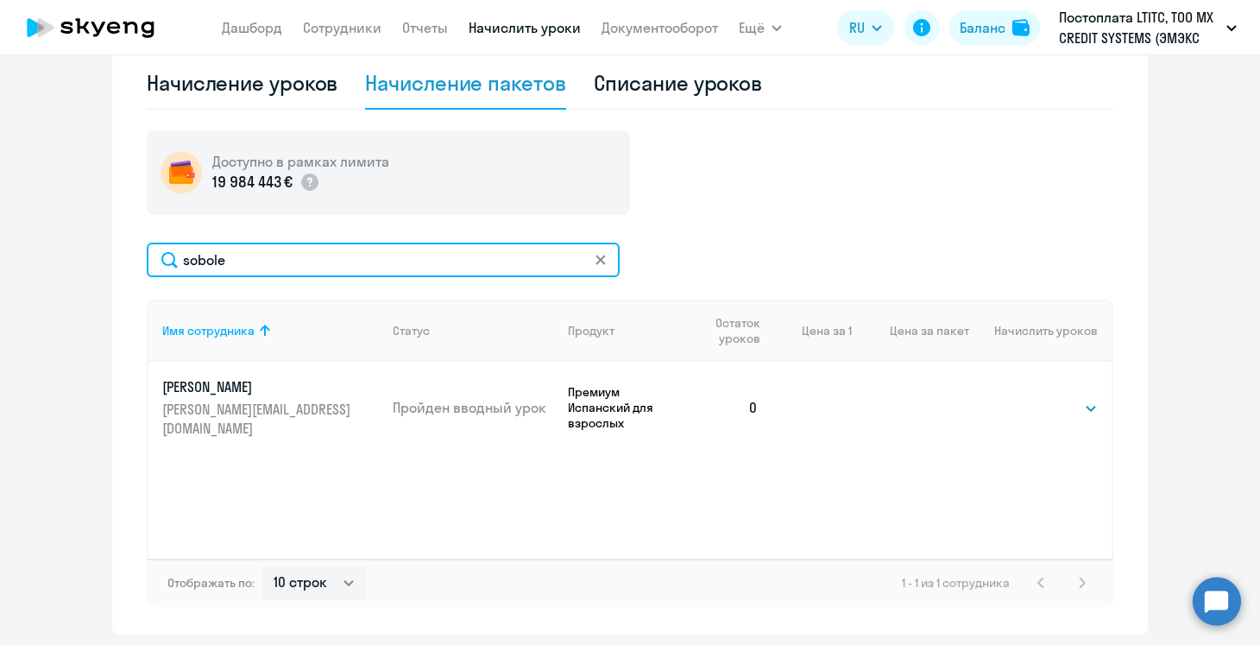
type input "sobole"
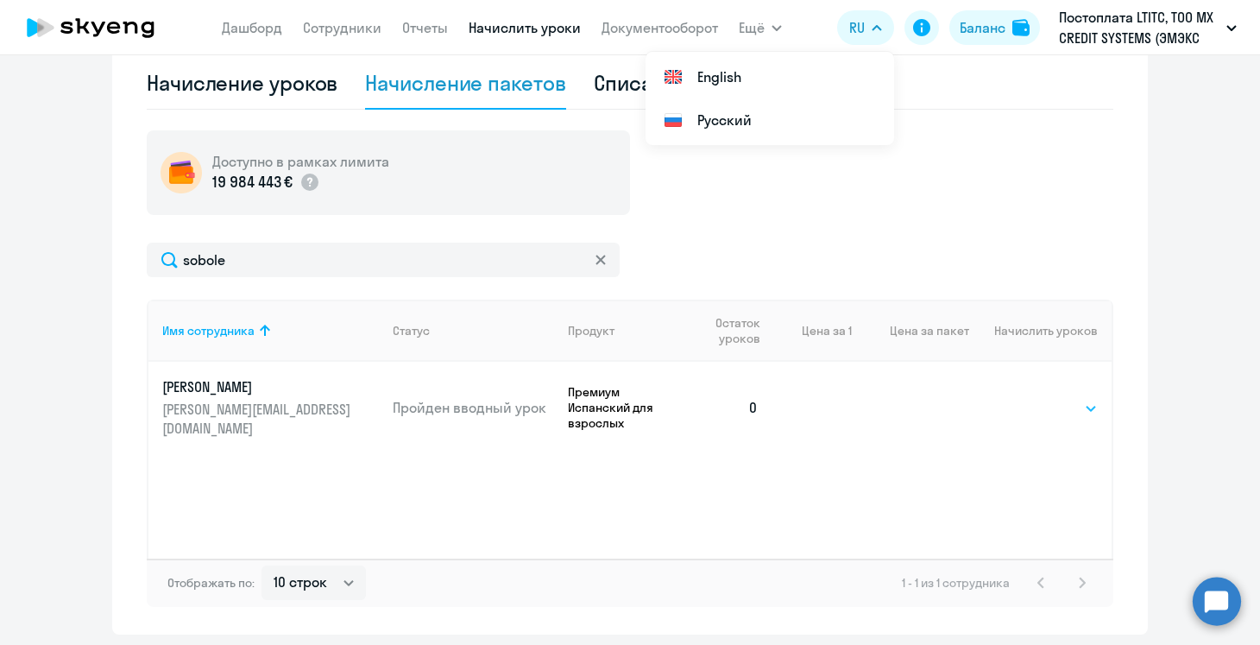
click at [1047, 401] on select "Выбрать 4 8 16 32 64 96 128" at bounding box center [1062, 408] width 71 height 21
select select "8"
click at [1027, 398] on select "Выбрать 4 8 16 32 64 96 128" at bounding box center [1062, 408] width 71 height 21
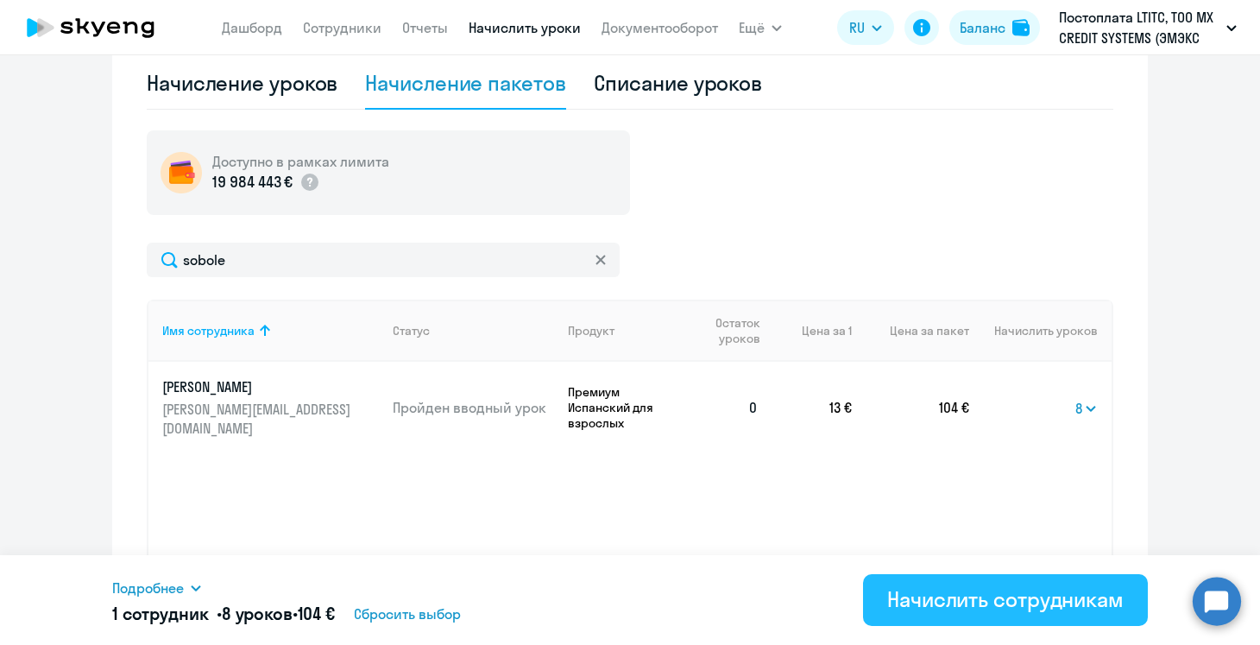
click at [1046, 604] on div "Начислить сотрудникам" at bounding box center [1005, 599] width 237 height 28
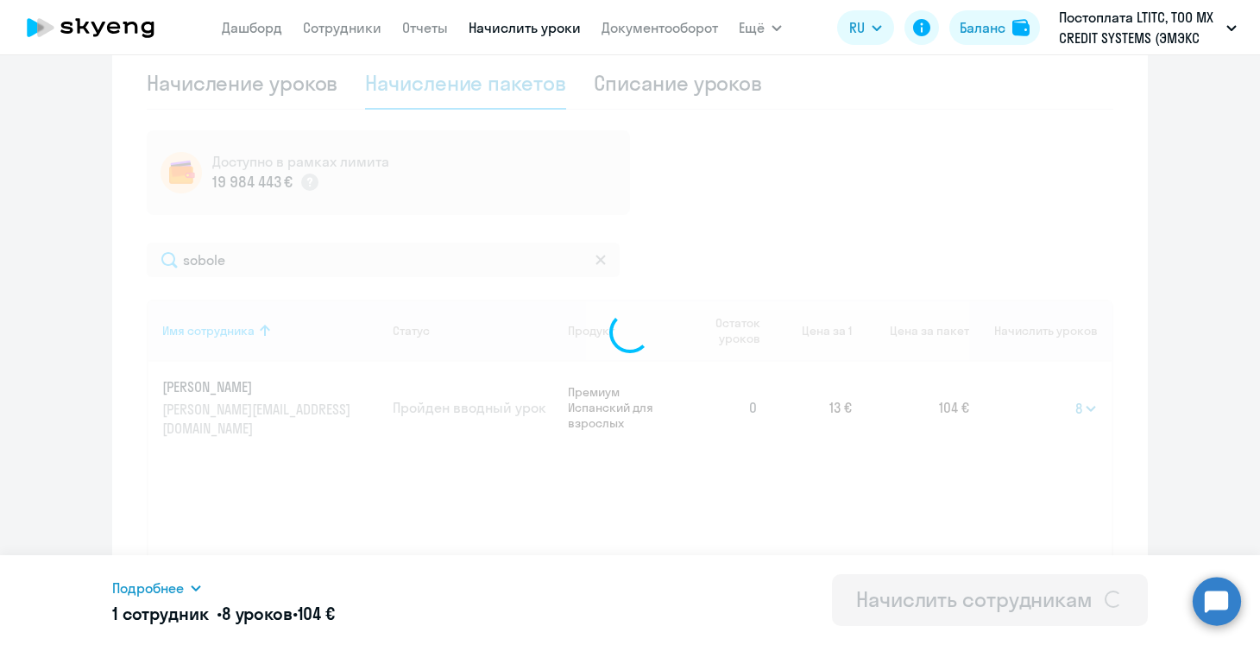
select select
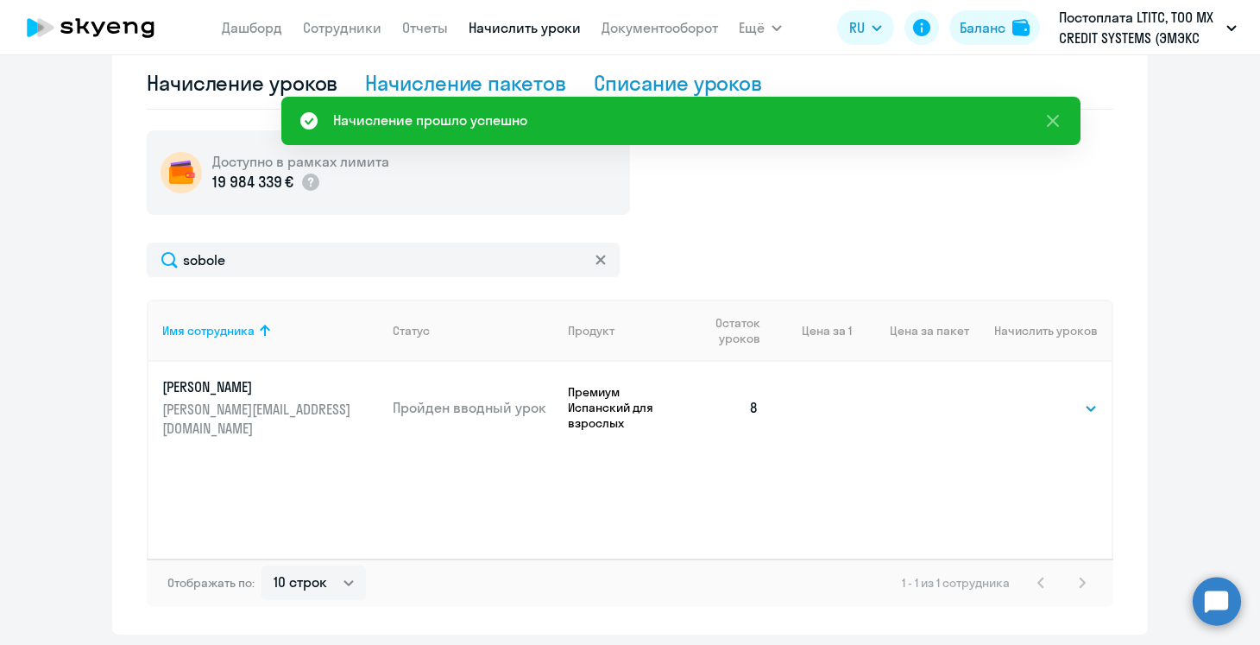
click at [676, 85] on div "Списание уроков" at bounding box center [678, 83] width 169 height 28
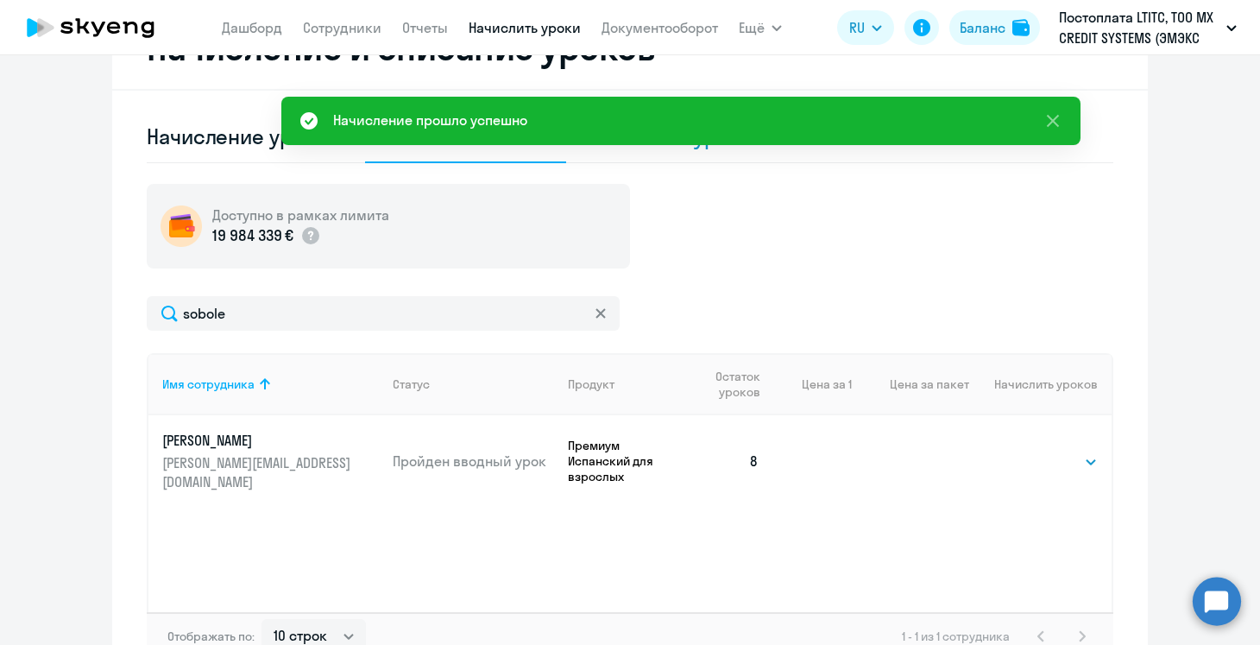
select select "10"
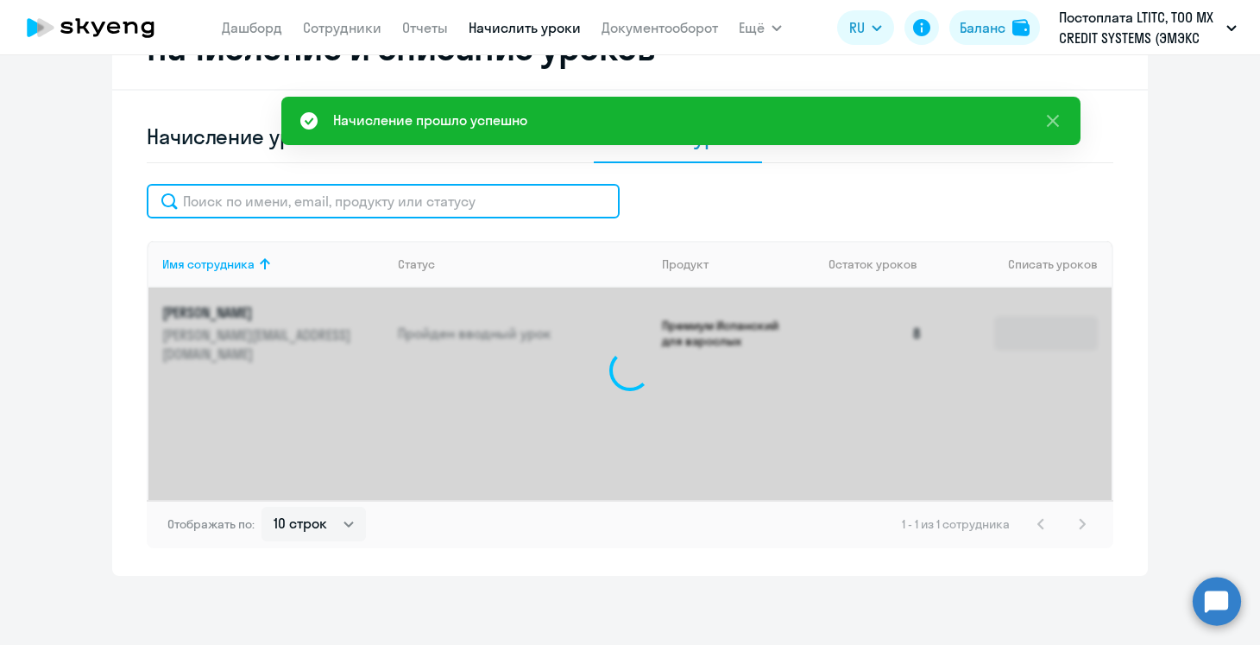
click at [329, 201] on input "text" at bounding box center [383, 201] width 473 height 35
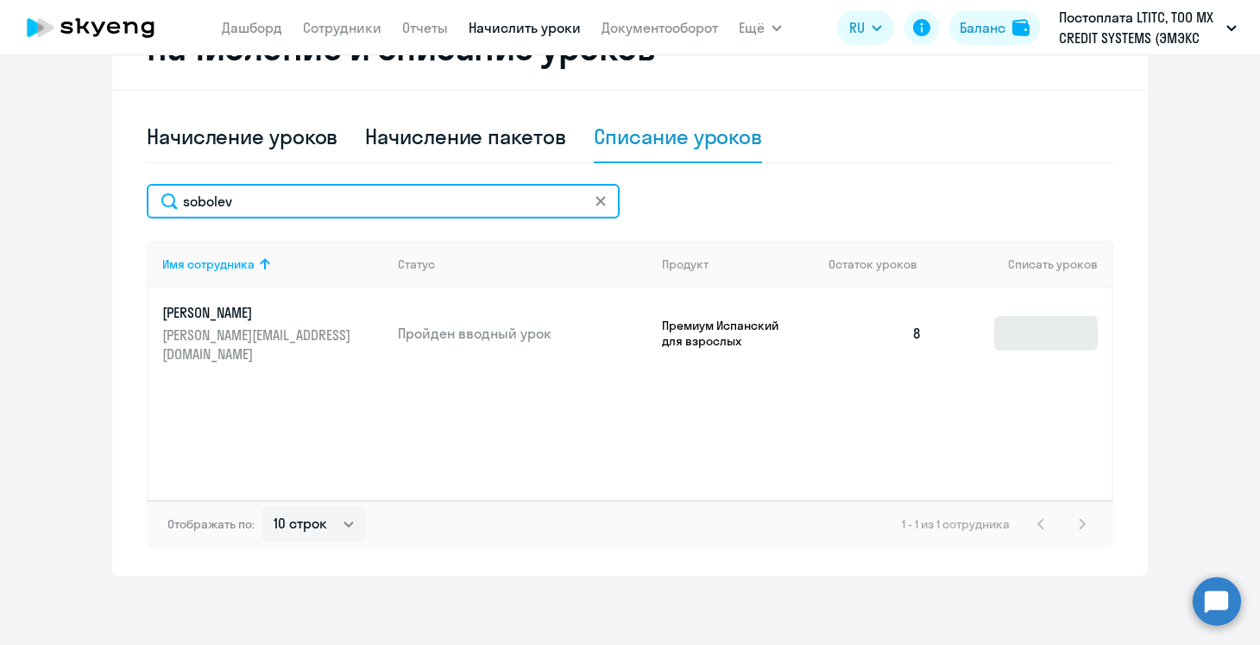
type input "sobolev"
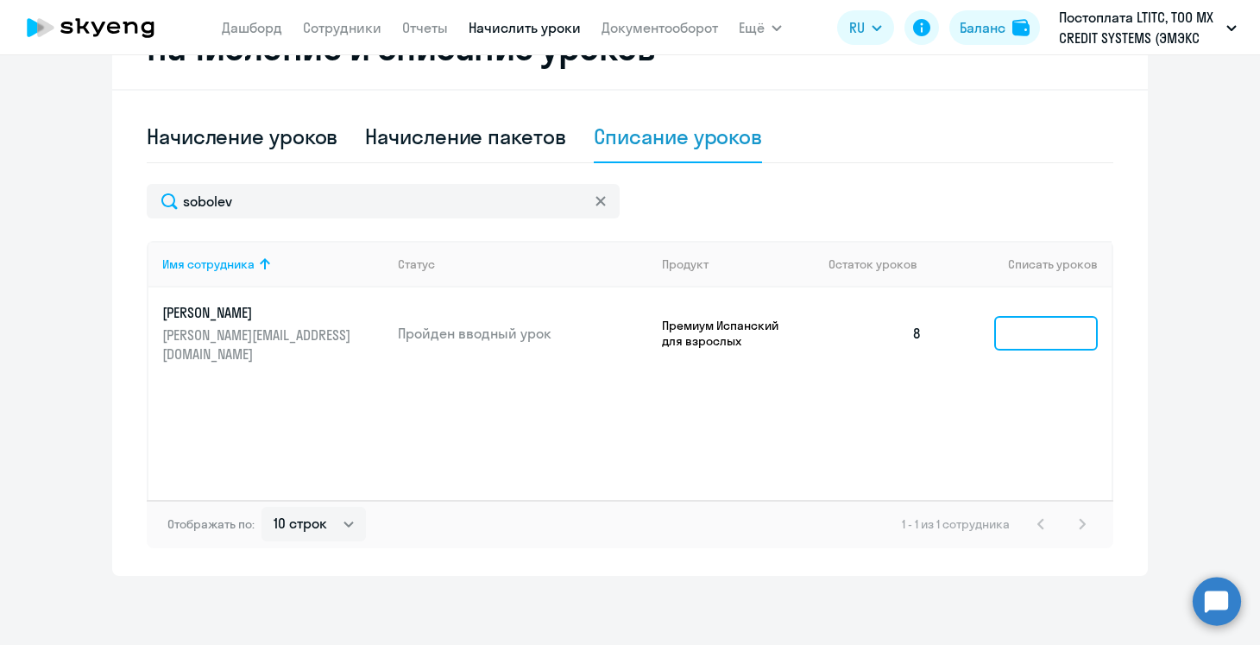
click at [1004, 325] on input at bounding box center [1046, 333] width 104 height 35
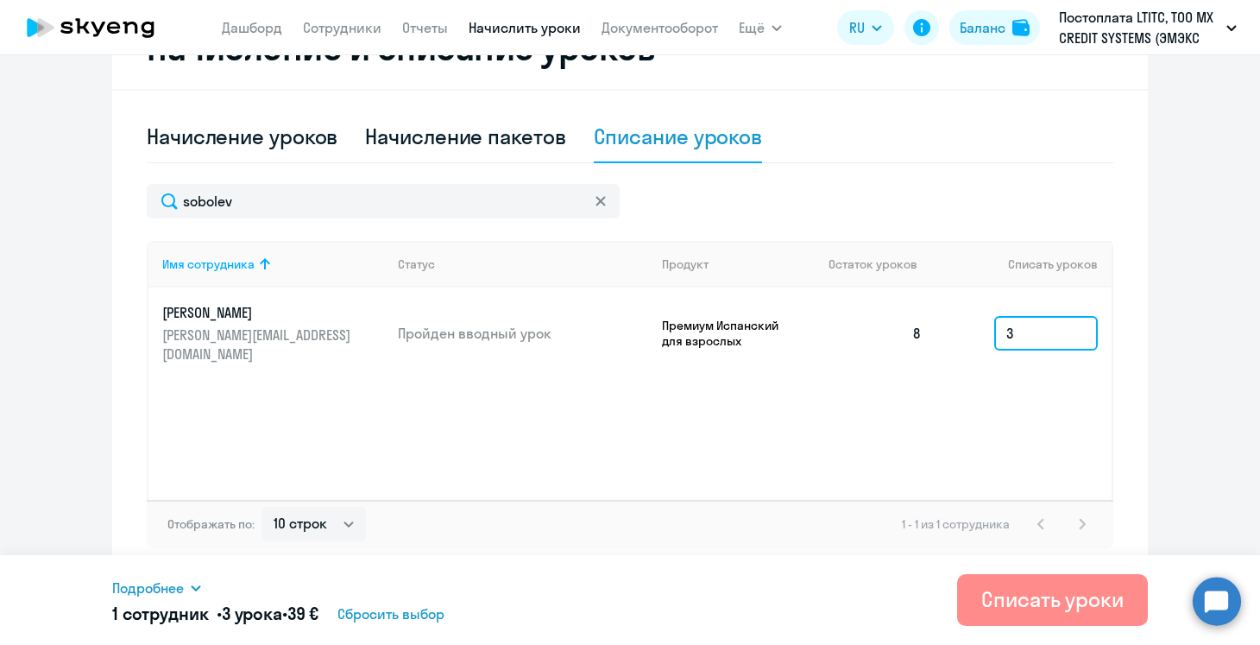
type input "3"
click at [1028, 586] on div "Списать уроки" at bounding box center [1053, 599] width 142 height 28
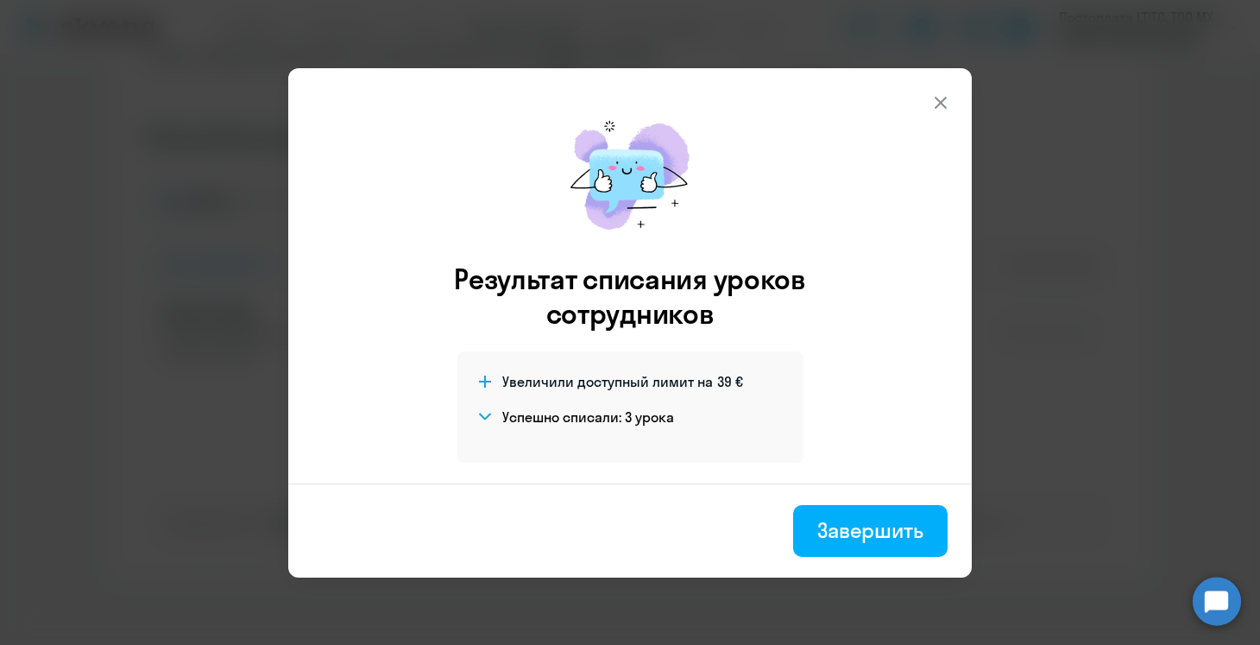
click at [938, 106] on icon at bounding box center [941, 102] width 21 height 21
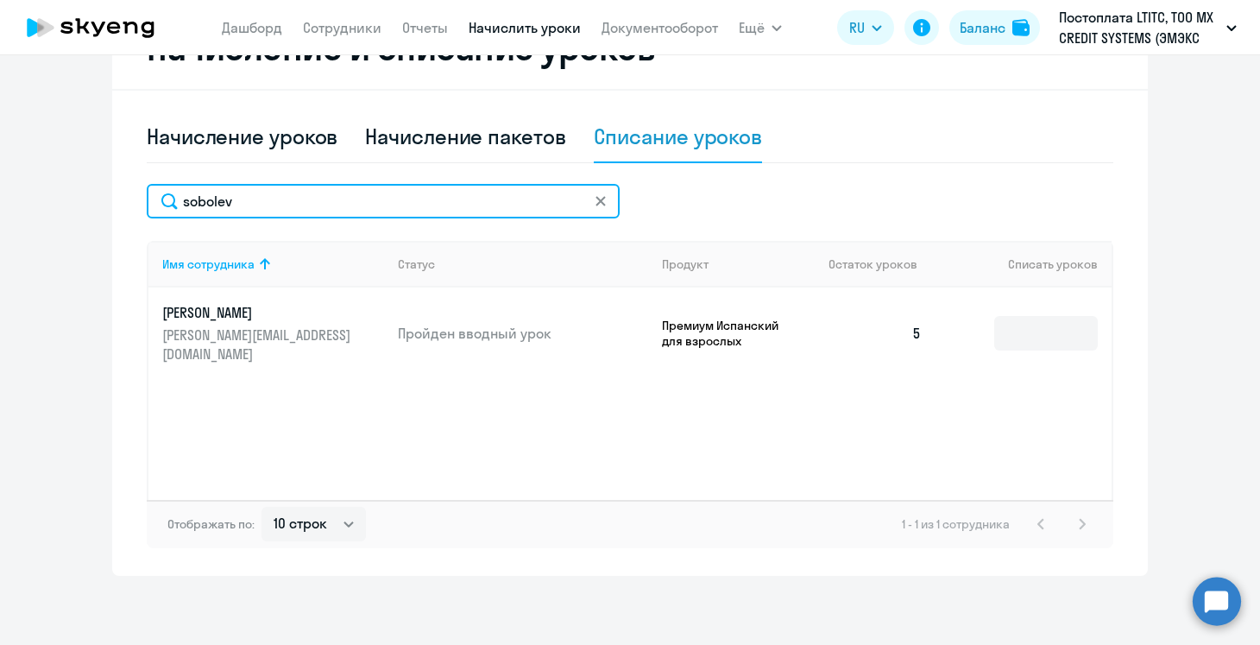
click at [351, 211] on input "sobolev" at bounding box center [383, 201] width 473 height 35
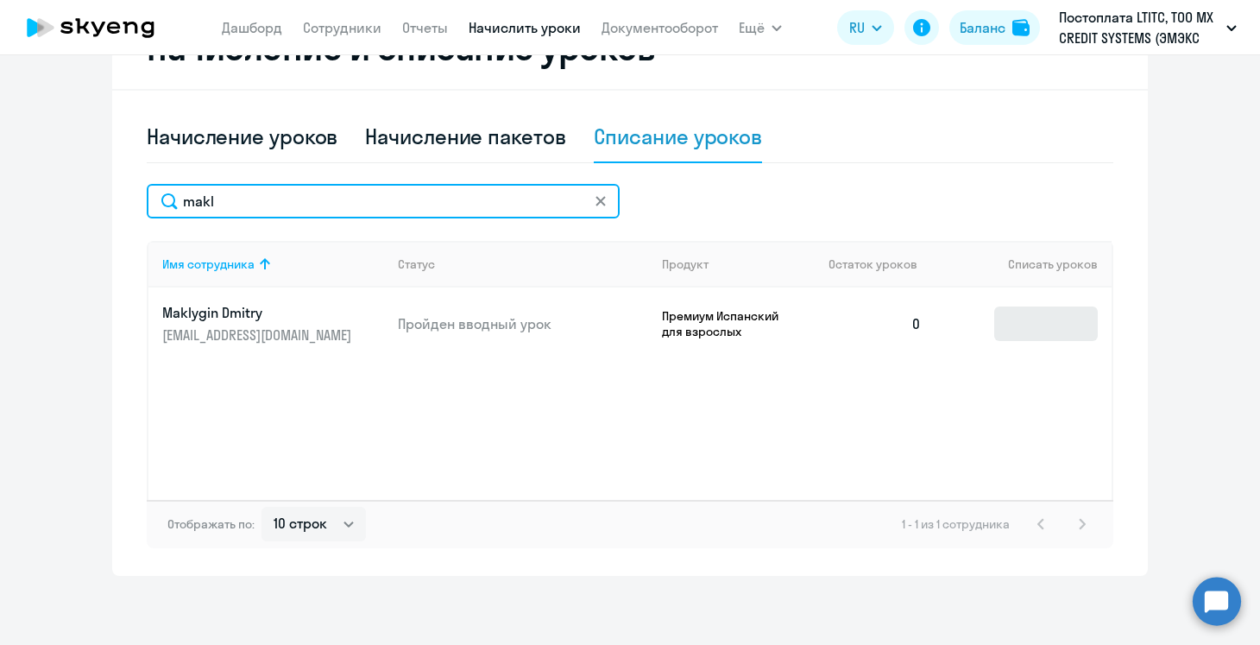
type input "makl"
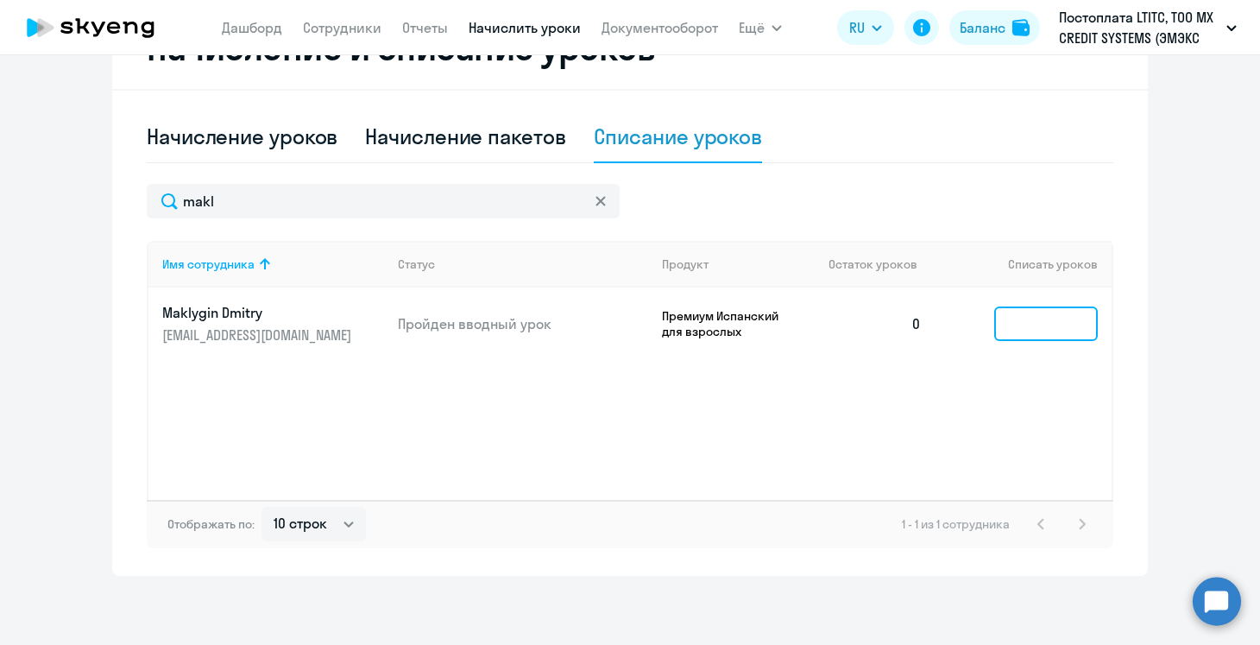
click at [1030, 309] on input at bounding box center [1046, 323] width 104 height 35
click at [456, 148] on div "Начисление пакетов" at bounding box center [465, 137] width 200 height 28
select select "10"
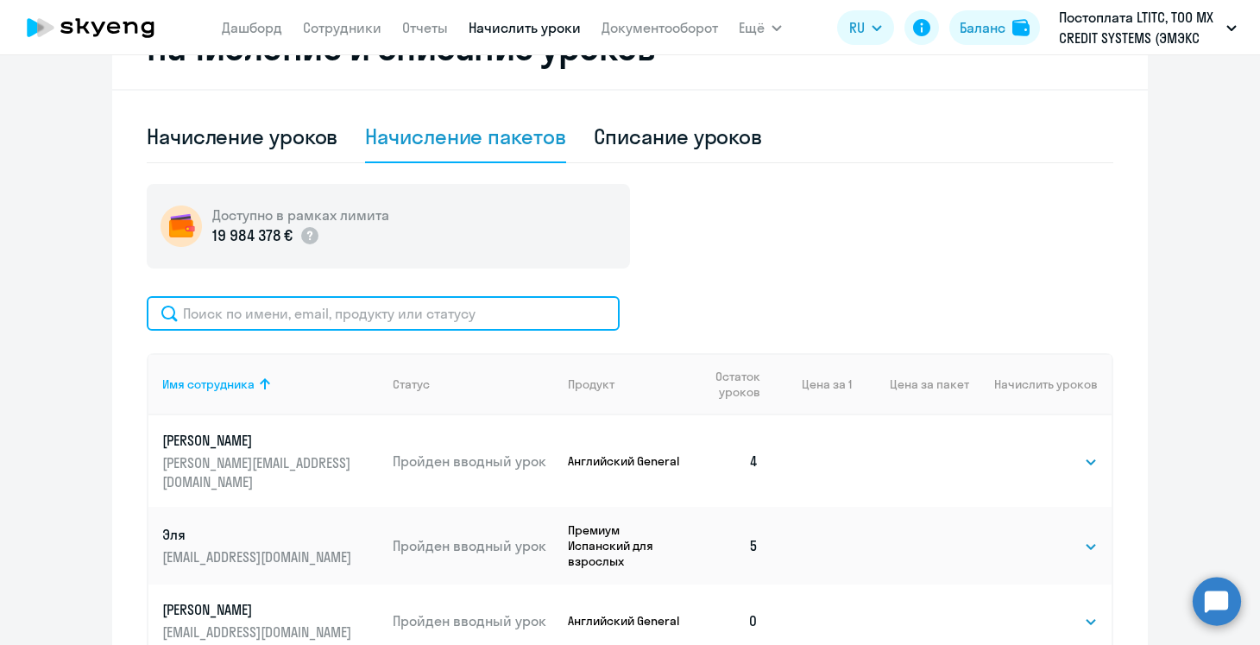
click at [400, 321] on input "text" at bounding box center [383, 313] width 473 height 35
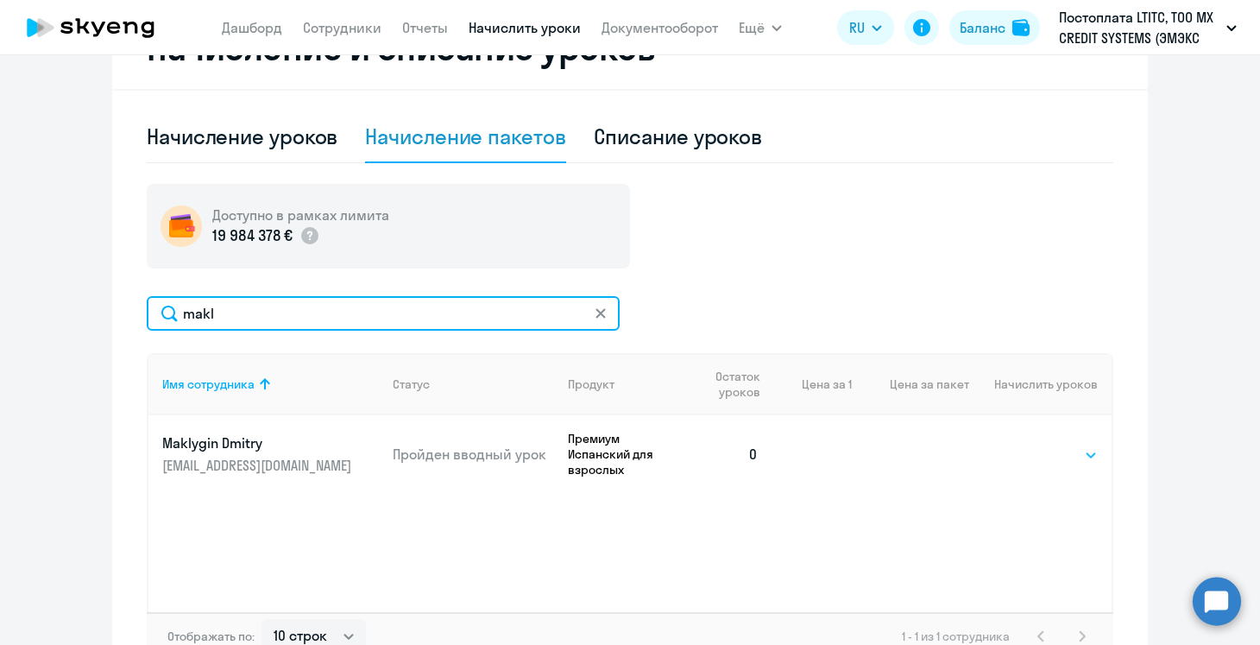
type input "makl"
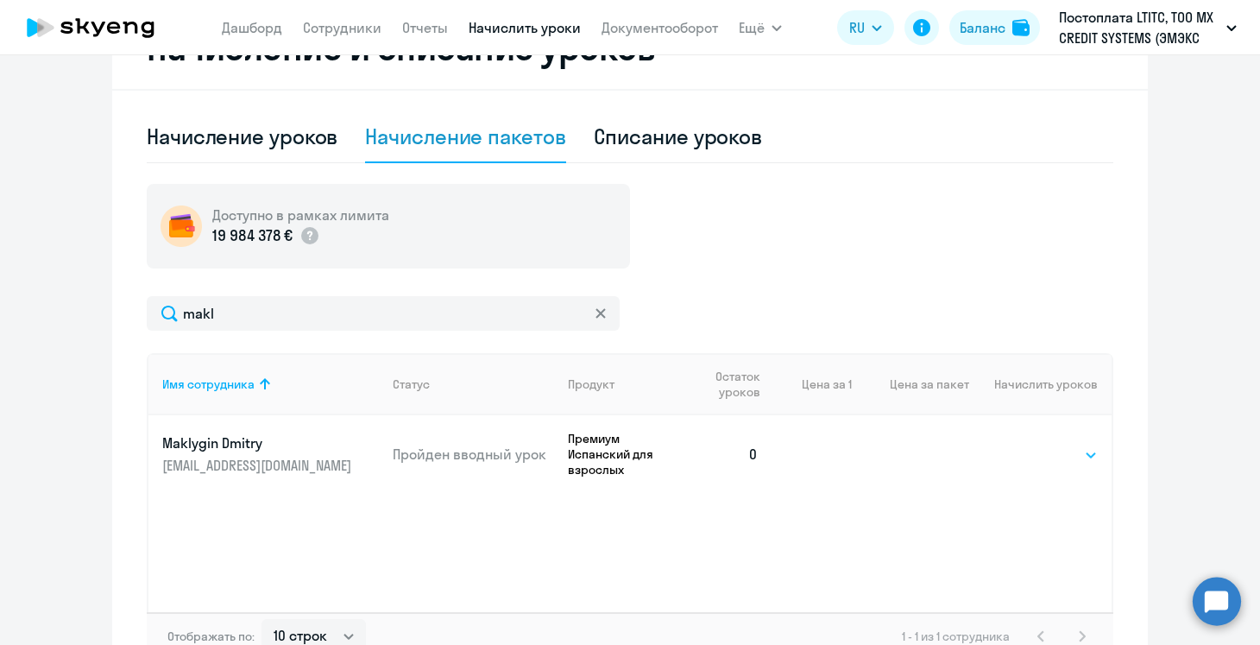
click at [1065, 452] on select "Выбрать 4 8 16 32 64 96 128" at bounding box center [1062, 455] width 71 height 21
select select "16"
click at [1027, 445] on select "Выбрать 4 8 16 32 64 96 128" at bounding box center [1062, 455] width 71 height 21
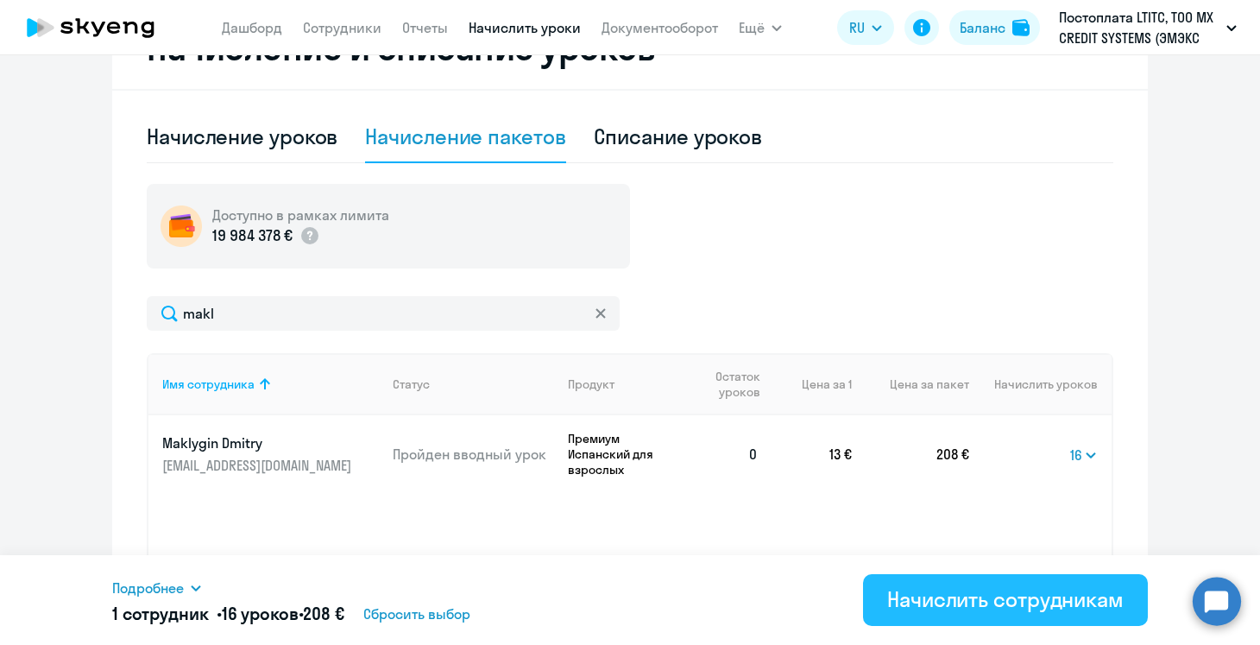
click at [959, 601] on div "Начислить сотрудникам" at bounding box center [1005, 599] width 237 height 28
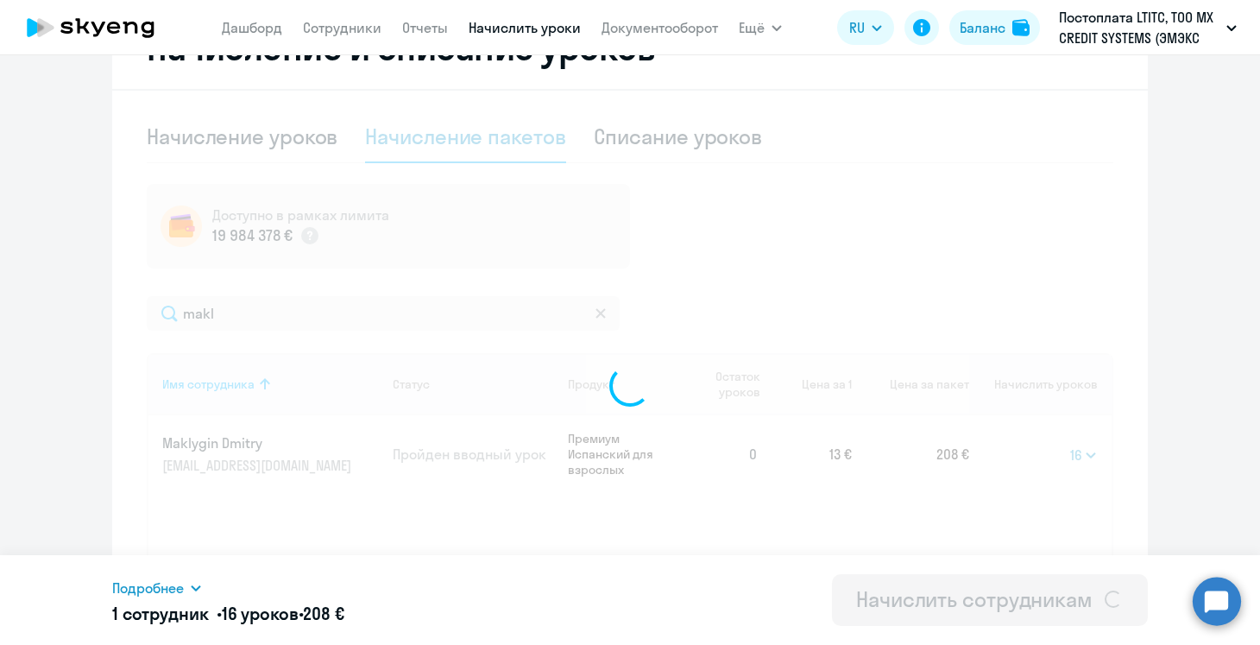
select select
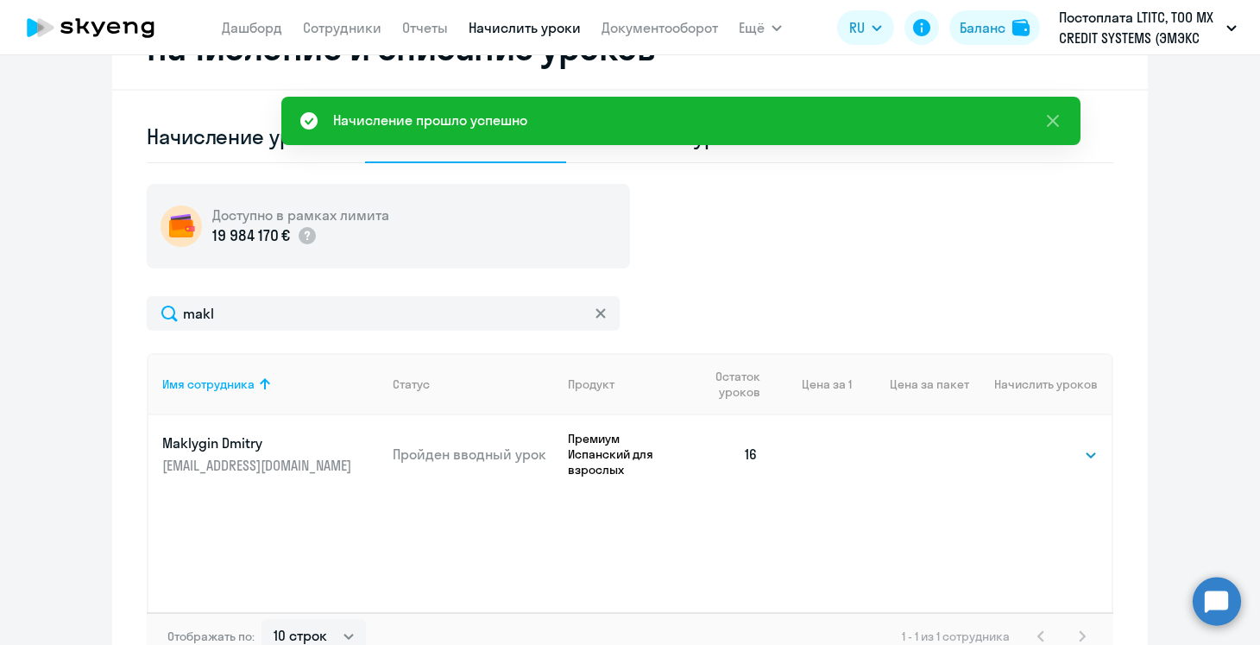
click at [677, 139] on div "Начисление прошло успешно" at bounding box center [680, 121] width 799 height 48
click at [693, 143] on div "Начисление прошло успешно" at bounding box center [680, 121] width 799 height 48
click at [697, 154] on div "Списание уроков" at bounding box center [678, 137] width 169 height 52
select select "10"
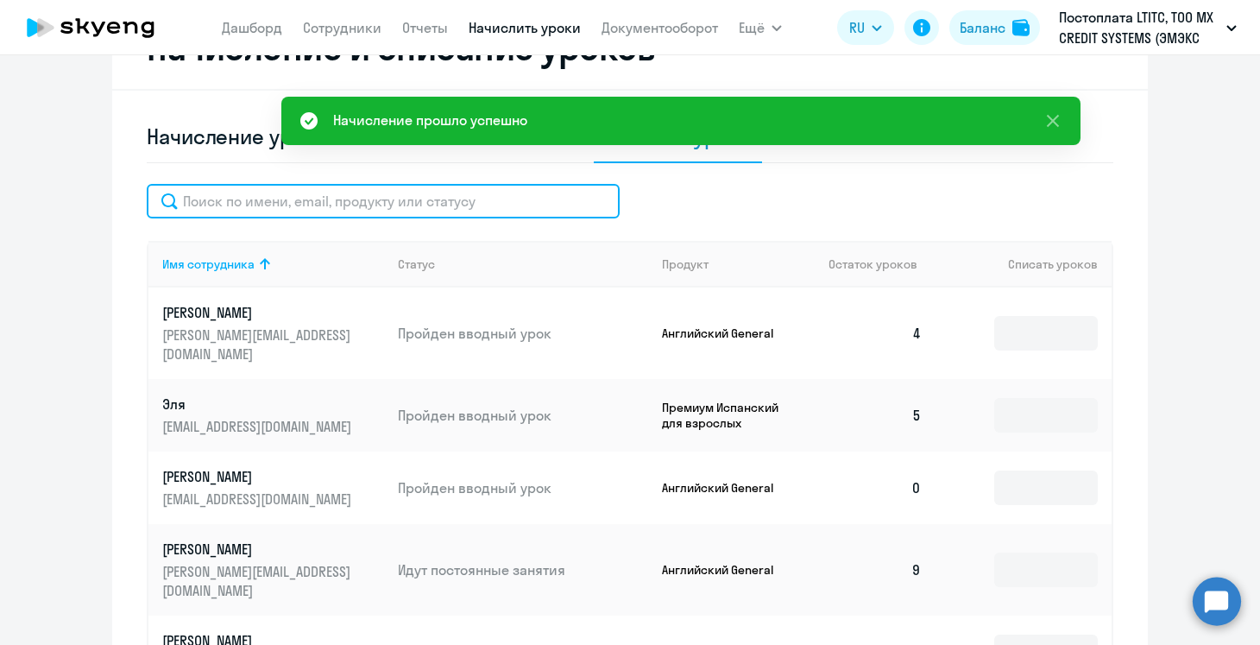
click at [253, 196] on input "text" at bounding box center [383, 201] width 473 height 35
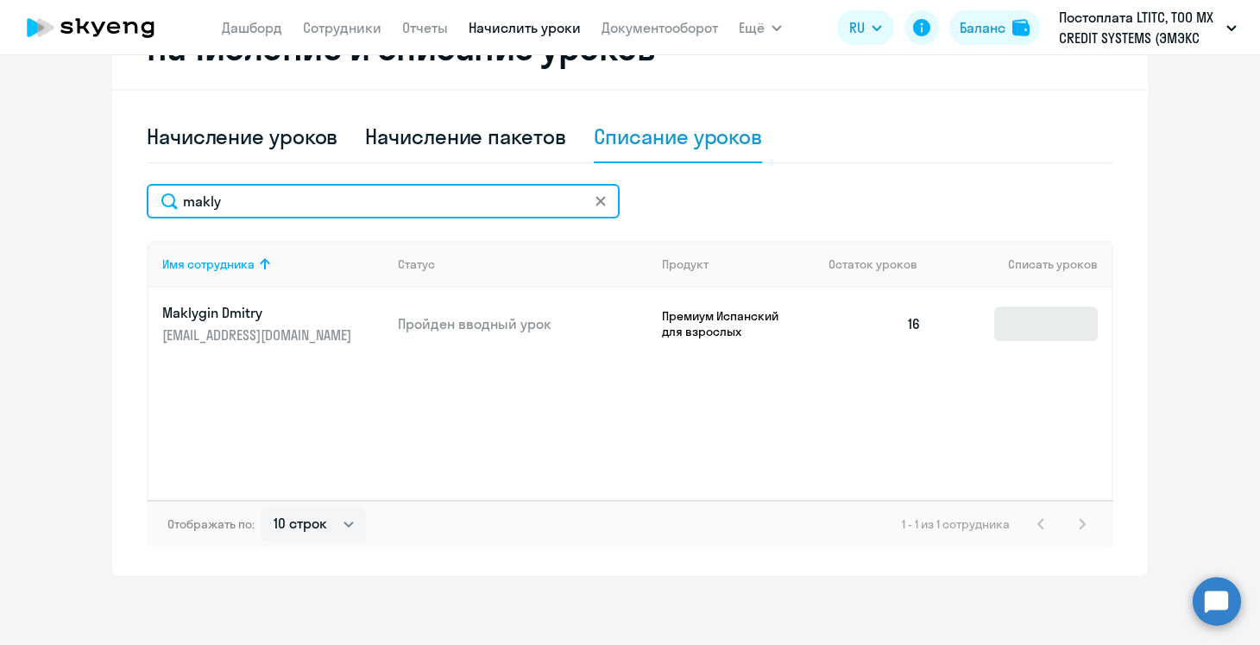
type input "makly"
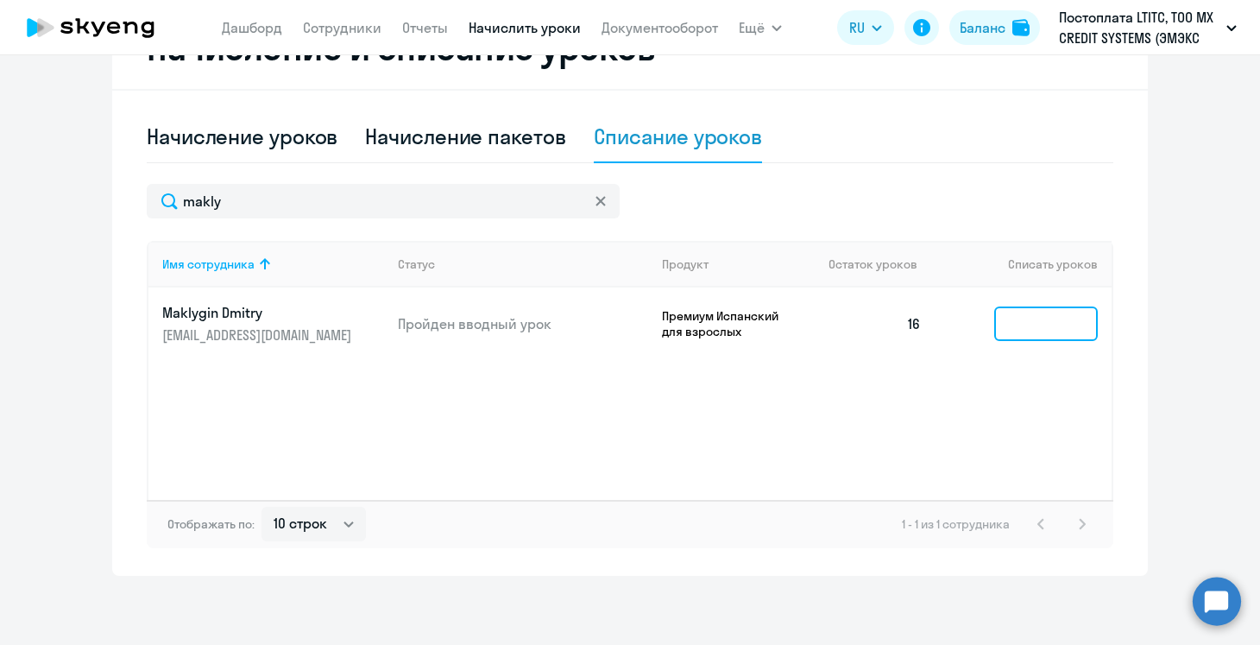
click at [1049, 340] on input at bounding box center [1046, 323] width 104 height 35
click at [1040, 331] on input at bounding box center [1046, 323] width 104 height 35
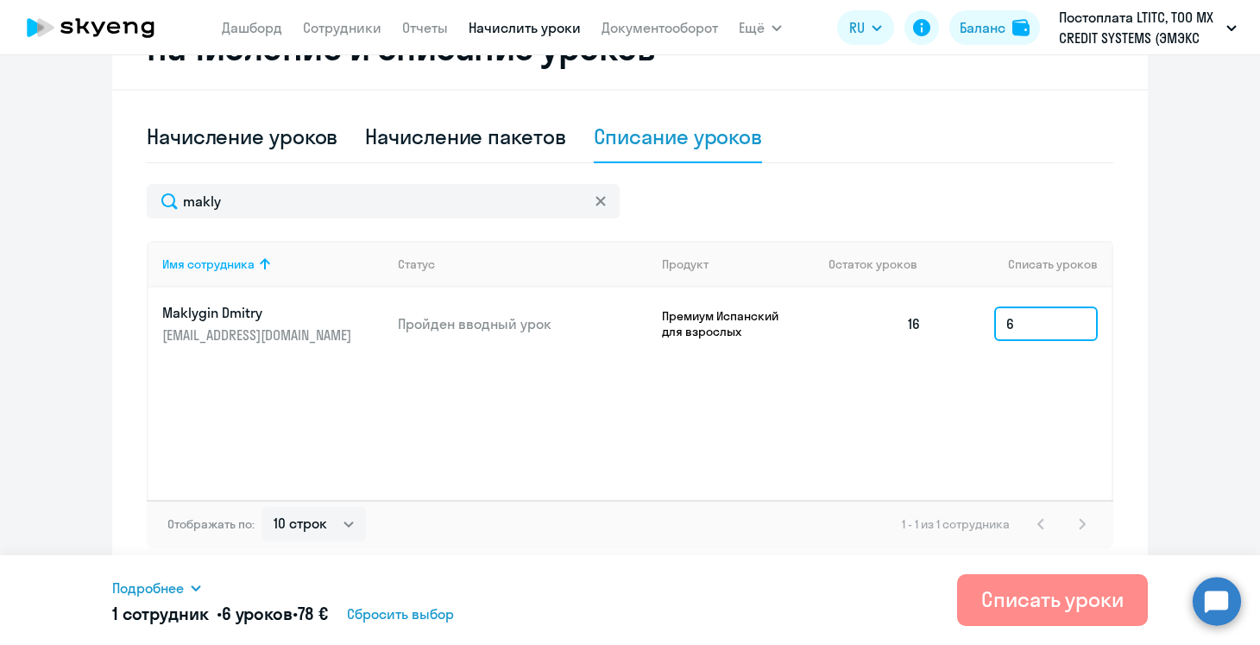
type input "6"
click at [1083, 595] on div "Списать уроки" at bounding box center [1053, 599] width 142 height 28
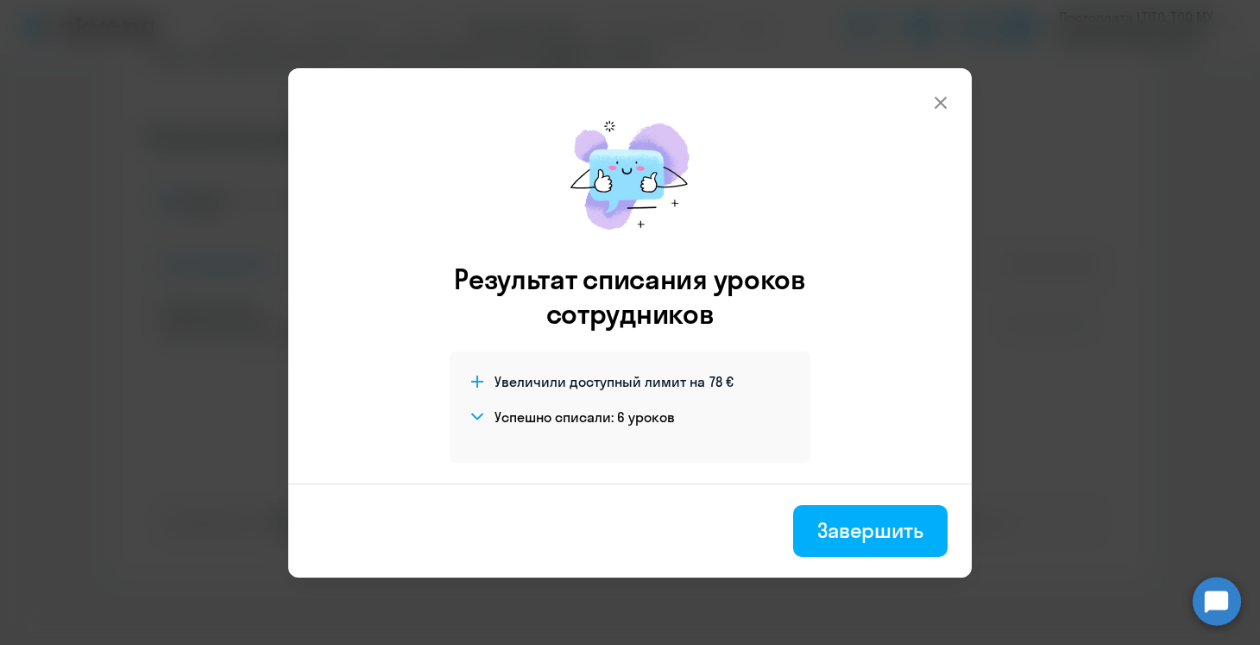
click at [947, 91] on button at bounding box center [941, 102] width 35 height 35
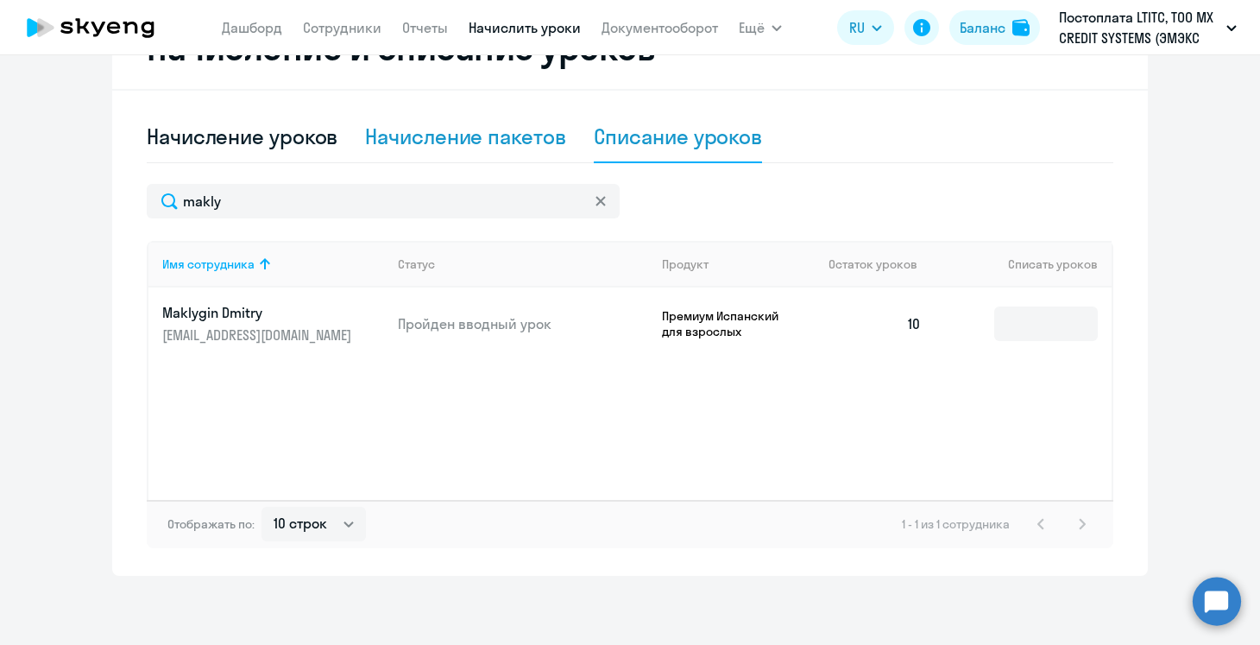
click at [489, 124] on div "Начисление пакетов" at bounding box center [465, 137] width 200 height 28
select select "10"
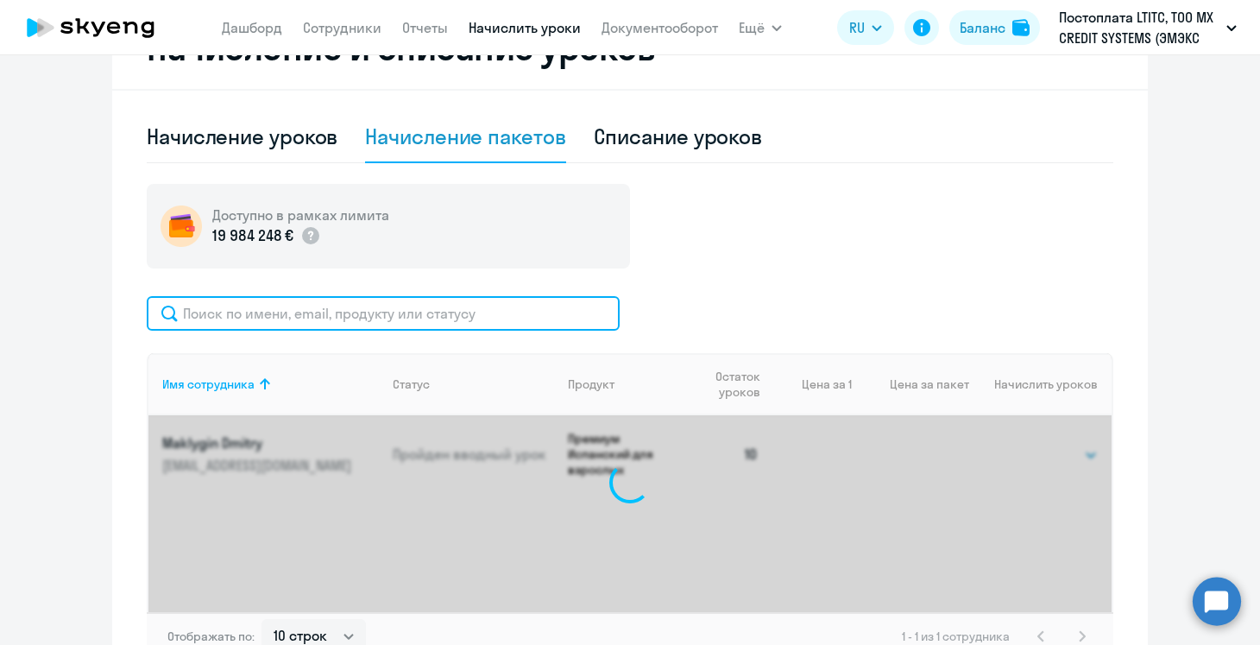
click at [329, 310] on input "text" at bounding box center [383, 313] width 473 height 35
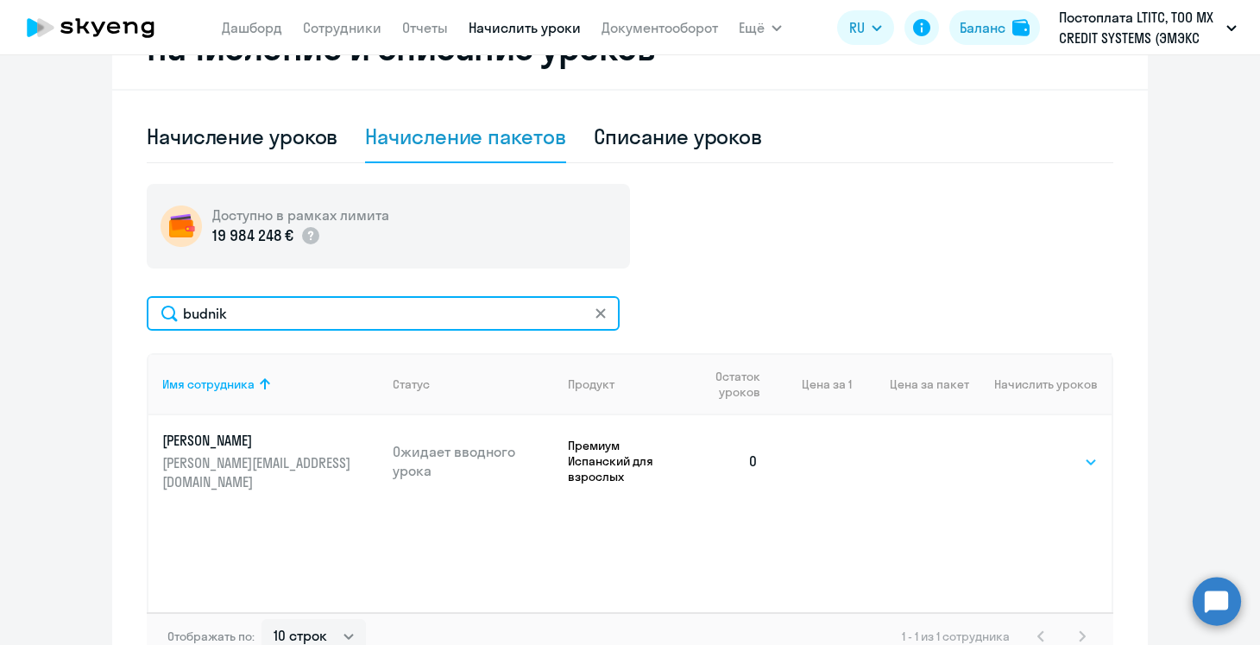
type input "budnik"
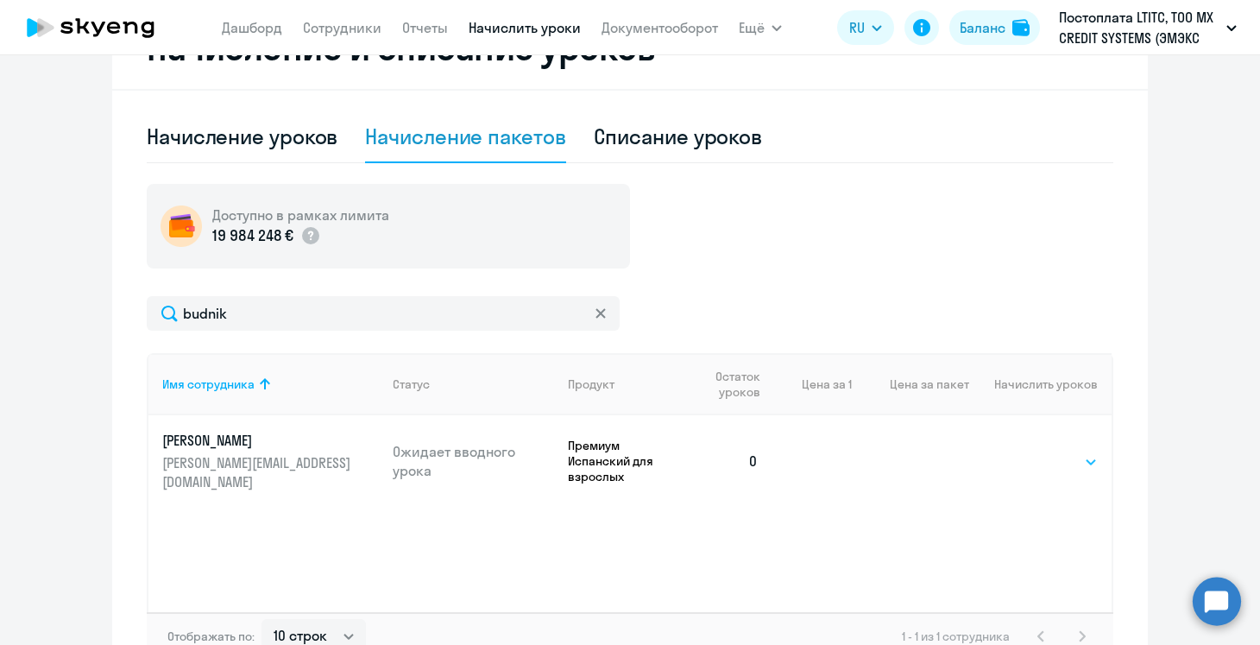
click at [1079, 453] on select "Выбрать 4 8 16 32 64 96 128" at bounding box center [1062, 461] width 71 height 21
select select "4"
click at [1027, 451] on select "Выбрать 4 8 16 32 64 96 128" at bounding box center [1062, 461] width 71 height 21
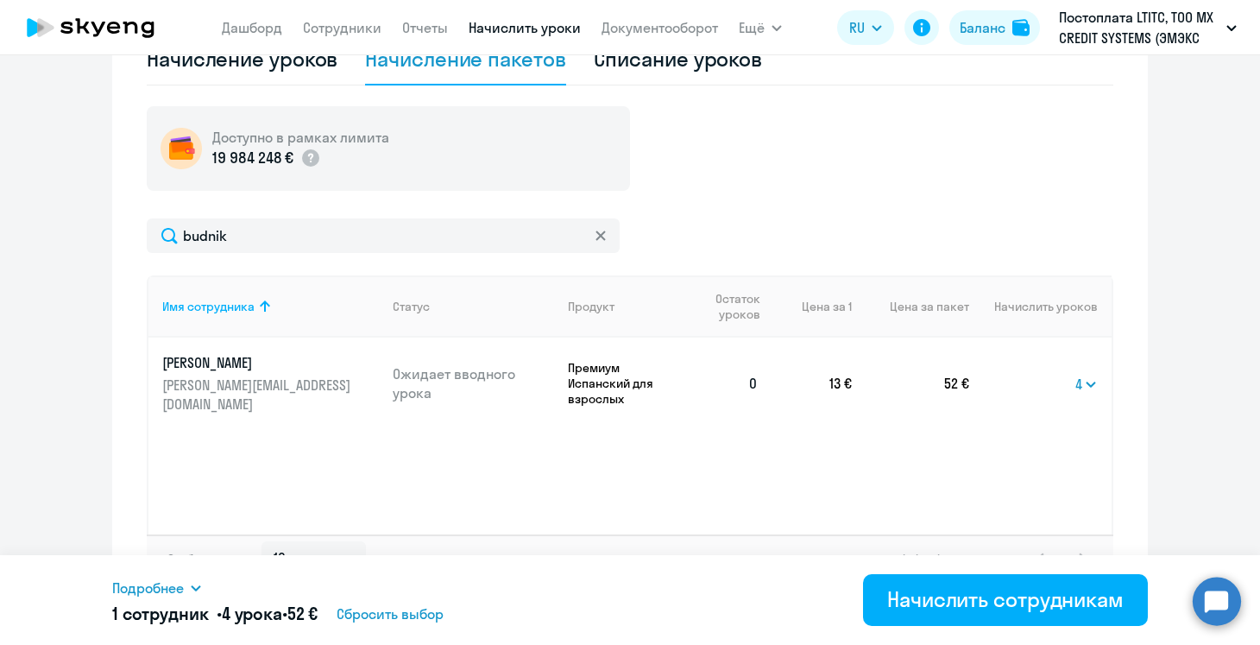
scroll to position [624, 0]
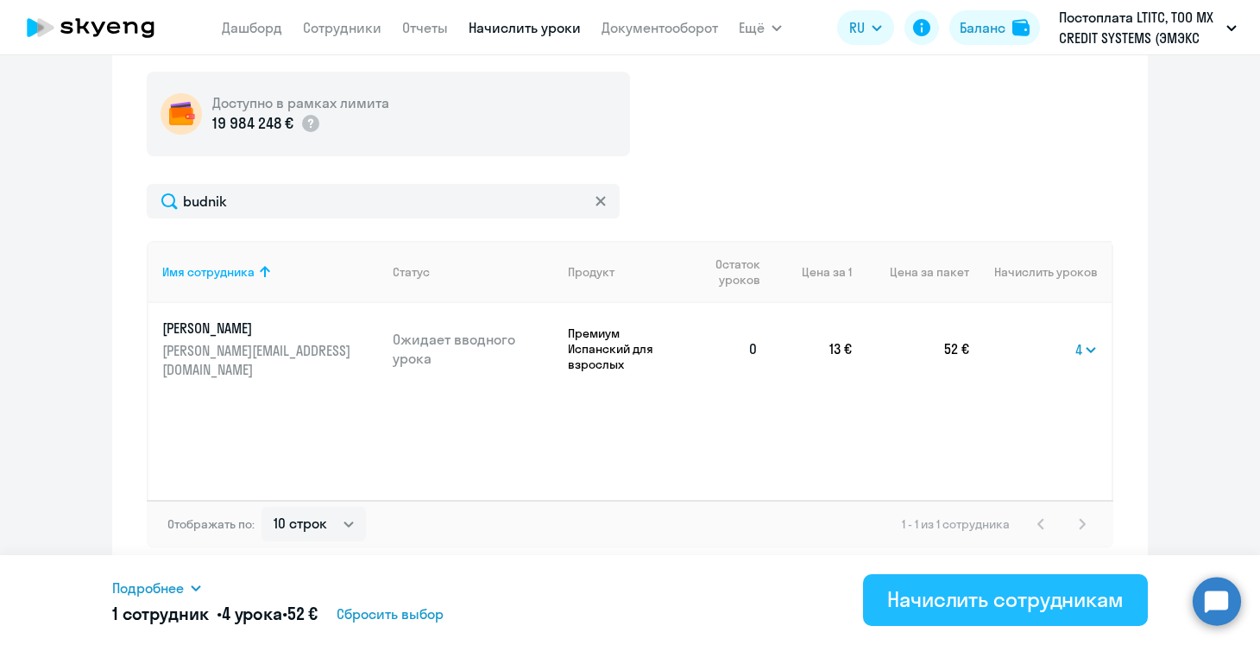
click at [1009, 592] on div "Начислить сотрудникам" at bounding box center [1005, 599] width 237 height 28
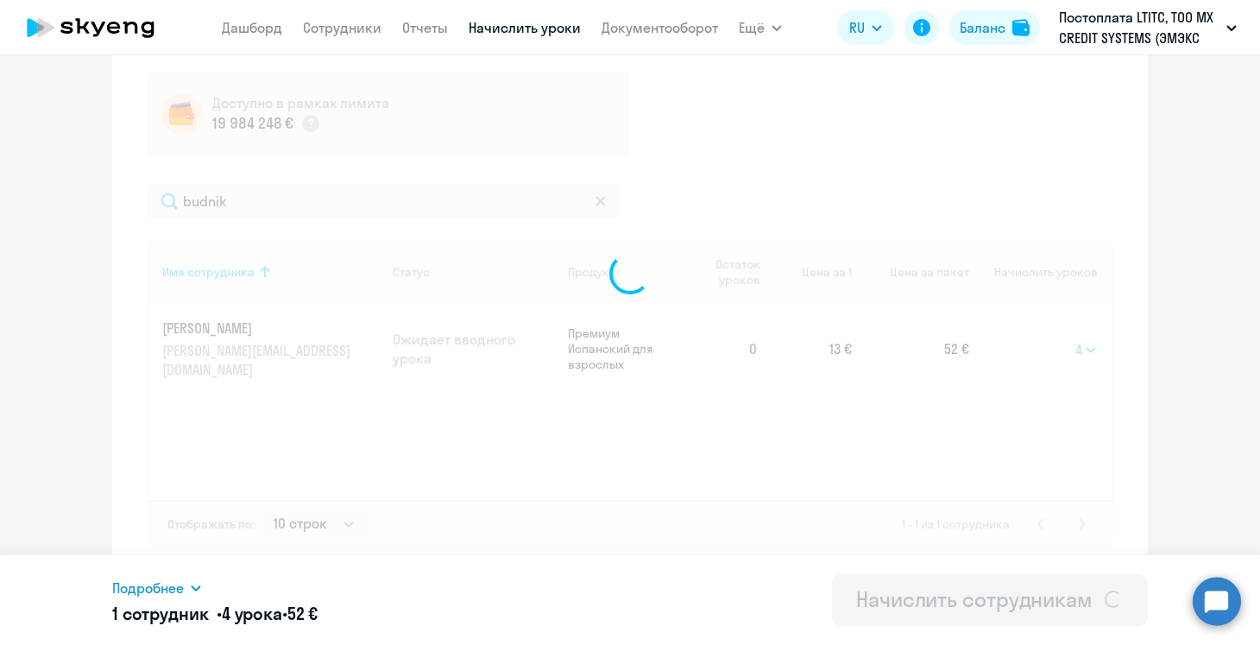
select select
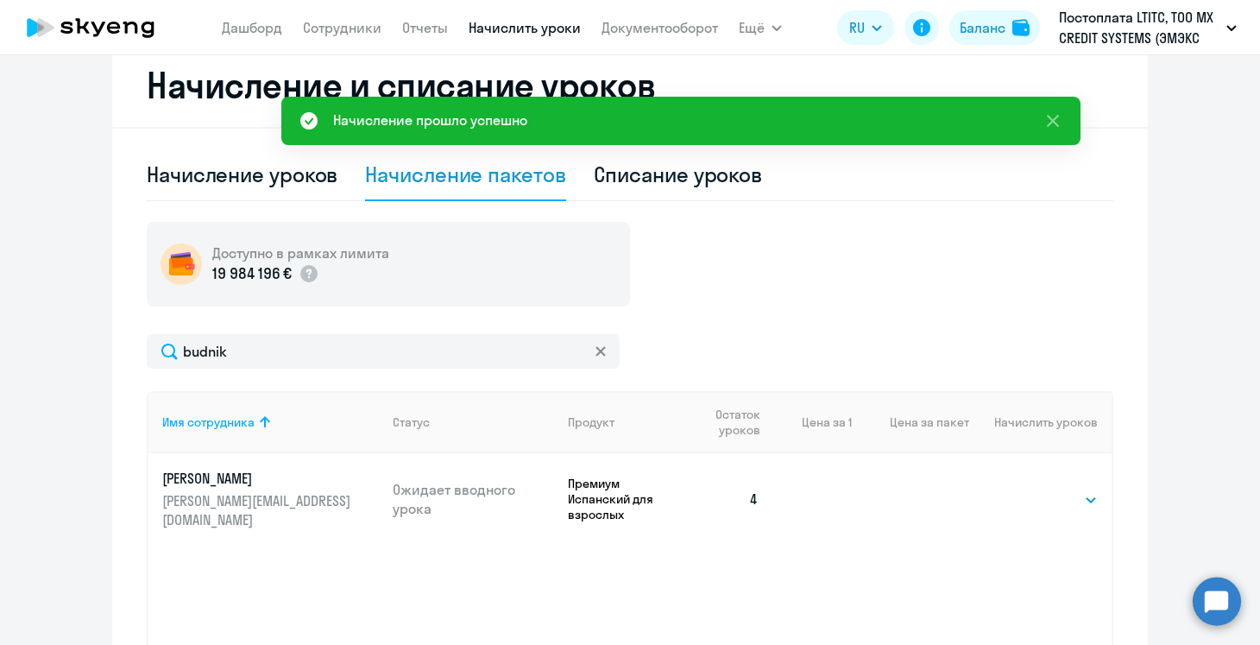
scroll to position [475, 0]
click at [651, 186] on div "Списание уроков" at bounding box center [678, 174] width 169 height 28
select select "10"
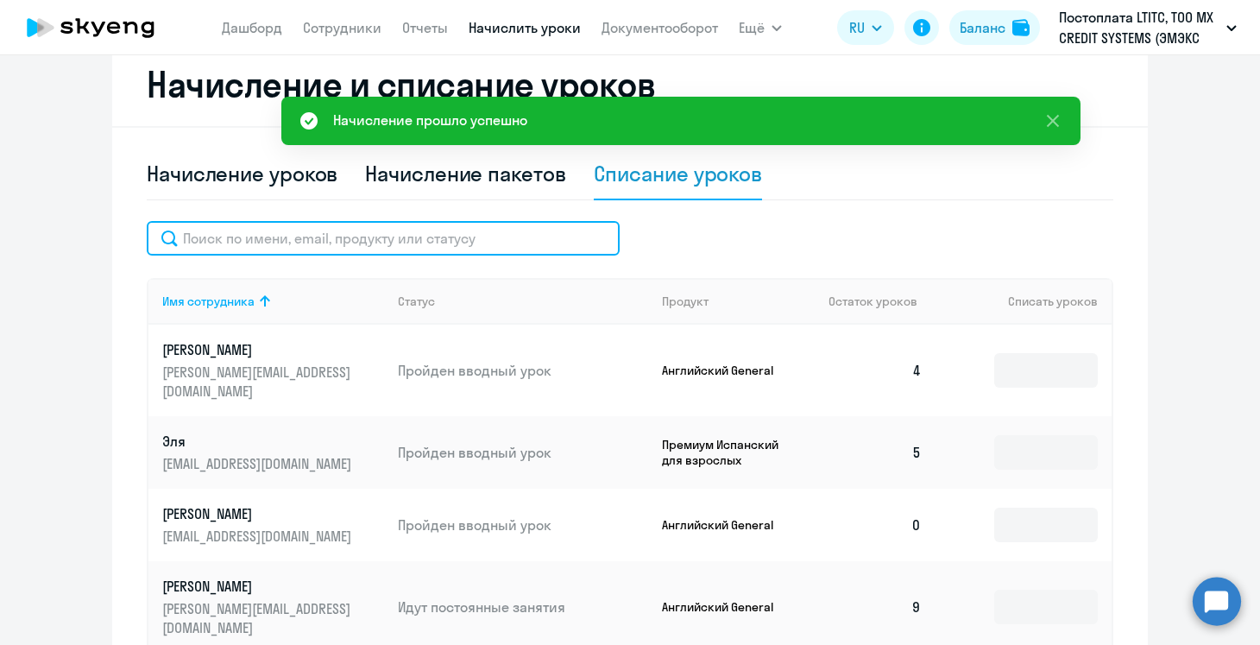
click at [355, 243] on input "text" at bounding box center [383, 238] width 473 height 35
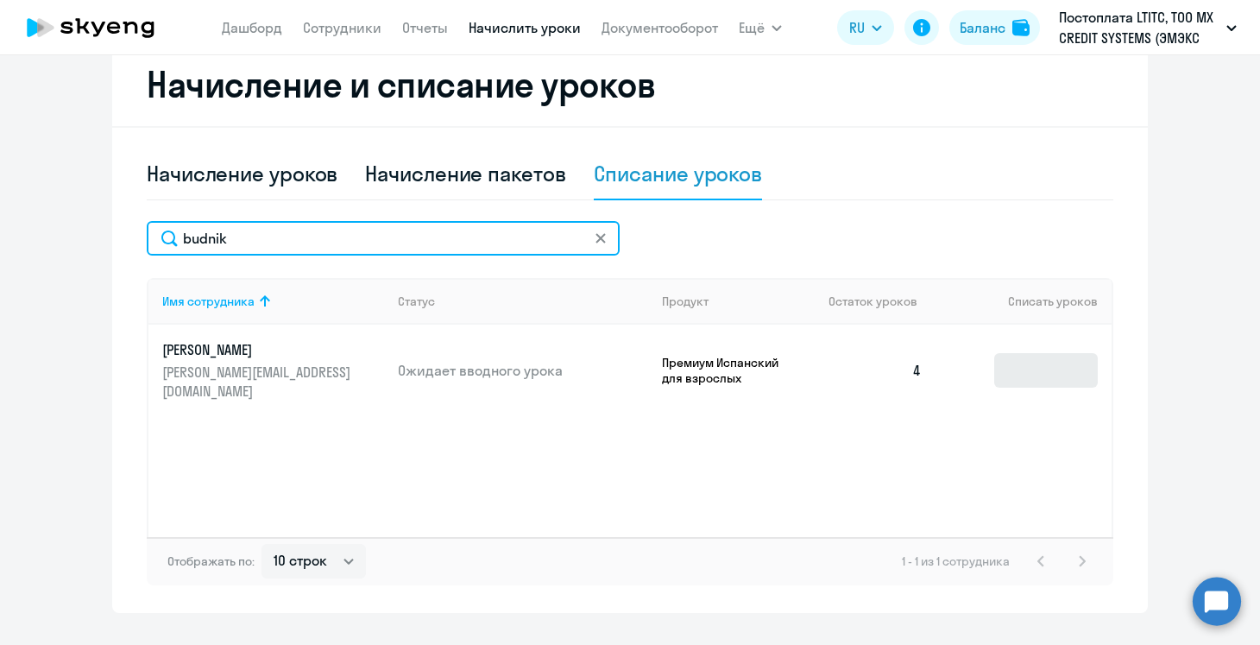
type input "budnik"
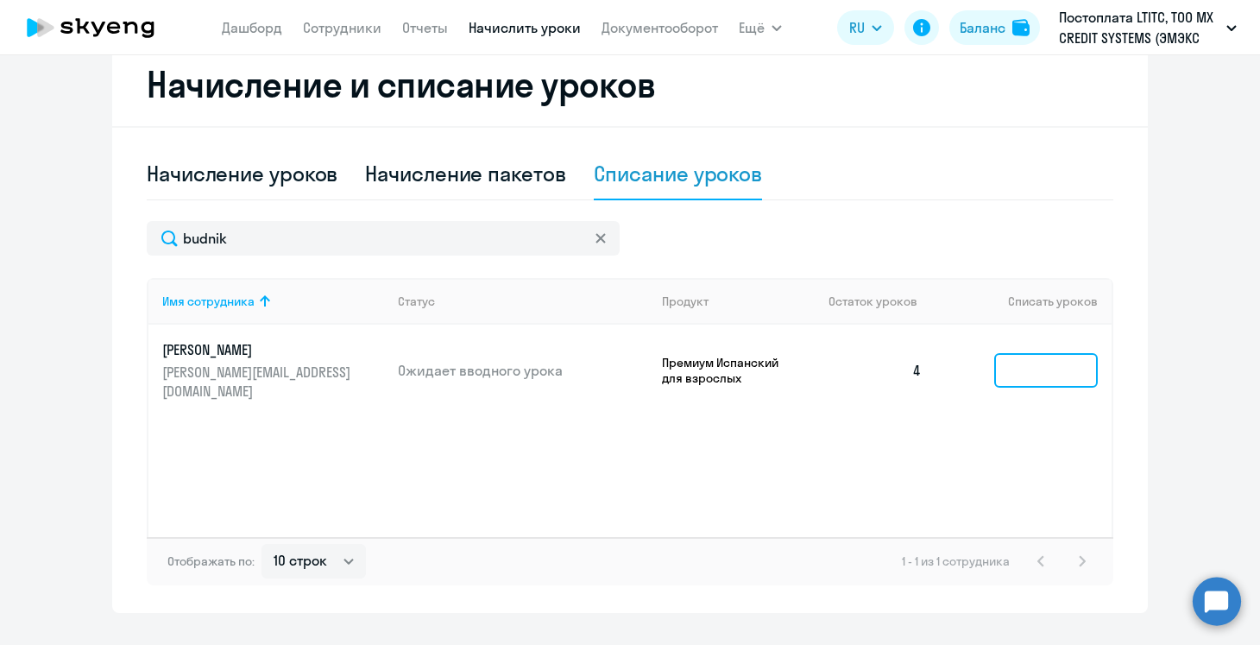
click at [1051, 363] on input at bounding box center [1046, 370] width 104 height 35
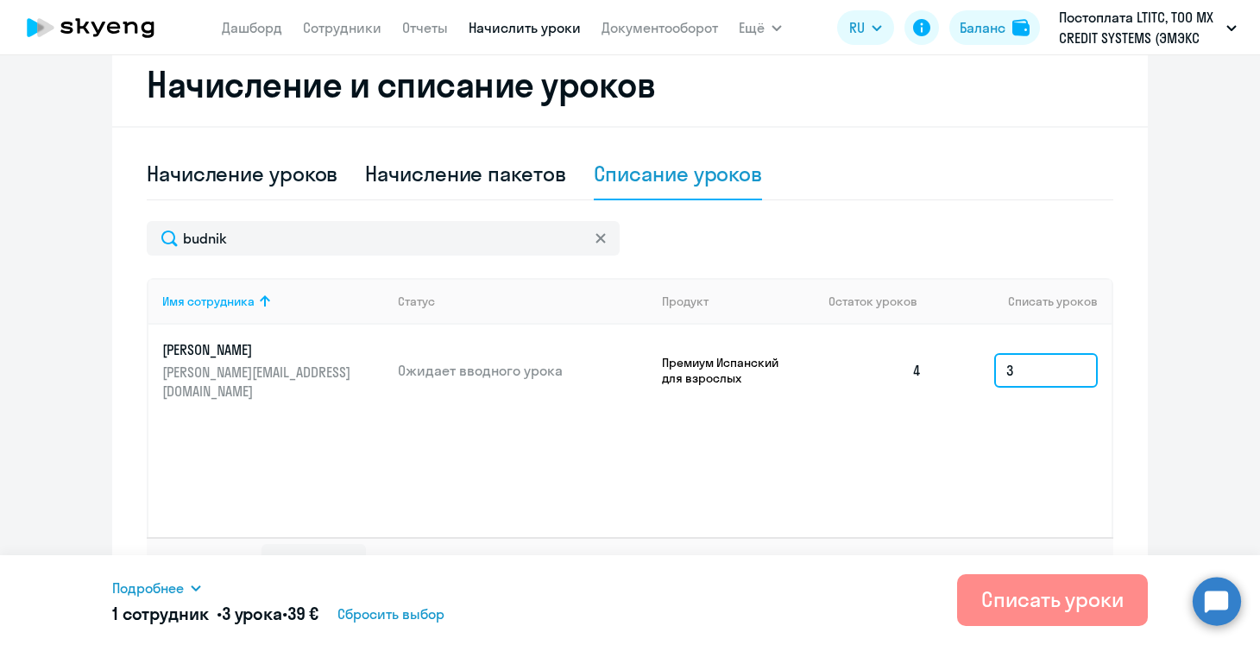
type input "3"
click at [1041, 595] on div "Списать уроки" at bounding box center [1053, 599] width 142 height 28
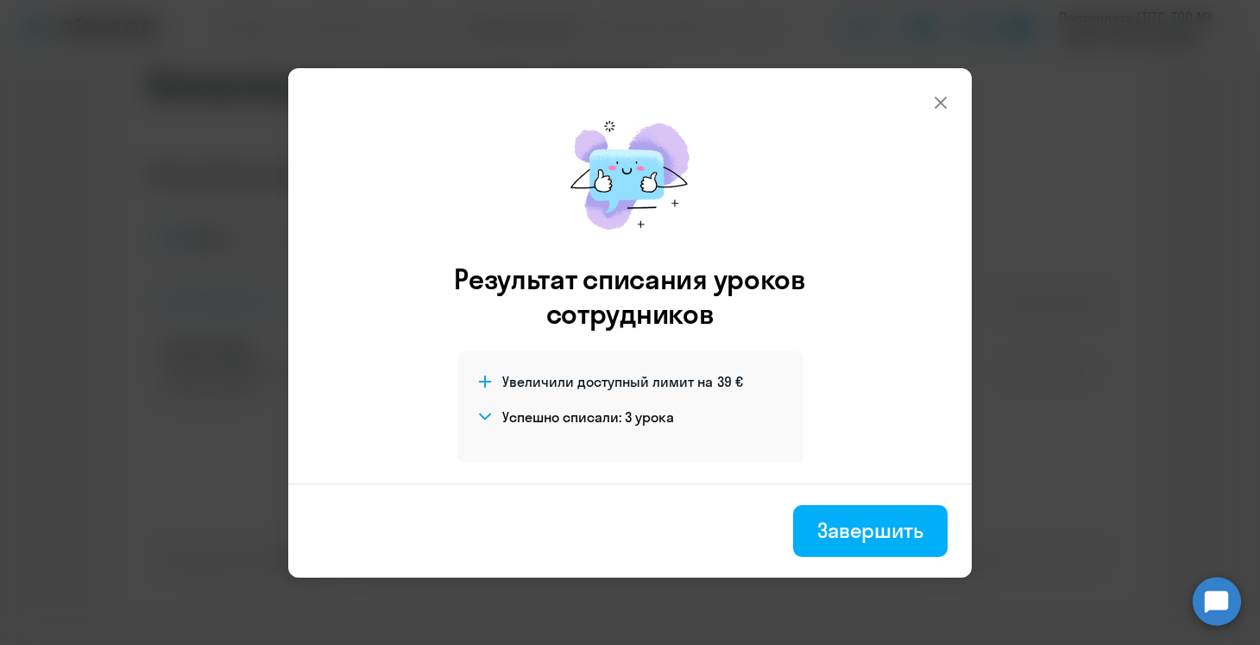
click at [944, 97] on icon at bounding box center [941, 102] width 21 height 21
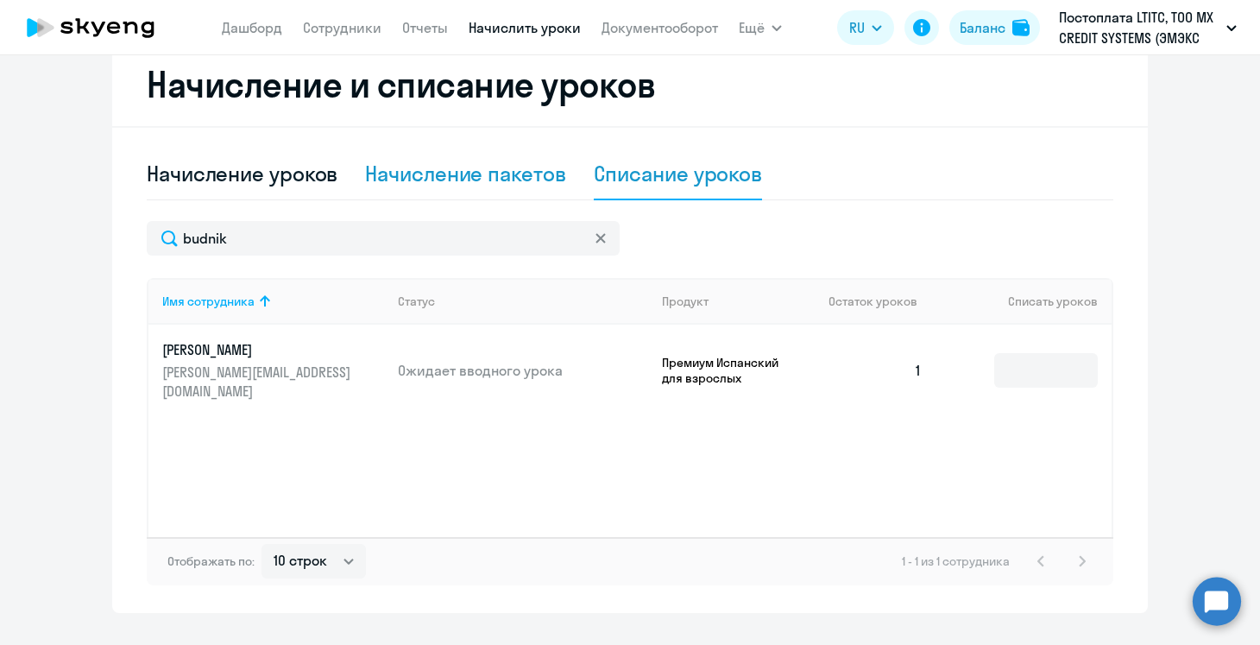
click at [415, 183] on div "Начисление пакетов" at bounding box center [465, 174] width 200 height 28
select select "10"
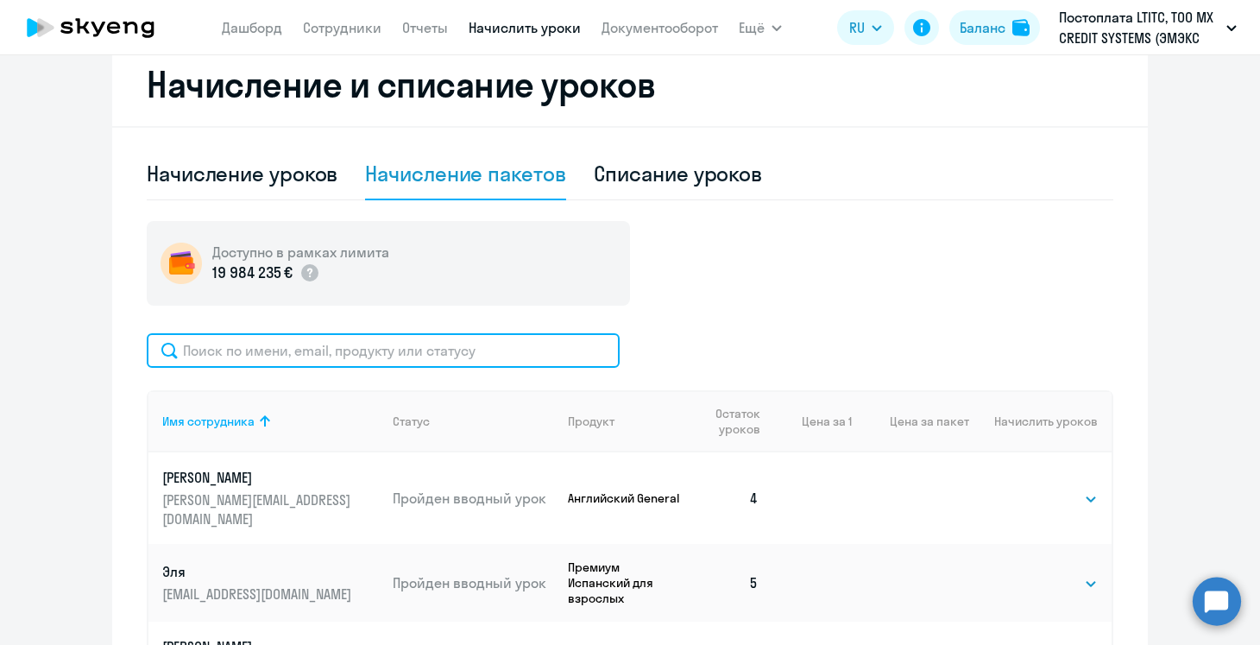
click at [436, 364] on input "text" at bounding box center [383, 350] width 473 height 35
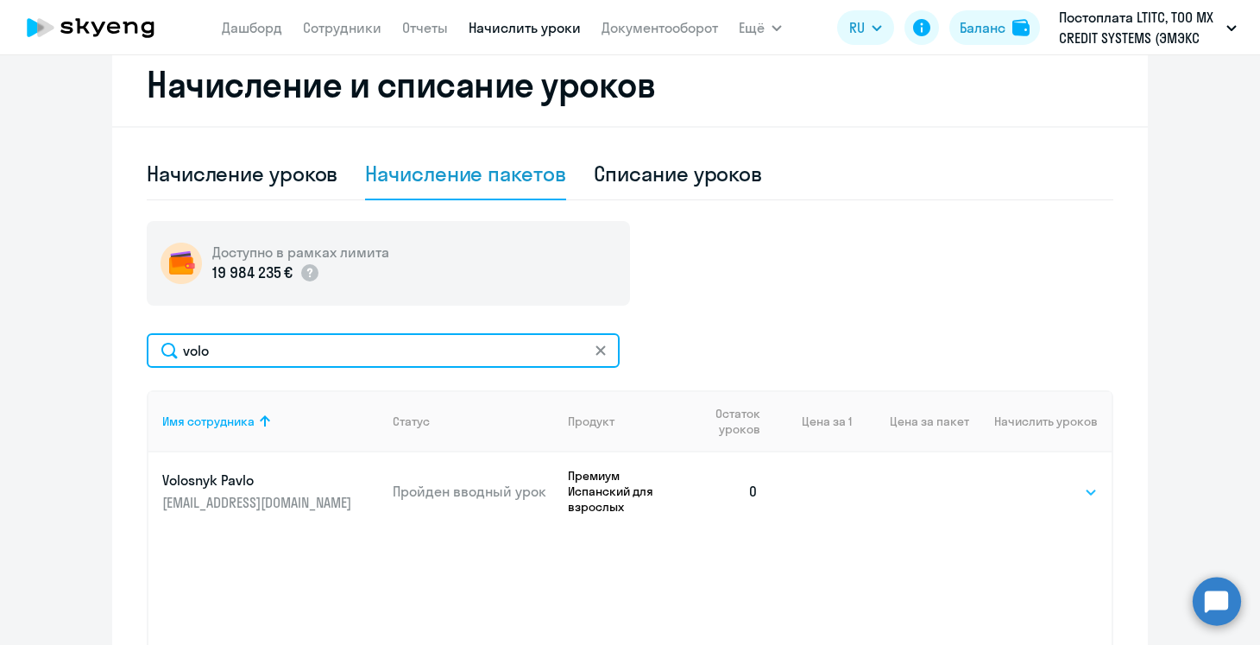
type input "volo"
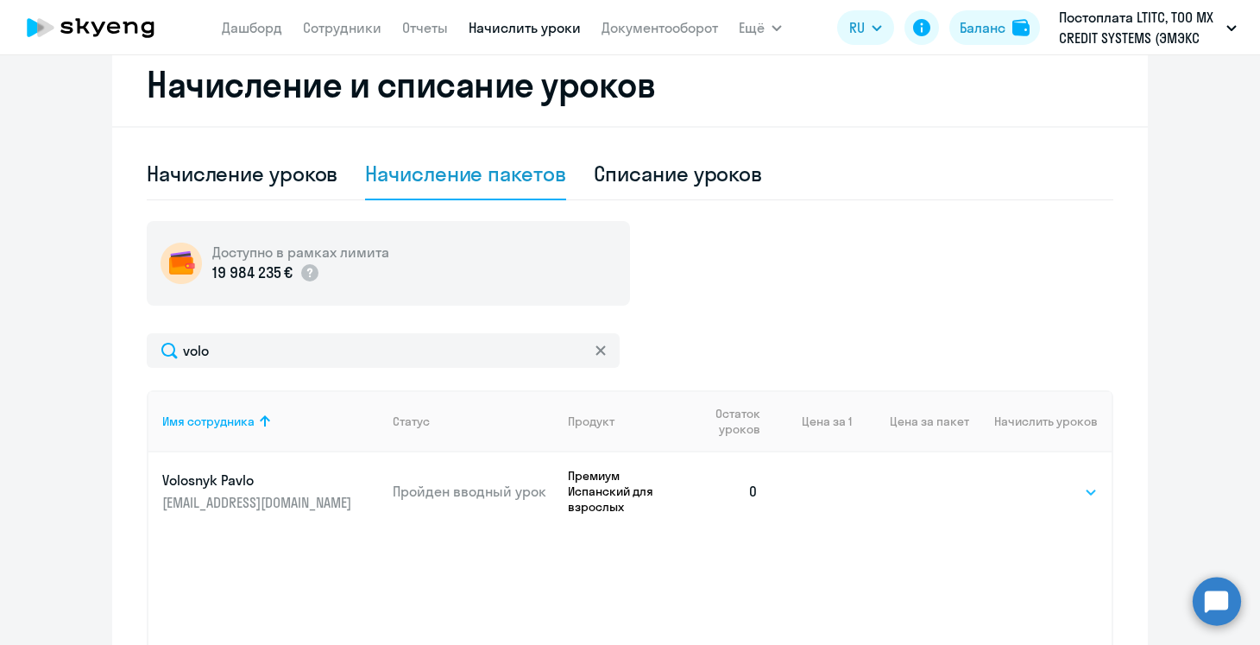
click at [1038, 490] on select "Выбрать 4 8 16 32 64 96 128" at bounding box center [1062, 492] width 71 height 21
select select "4"
click at [1027, 482] on select "Выбрать 4 8 16 32 64 96 128" at bounding box center [1062, 492] width 71 height 21
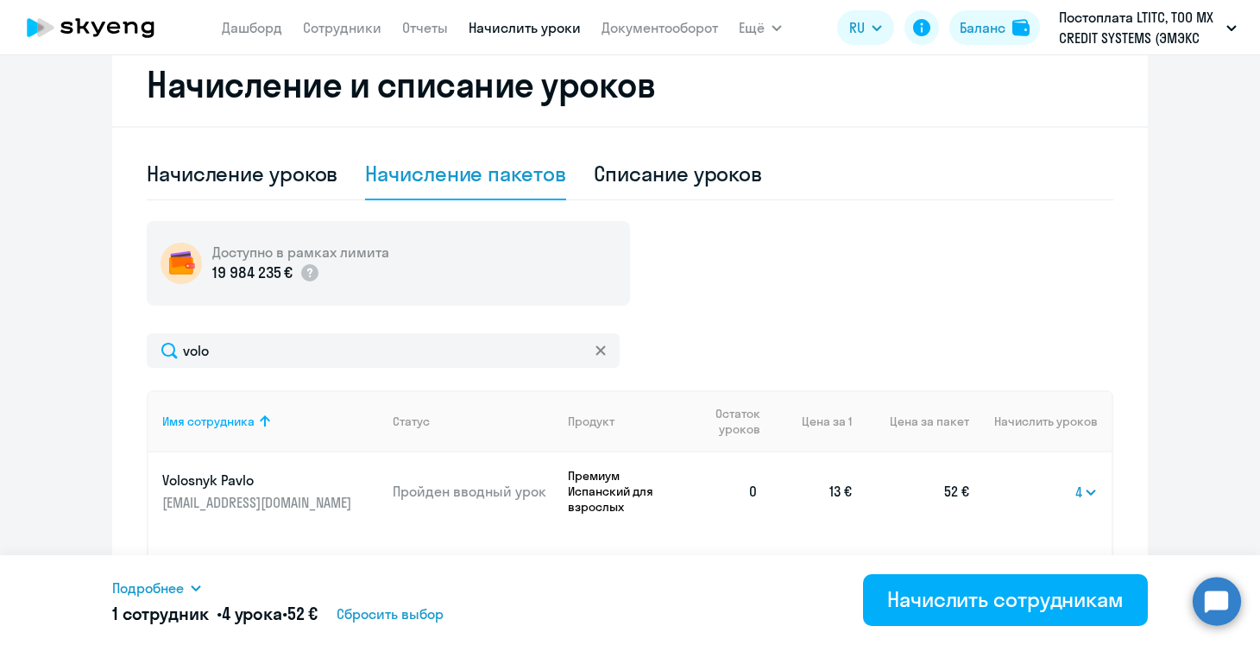
scroll to position [624, 0]
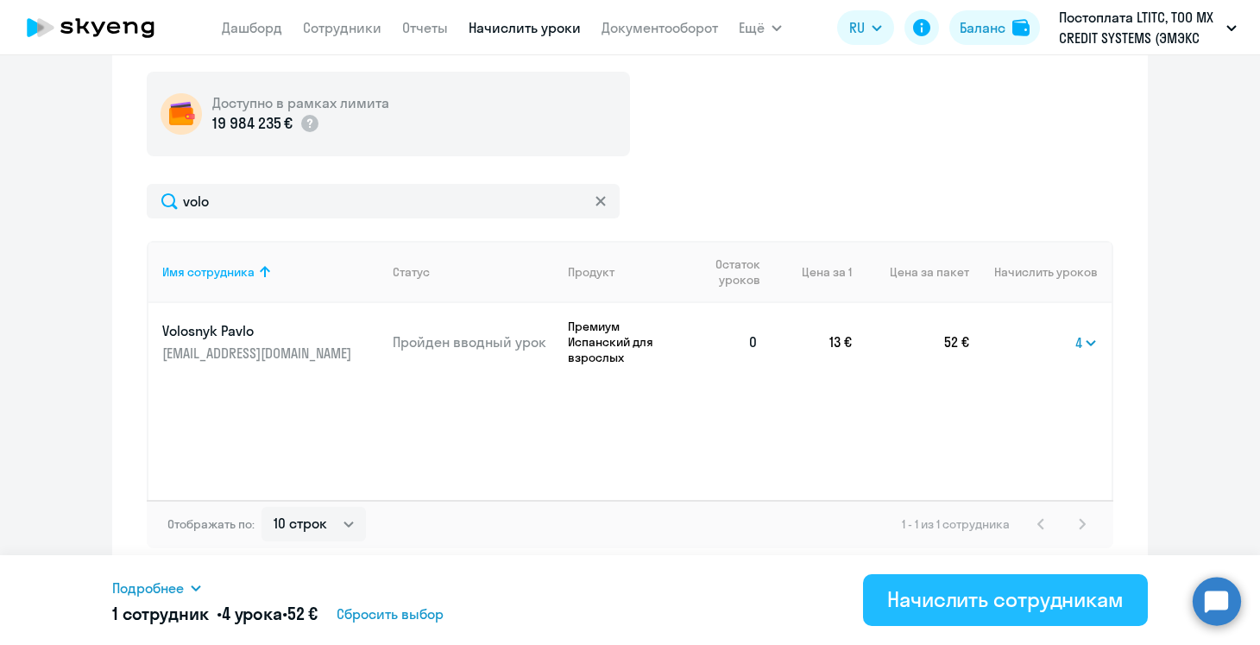
click at [965, 596] on div "Начислить сотрудникам" at bounding box center [1005, 599] width 237 height 28
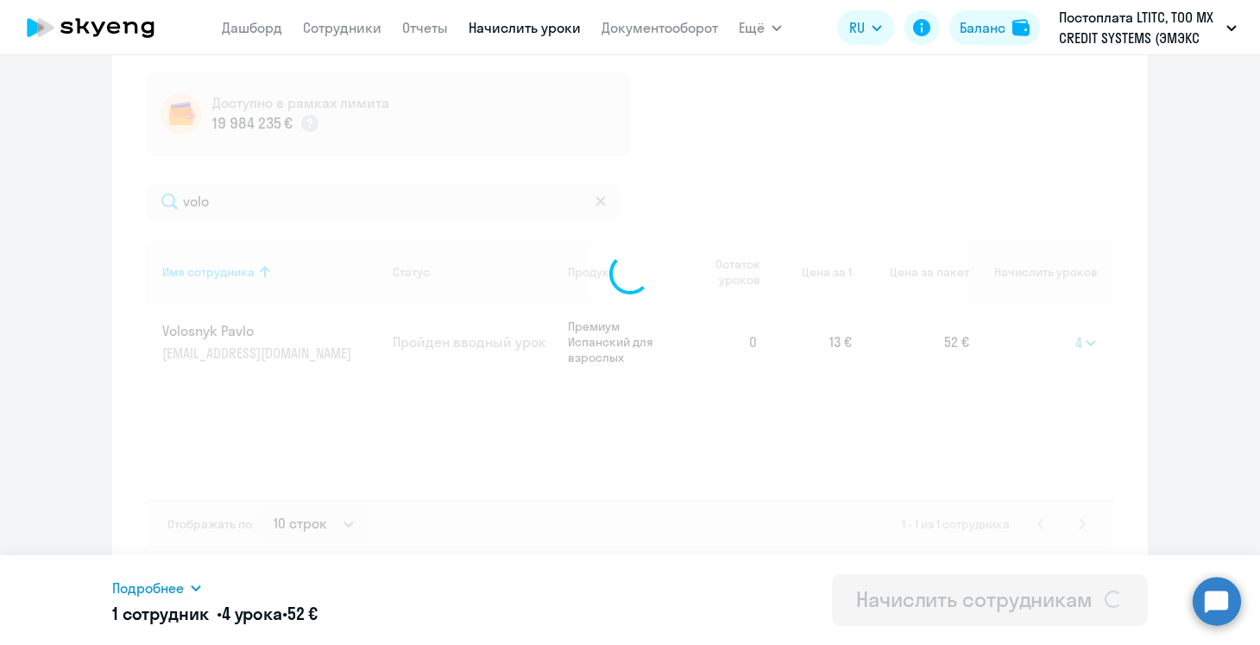
select select
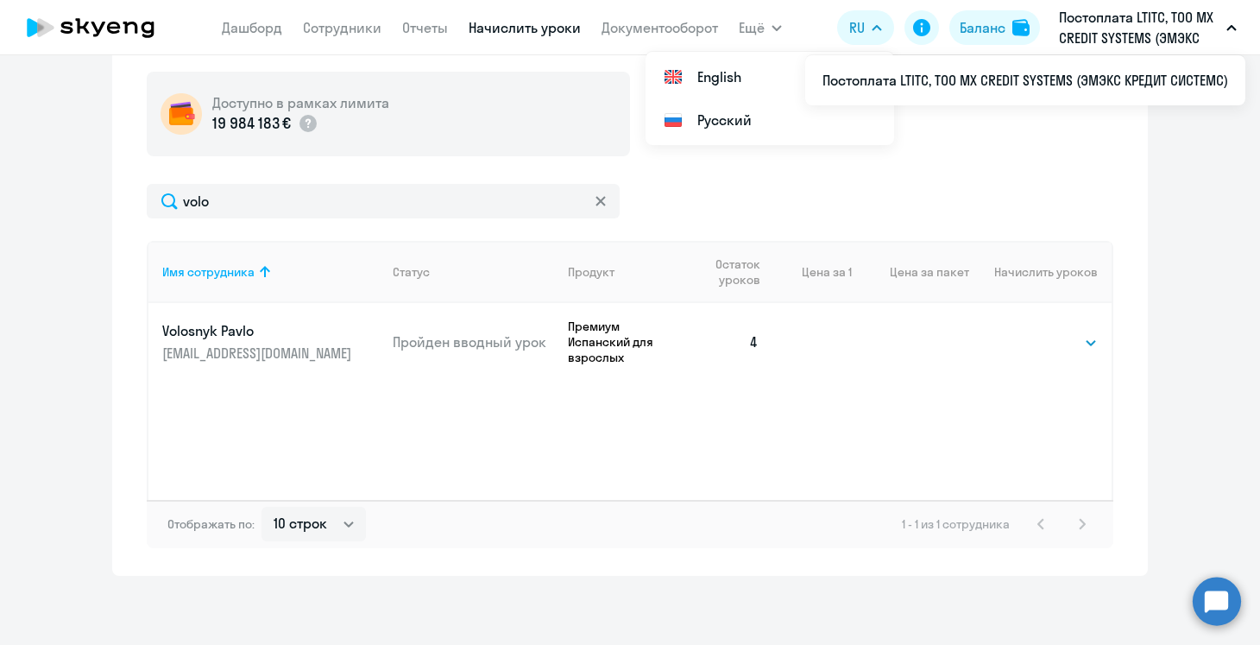
click at [1221, 21] on button "Постоплата LTITC, ТОО MX CREDIT SYSTEMS (ЭМЭКС КРЕДИТ СИСТЕМС)" at bounding box center [1148, 27] width 195 height 41
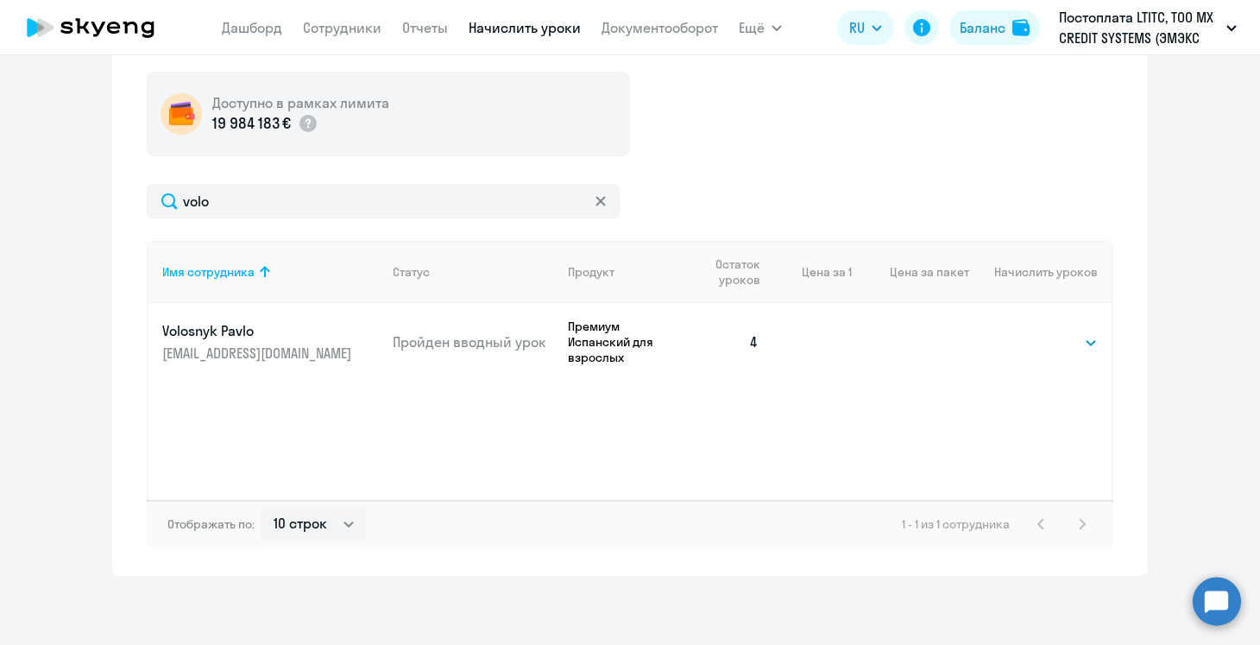
click at [1221, 22] on button "Постоплата LTITC, ТОО MX CREDIT SYSTEMS (ЭМЭКС КРЕДИТ СИСТЕМС)" at bounding box center [1148, 27] width 195 height 41
